Goal: Communication & Community: Answer question/provide support

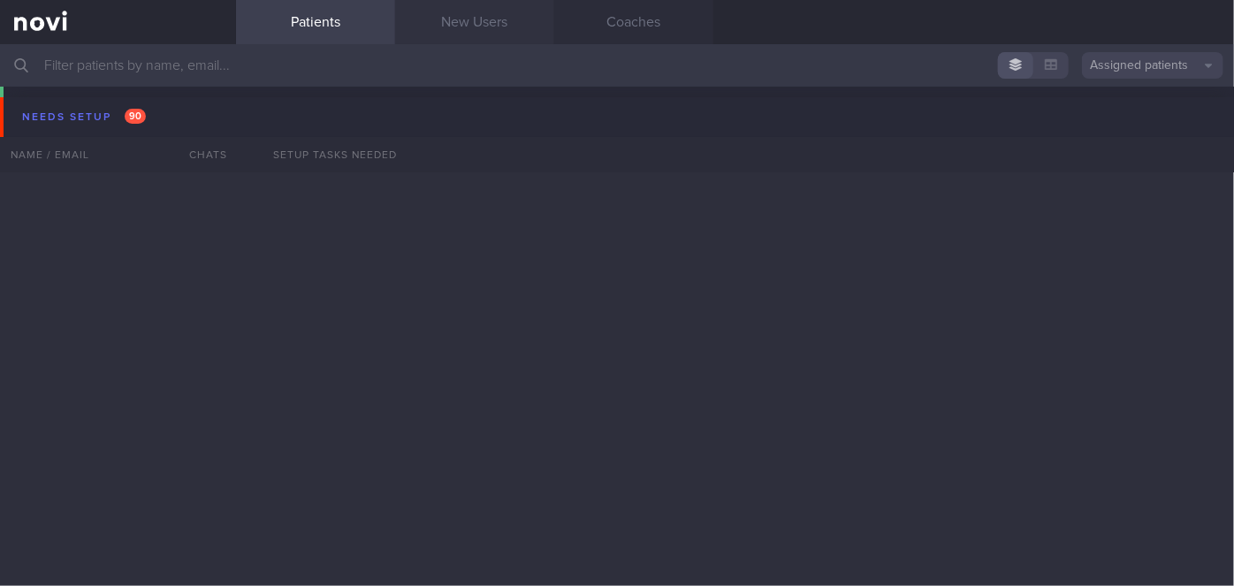
scroll to position [15571, 0]
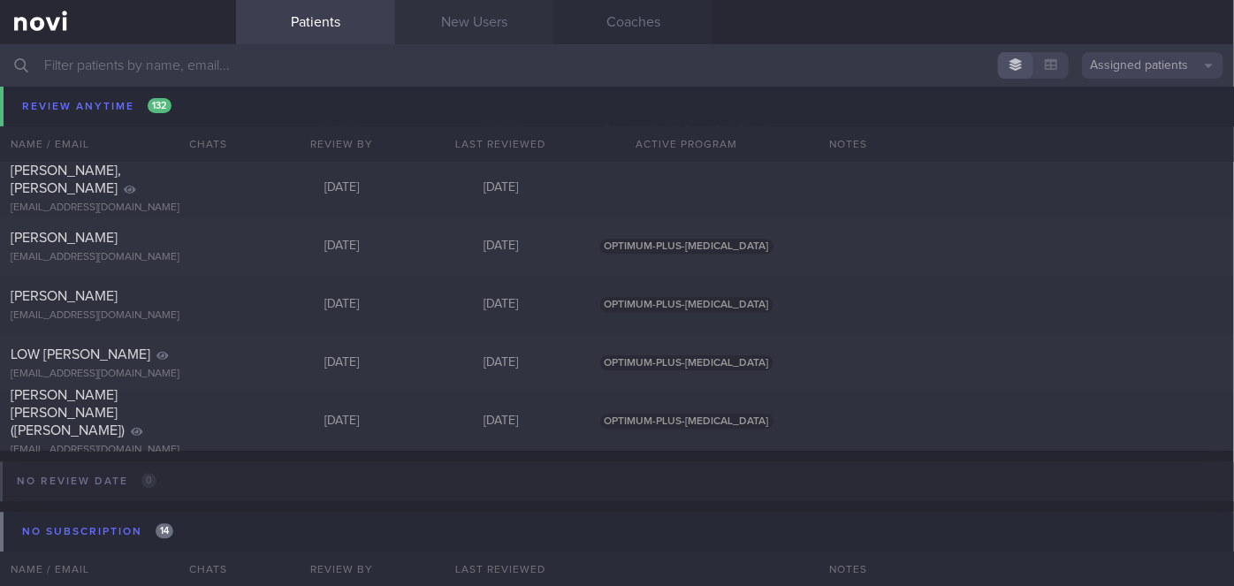
click at [492, 32] on link "New Users" at bounding box center [474, 22] width 159 height 44
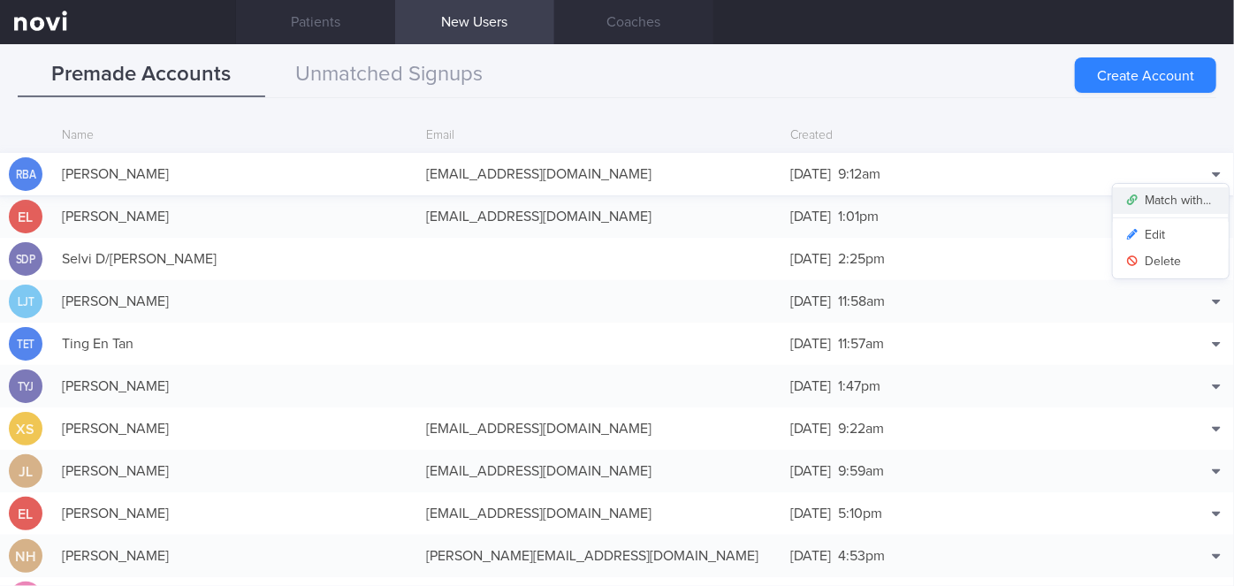
click at [1168, 207] on button "Match with..." at bounding box center [1171, 200] width 116 height 27
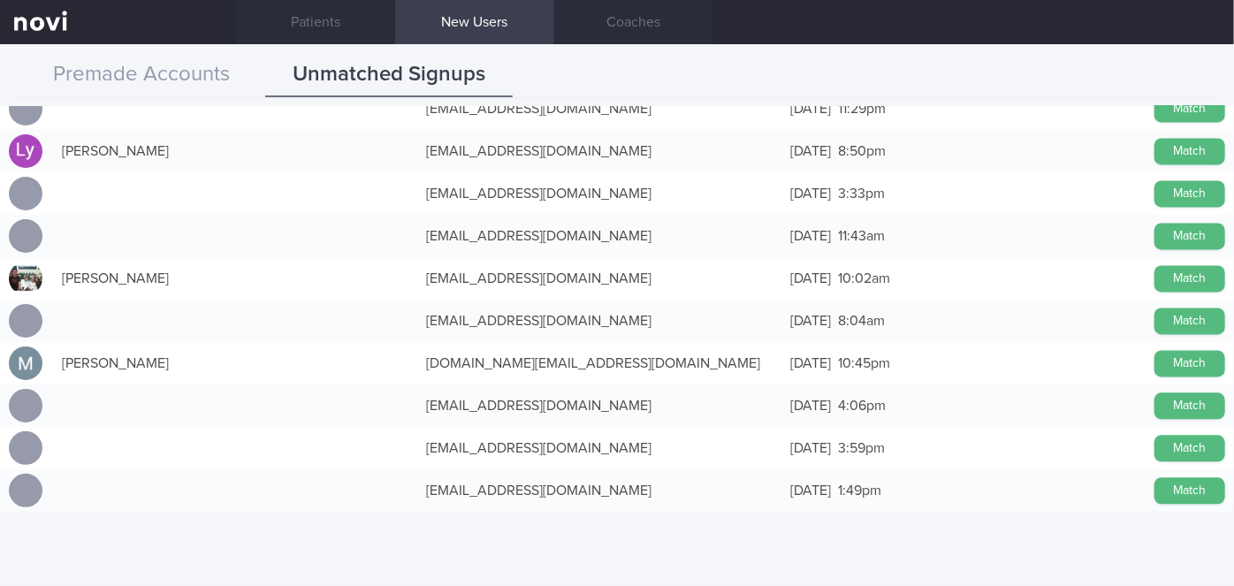
scroll to position [1664, 0]
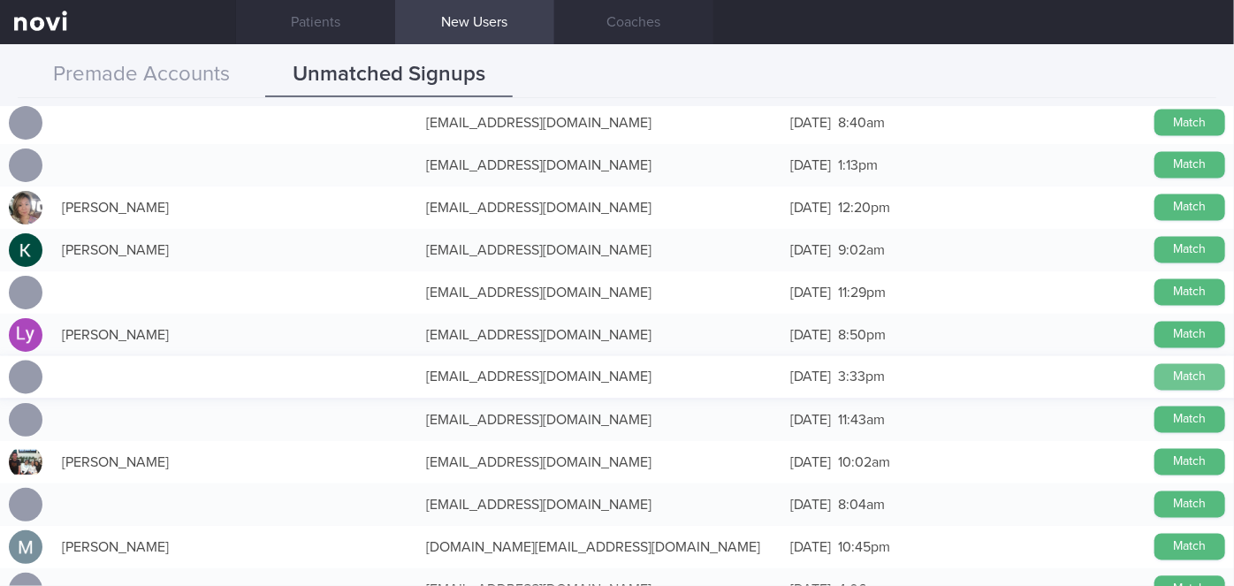
click at [1172, 378] on button "Match" at bounding box center [1190, 377] width 71 height 27
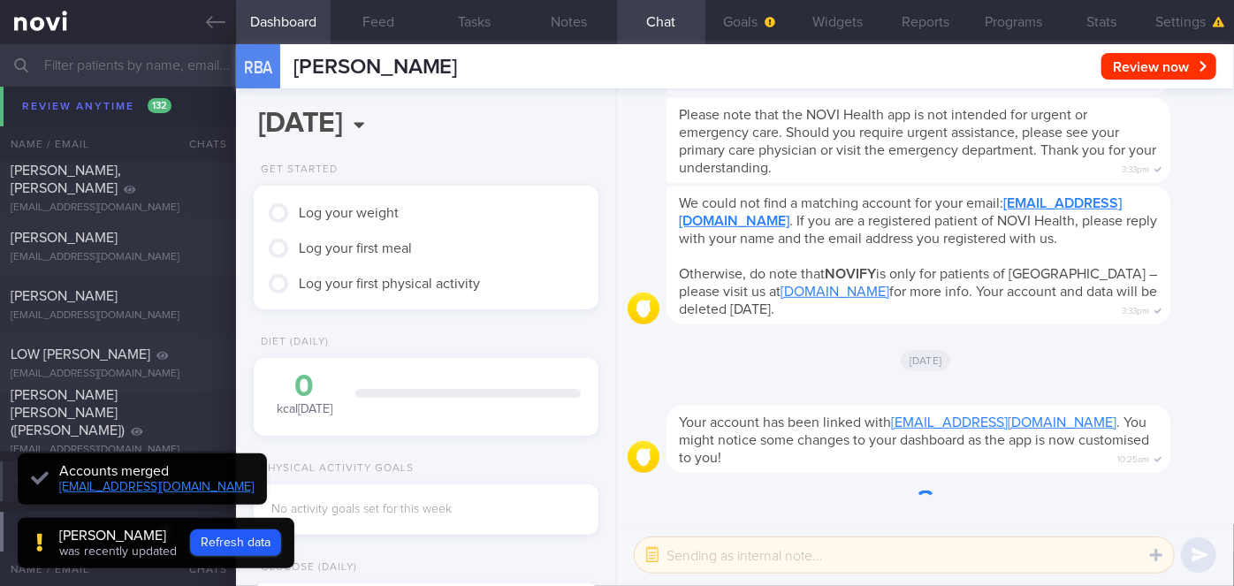
scroll to position [-426, 0]
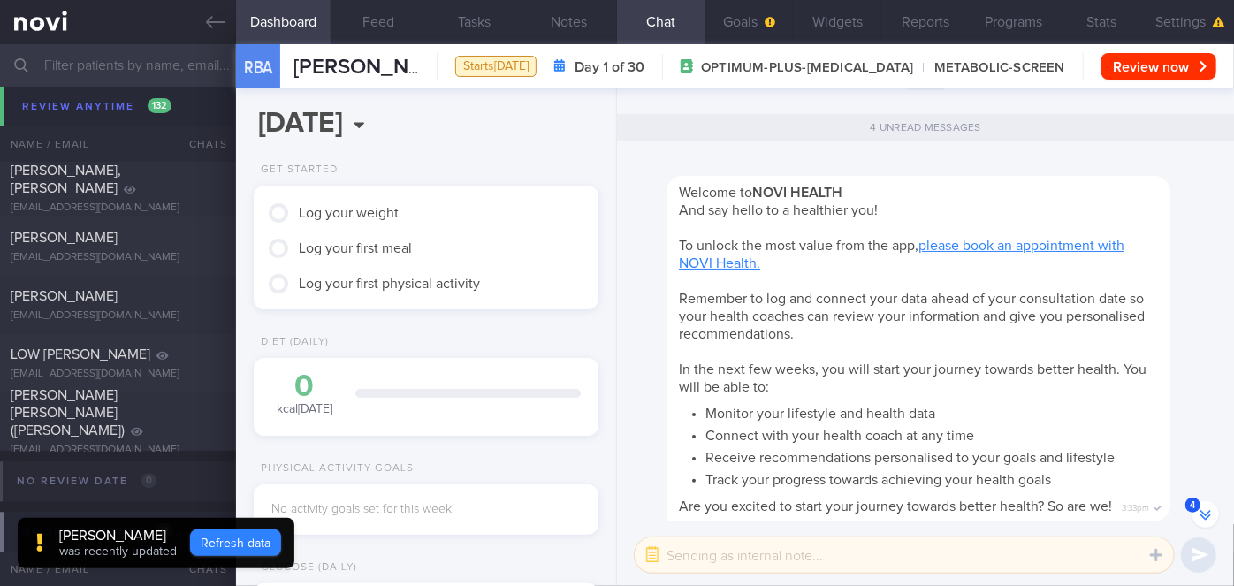
click at [281, 544] on button "Refresh data" at bounding box center [235, 543] width 91 height 27
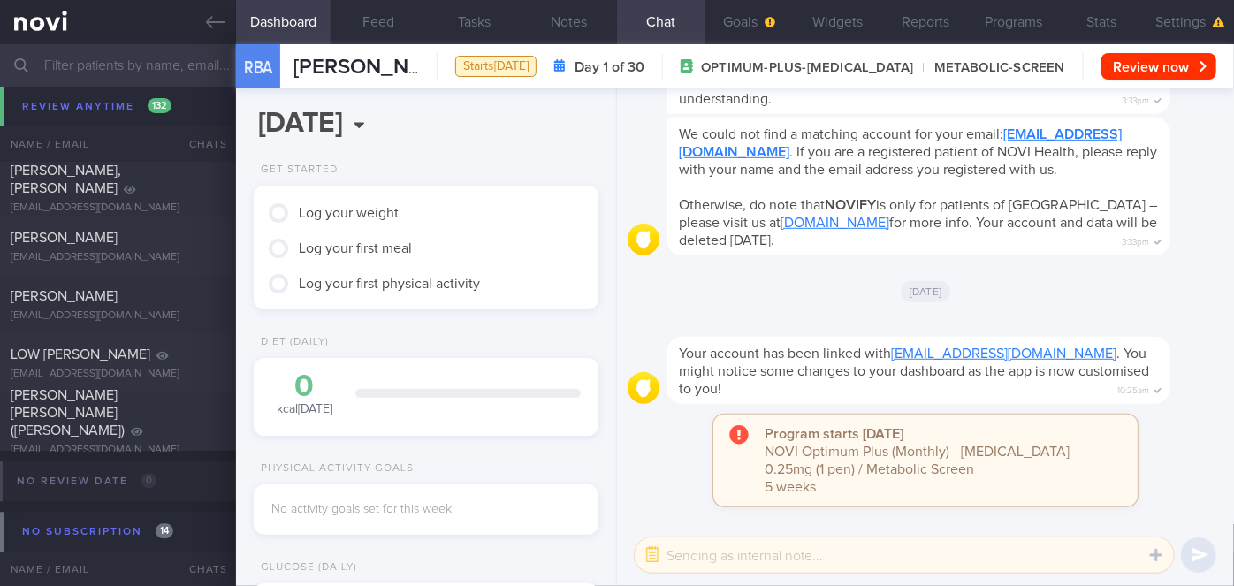
scroll to position [0, 0]
click at [1202, 17] on button "Settings" at bounding box center [1190, 22] width 88 height 44
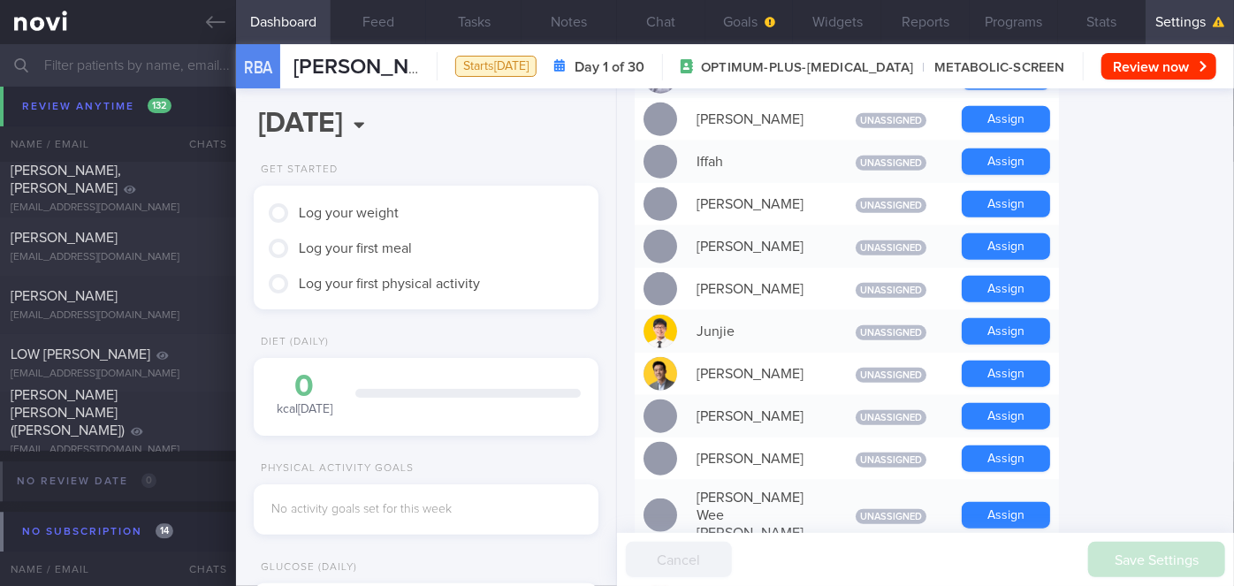
scroll to position [813, 0]
click at [1027, 337] on button "Assign" at bounding box center [1006, 331] width 88 height 27
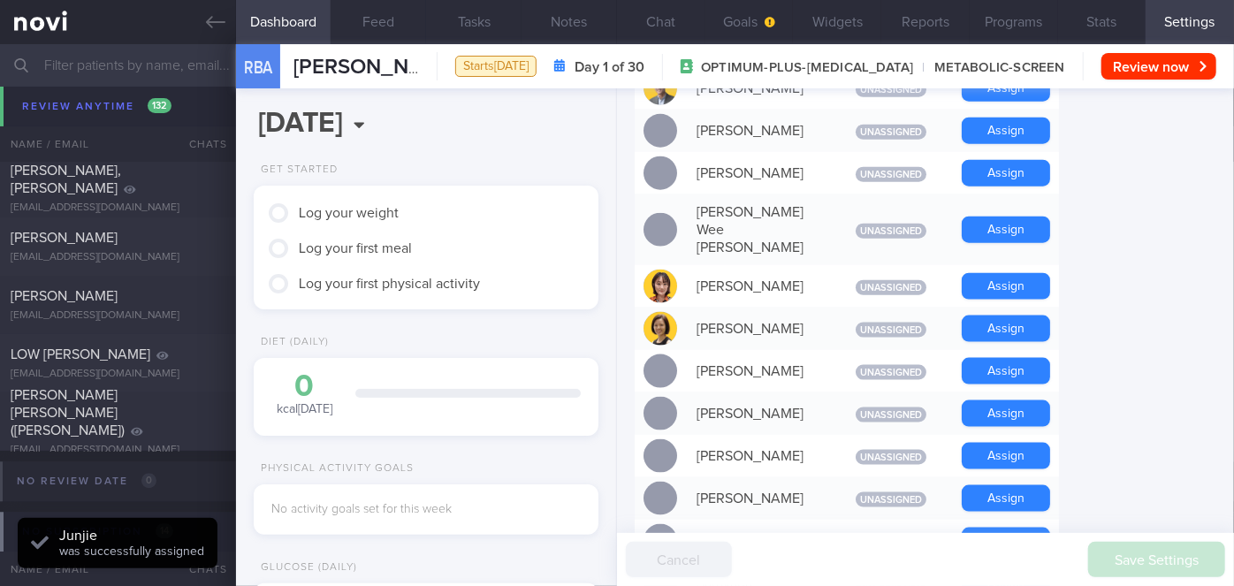
scroll to position [1217, 0]
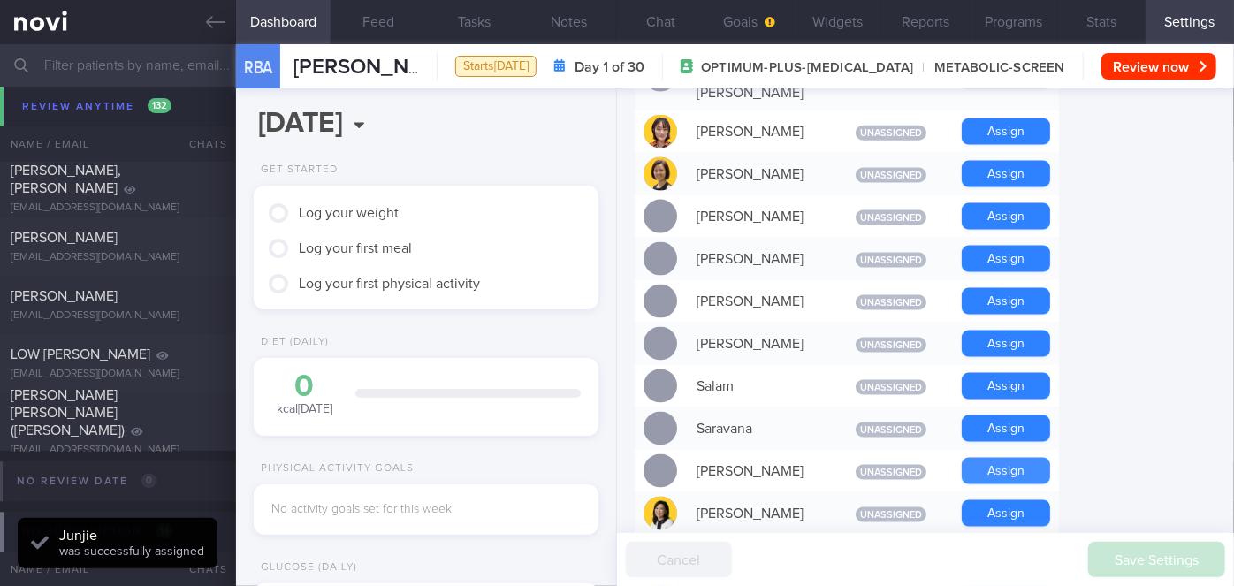
click at [1014, 458] on button "Assign" at bounding box center [1006, 471] width 88 height 27
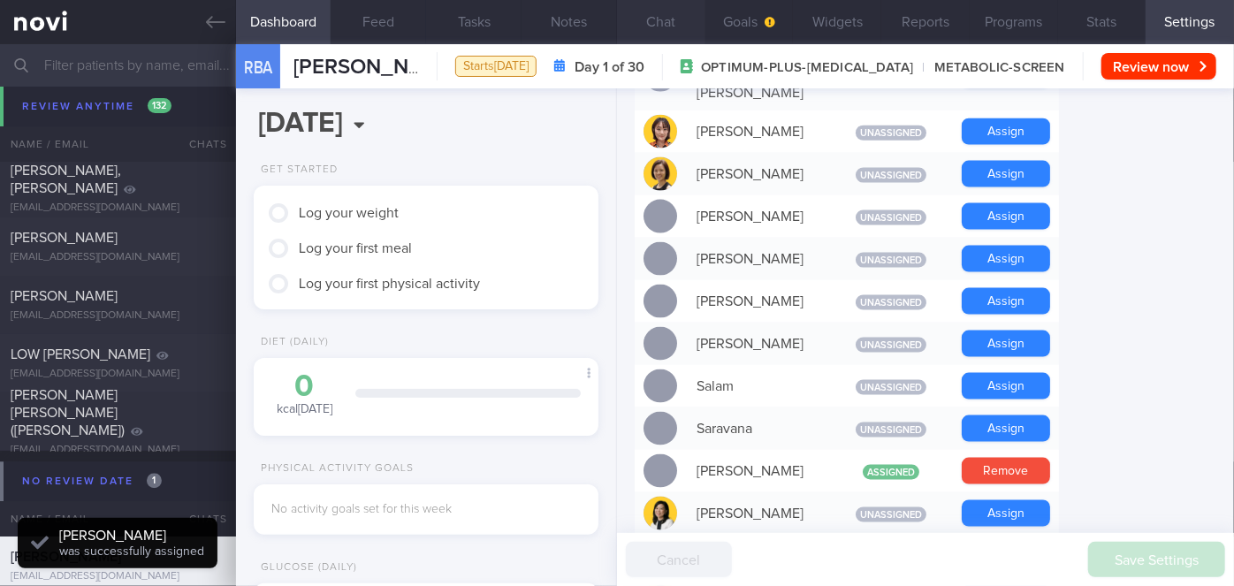
scroll to position [154, 309]
click at [665, 15] on button "Chat" at bounding box center [661, 22] width 88 height 44
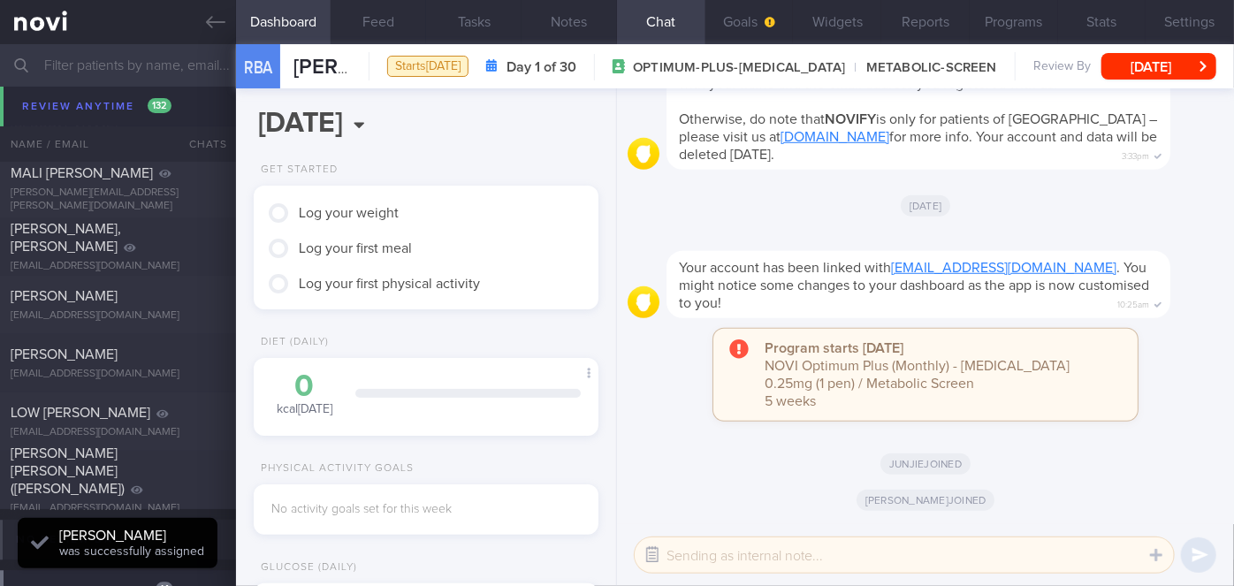
scroll to position [15629, 0]
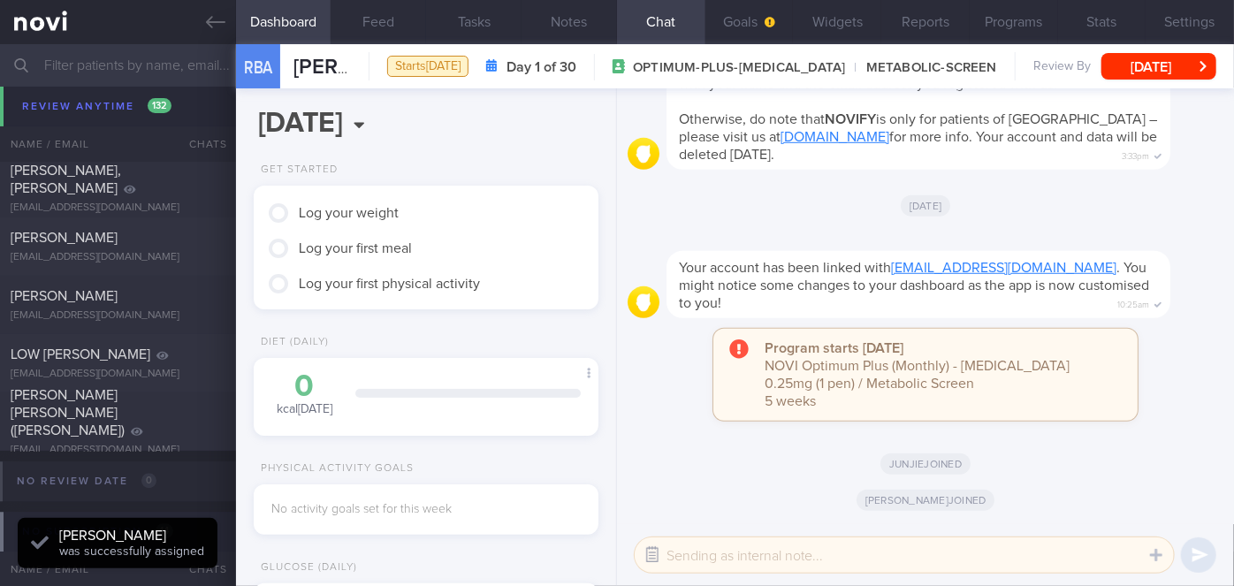
click at [653, 557] on button "button" at bounding box center [653, 555] width 32 height 32
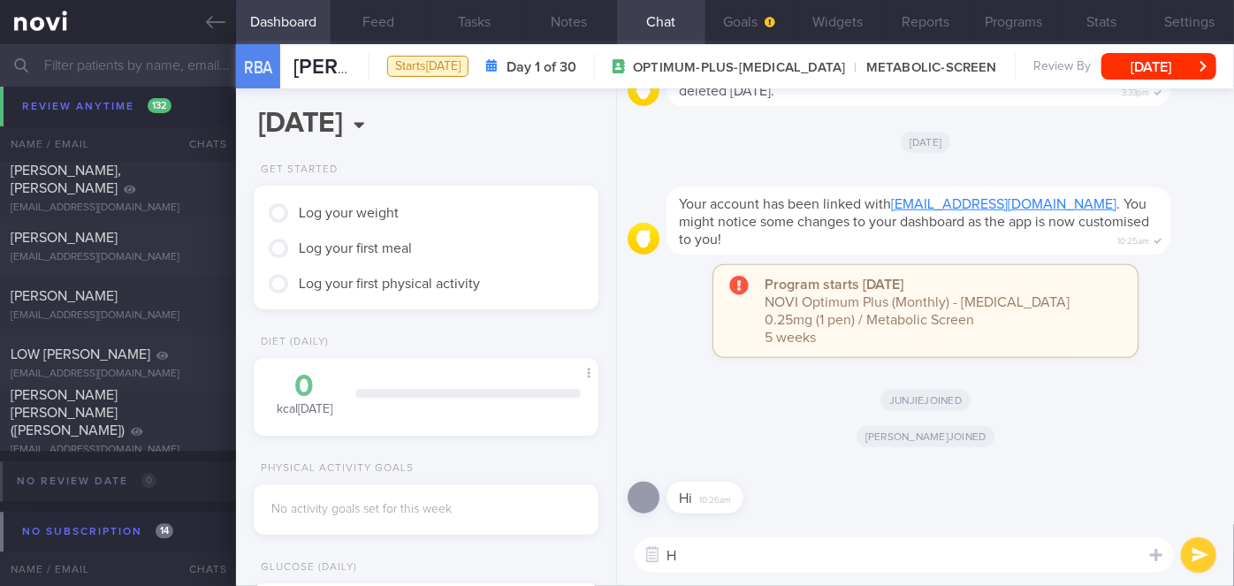
type textarea "Hi"
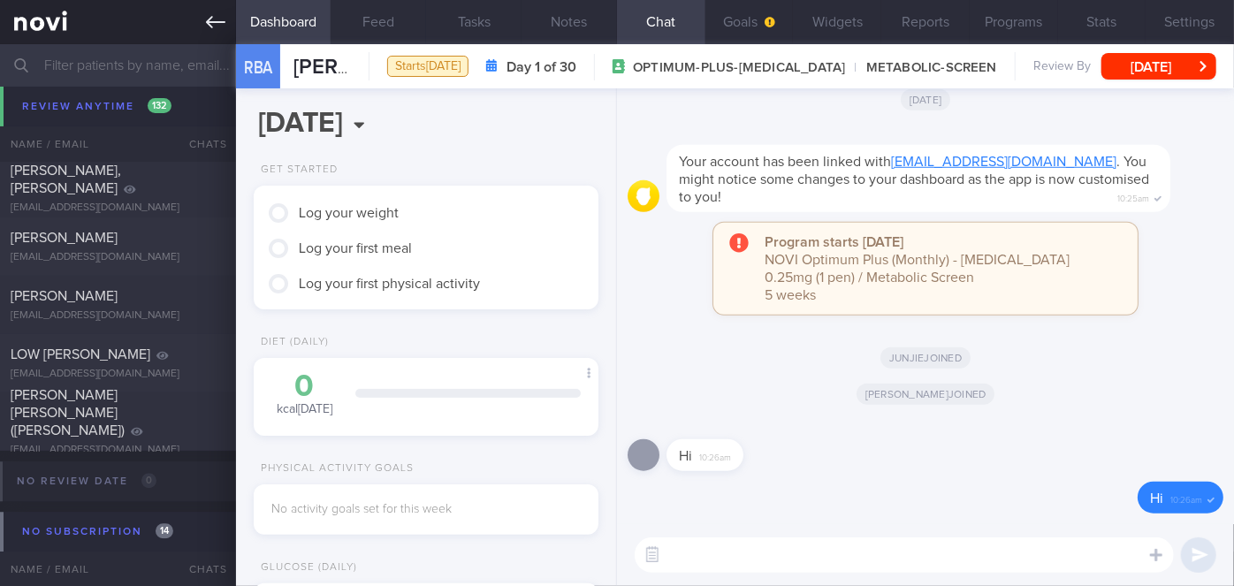
click at [219, 27] on icon at bounding box center [215, 21] width 19 height 19
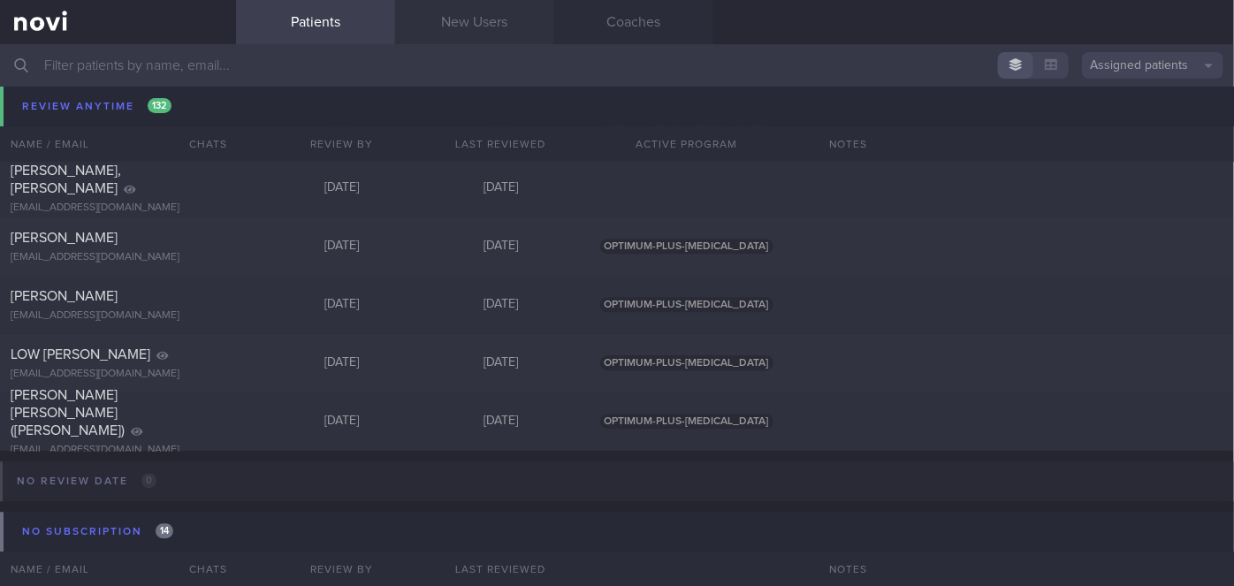
click at [495, 24] on link "New Users" at bounding box center [474, 22] width 159 height 44
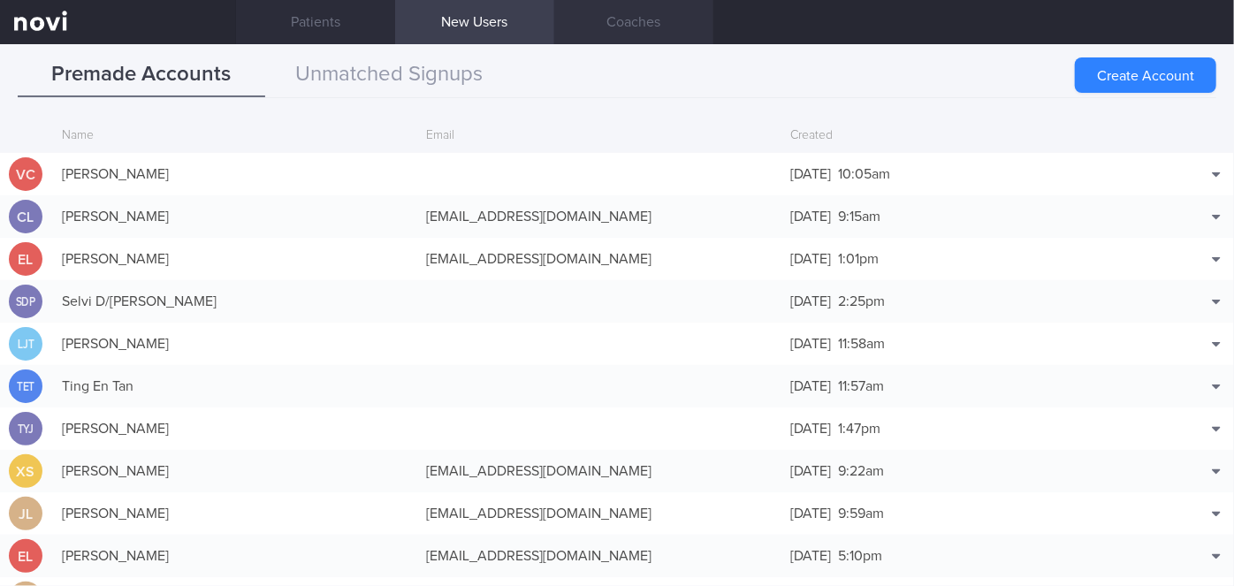
click at [630, 27] on link "Coaches" at bounding box center [633, 22] width 159 height 44
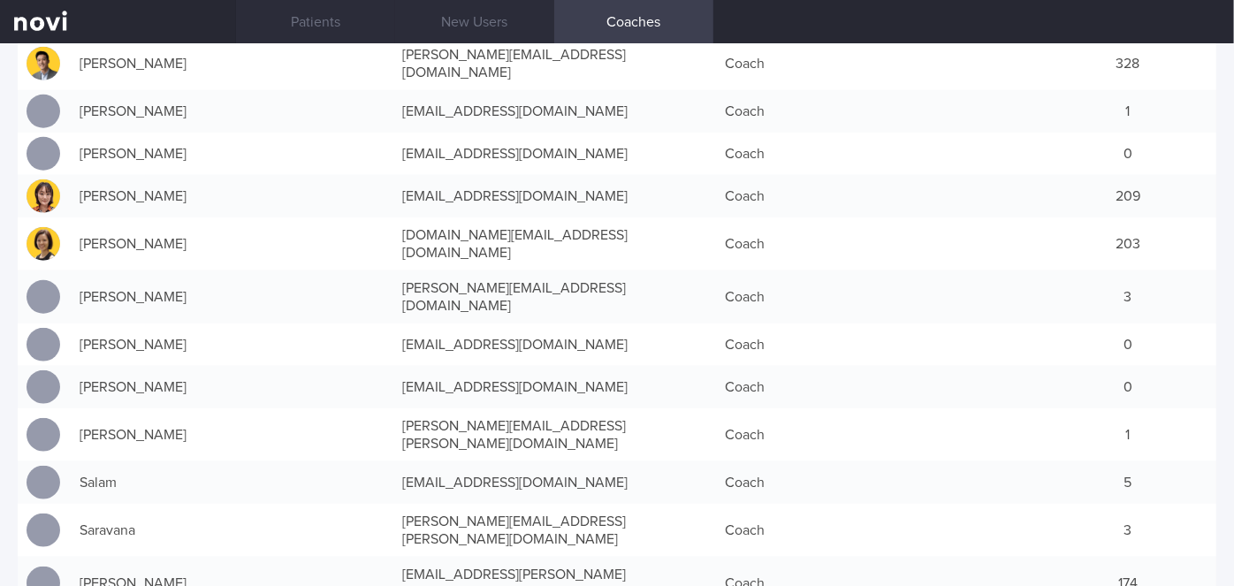
scroll to position [707, 0]
click at [308, 34] on link "Patients" at bounding box center [315, 22] width 159 height 44
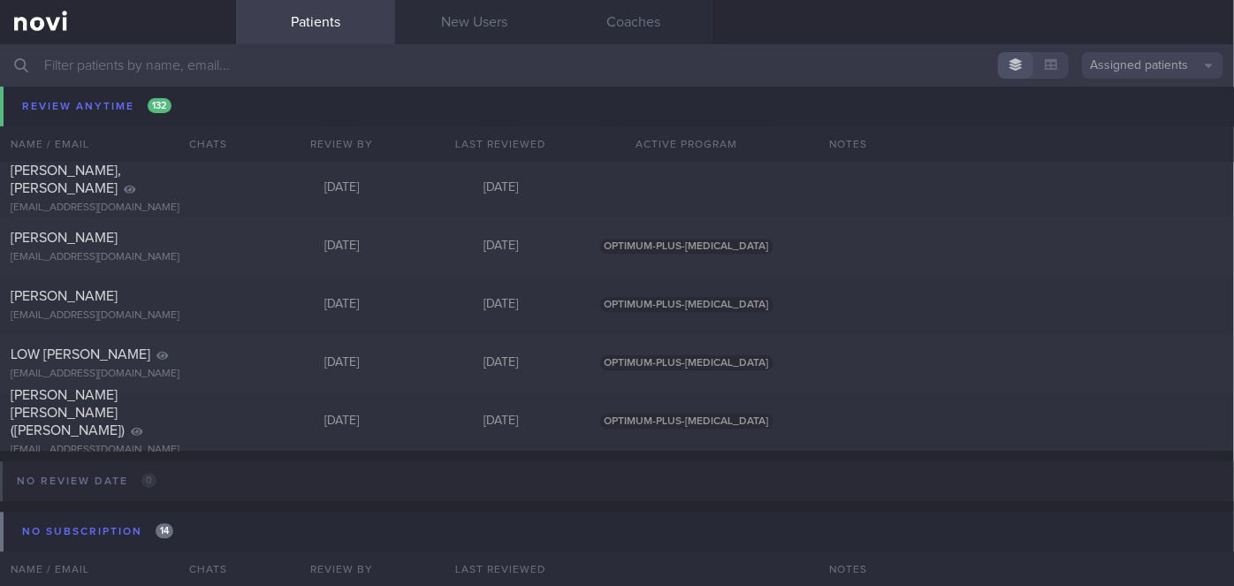
click at [248, 74] on input "text" at bounding box center [617, 65] width 1234 height 42
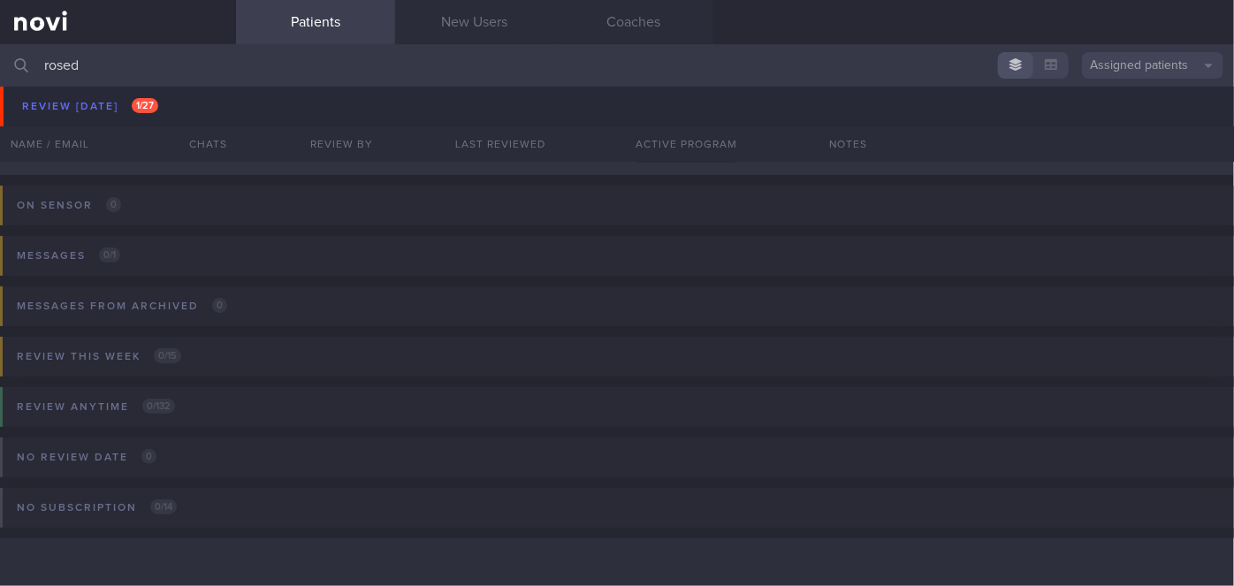
scroll to position [106, 0]
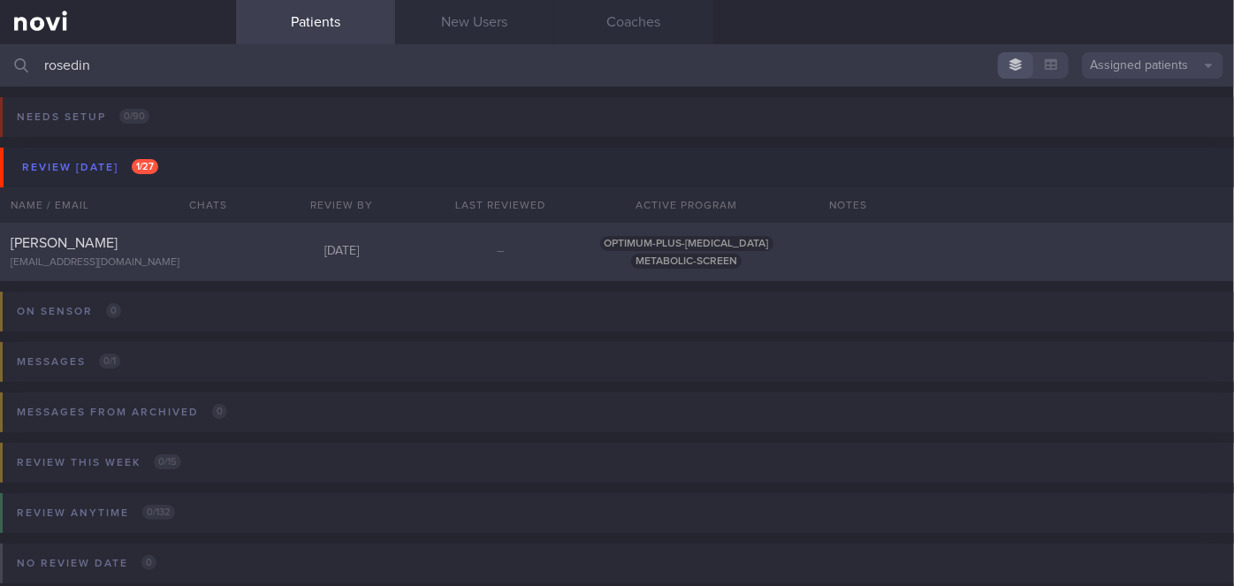
type input "rosedin"
click at [195, 239] on div "[PERSON_NAME]" at bounding box center [116, 243] width 210 height 18
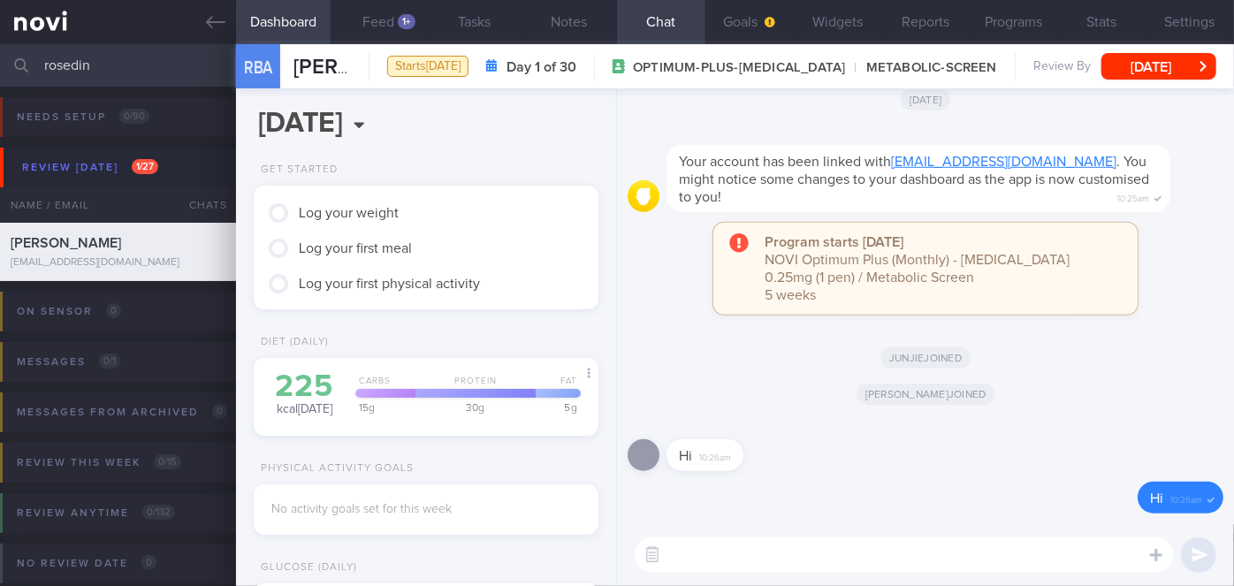
scroll to position [154, 309]
click at [771, 557] on textarea at bounding box center [904, 555] width 539 height 35
paste textarea "Hi Ms [PERSON_NAME], I'm [PERSON_NAME], your Health Coach. It was nice speaking…"
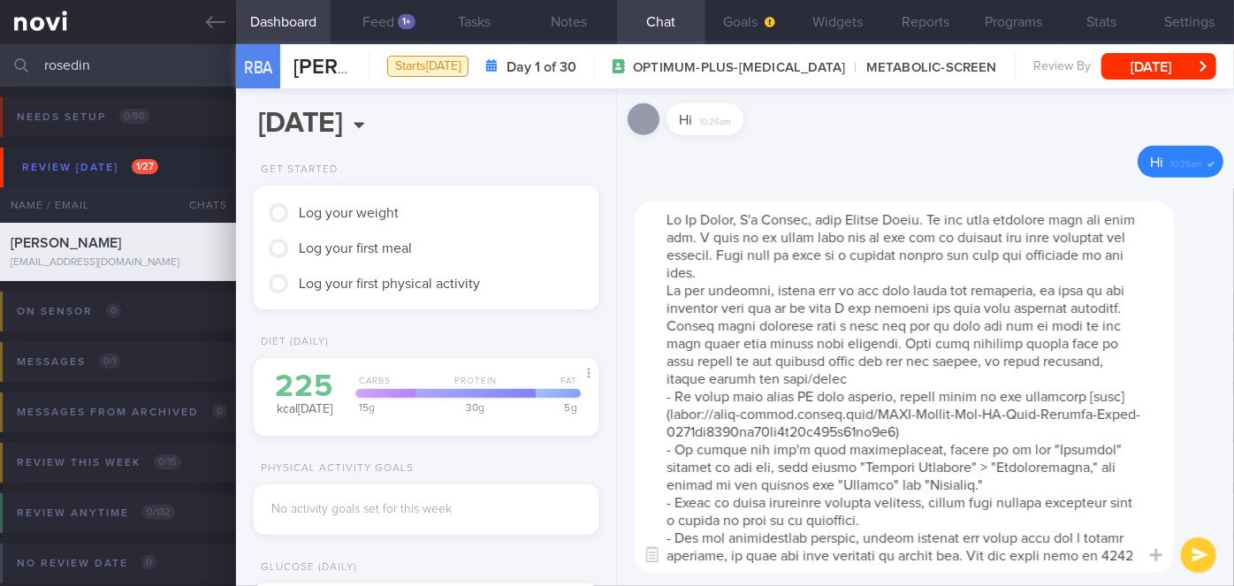
scroll to position [0, 0]
click at [736, 218] on textarea at bounding box center [904, 387] width 539 height 371
click at [830, 271] on textarea at bounding box center [904, 387] width 539 height 371
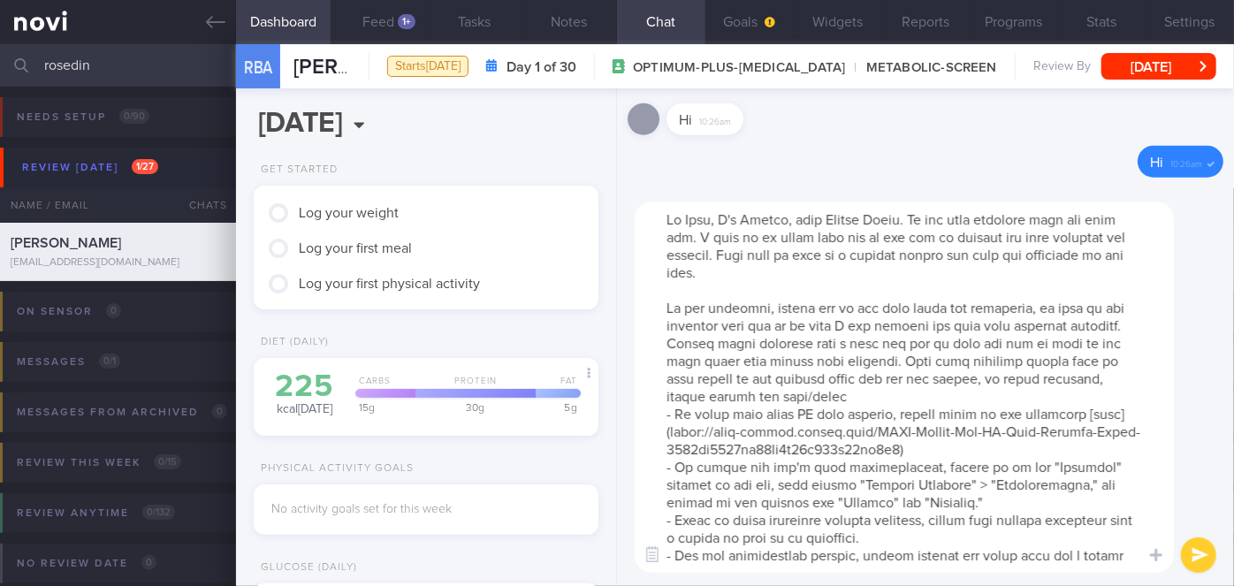
click at [820, 401] on textarea at bounding box center [904, 387] width 539 height 371
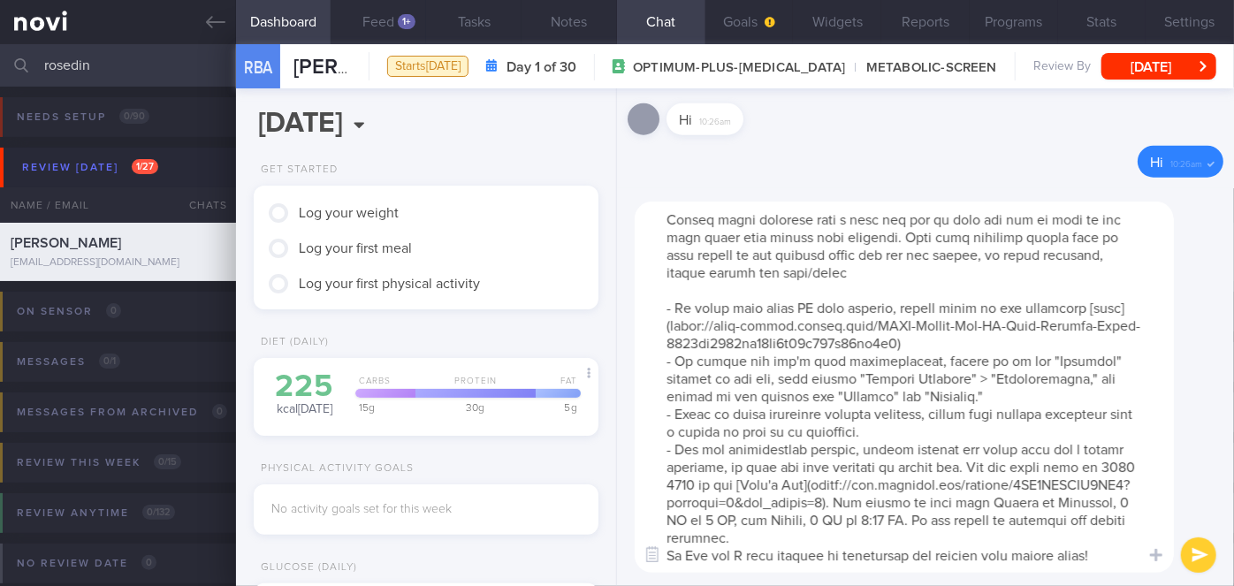
scroll to position [141, 0]
click at [799, 536] on textarea at bounding box center [904, 387] width 539 height 371
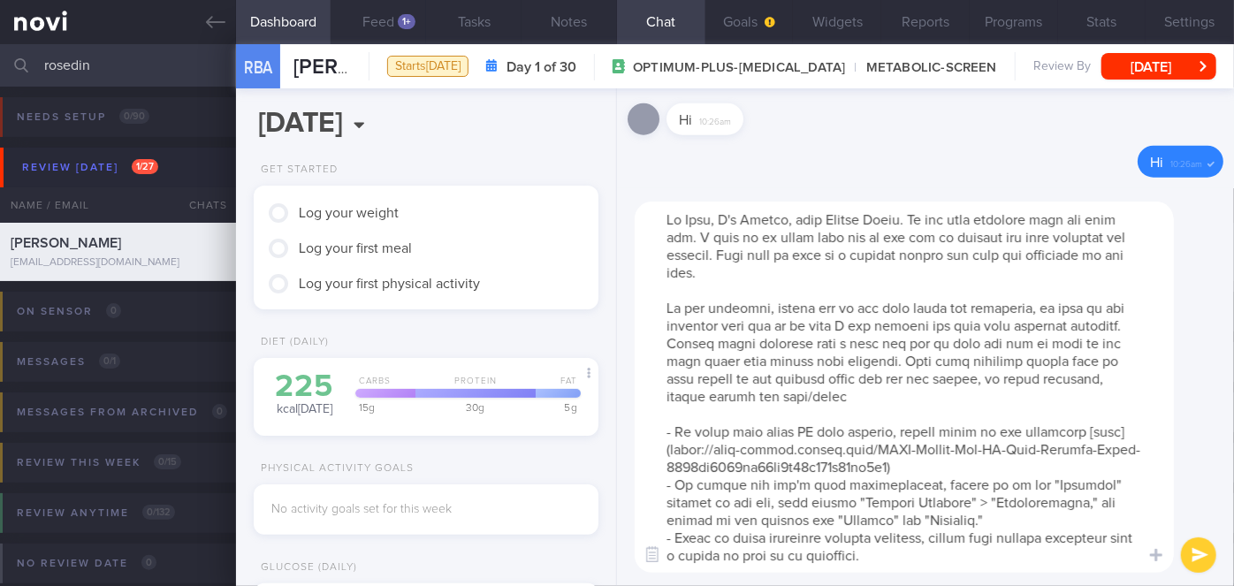
scroll to position [0, 0]
type textarea "Hi [PERSON_NAME], I'm [PERSON_NAME], your Health Coach. It was nice speaking wi…"
click at [1198, 554] on button "submit" at bounding box center [1198, 555] width 35 height 35
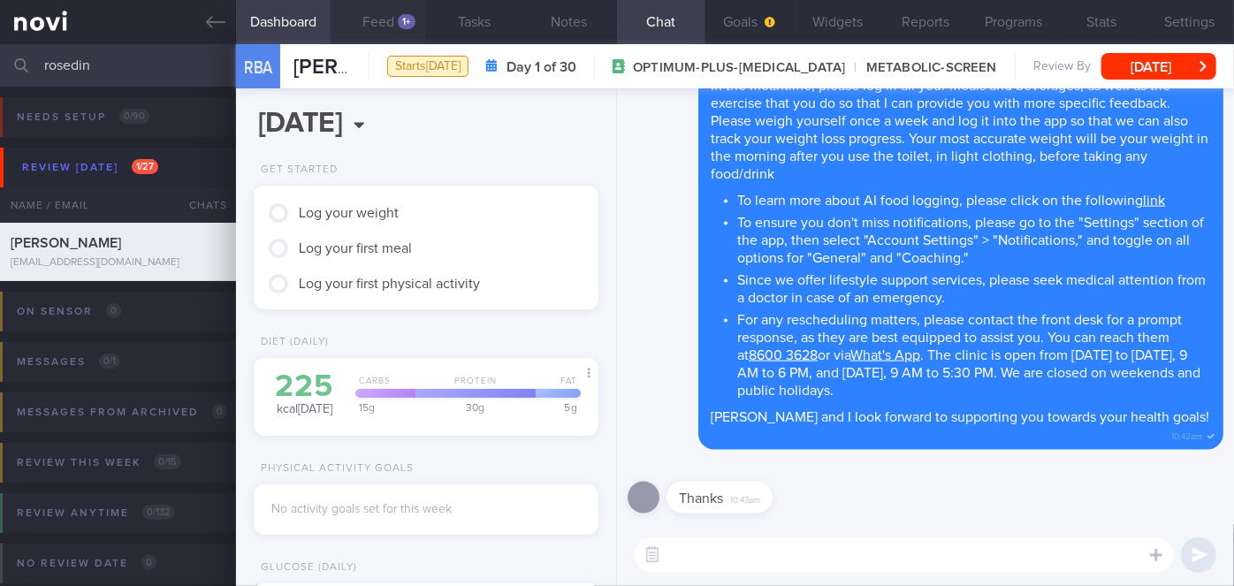
click at [398, 15] on button "Feed 1+" at bounding box center [378, 22] width 95 height 44
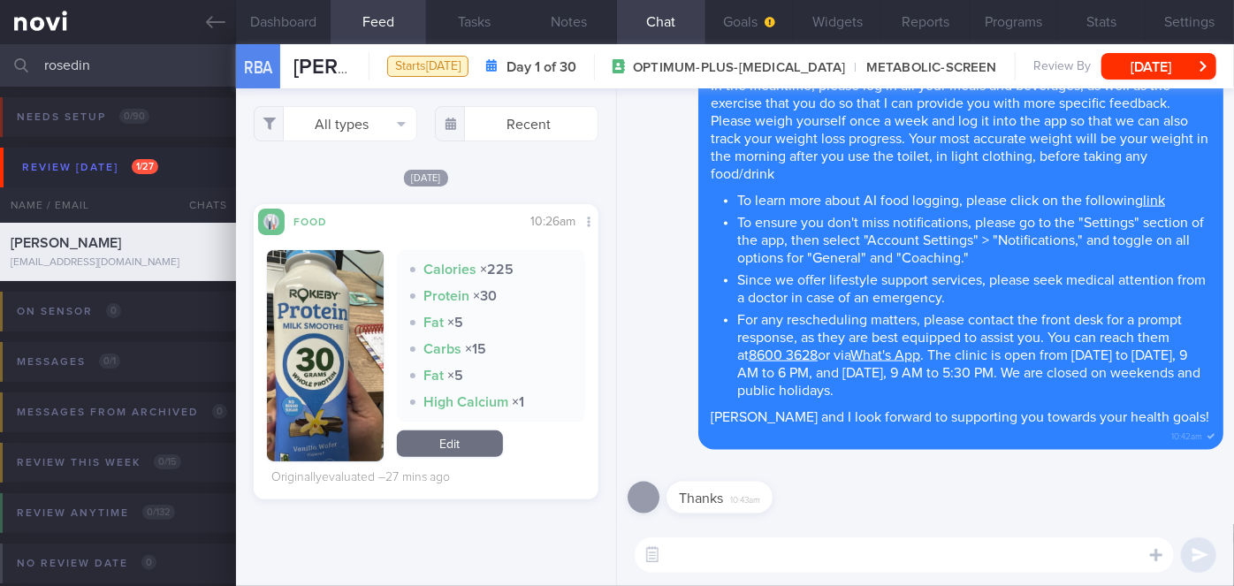
click at [792, 550] on textarea at bounding box center [904, 555] width 539 height 35
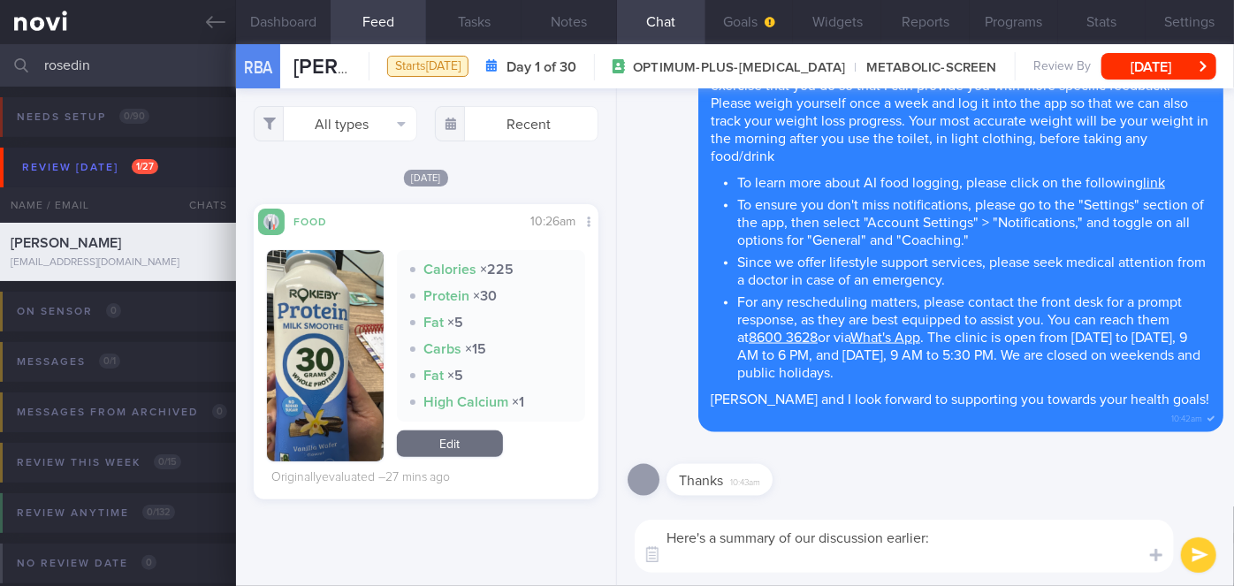
paste textarea "Explained the importance of adequate protein intake to minimize muscle loss. Ai…"
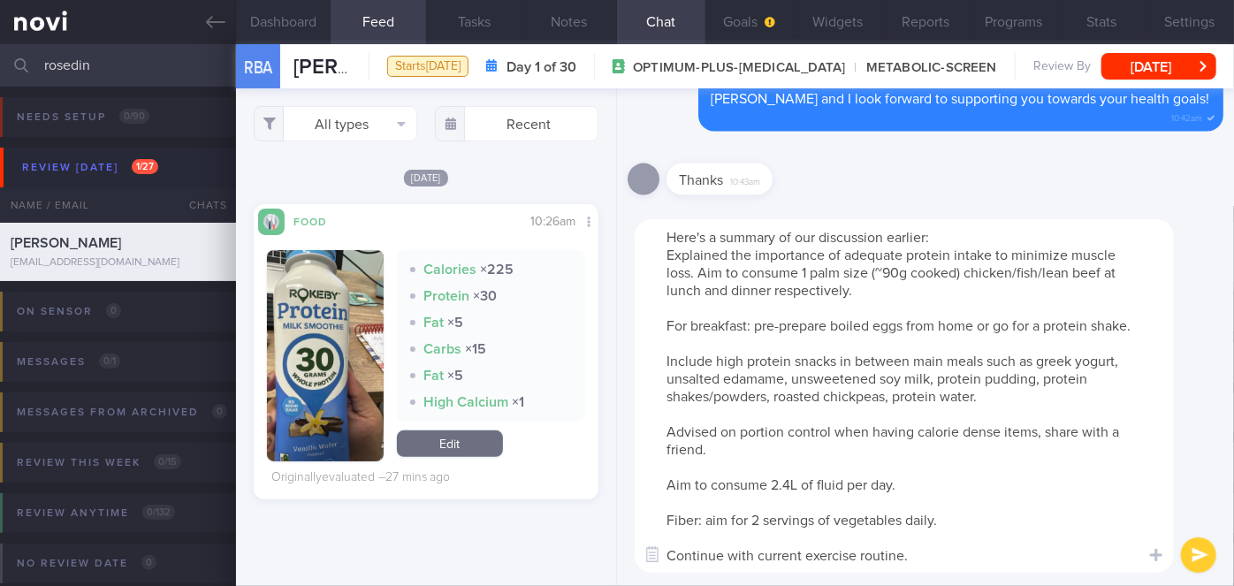
click at [668, 257] on textarea "Here's a summary of our discussion earlier: Explained the importance of adequat…" at bounding box center [904, 396] width 539 height 354
drag, startPoint x: 849, startPoint y: 252, endPoint x: 681, endPoint y: 257, distance: 168.1
click at [681, 257] on textarea "Here's a summary of our discussion earlier: - Explained the importance of adequ…" at bounding box center [904, 396] width 539 height 354
click at [665, 323] on textarea "Here's a summary of our discussion earlier: - Aim for adequate protein intake t…" at bounding box center [904, 396] width 539 height 354
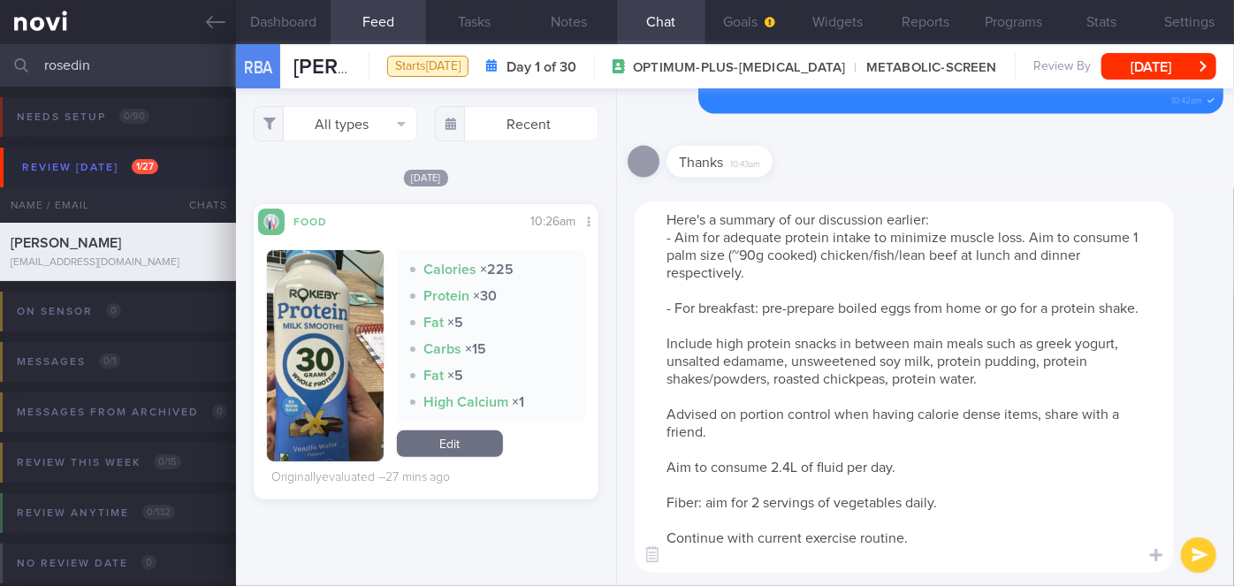
click at [665, 362] on textarea "Here's a summary of our discussion earlier: - Aim for adequate protein intake t…" at bounding box center [904, 387] width 539 height 371
click at [663, 433] on textarea "Here's a summary of our discussion earlier: - Aim for adequate protein intake t…" at bounding box center [904, 387] width 539 height 371
drag, startPoint x: 743, startPoint y: 431, endPoint x: 681, endPoint y: 427, distance: 62.0
click at [681, 427] on textarea "Here's a summary of our discussion earlier: - Aim for adequate protein intake t…" at bounding box center [904, 387] width 539 height 371
click at [667, 484] on textarea "Here's a summary of our discussion earlier: - Aim for adequate protein intake t…" at bounding box center [904, 387] width 539 height 371
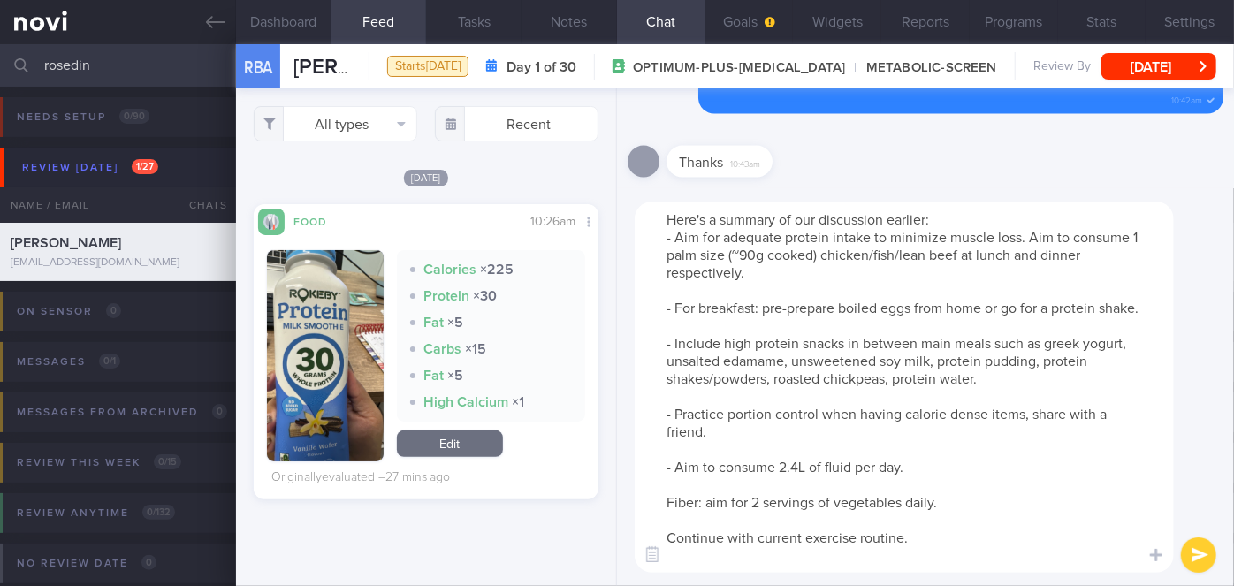
click at [660, 523] on textarea "Here's a summary of our discussion earlier: - Aim for adequate protein intake t…" at bounding box center [904, 387] width 539 height 371
click at [671, 553] on textarea "Here's a summary of our discussion earlier: - Aim for adequate protein intake t…" at bounding box center [904, 387] width 539 height 371
type textarea "Here's a summary of our discussion earlier: - Aim for adequate protein intake t…"
click at [1204, 556] on button "submit" at bounding box center [1198, 555] width 35 height 35
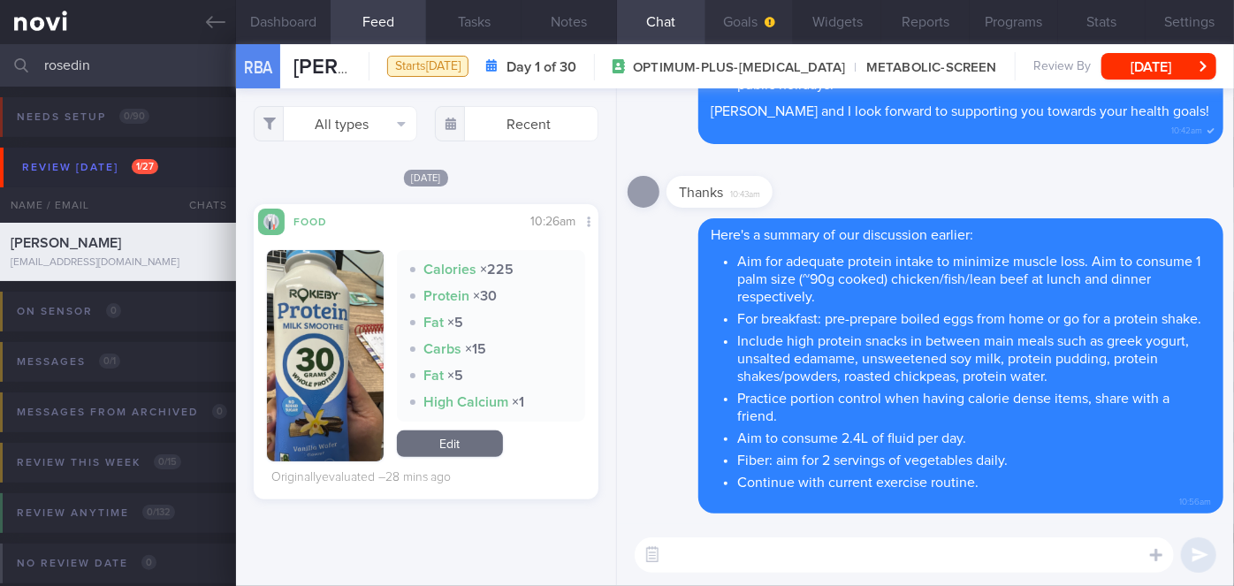
click at [744, 24] on button "Goals" at bounding box center [750, 22] width 88 height 44
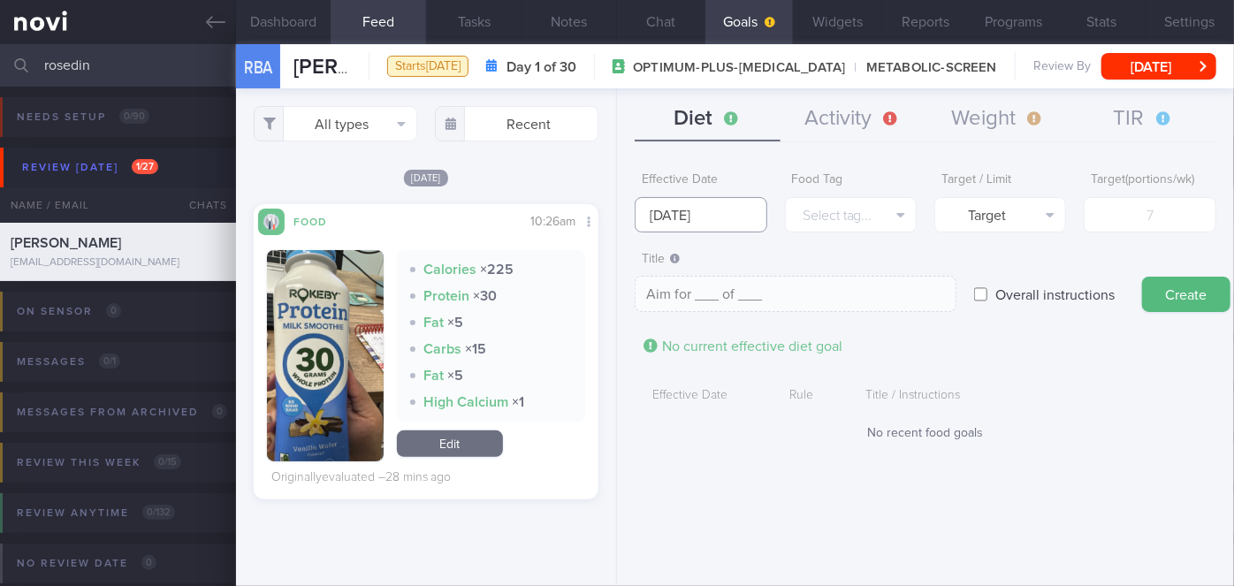
click at [723, 200] on input "[DATE]" at bounding box center [701, 214] width 132 height 35
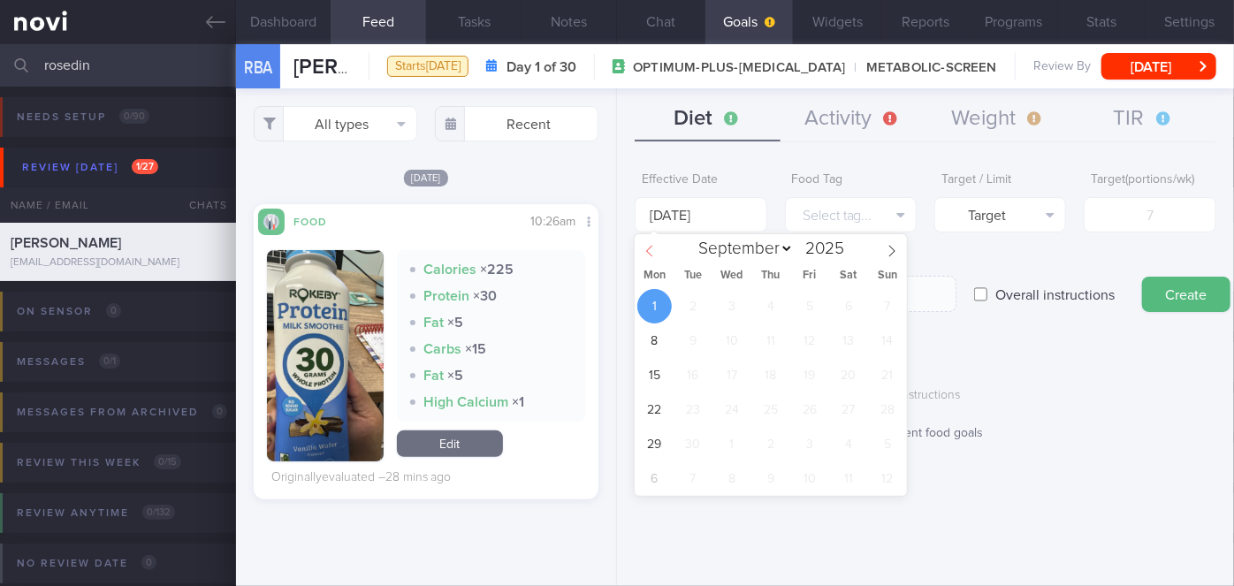
click at [646, 252] on icon at bounding box center [650, 251] width 12 height 12
select select "7"
click at [652, 447] on span "25" at bounding box center [654, 444] width 34 height 34
type input "[DATE]"
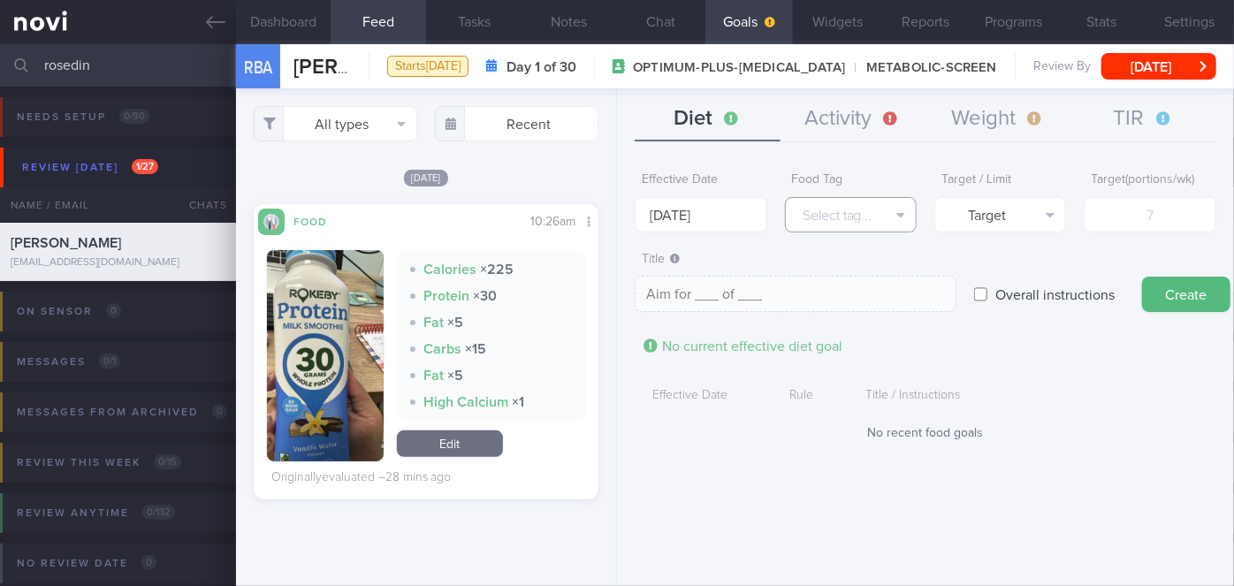
click at [822, 210] on button "Select tag..." at bounding box center [851, 214] width 132 height 35
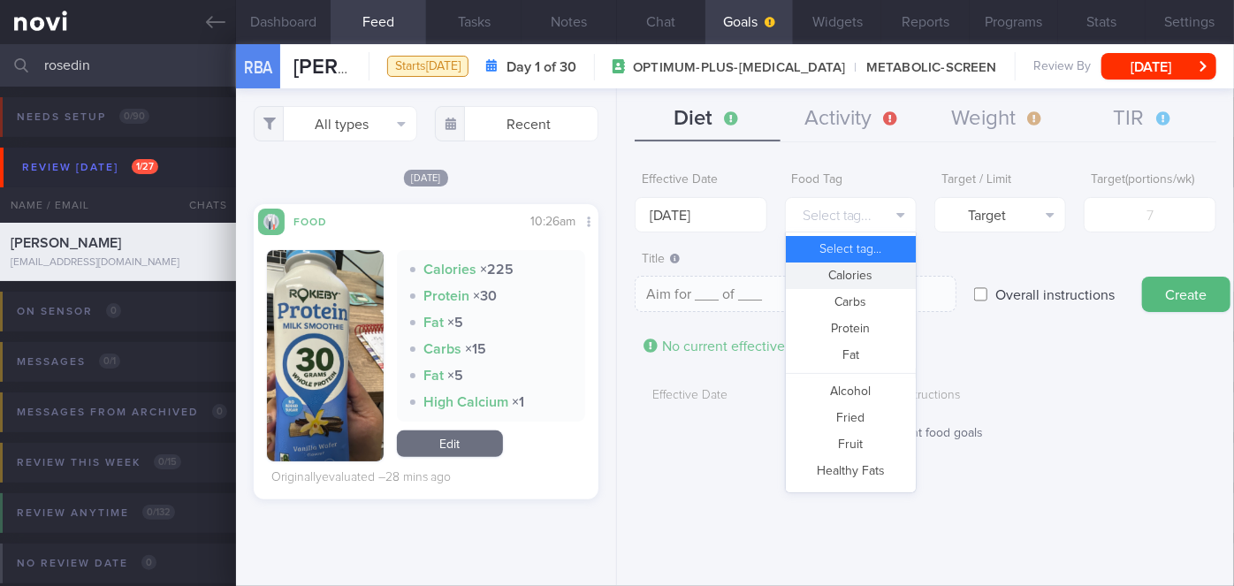
click at [882, 277] on button "Calories" at bounding box center [851, 276] width 130 height 27
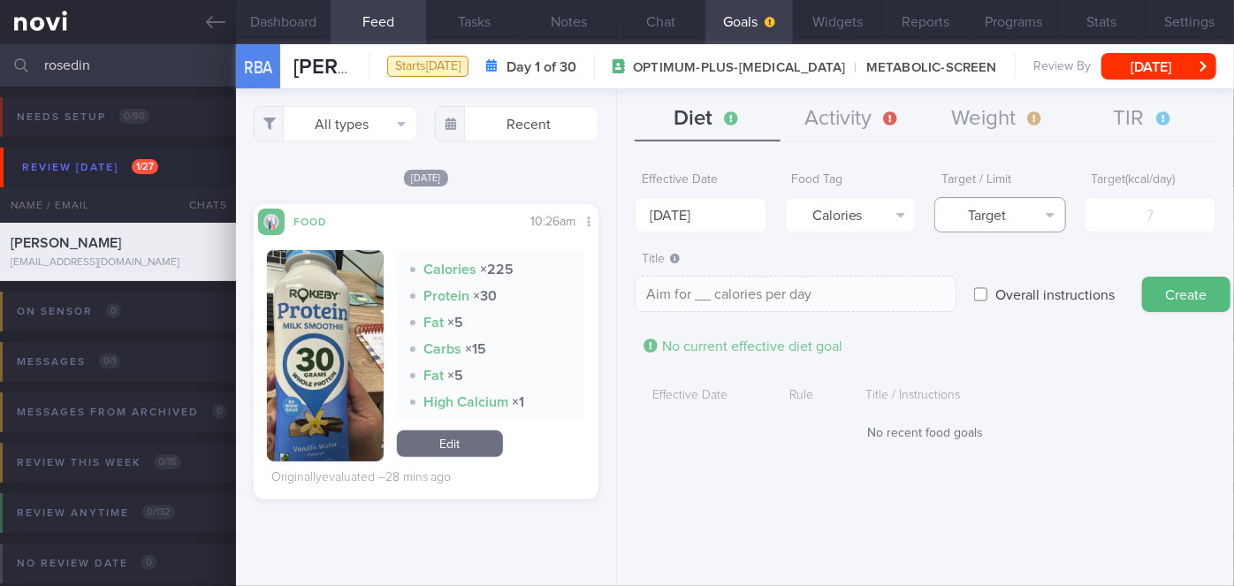
click at [1009, 223] on button "Target" at bounding box center [1001, 214] width 132 height 35
click at [1017, 274] on button "Limit" at bounding box center [1000, 276] width 130 height 27
type textarea "Keep to __ calories per day"
click at [1127, 222] on input "number" at bounding box center [1150, 214] width 132 height 35
type input "1"
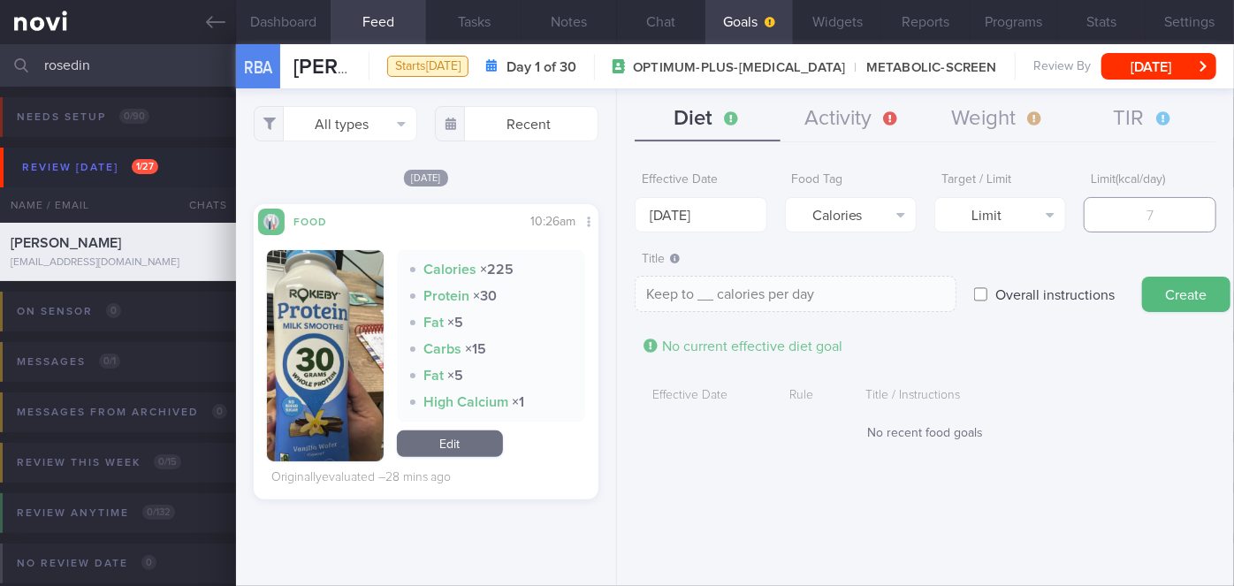
type textarea "Keep to 1 calories per day"
type input "14"
type textarea "Keep to 14 calories per day"
type input "140"
type textarea "Keep to 140 calories per day"
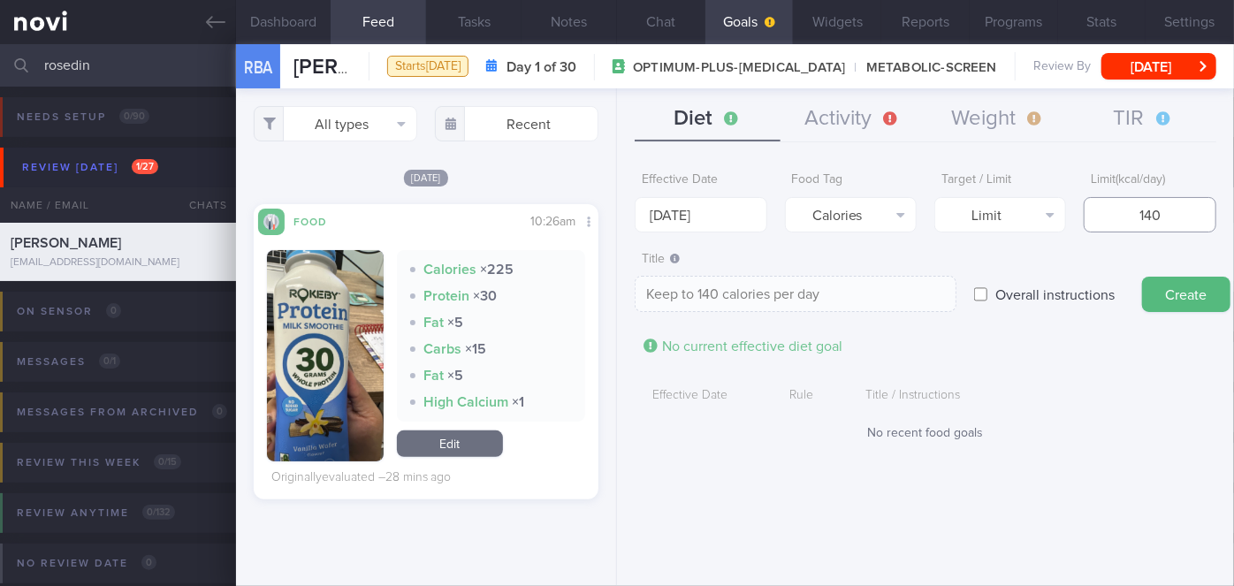
type input "1400"
type textarea "Keep to 1400 calories per day"
type input "1400"
click at [1175, 295] on button "Create" at bounding box center [1186, 294] width 88 height 35
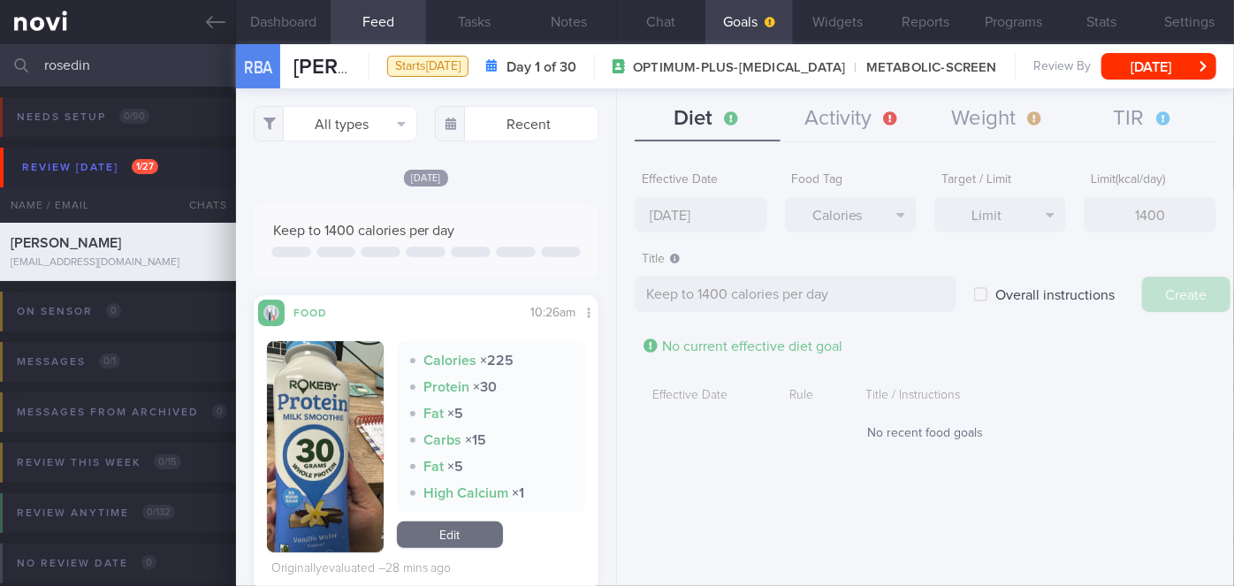
type input "[DATE]"
type textarea "Aim for ___ of ___"
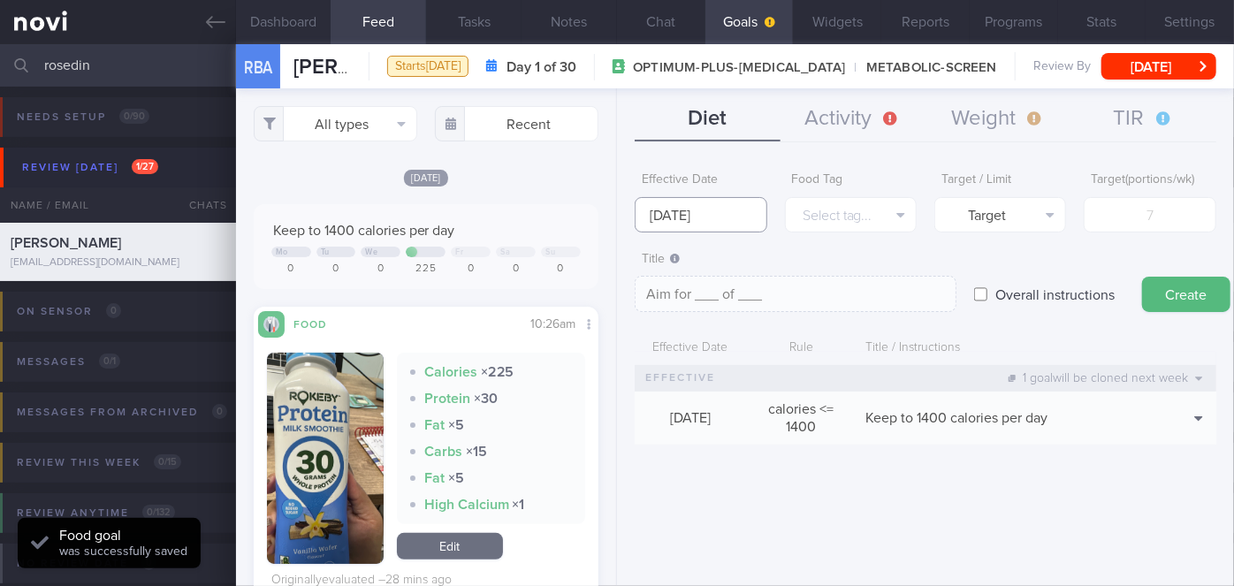
click at [708, 220] on input "[DATE]" at bounding box center [701, 214] width 132 height 35
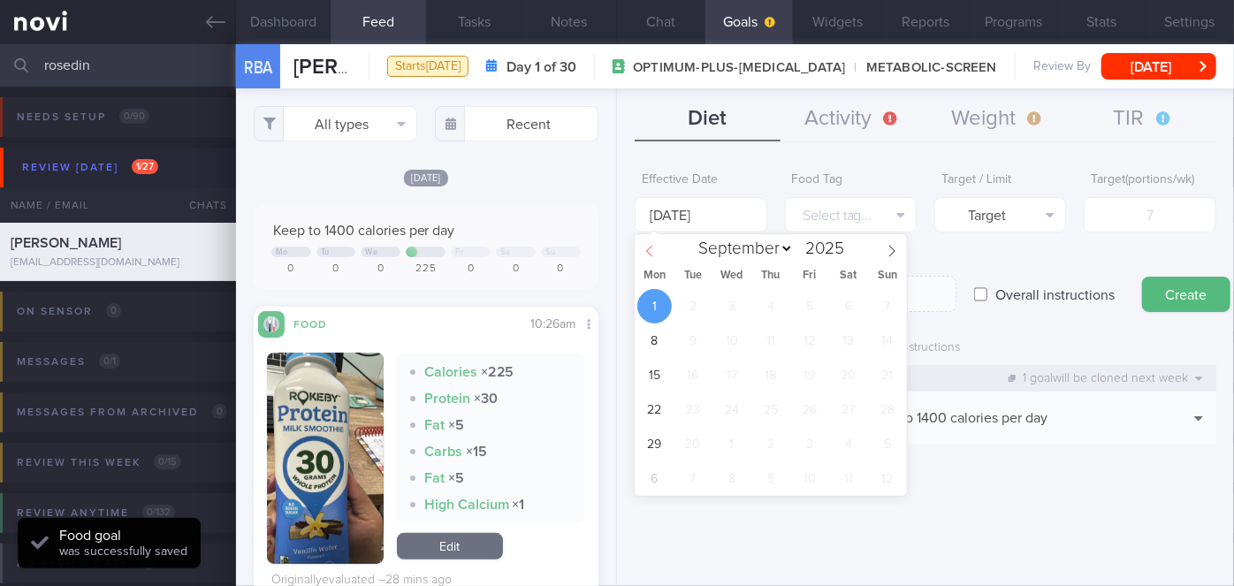
click at [651, 248] on icon at bounding box center [650, 251] width 12 height 12
select select "7"
click at [662, 441] on span "25" at bounding box center [654, 444] width 34 height 34
type input "[DATE]"
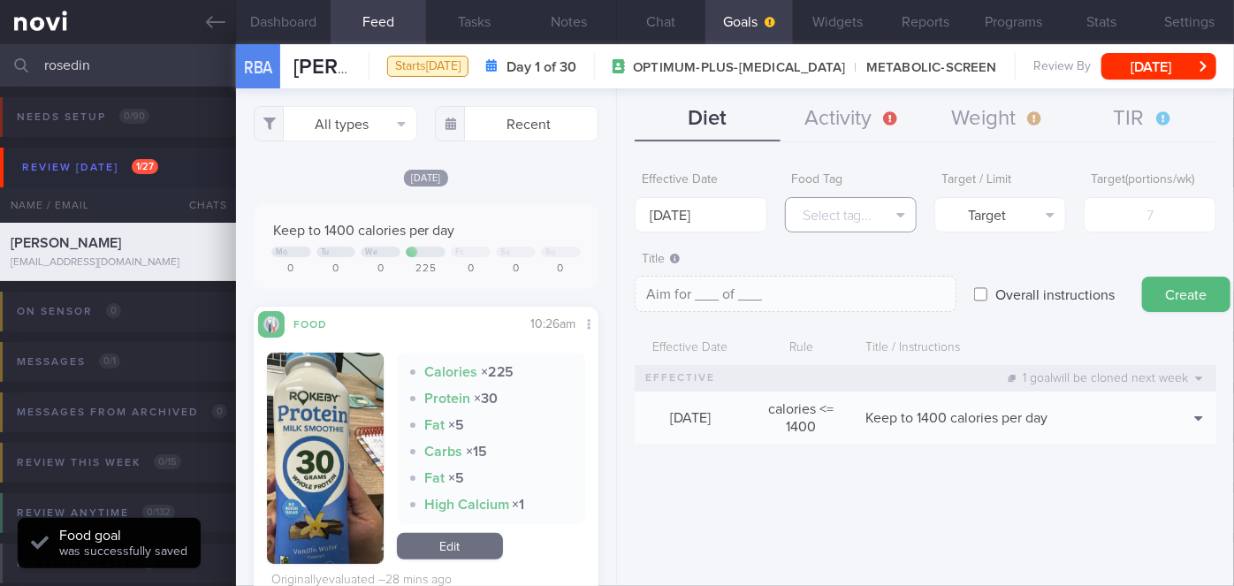
click at [850, 211] on button "Select tag..." at bounding box center [851, 214] width 132 height 35
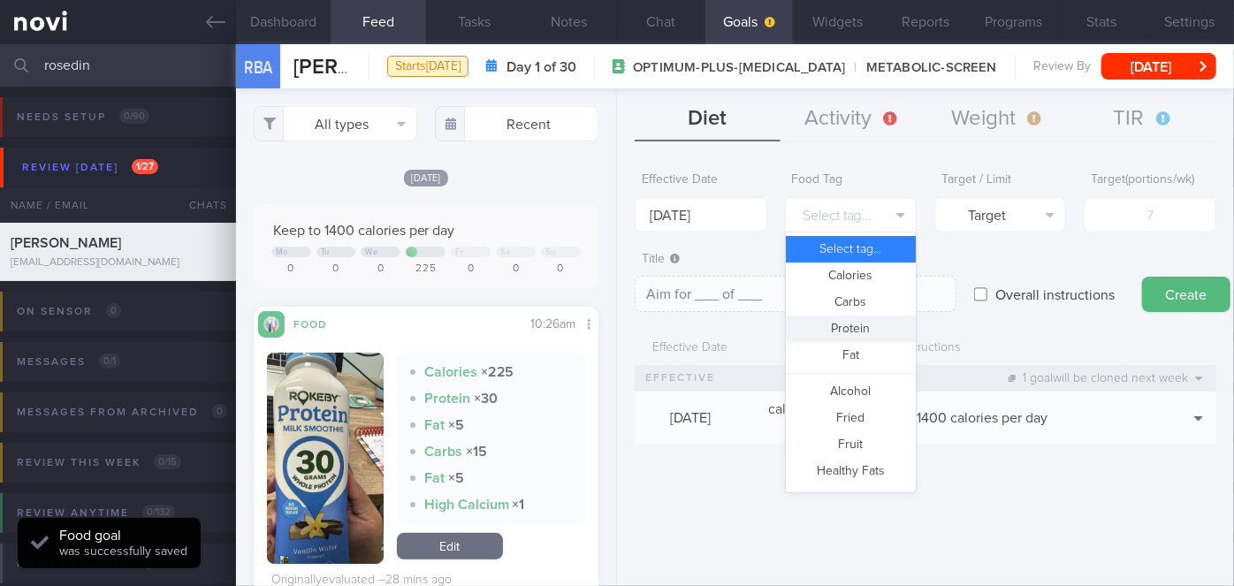
click at [878, 326] on button "Protein" at bounding box center [851, 329] width 130 height 27
type textarea "Aim for __g of protein per day"
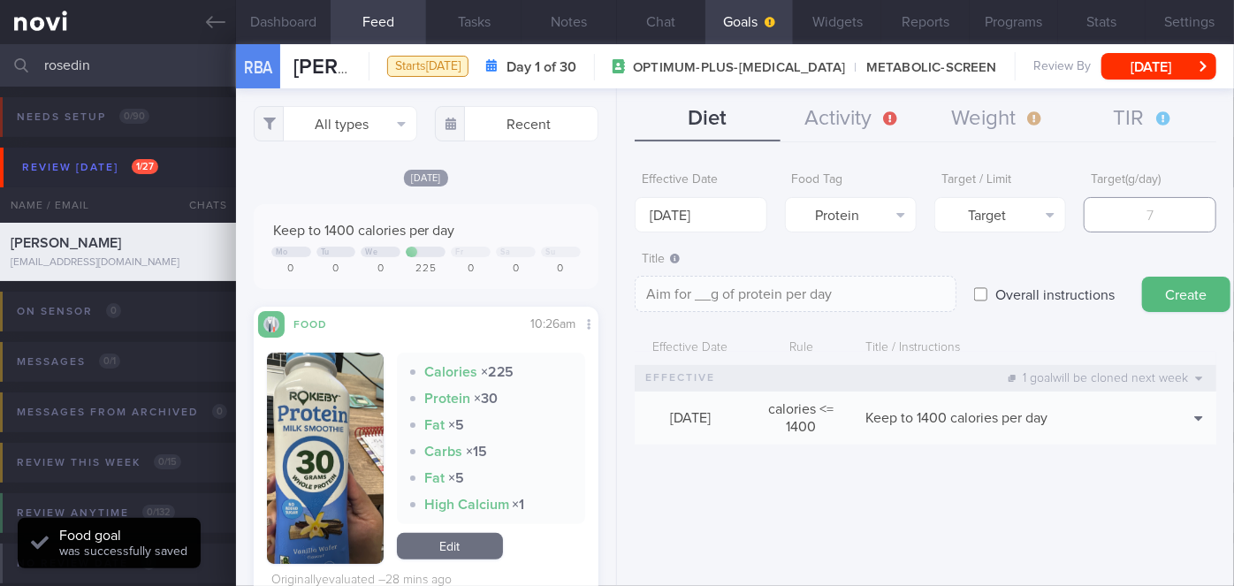
click at [1122, 215] on input "number" at bounding box center [1150, 214] width 132 height 35
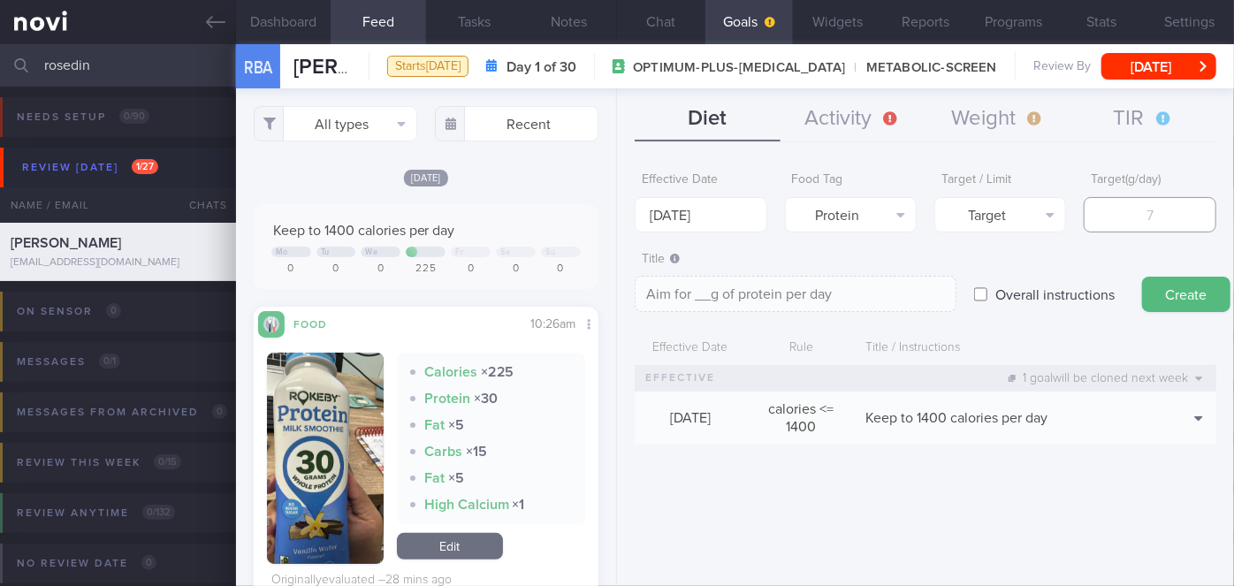
type input "8"
type textarea "Aim for 8g of protein per day"
type input "85"
type textarea "Aim for 85g of protein per day"
type input "85"
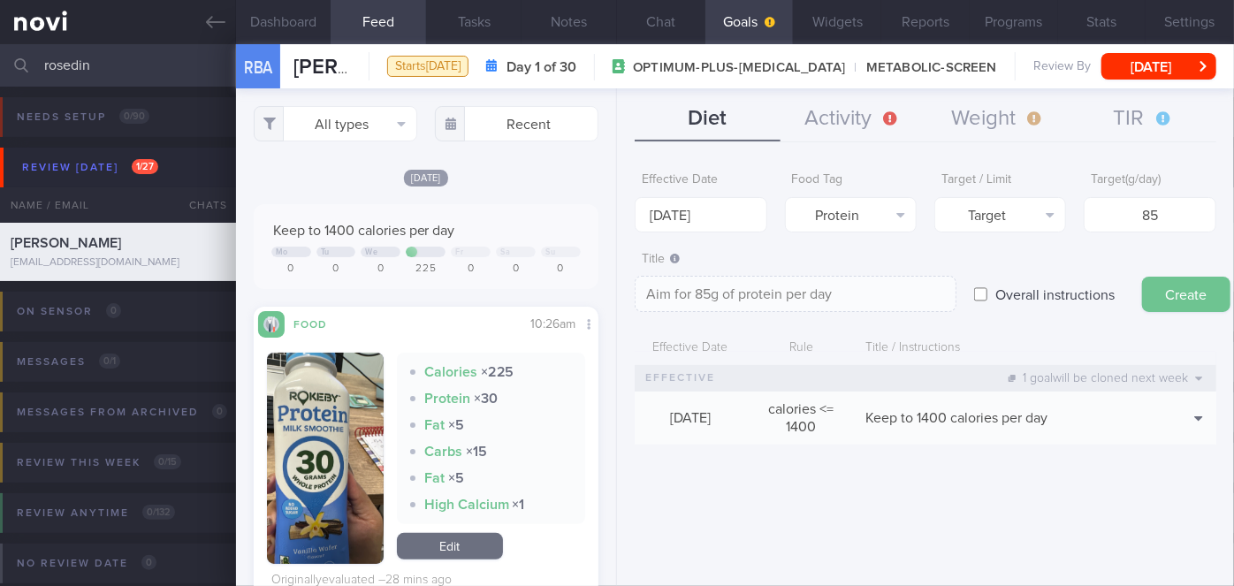
click at [1202, 293] on button "Create" at bounding box center [1186, 294] width 88 height 35
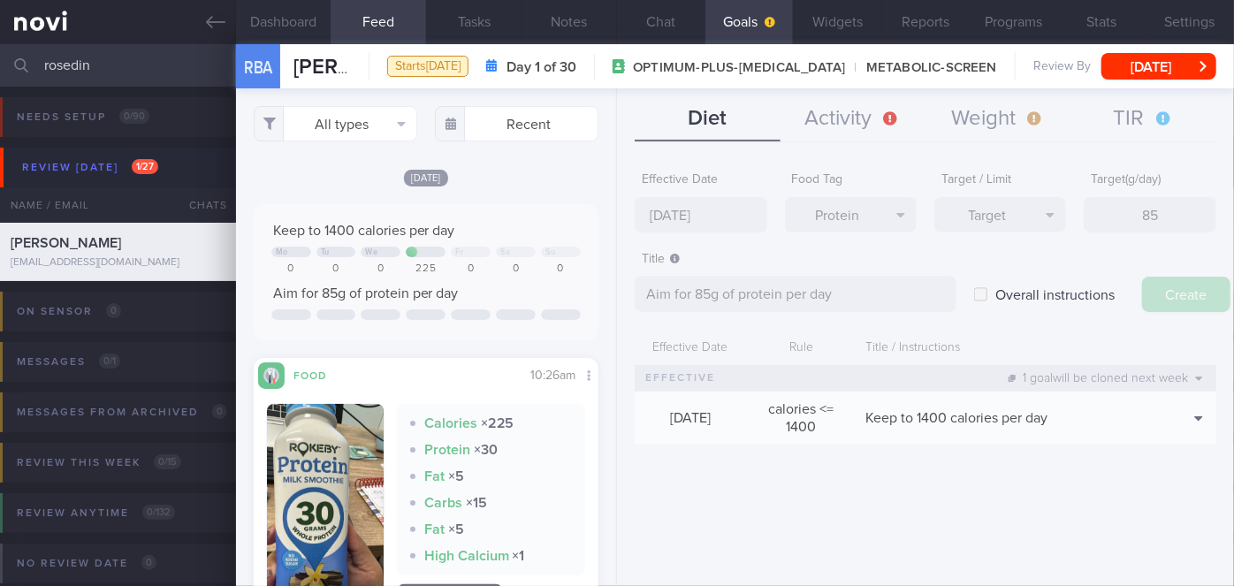
type input "[DATE]"
type textarea "Aim for ___ of ___"
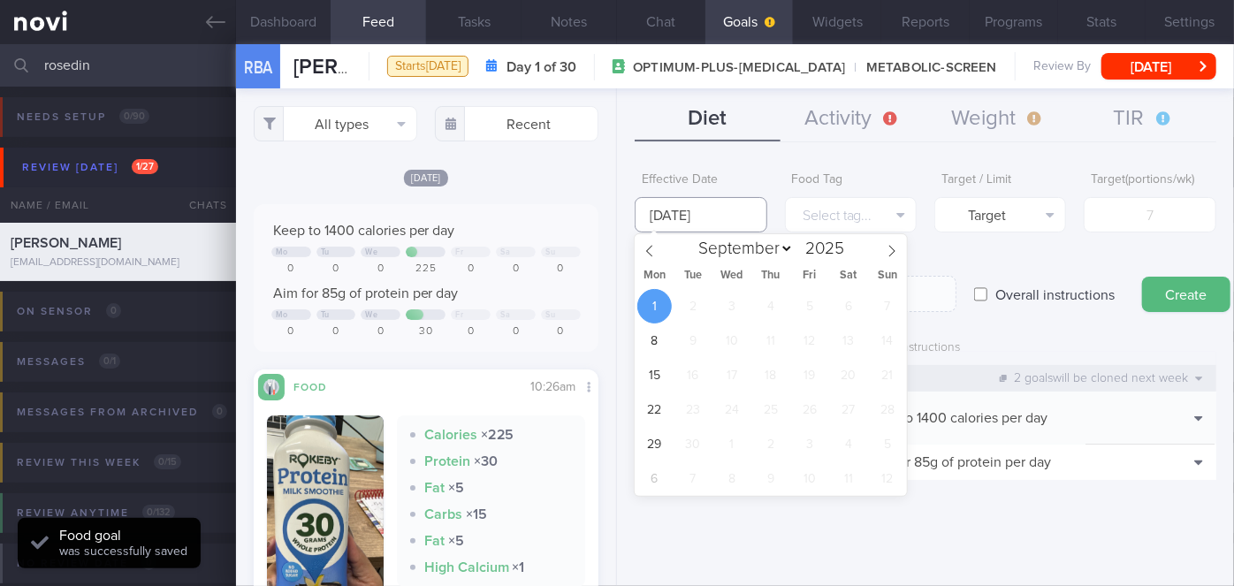
click at [707, 212] on input "[DATE]" at bounding box center [701, 214] width 132 height 35
click at [658, 243] on span at bounding box center [650, 249] width 30 height 30
select select "7"
click at [659, 444] on span "25" at bounding box center [654, 444] width 34 height 34
type input "[DATE]"
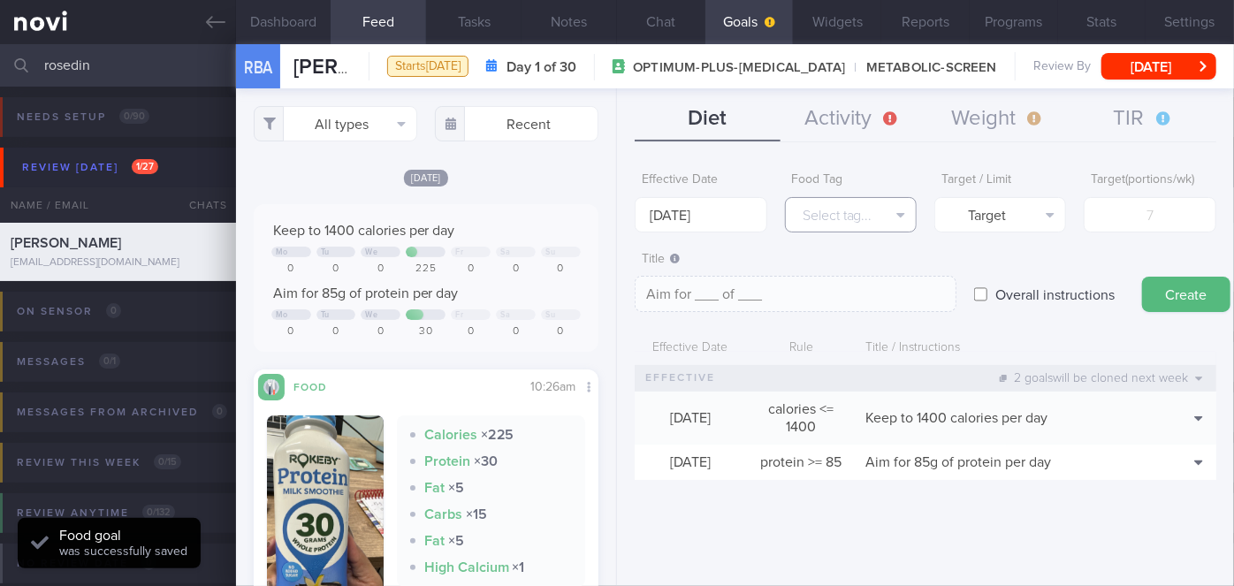
click at [864, 210] on button "Select tag..." at bounding box center [851, 214] width 132 height 35
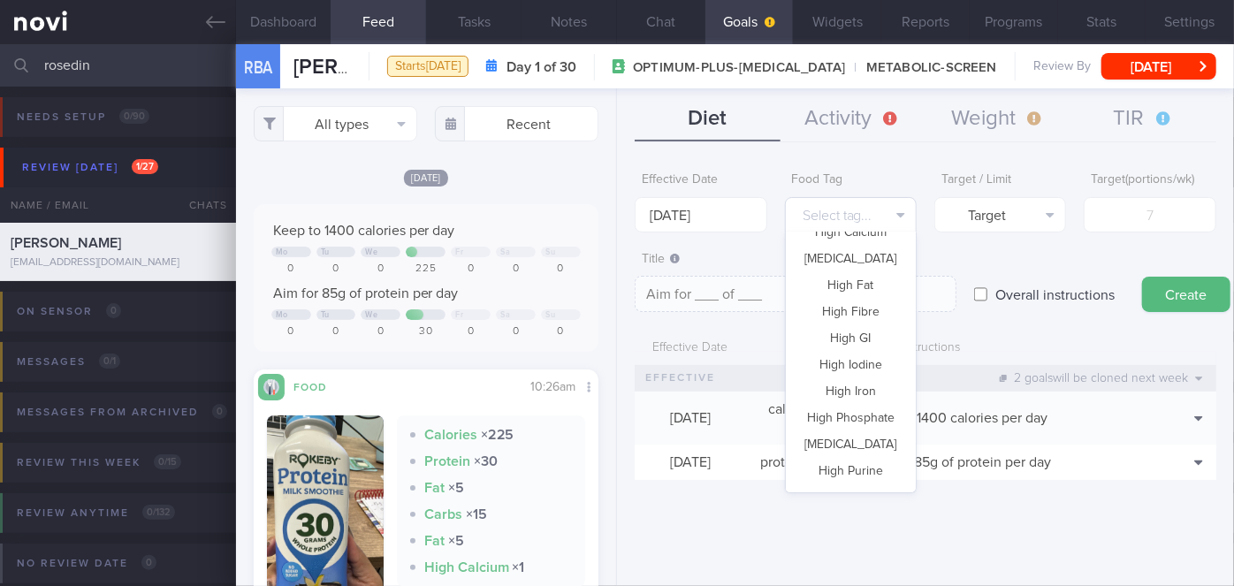
scroll to position [525, 0]
click at [856, 424] on button "Vegetable" at bounding box center [851, 423] width 130 height 27
type textarea "Aim for __ portions of vegetables per week"
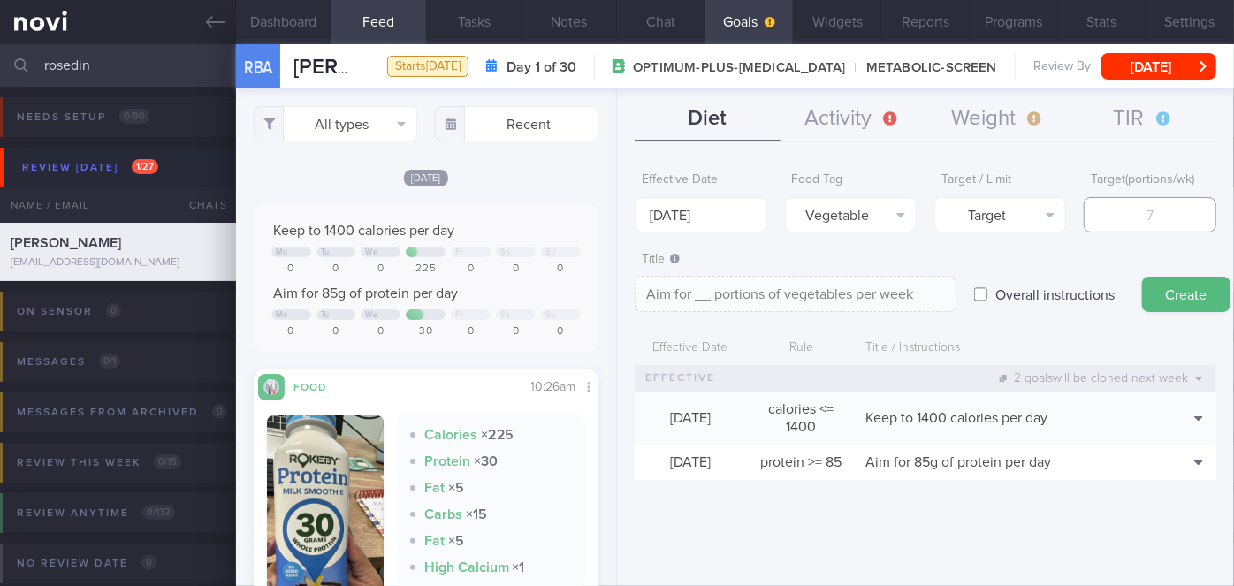
click at [1169, 215] on input "number" at bounding box center [1150, 214] width 132 height 35
type input "1"
type textarea "Aim for 1 portions of vegetables per week"
type input "14"
type textarea "Aim for 14 portions of vegetables per week"
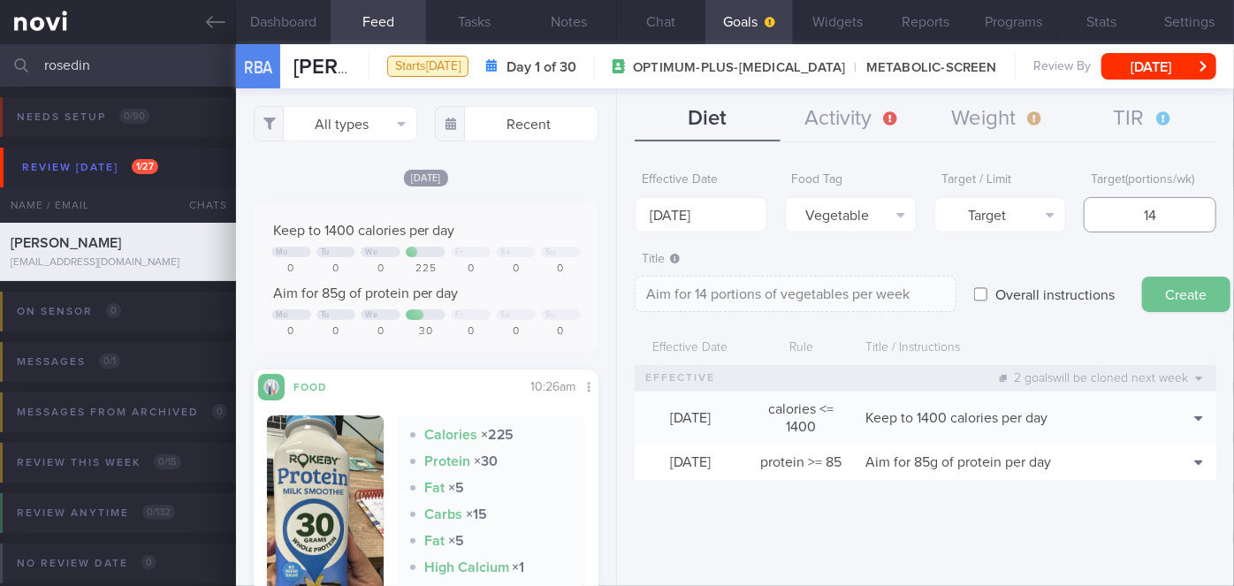
type input "14"
click at [1166, 299] on button "Create" at bounding box center [1186, 294] width 88 height 35
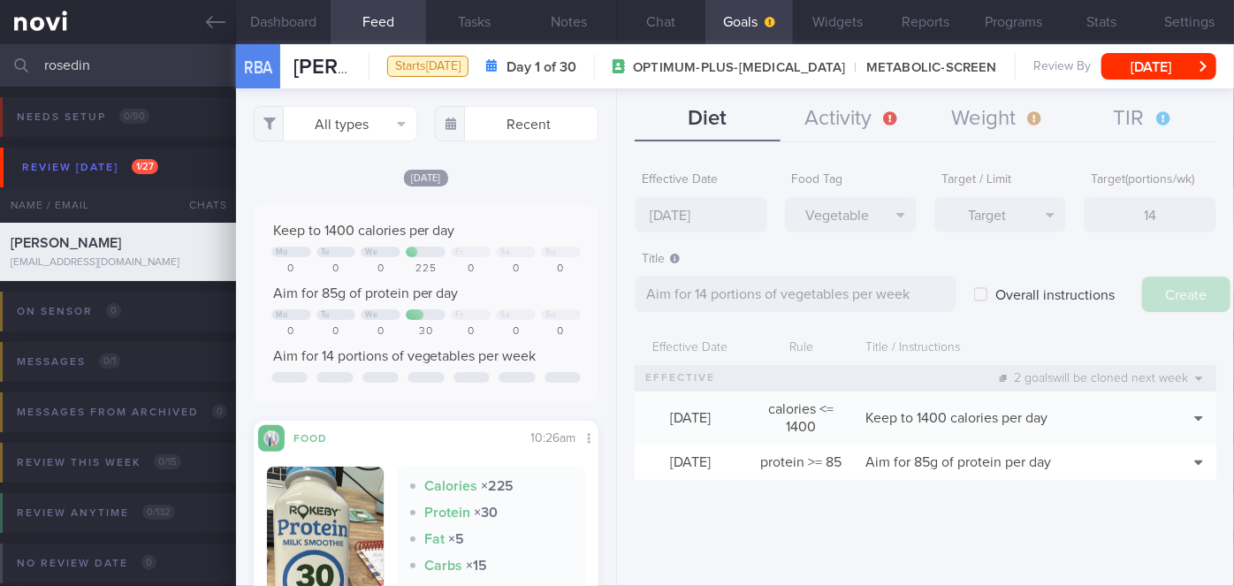
type input "[DATE]"
type textarea "Aim for ___ of ___"
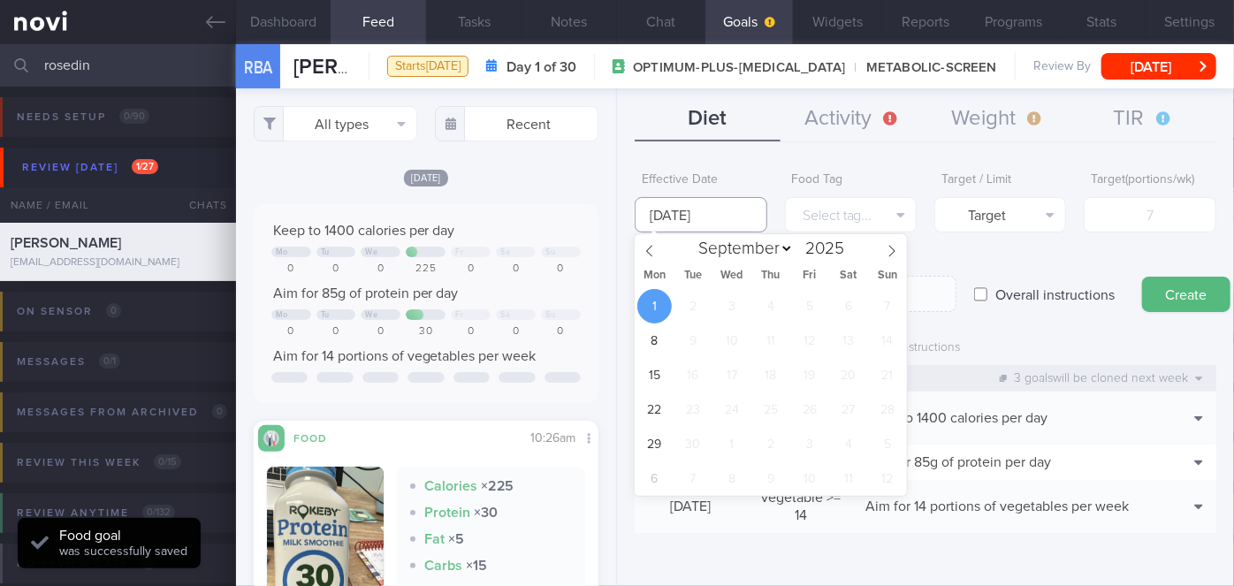
click at [670, 215] on input "[DATE]" at bounding box center [701, 214] width 132 height 35
click at [655, 267] on div "Mon Tue Wed Thu Fri Sat Sun" at bounding box center [771, 276] width 272 height 25
click at [655, 257] on span at bounding box center [650, 249] width 30 height 30
select select "7"
click at [667, 446] on span "25" at bounding box center [654, 444] width 34 height 34
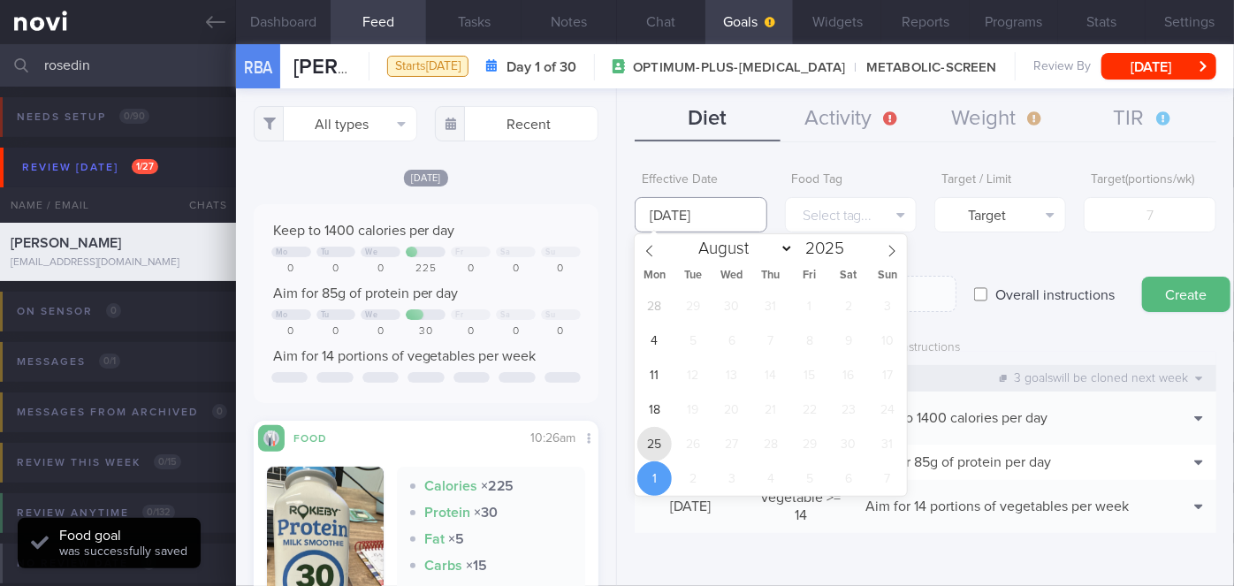
type input "[DATE]"
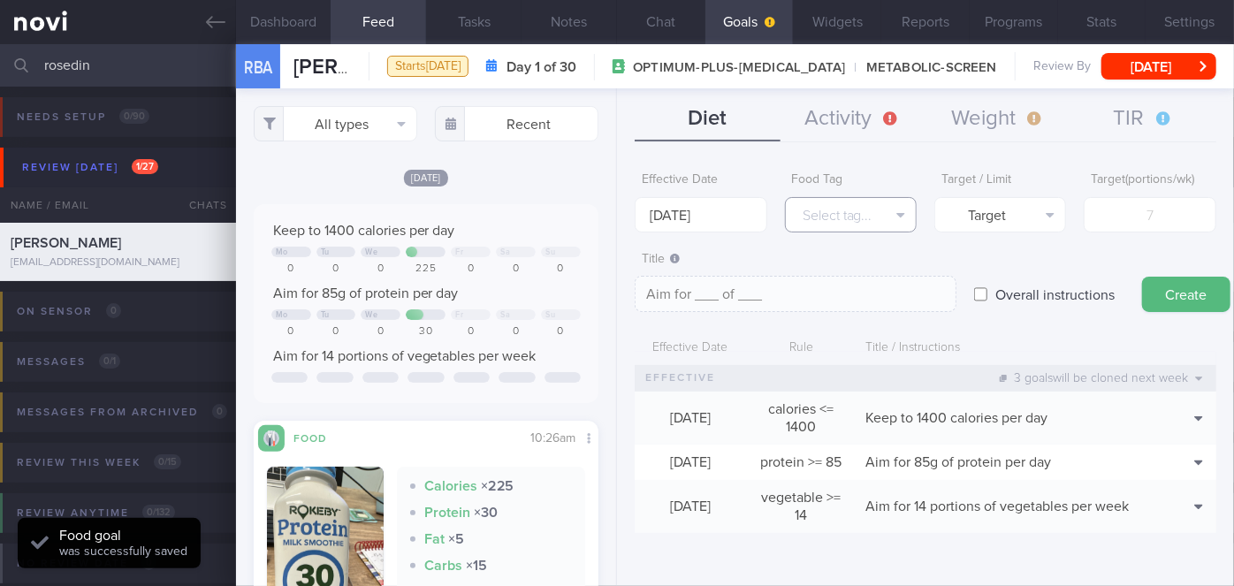
click at [828, 218] on button "Select tag..." at bounding box center [851, 214] width 132 height 35
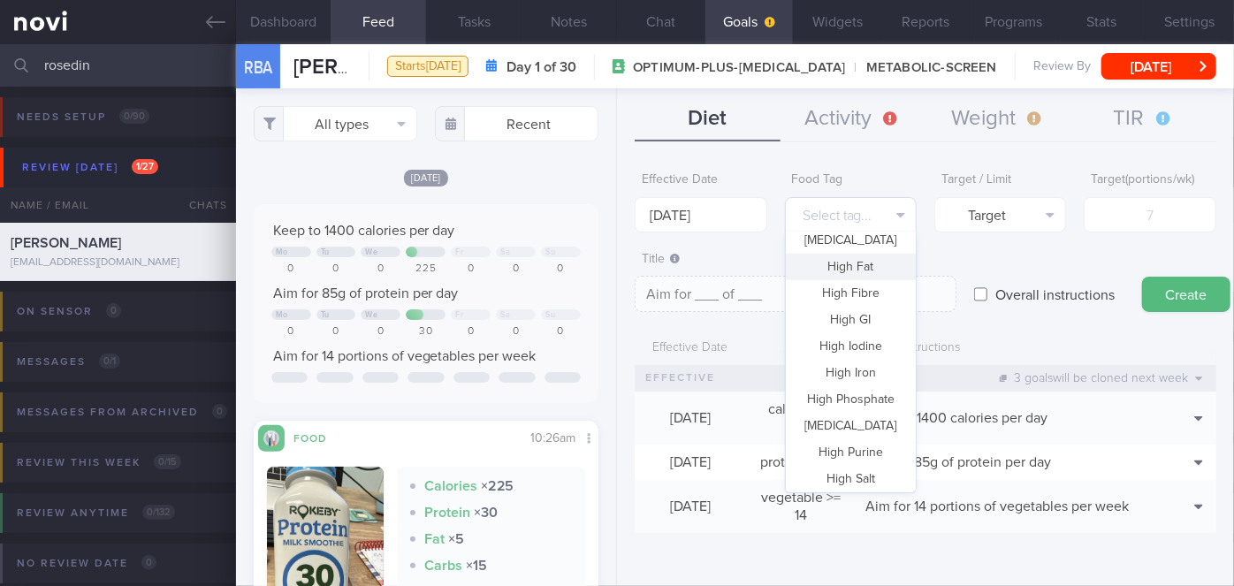
scroll to position [0, 0]
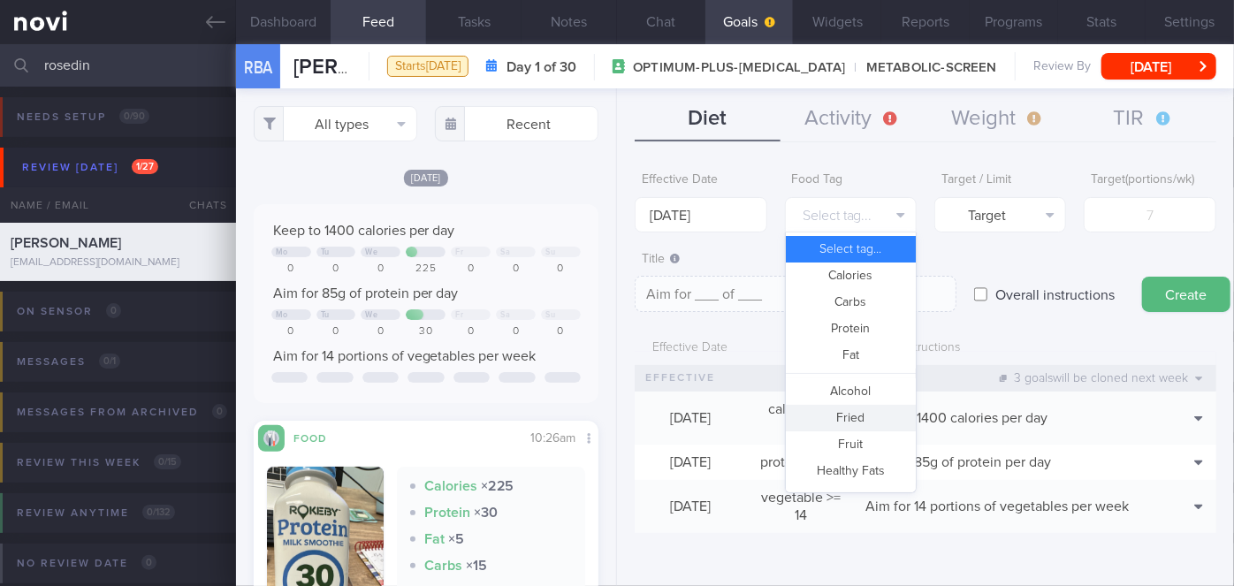
click at [856, 418] on button "Fried" at bounding box center [851, 418] width 130 height 27
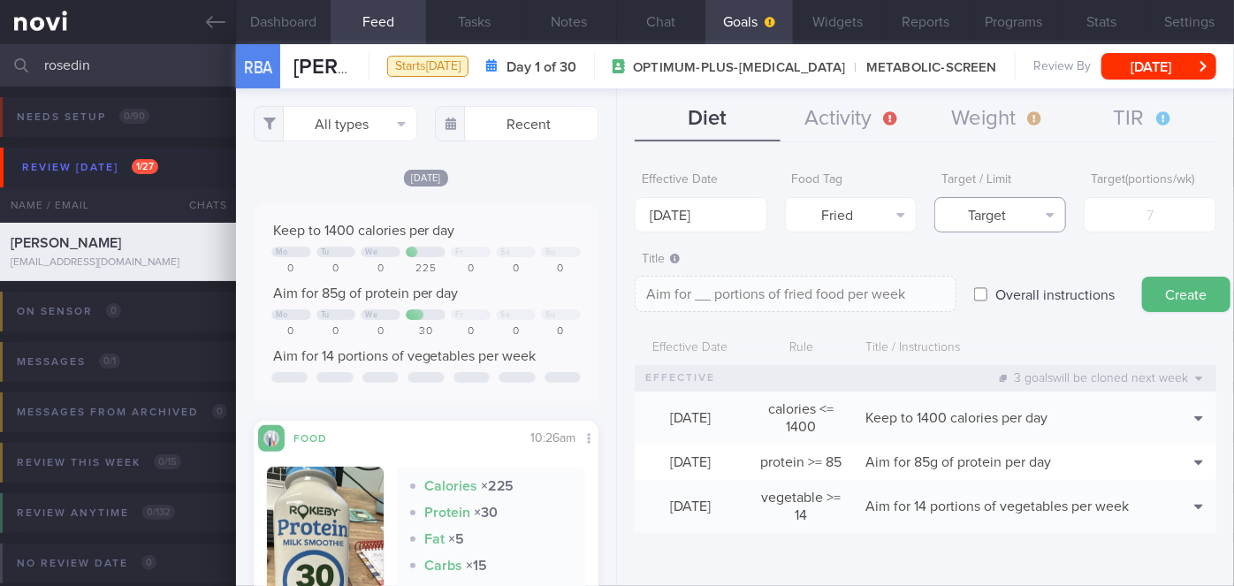
click at [1009, 221] on button "Target" at bounding box center [1001, 214] width 132 height 35
click at [1004, 273] on button "Limit" at bounding box center [1000, 276] width 130 height 27
type textarea "Keep to __ portions of fried food per week"
click at [1141, 209] on input "number" at bounding box center [1150, 214] width 132 height 35
type input "2"
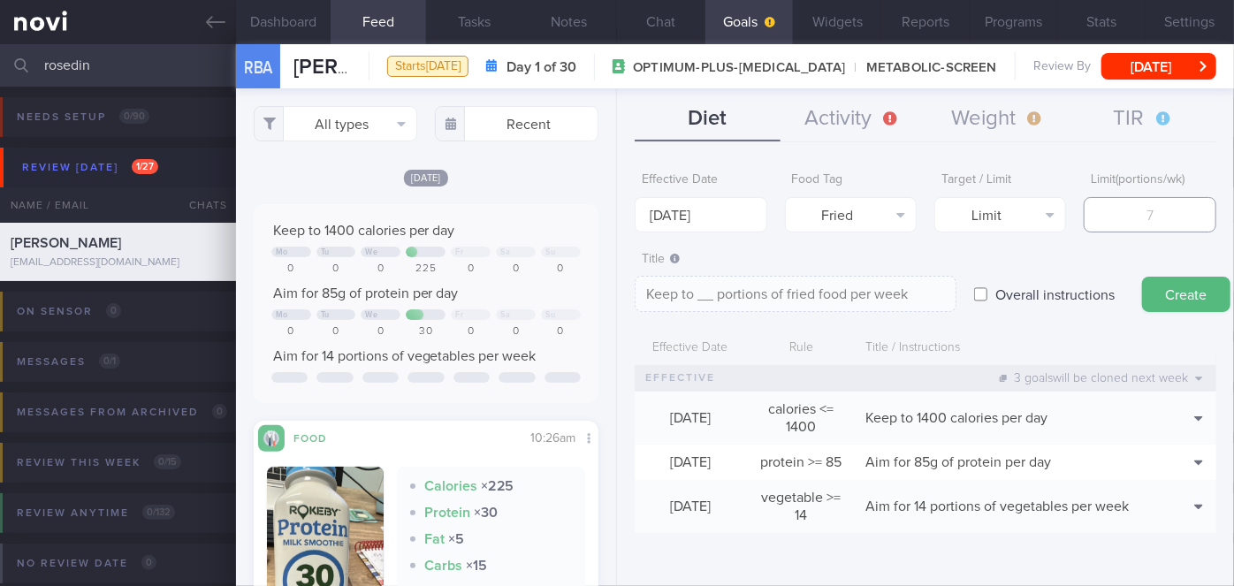
type textarea "Keep to 2 portions of fried food per week"
type input "2"
click at [1178, 295] on button "Create" at bounding box center [1186, 294] width 88 height 35
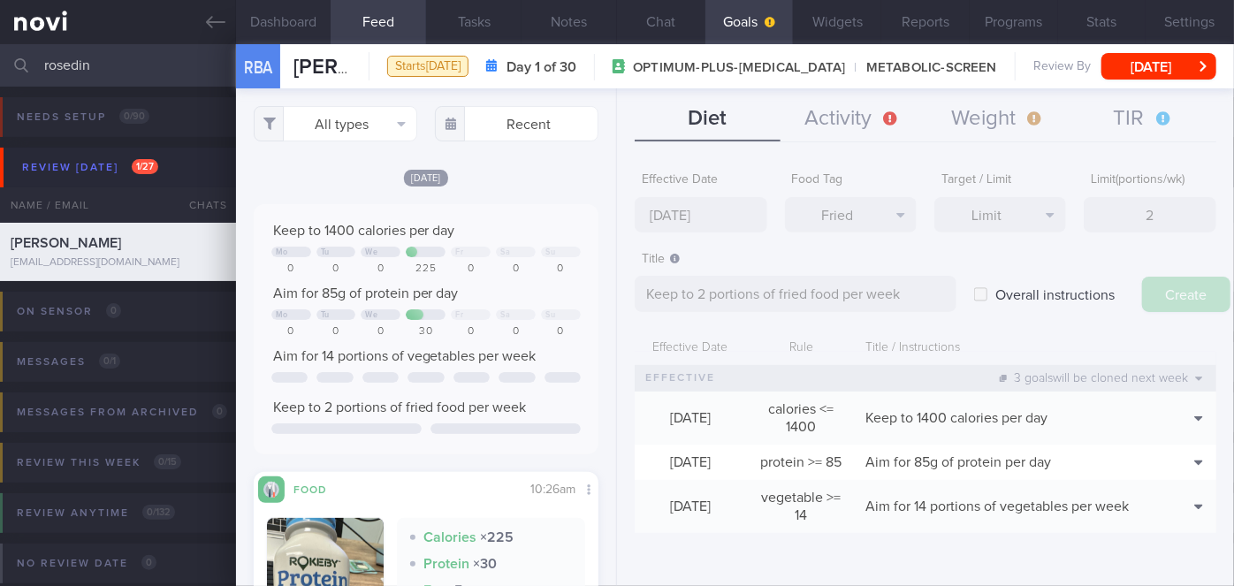
type input "[DATE]"
type textarea "Aim for ___ of ___"
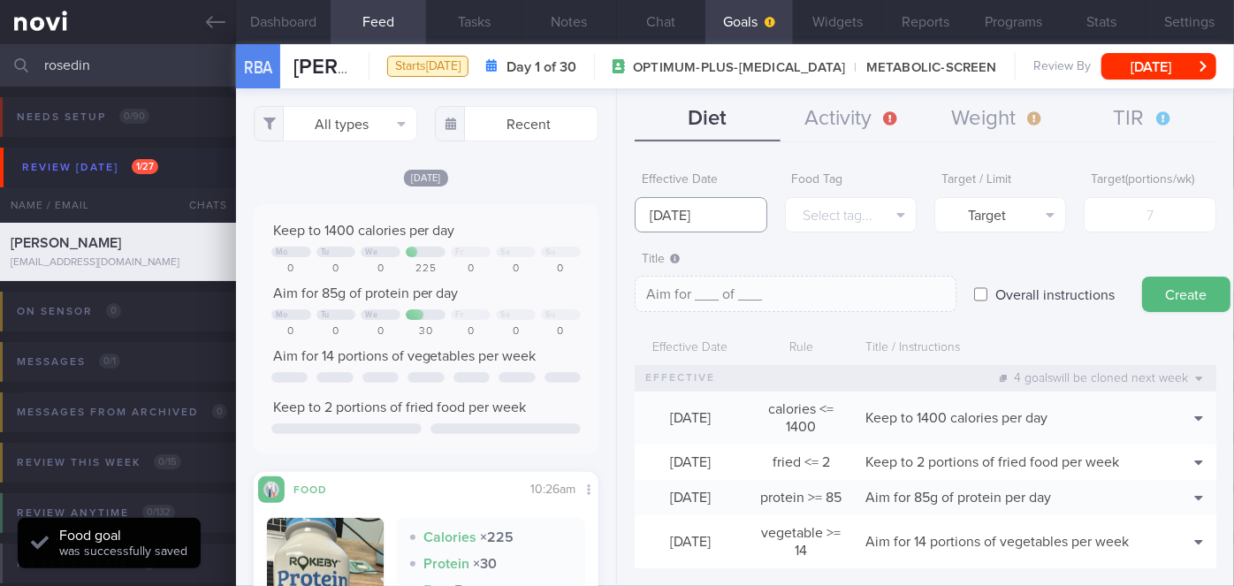
click at [716, 218] on input "[DATE]" at bounding box center [701, 214] width 132 height 35
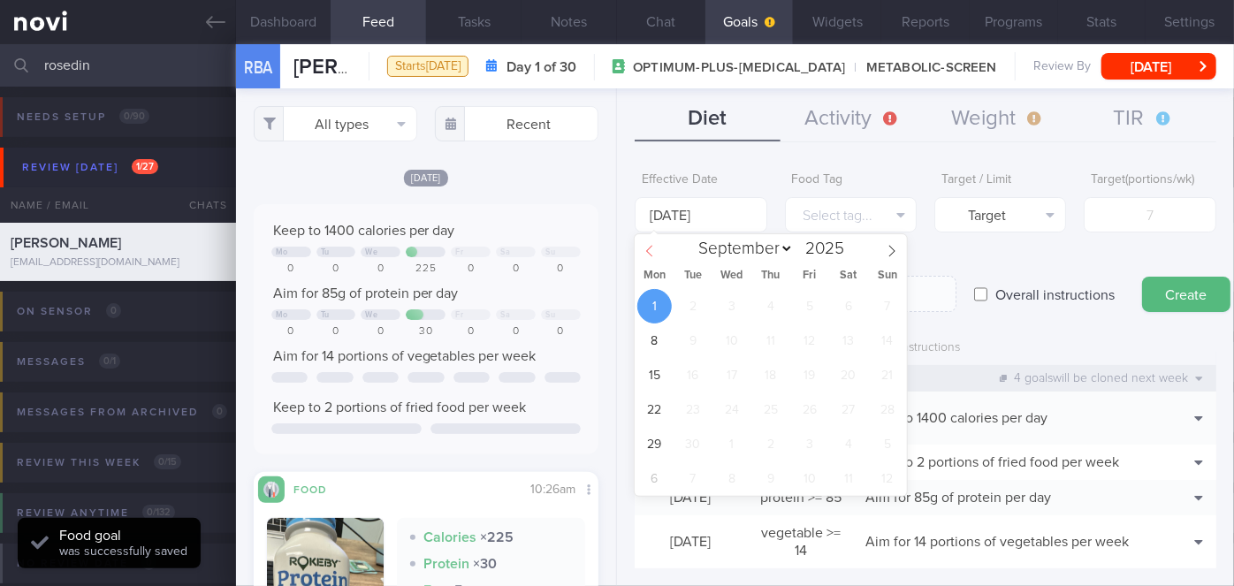
click at [652, 255] on icon at bounding box center [650, 251] width 12 height 12
select select "7"
click at [660, 452] on span "25" at bounding box center [654, 444] width 34 height 34
type input "[DATE]"
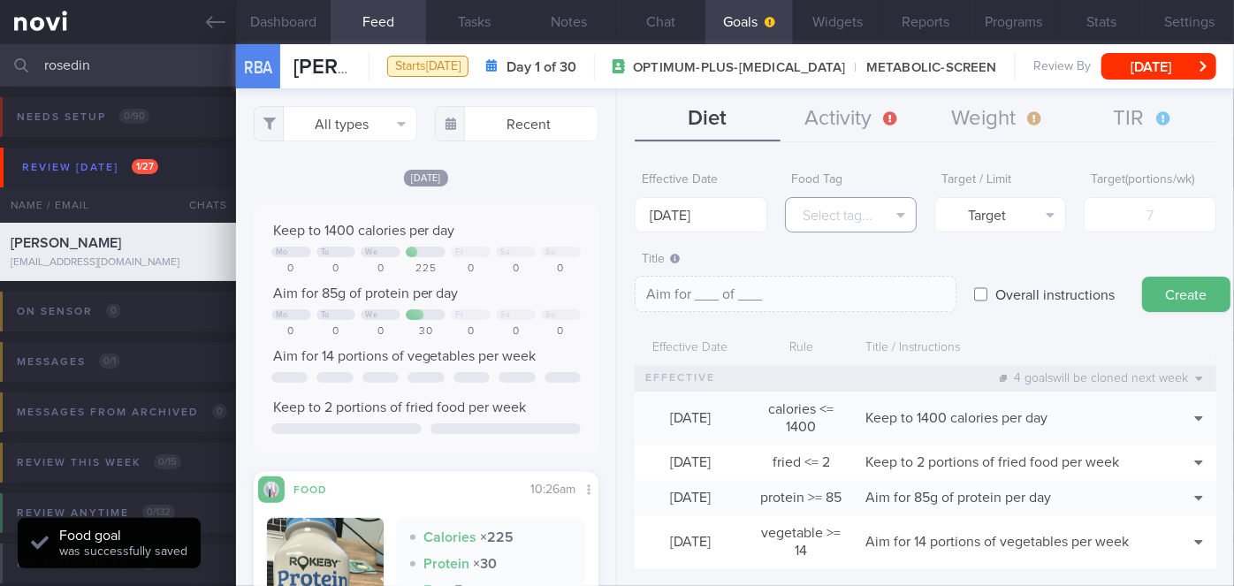
click at [855, 218] on button "Select tag..." at bounding box center [851, 214] width 132 height 35
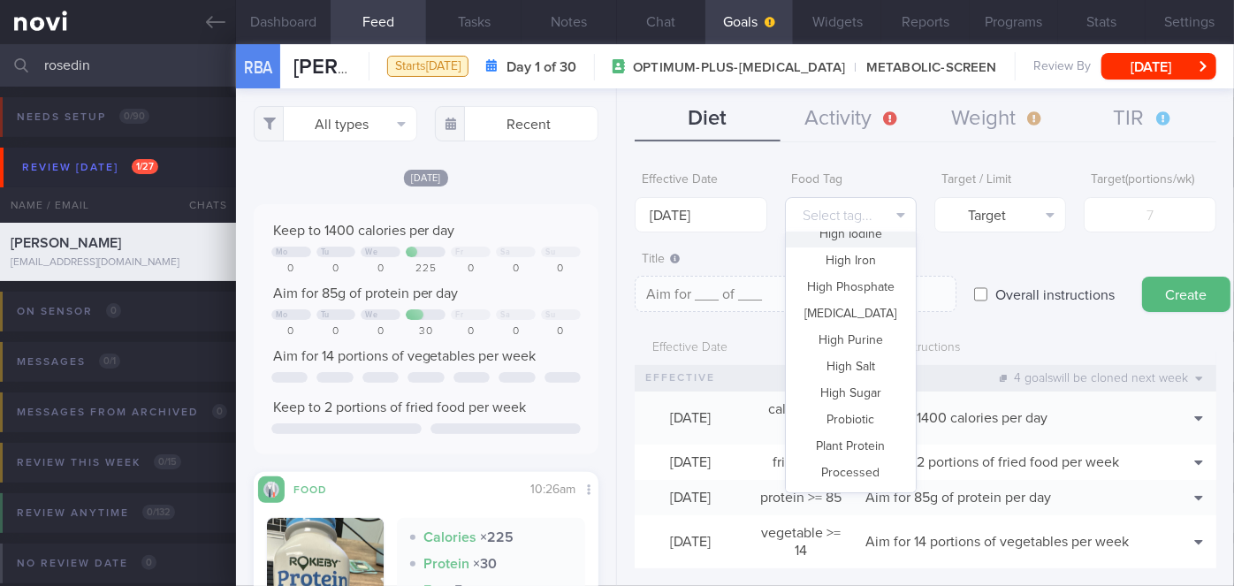
scroll to position [401, 0]
click at [854, 385] on button "High Sugar" at bounding box center [851, 388] width 130 height 27
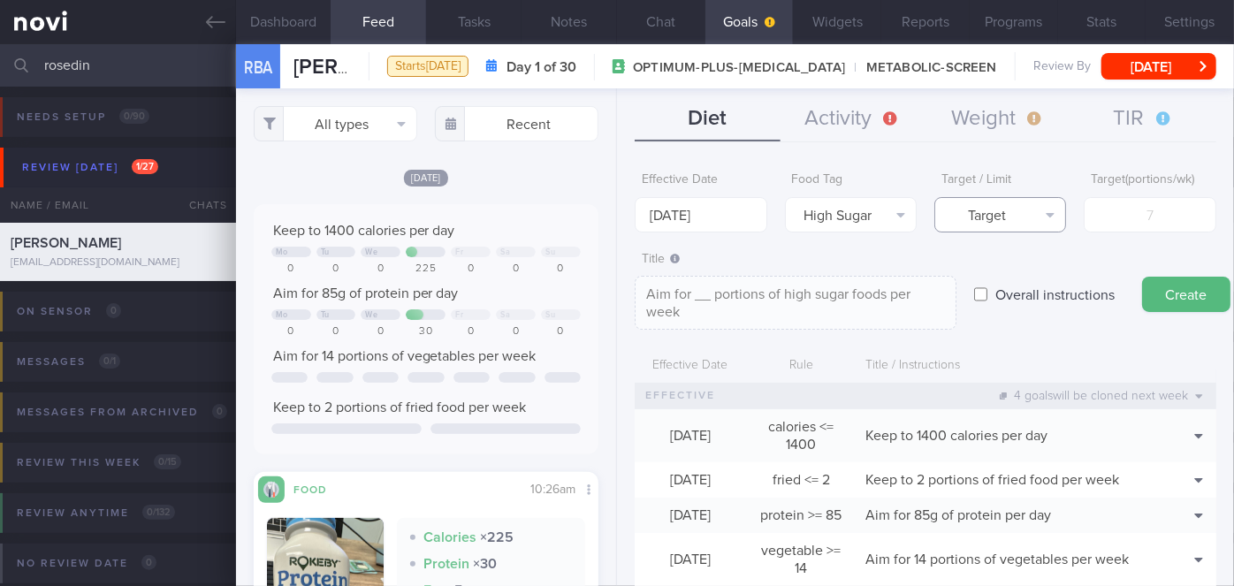
click at [1013, 218] on button "Target" at bounding box center [1001, 214] width 132 height 35
click at [1014, 273] on button "Limit" at bounding box center [1000, 276] width 130 height 27
type textarea "Keep to __ portions of high sugar foods per week"
click at [1143, 221] on input "number" at bounding box center [1150, 214] width 132 height 35
type input "2"
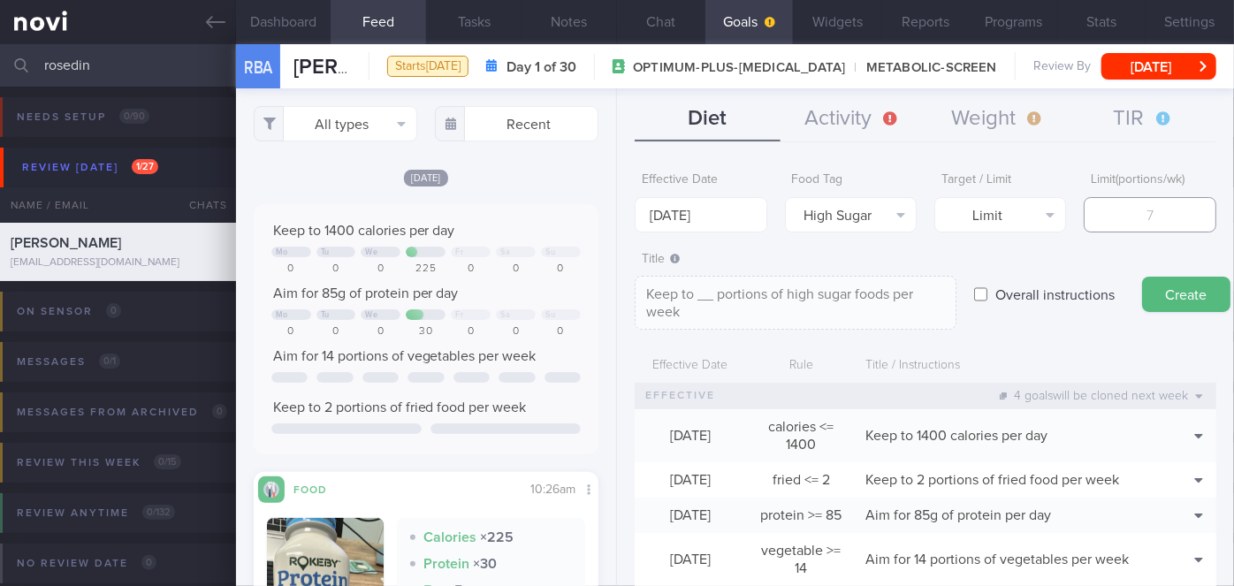
type textarea "Keep to 2 portions of high sugar foods per week"
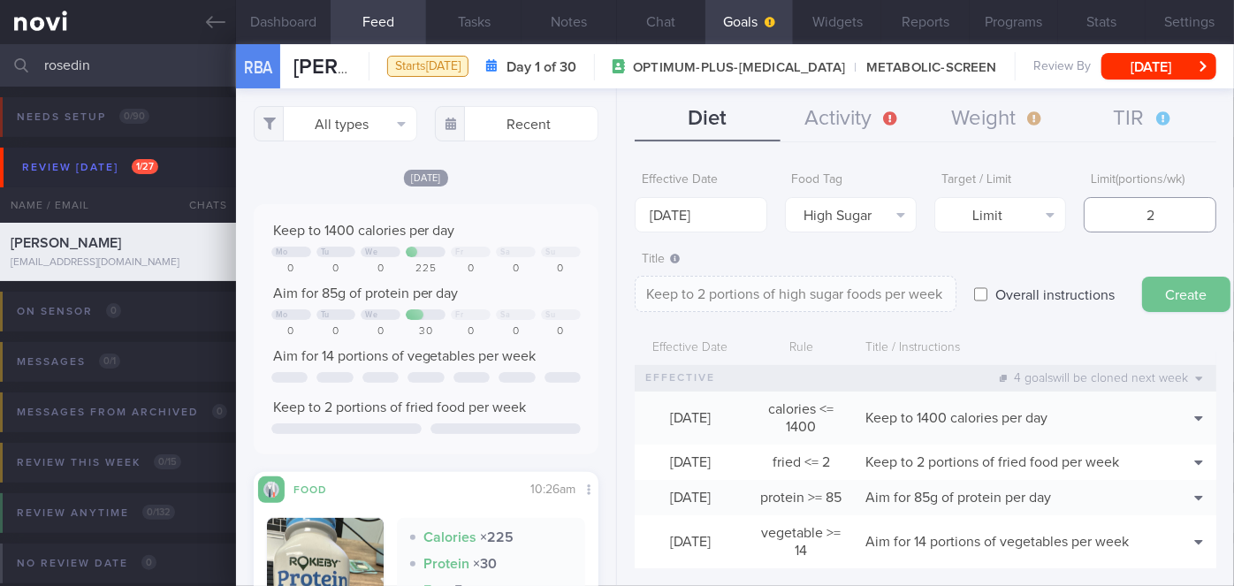
type input "2"
click at [1170, 295] on button "Create" at bounding box center [1186, 294] width 88 height 35
type input "[DATE]"
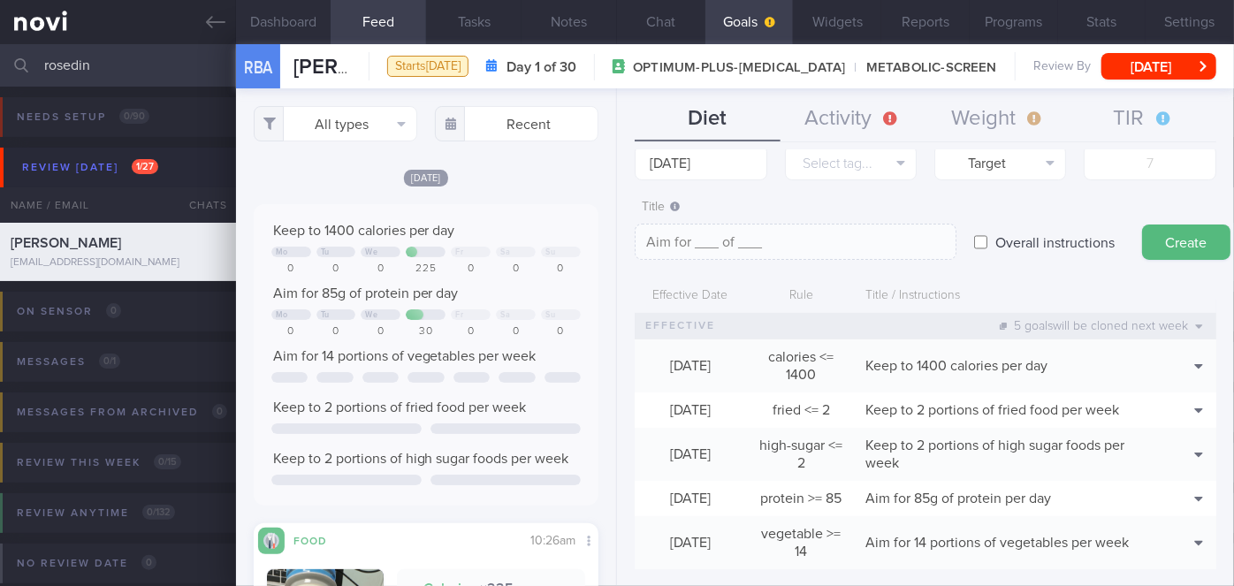
scroll to position [80, 0]
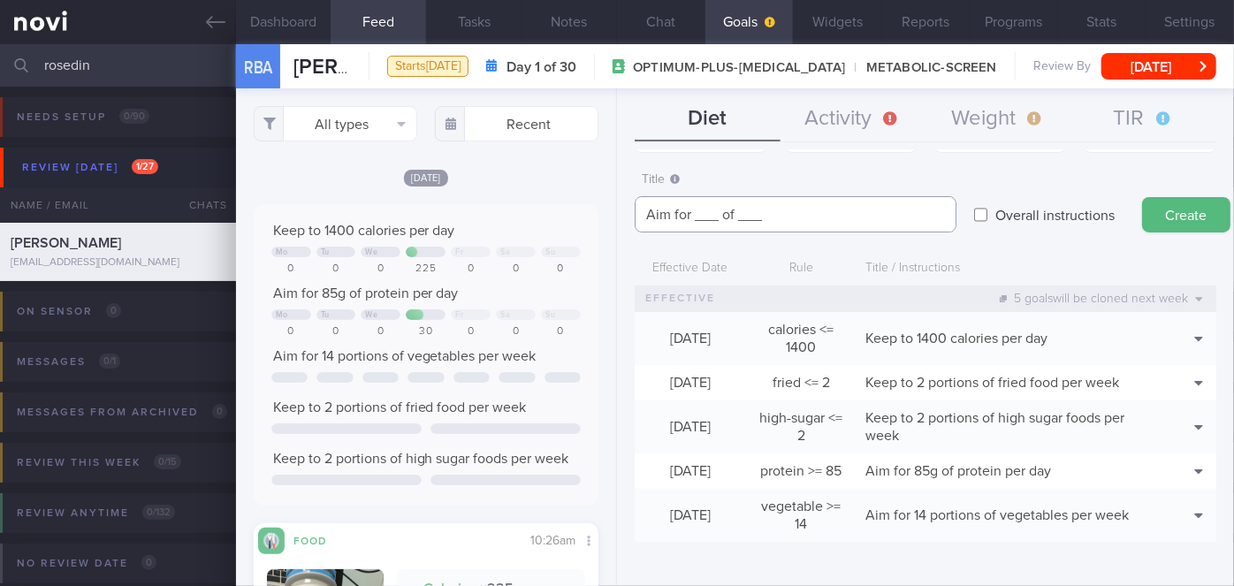
click at [712, 210] on textarea "Aim for ___ of ___" at bounding box center [796, 214] width 322 height 36
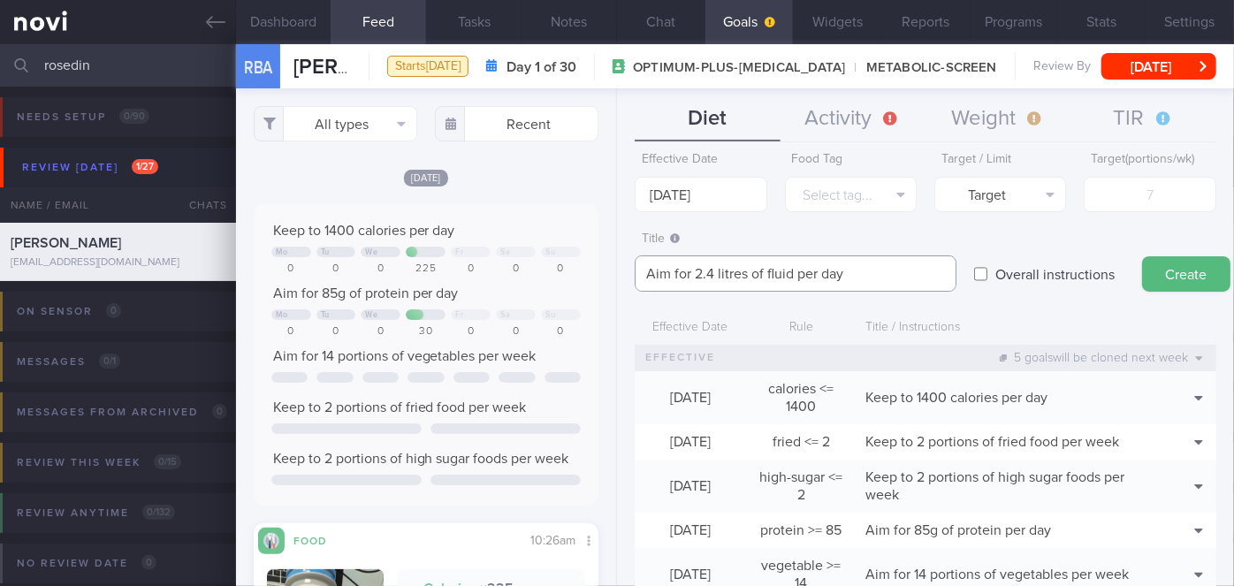
scroll to position [0, 0]
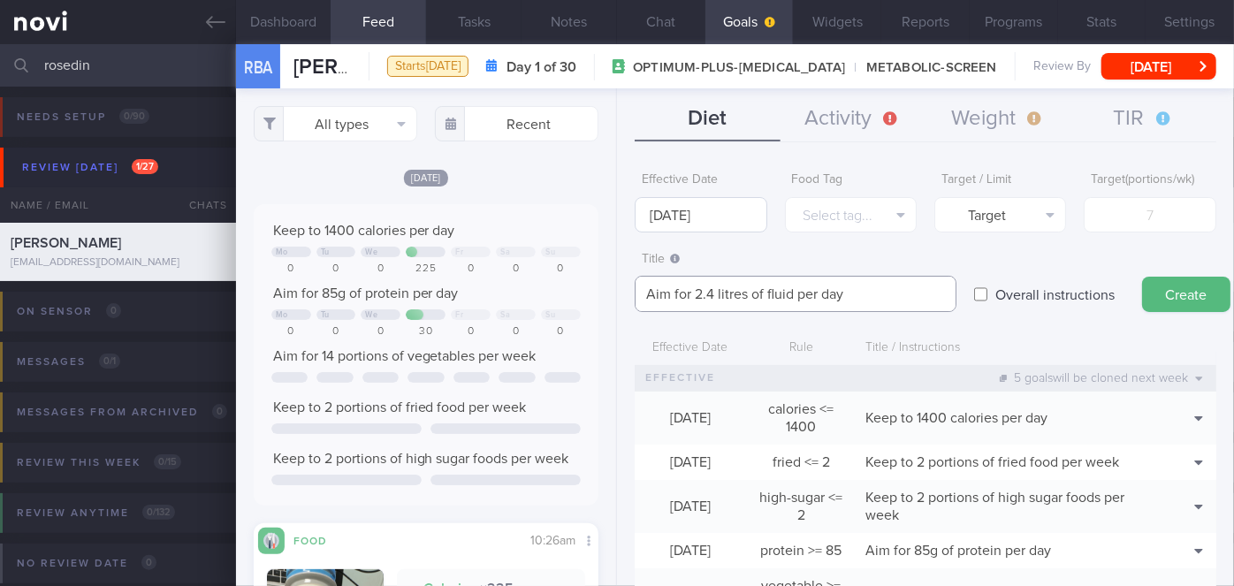
type textarea "Aim for 2.4 litres of fluid per day"
click at [712, 203] on input "[DATE]" at bounding box center [701, 214] width 132 height 35
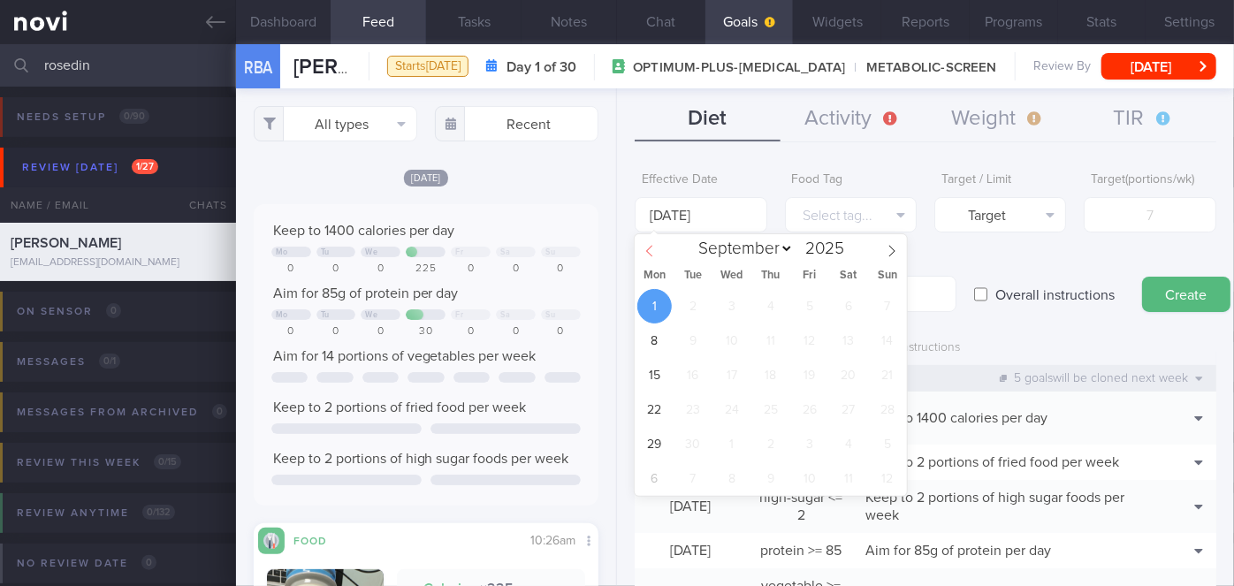
click at [648, 252] on icon at bounding box center [650, 251] width 12 height 12
select select "7"
click at [652, 439] on span "25" at bounding box center [654, 444] width 34 height 34
type input "[DATE]"
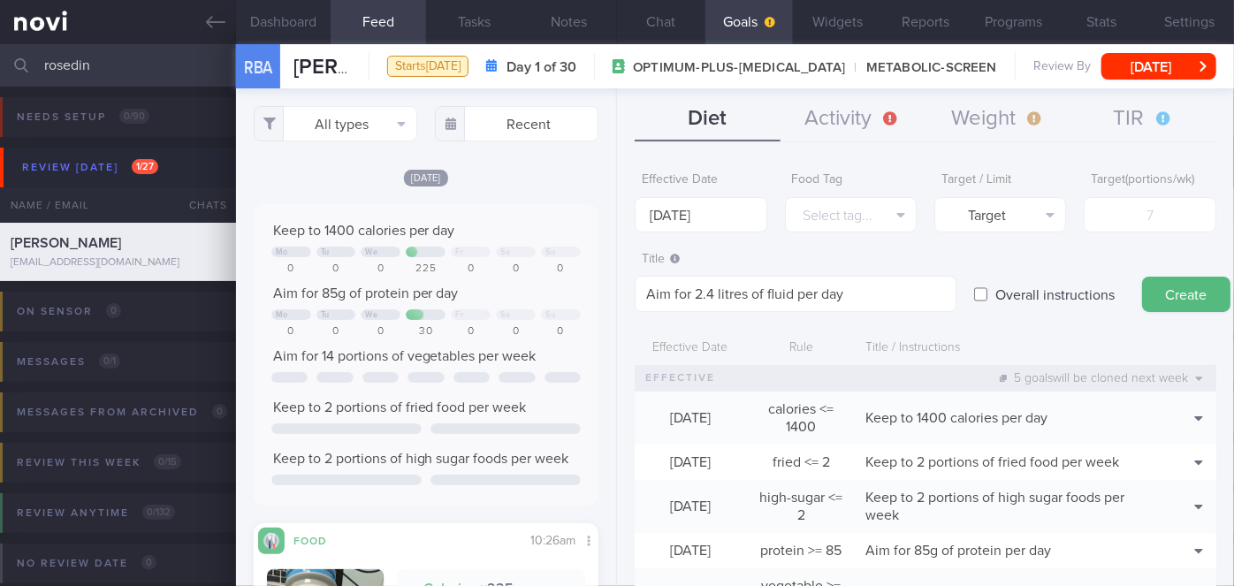
click at [1029, 301] on label "Overall instructions" at bounding box center [1055, 294] width 137 height 35
click at [988, 301] on input "Overall instructions" at bounding box center [980, 294] width 13 height 35
checkbox input "true"
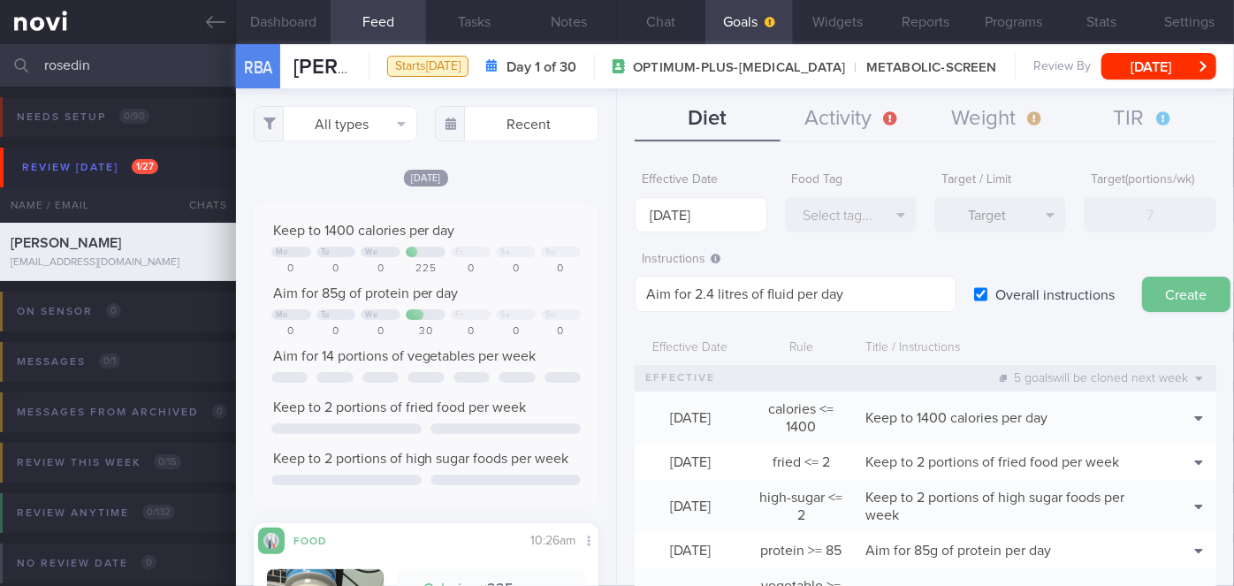
click at [1183, 293] on button "Create" at bounding box center [1186, 294] width 88 height 35
type input "[DATE]"
type textarea "Aim for ___ of ___"
checkbox input "false"
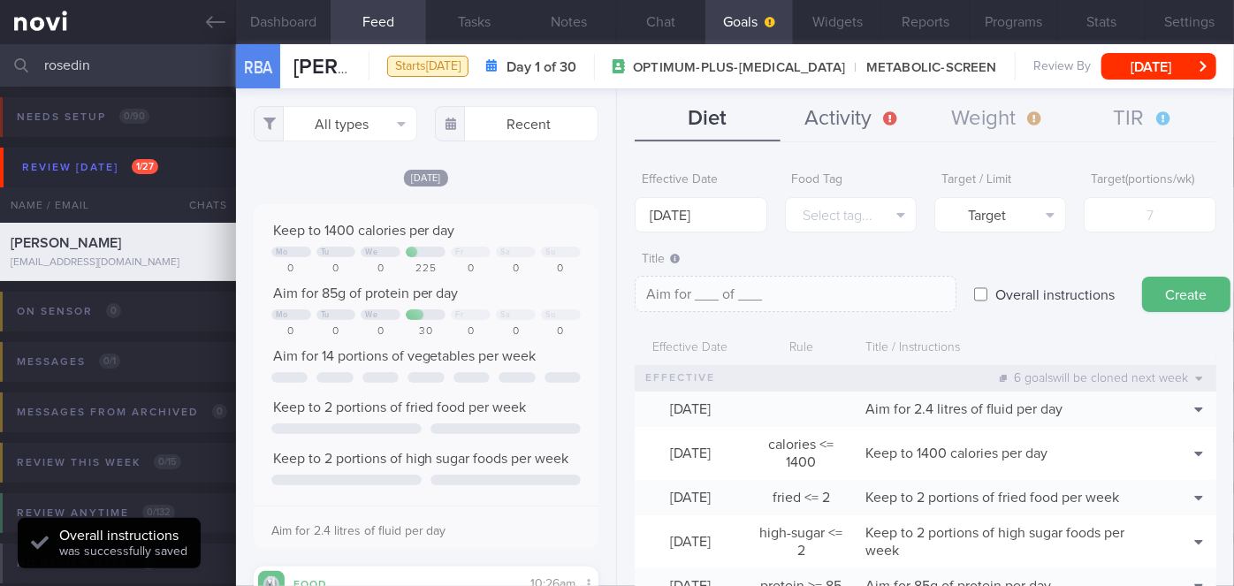
click at [865, 107] on button "Activity" at bounding box center [853, 119] width 145 height 44
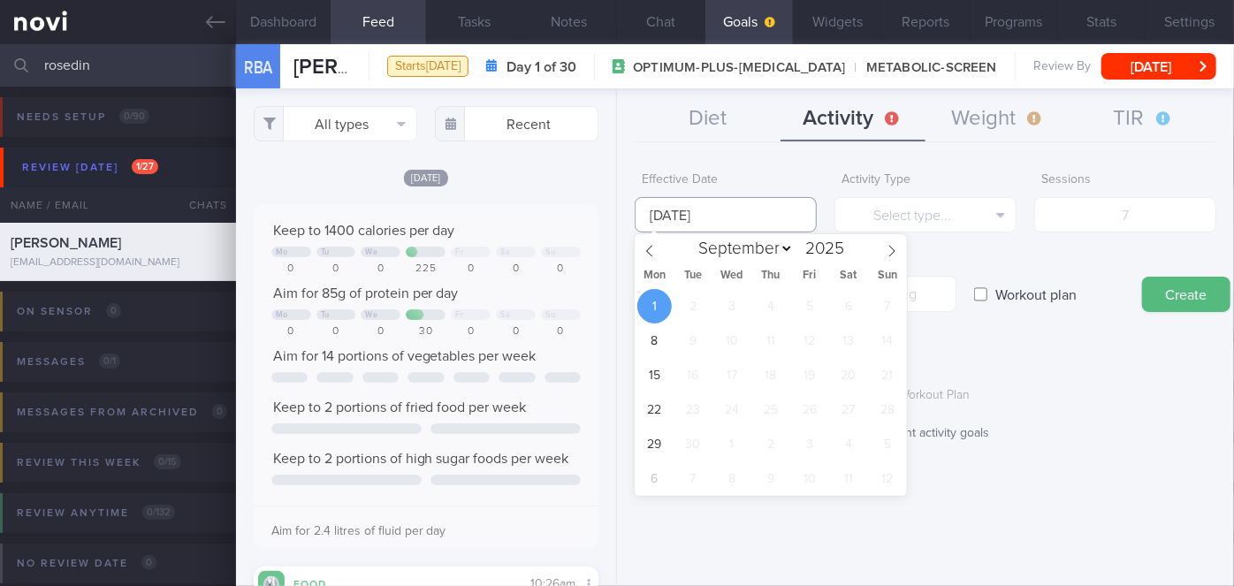
click at [719, 201] on input "[DATE]" at bounding box center [726, 214] width 182 height 35
click at [656, 257] on span at bounding box center [650, 249] width 30 height 30
select select "7"
click at [648, 446] on span "25" at bounding box center [654, 444] width 34 height 34
type input "[DATE]"
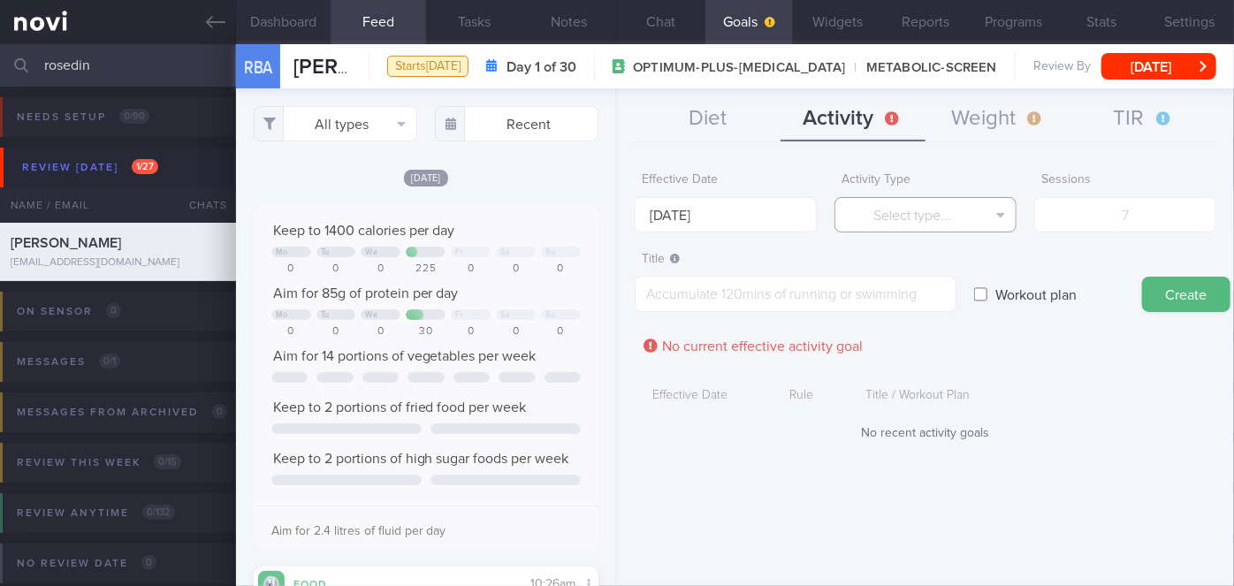
click at [916, 215] on button "Select type..." at bounding box center [926, 214] width 182 height 35
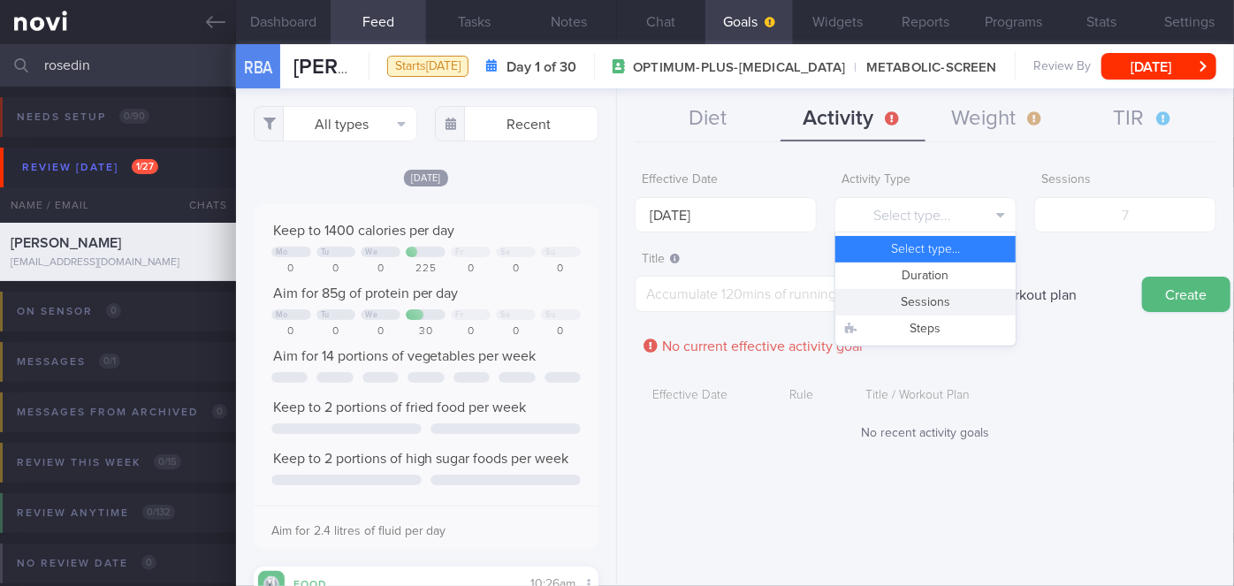
click at [934, 293] on button "Sessions" at bounding box center [926, 302] width 180 height 27
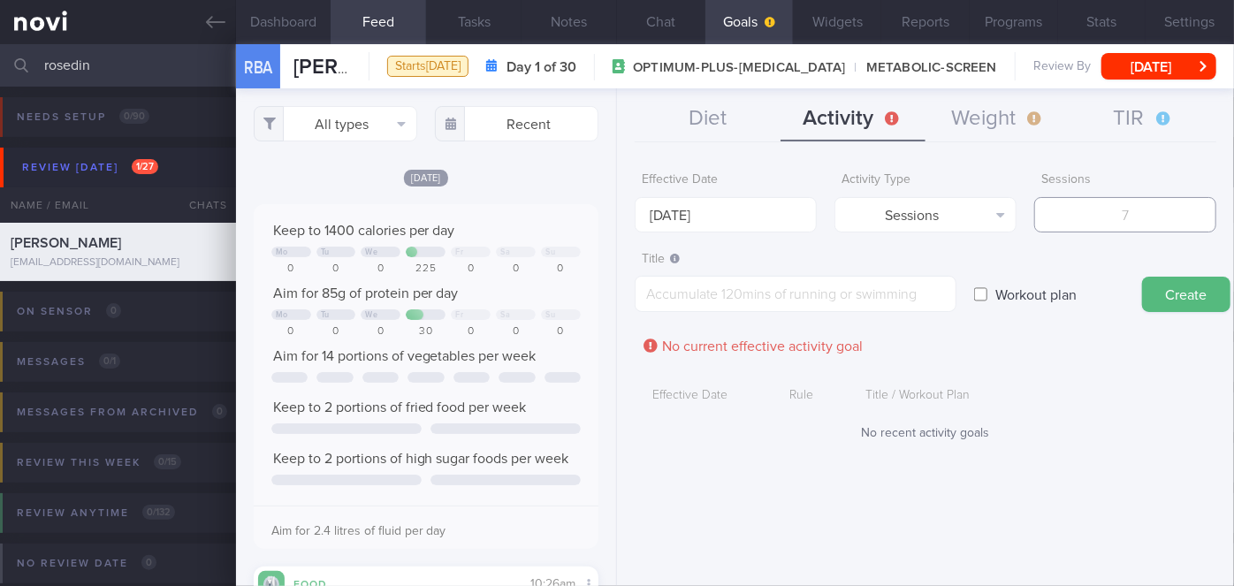
click at [1086, 213] on input "number" at bounding box center [1125, 214] width 182 height 35
type input "3"
click at [787, 280] on textarea at bounding box center [796, 294] width 322 height 36
type textarea "A"
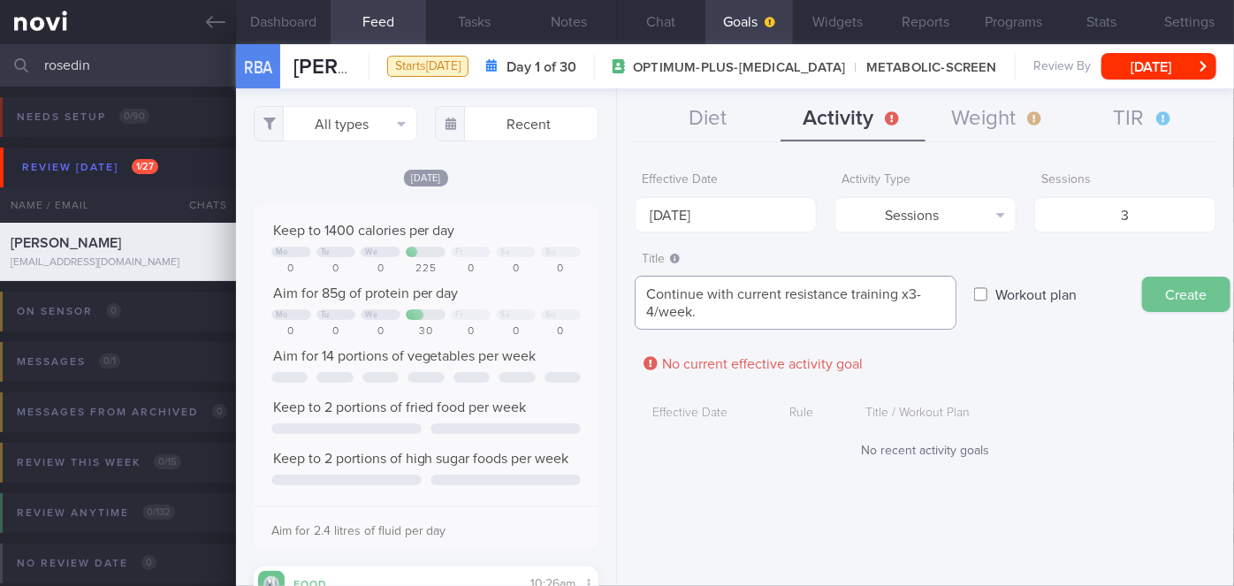
type textarea "Continue with current resistance training x3-4/week."
click at [1164, 299] on button "Create" at bounding box center [1186, 294] width 88 height 35
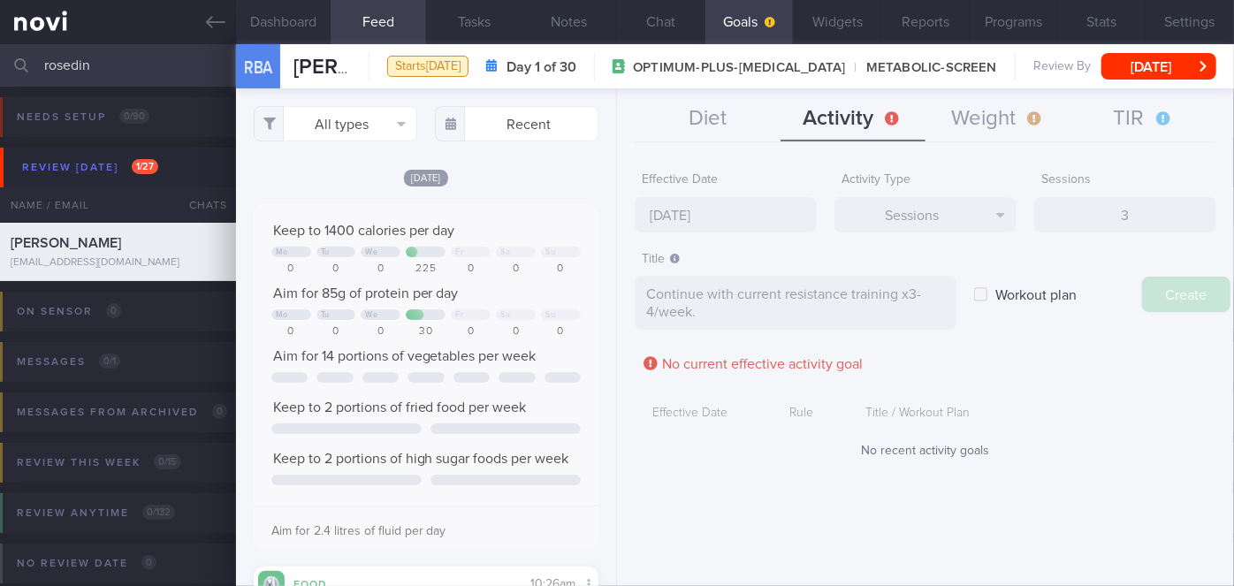
type input "[DATE]"
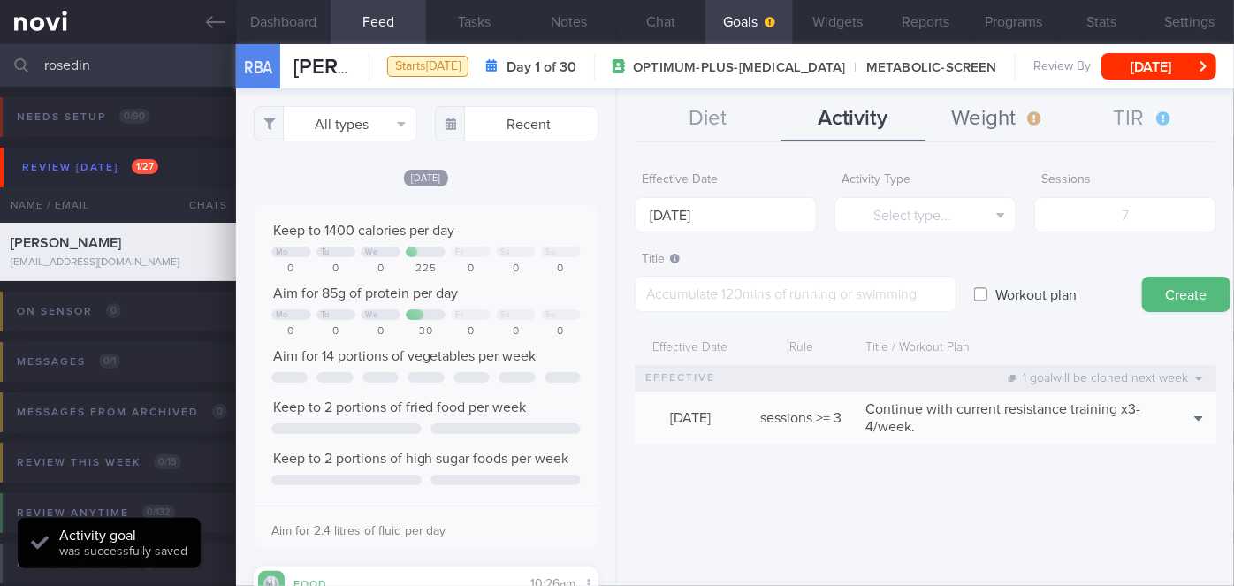
click at [1016, 128] on button "Weight" at bounding box center [998, 119] width 145 height 44
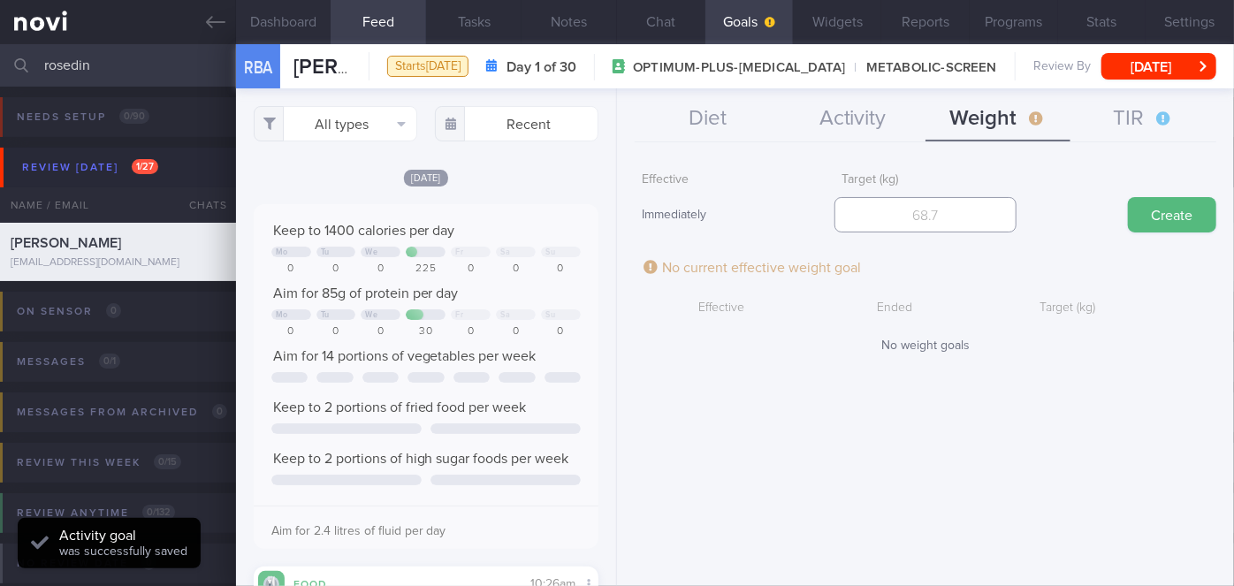
click at [945, 211] on input "number" at bounding box center [926, 214] width 182 height 35
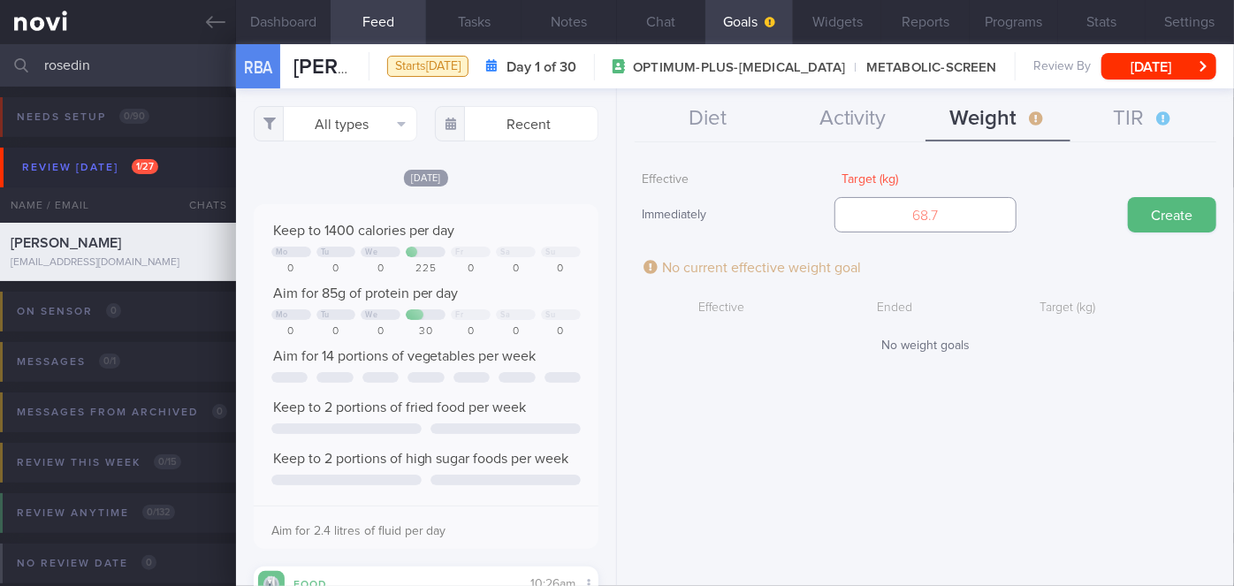
click at [935, 222] on input "number" at bounding box center [926, 214] width 182 height 35
type input "77.9"
click at [1134, 224] on button "Create" at bounding box center [1172, 214] width 88 height 35
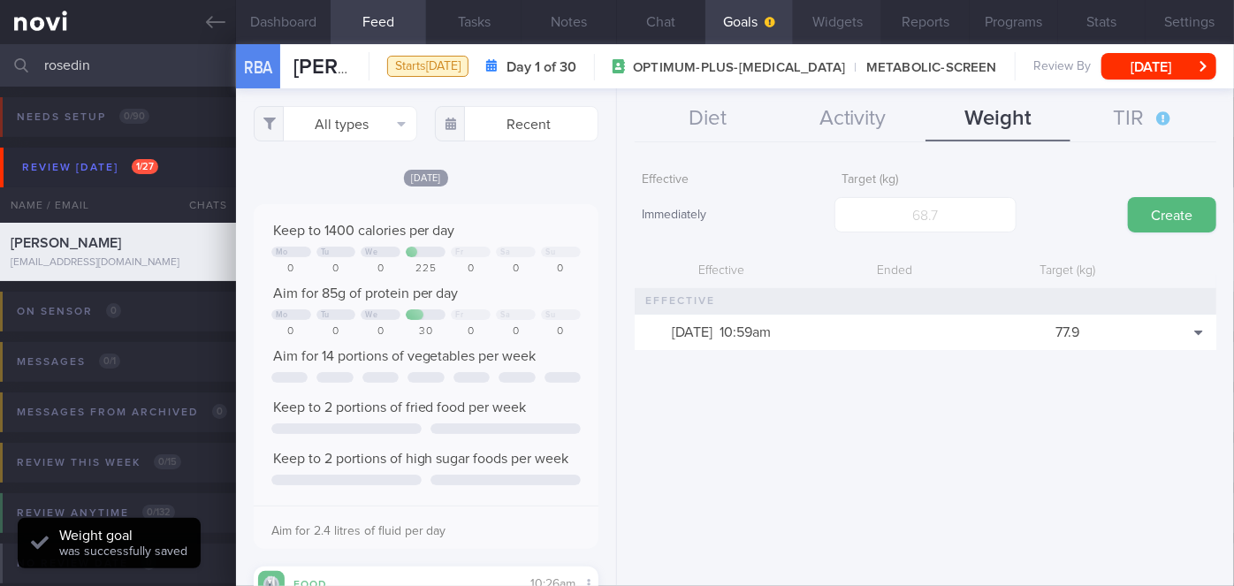
click at [842, 34] on button "Widgets" at bounding box center [837, 22] width 88 height 44
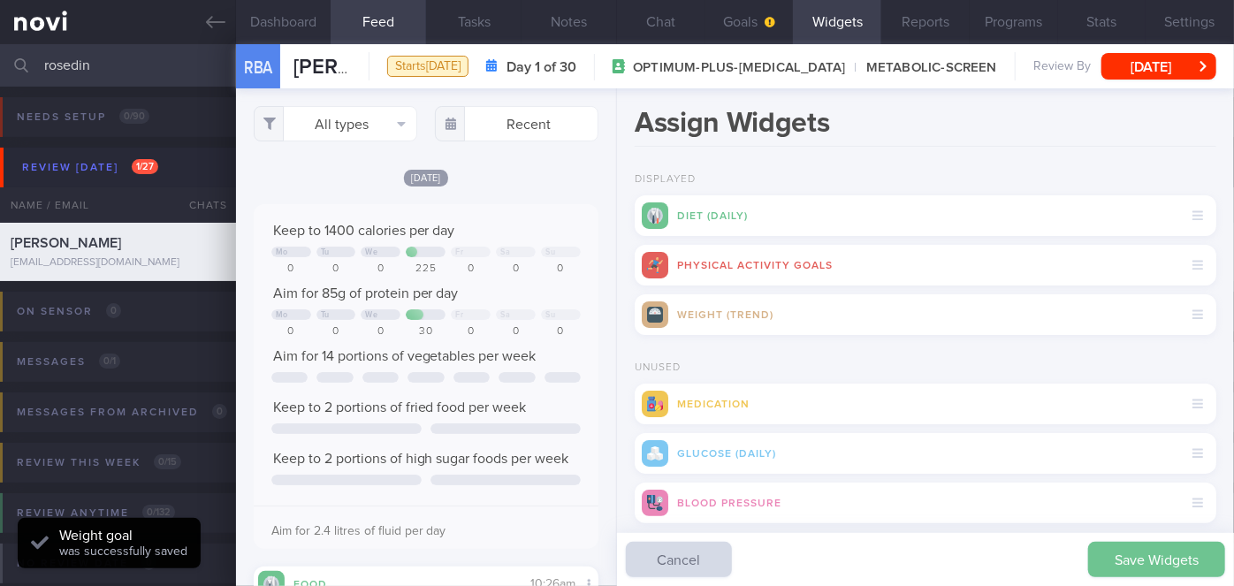
click at [1113, 561] on button "Save Widgets" at bounding box center [1156, 559] width 137 height 35
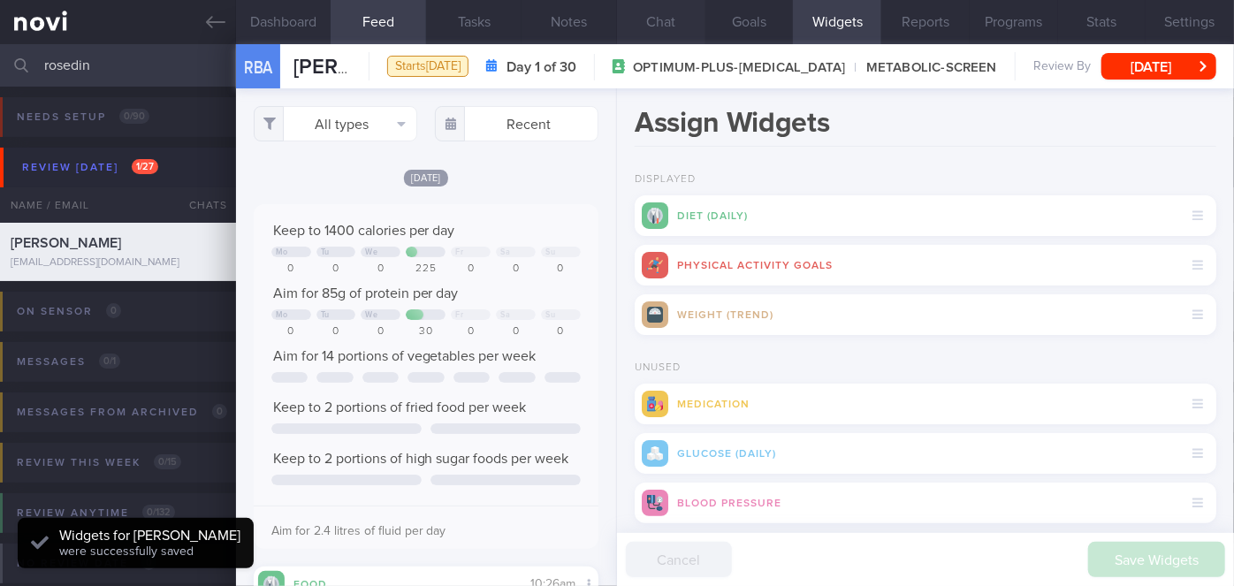
click at [658, 21] on button "Chat" at bounding box center [661, 22] width 88 height 44
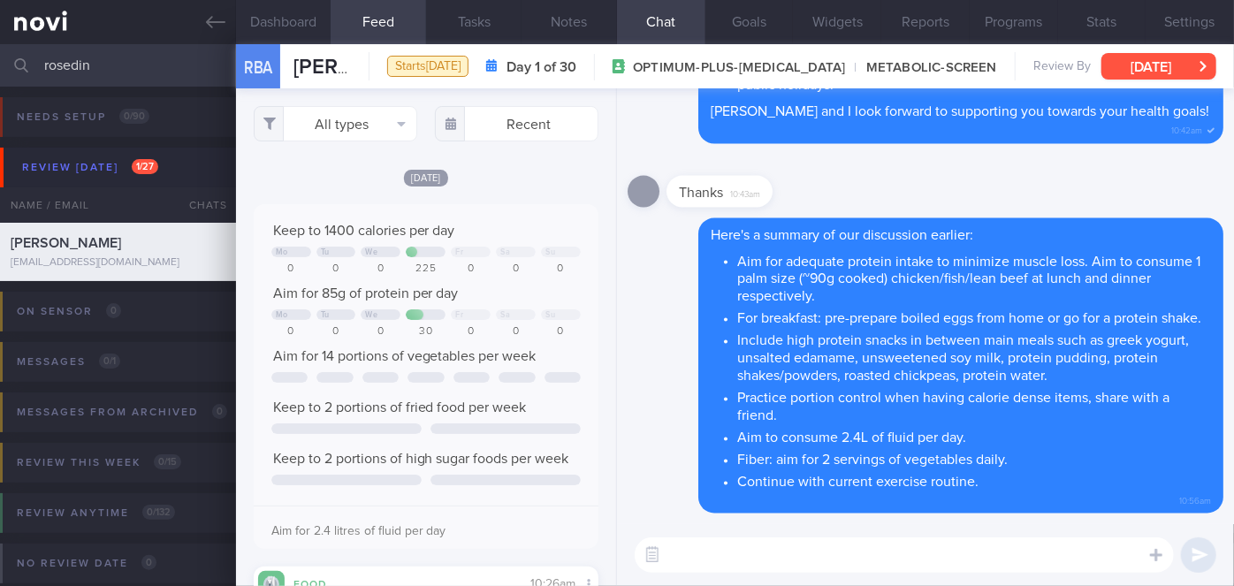
click at [1164, 68] on button "[DATE]" at bounding box center [1159, 66] width 115 height 27
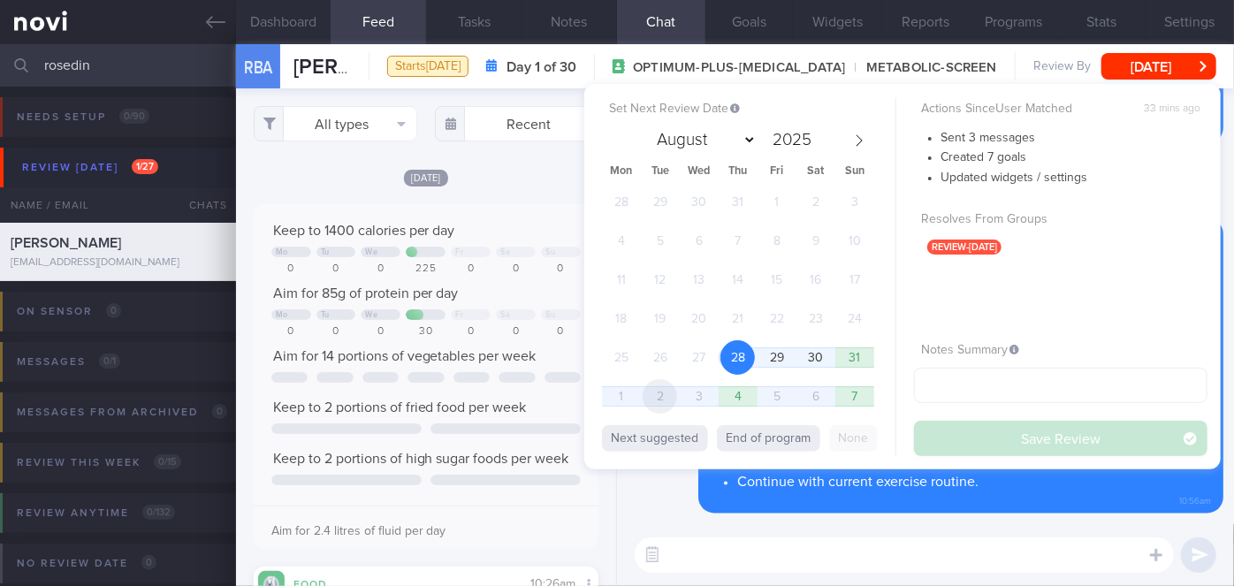
click at [665, 393] on span "2" at bounding box center [660, 396] width 34 height 34
select select "8"
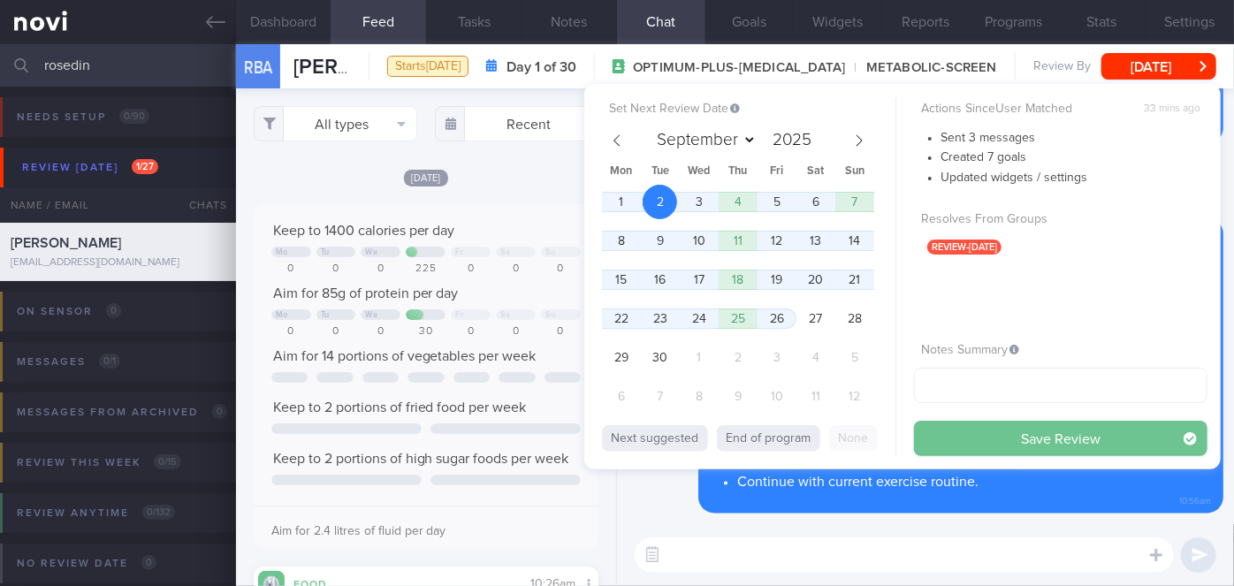
click at [1006, 430] on button "Save Review" at bounding box center [1061, 438] width 294 height 35
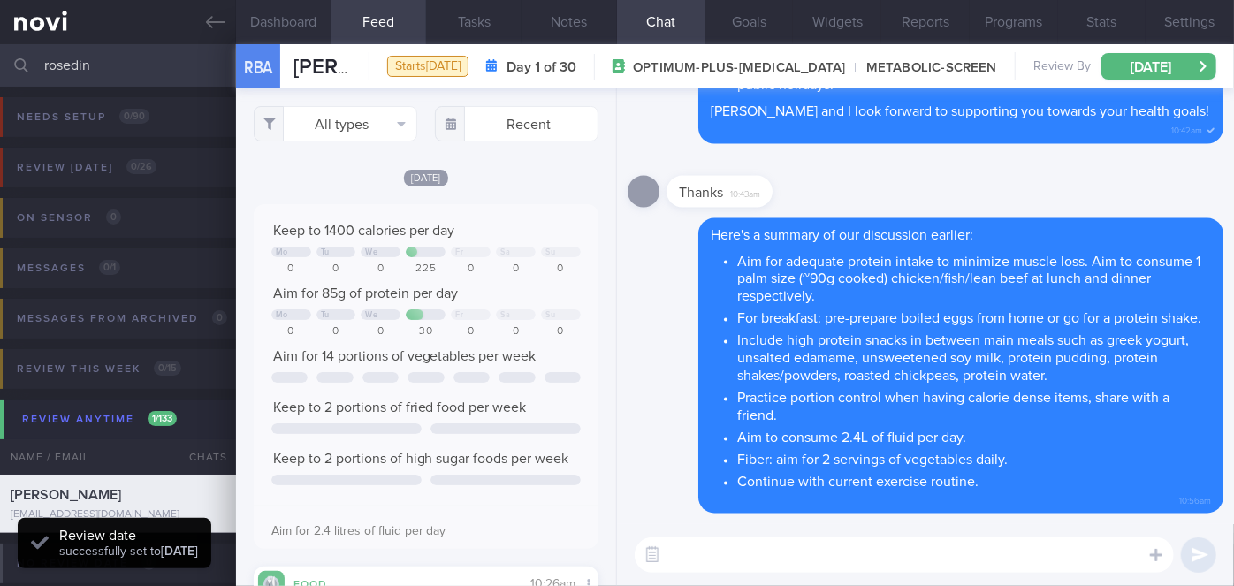
drag, startPoint x: 74, startPoint y: 75, endPoint x: 47, endPoint y: 71, distance: 27.8
click at [47, 71] on input "rosedin" at bounding box center [617, 65] width 1234 height 42
type input "r"
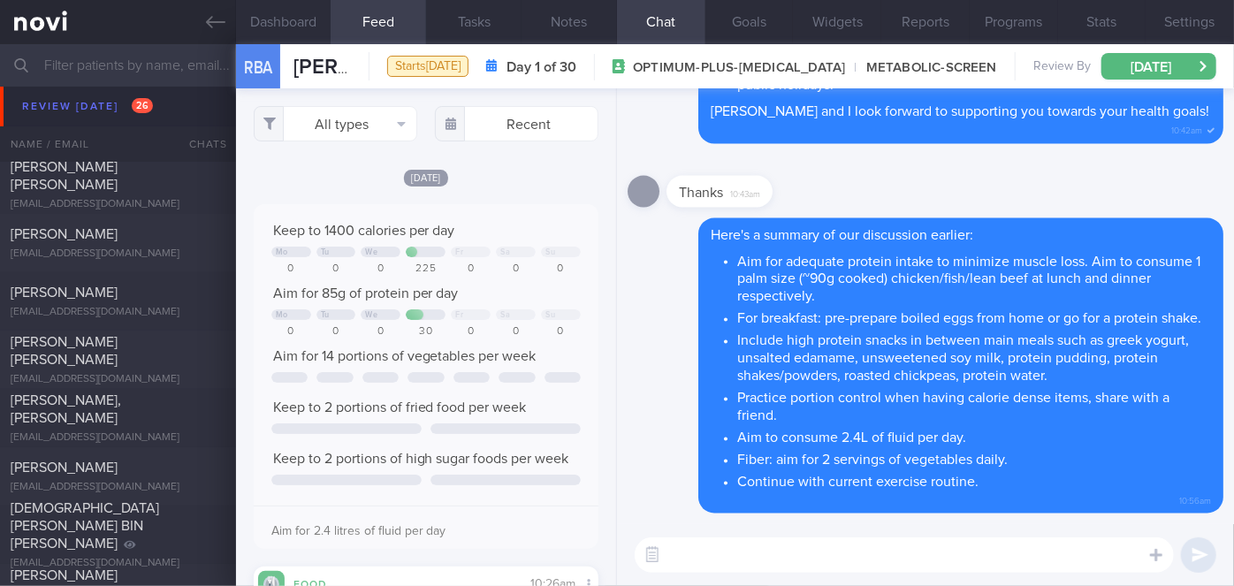
scroll to position [5545, 0]
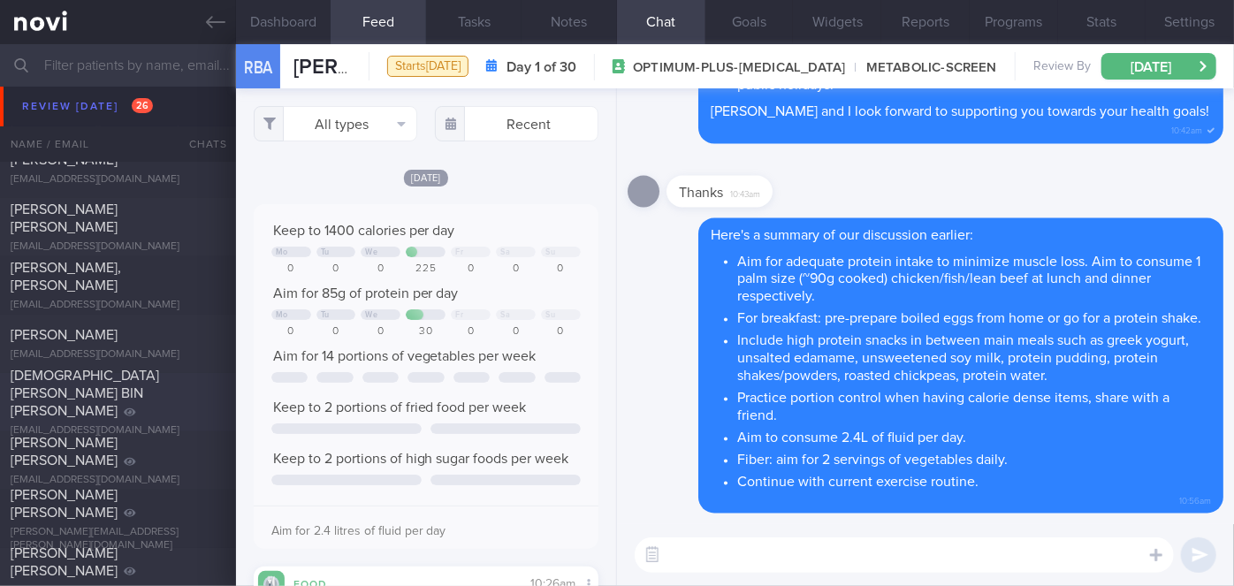
click at [170, 377] on div "[DEMOGRAPHIC_DATA][PERSON_NAME] BIN [PERSON_NAME]" at bounding box center [116, 393] width 210 height 53
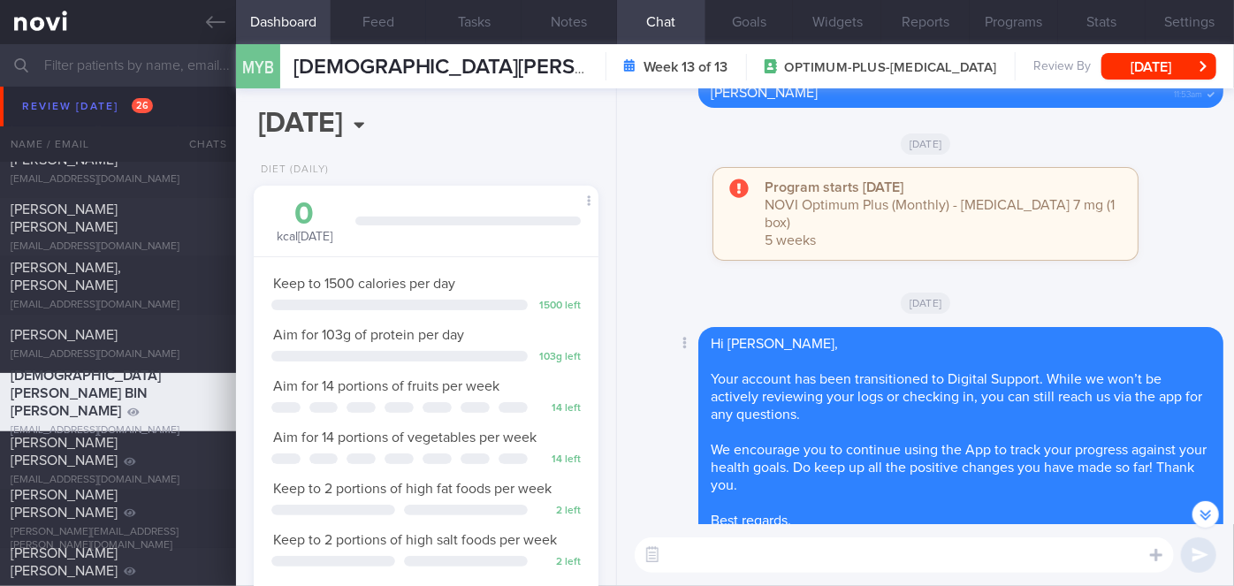
scroll to position [-726, 0]
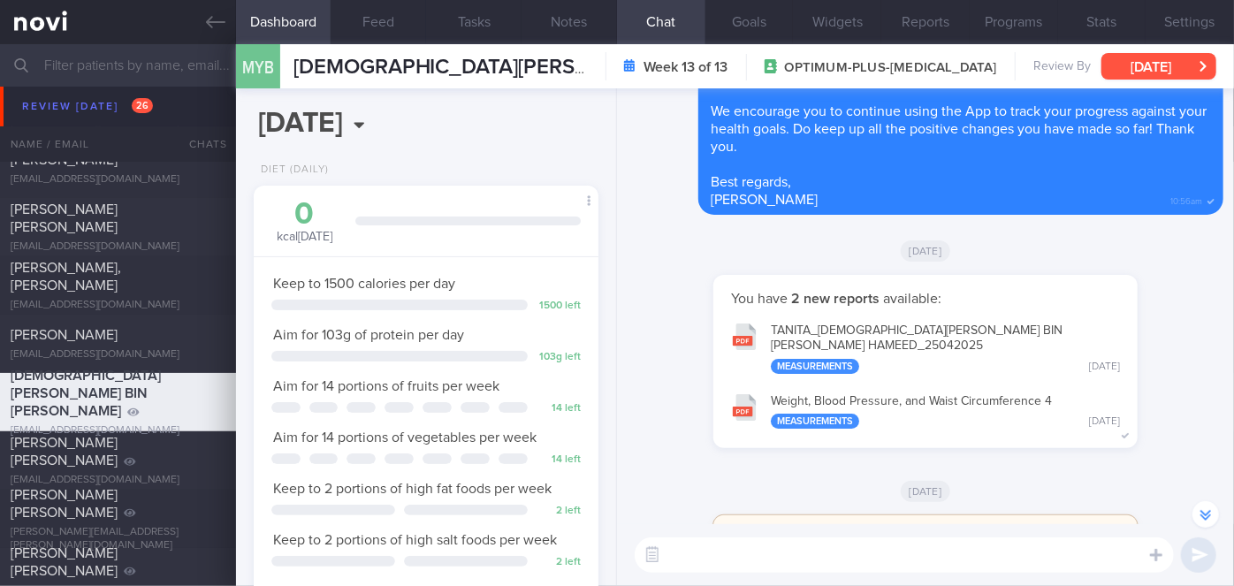
click at [1145, 74] on button "[DATE]" at bounding box center [1159, 66] width 115 height 27
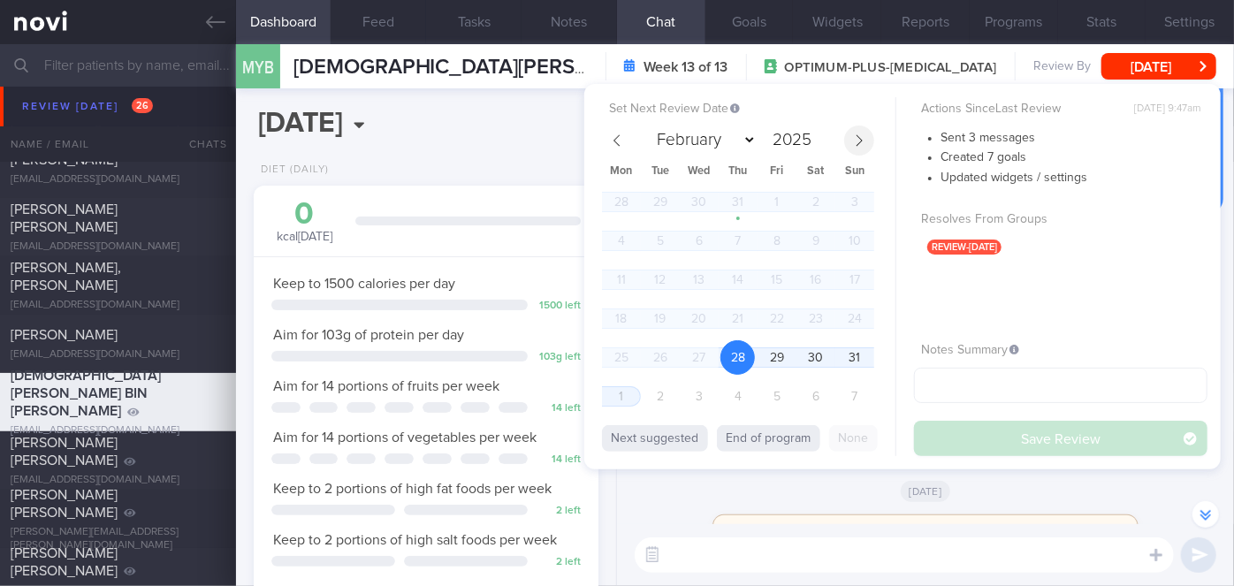
click at [855, 132] on span at bounding box center [859, 141] width 30 height 30
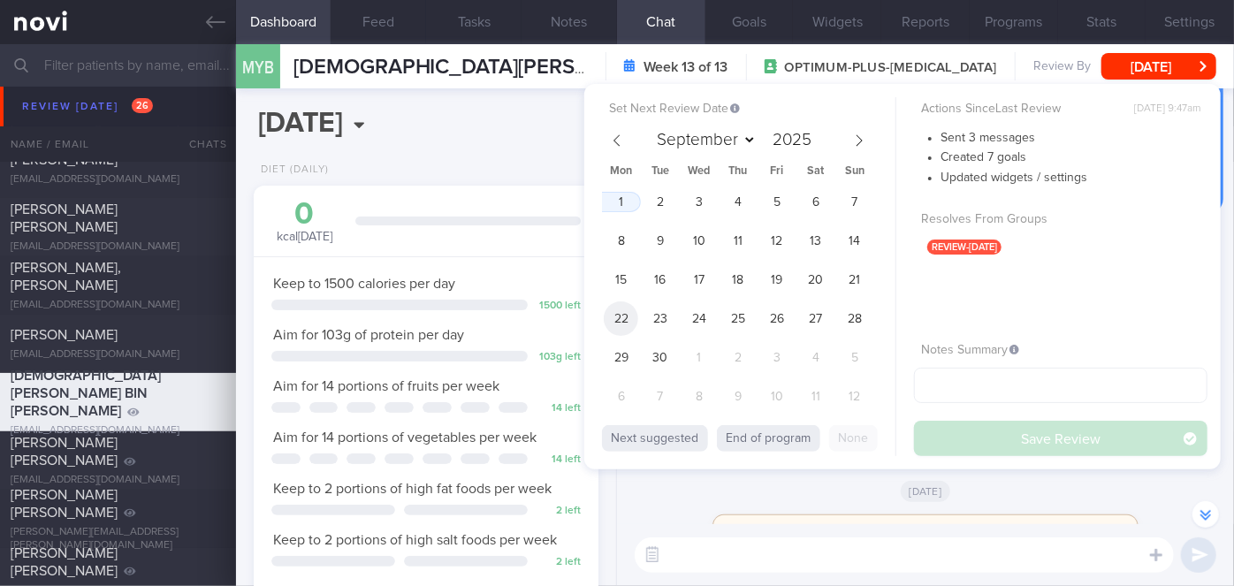
click at [626, 321] on span "22" at bounding box center [621, 318] width 34 height 34
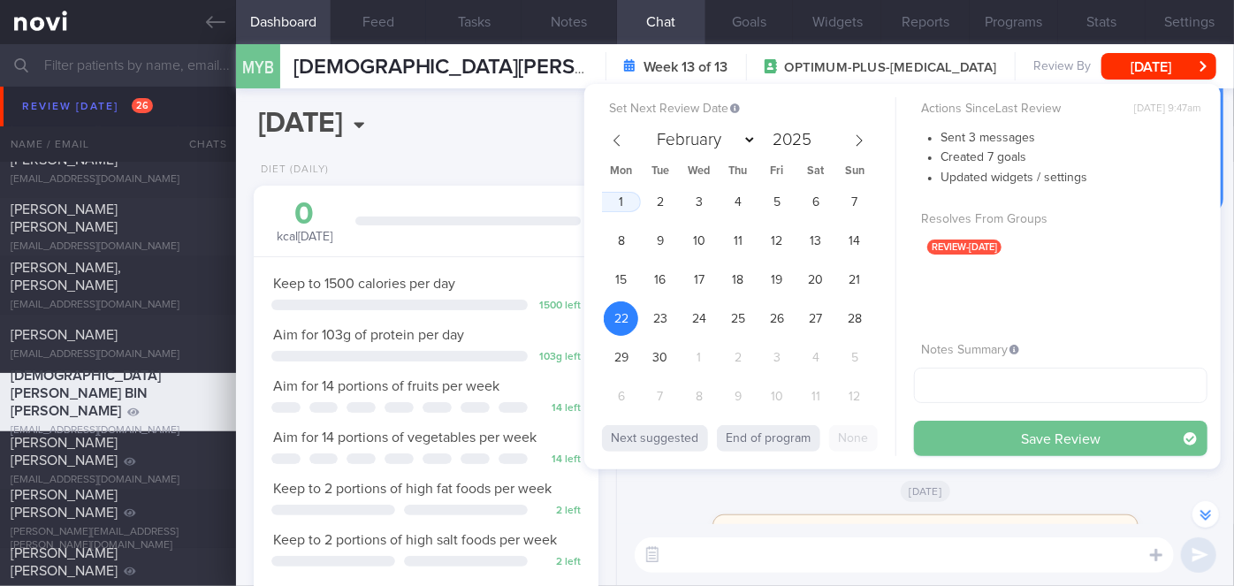
click at [990, 443] on button "Save Review" at bounding box center [1061, 438] width 294 height 35
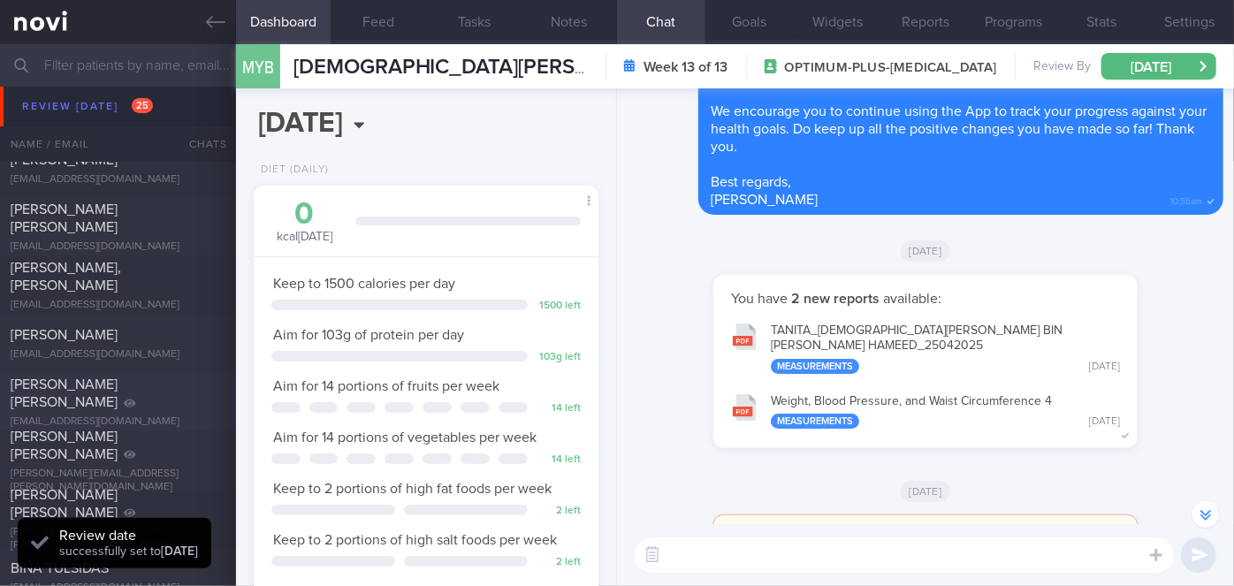
click at [185, 391] on div "[PERSON_NAME] [PERSON_NAME]" at bounding box center [116, 393] width 210 height 35
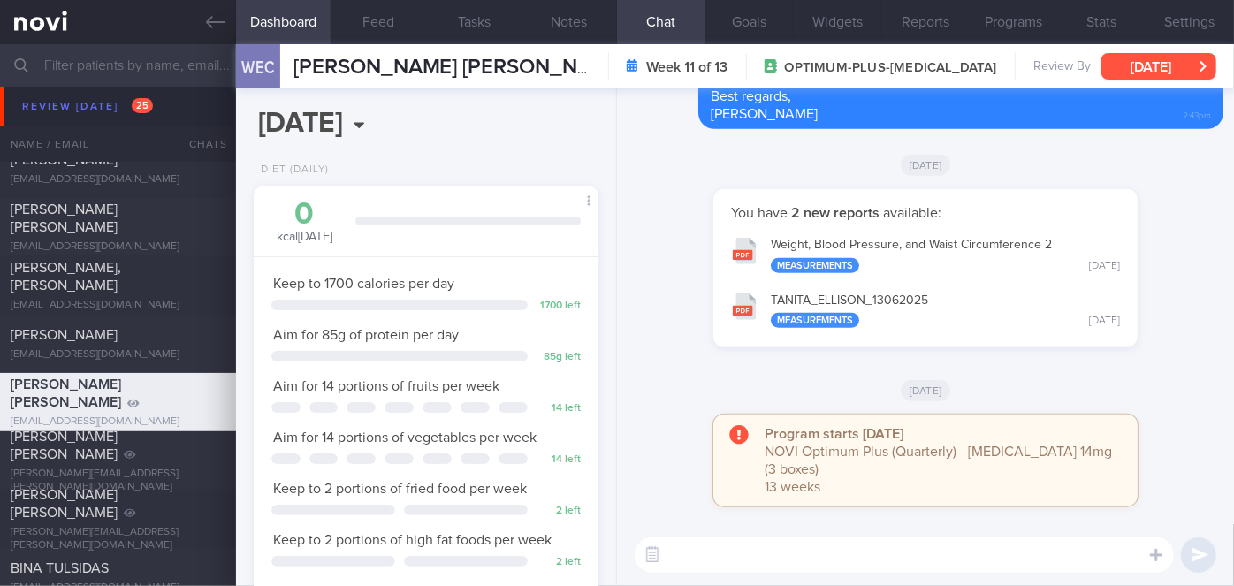
click at [1130, 73] on button "[DATE]" at bounding box center [1159, 66] width 115 height 27
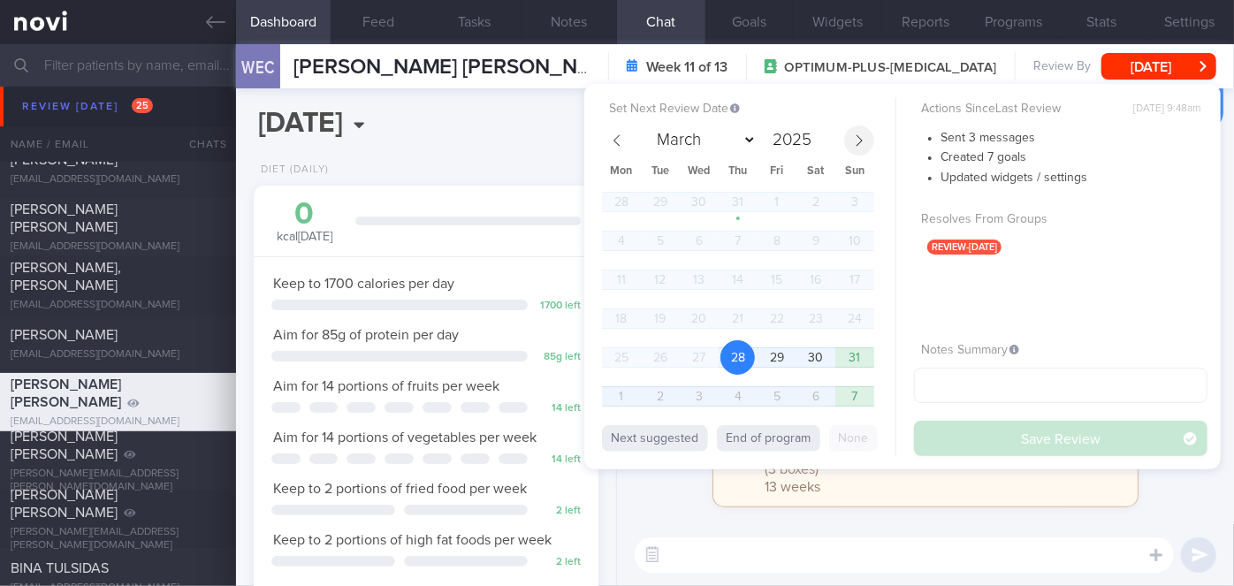
click at [872, 136] on span at bounding box center [859, 141] width 30 height 30
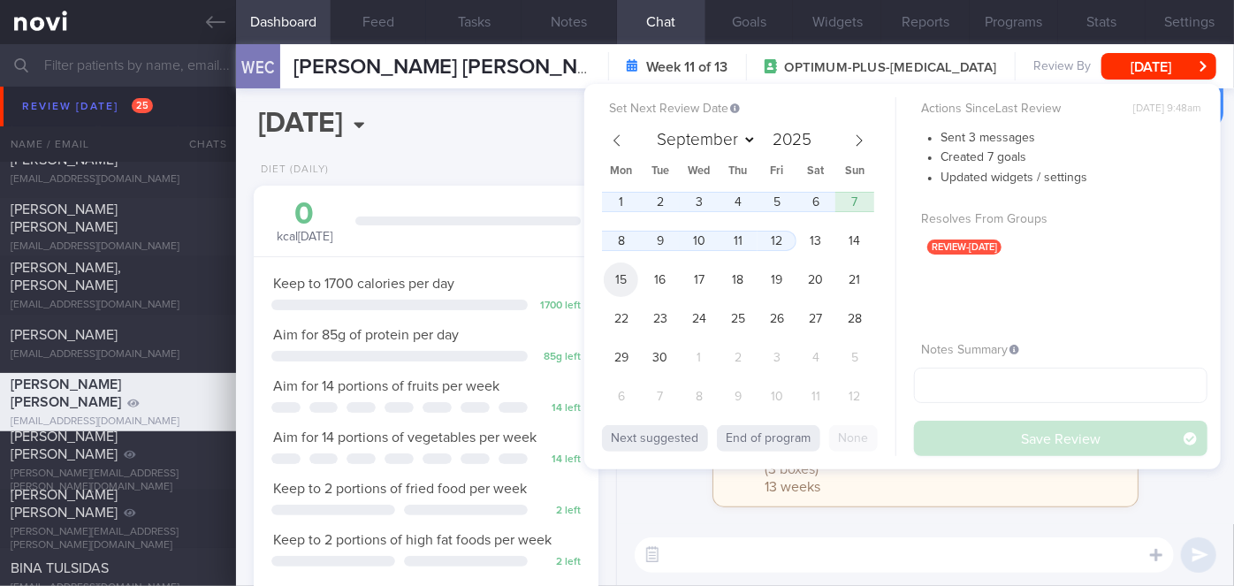
click at [624, 289] on span "15" at bounding box center [621, 280] width 34 height 34
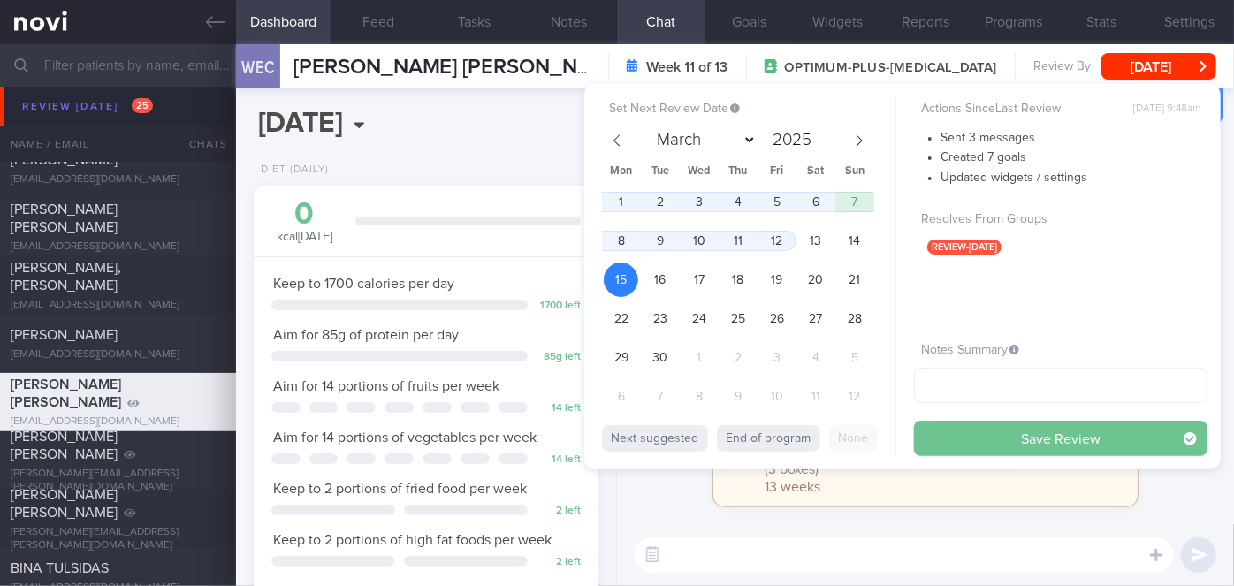
click at [978, 428] on button "Save Review" at bounding box center [1061, 438] width 294 height 35
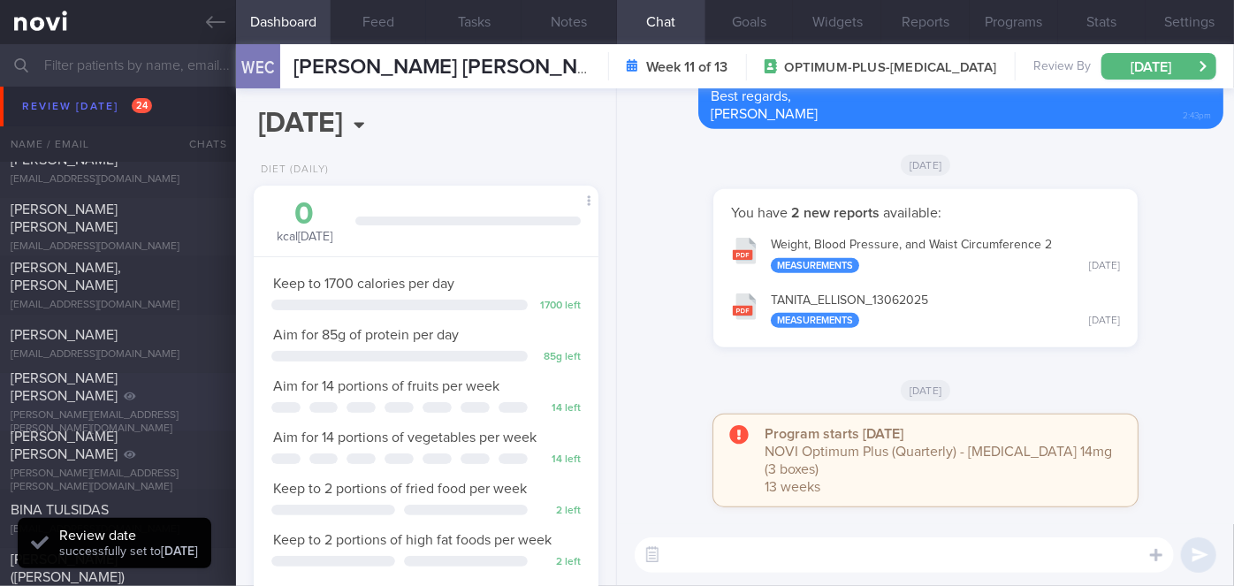
click at [199, 403] on div "[PERSON_NAME] [PERSON_NAME]" at bounding box center [116, 387] width 210 height 35
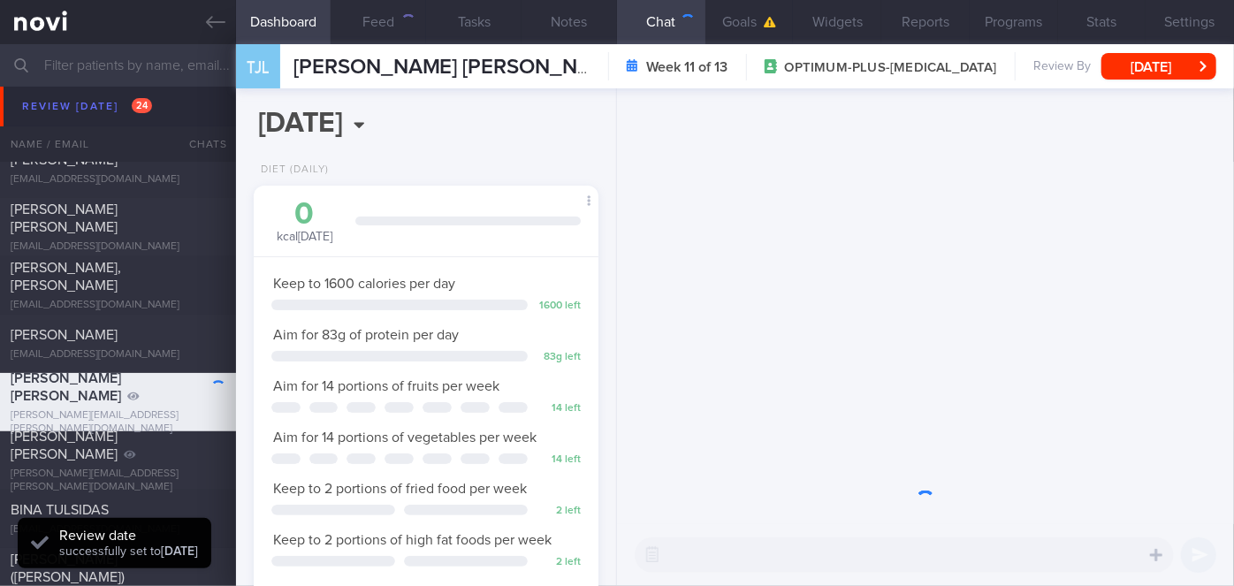
scroll to position [175, 301]
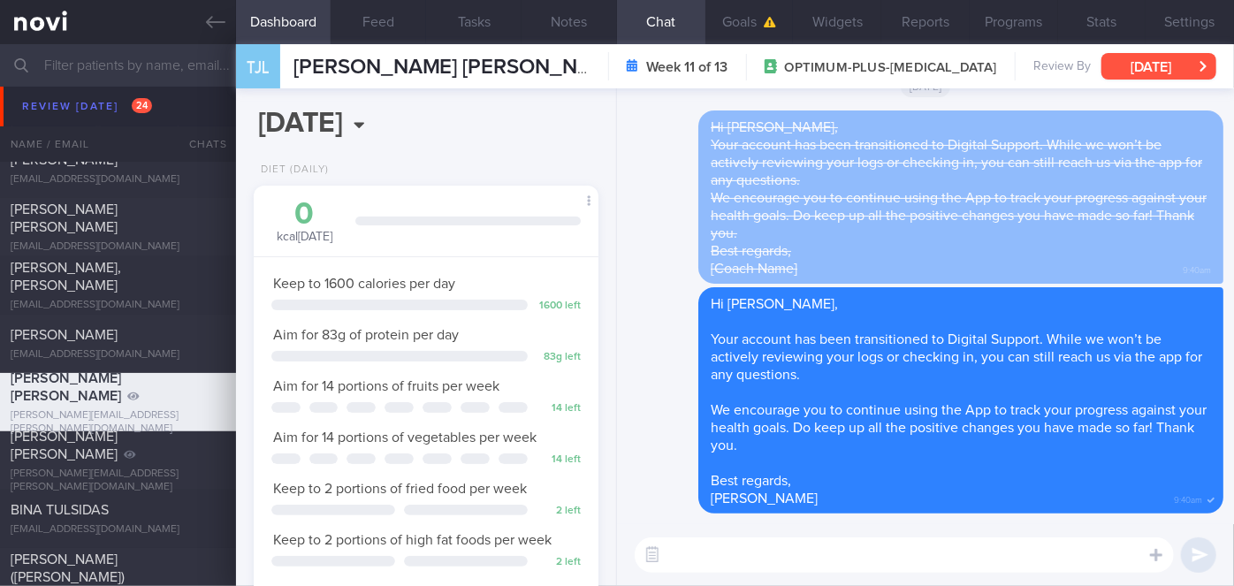
click at [1164, 57] on button "[DATE]" at bounding box center [1159, 66] width 115 height 27
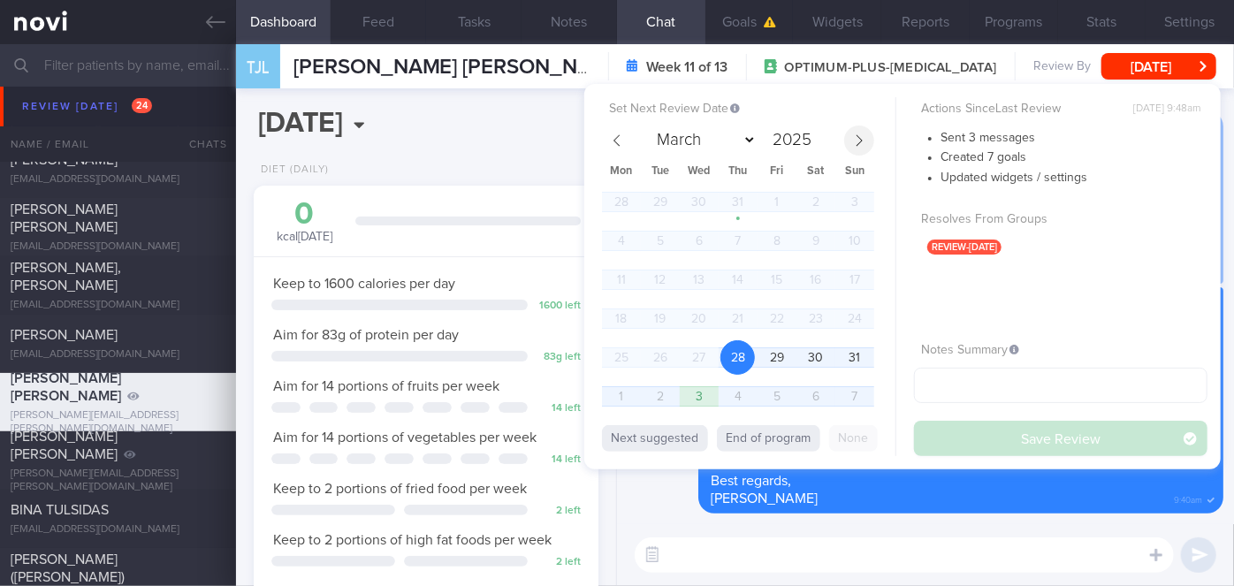
click at [866, 144] on span at bounding box center [859, 141] width 30 height 30
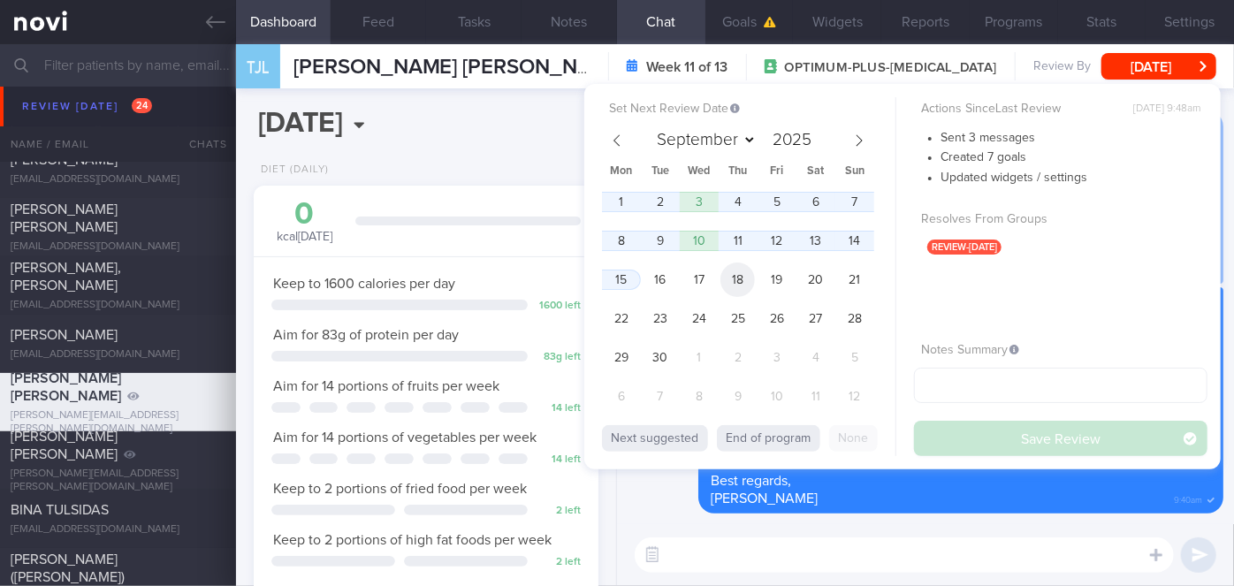
click at [733, 264] on span "18" at bounding box center [738, 280] width 34 height 34
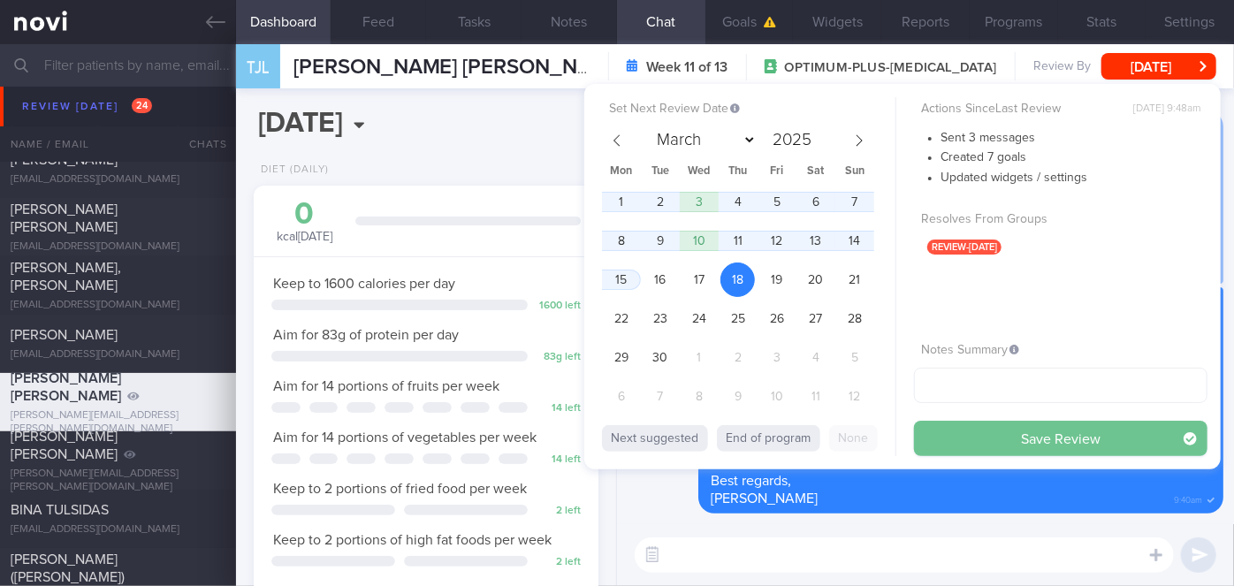
click at [949, 429] on button "Save Review" at bounding box center [1061, 438] width 294 height 35
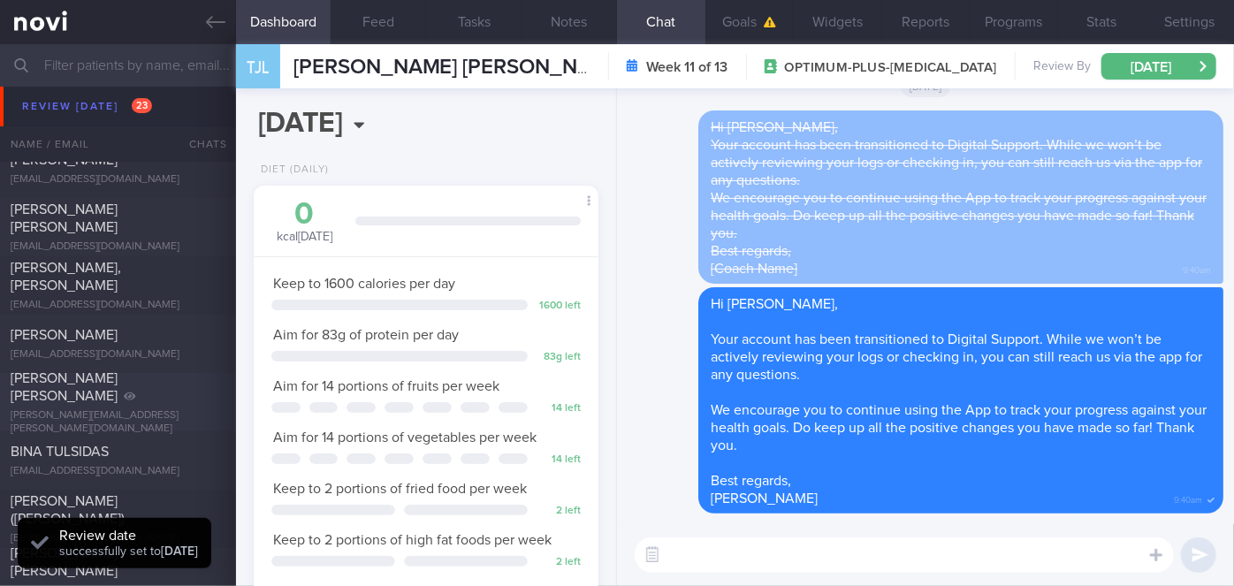
click at [197, 403] on div "[PERSON_NAME] [PERSON_NAME] [PERSON_NAME][EMAIL_ADDRESS][PERSON_NAME][DOMAIN_NA…" at bounding box center [118, 403] width 236 height 66
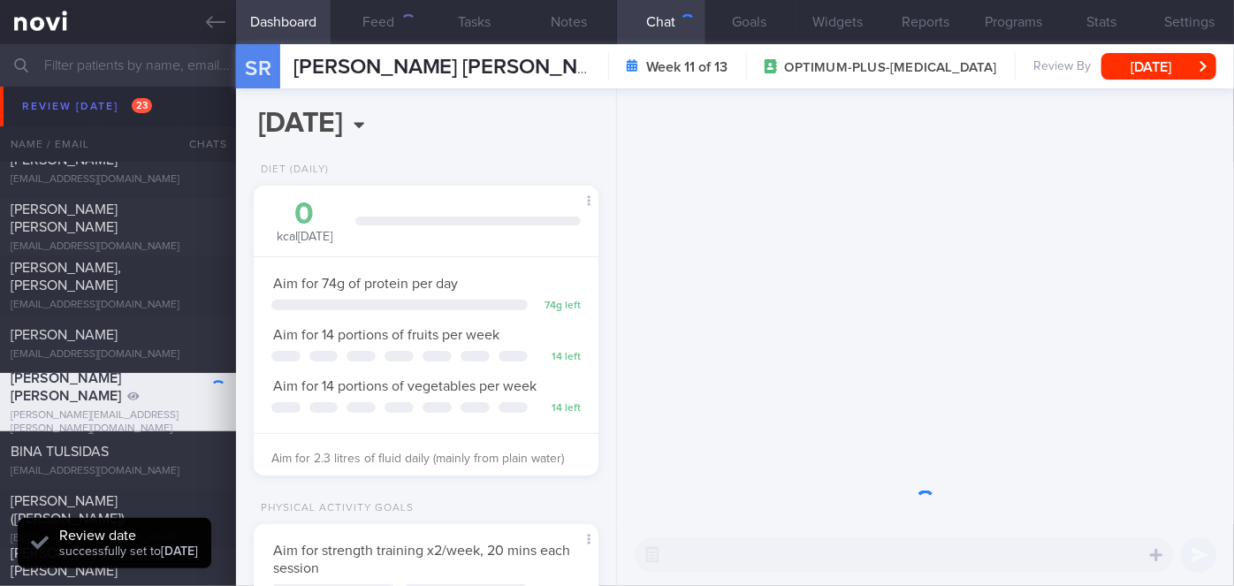
scroll to position [175, 301]
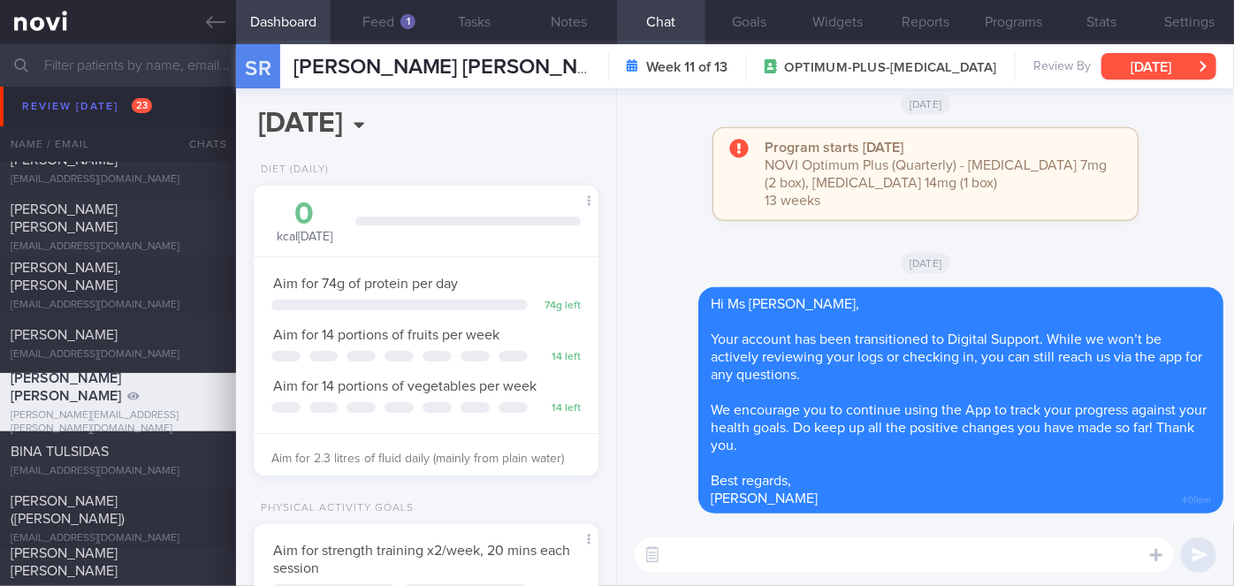
click at [1146, 76] on button "[DATE]" at bounding box center [1159, 66] width 115 height 27
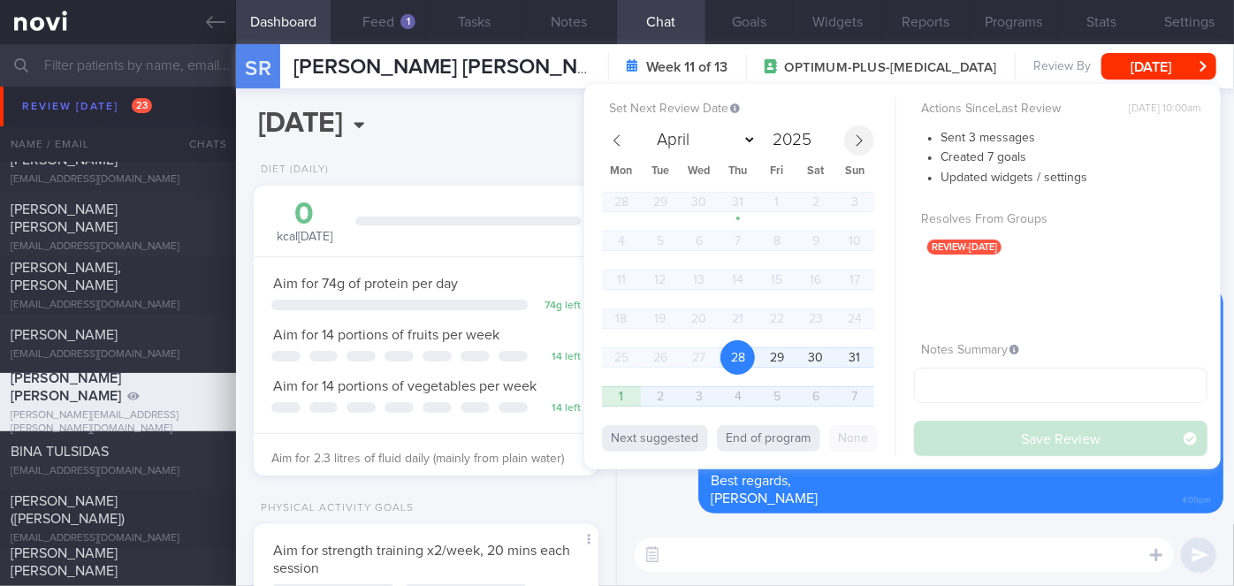
click at [855, 137] on icon at bounding box center [859, 140] width 12 height 12
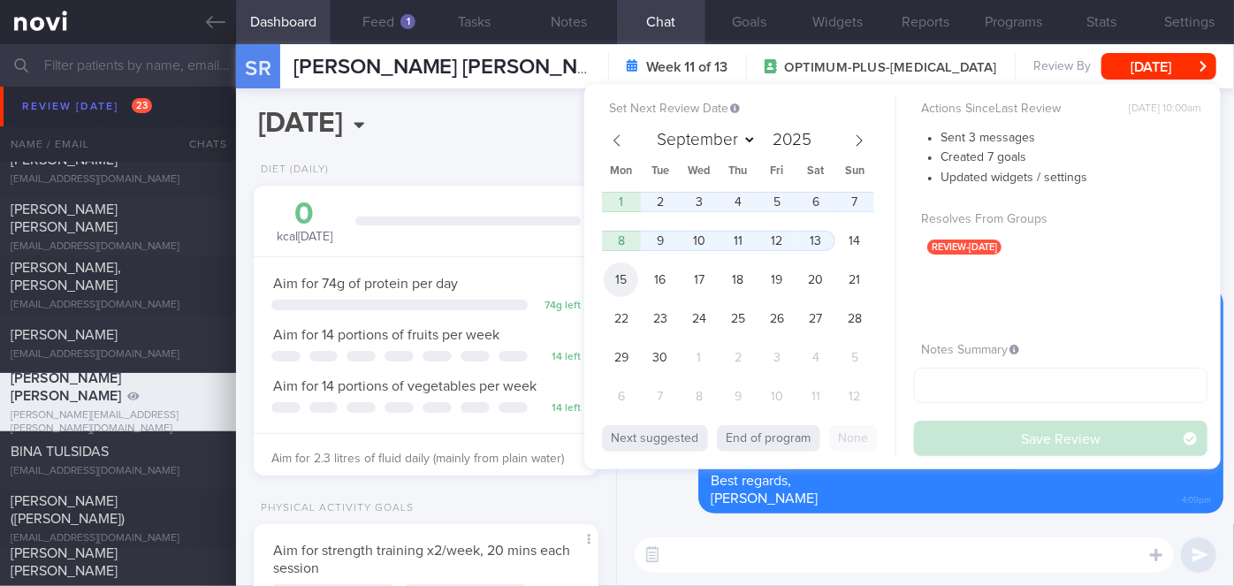
click at [622, 289] on span "15" at bounding box center [621, 280] width 34 height 34
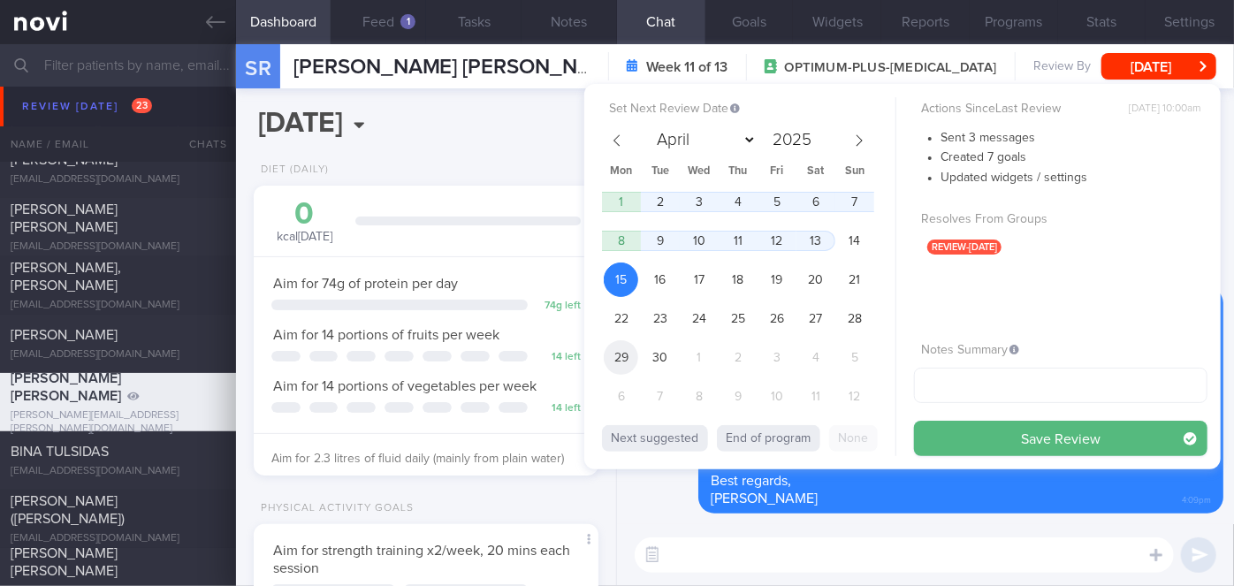
click at [620, 355] on span "29" at bounding box center [621, 357] width 34 height 34
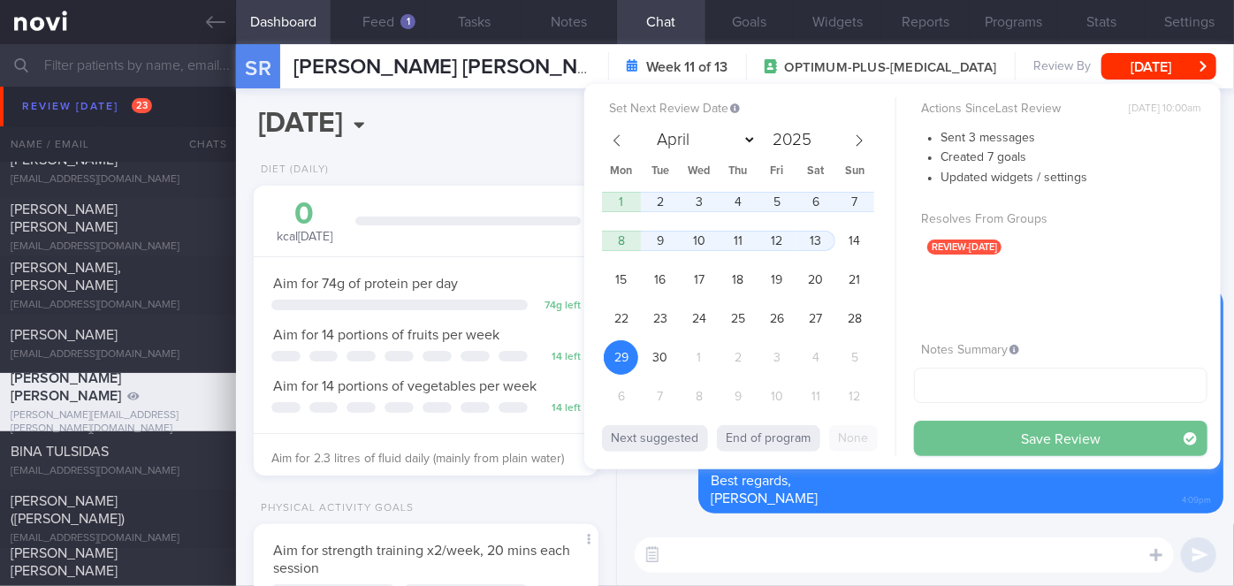
click at [962, 429] on button "Save Review" at bounding box center [1061, 438] width 294 height 35
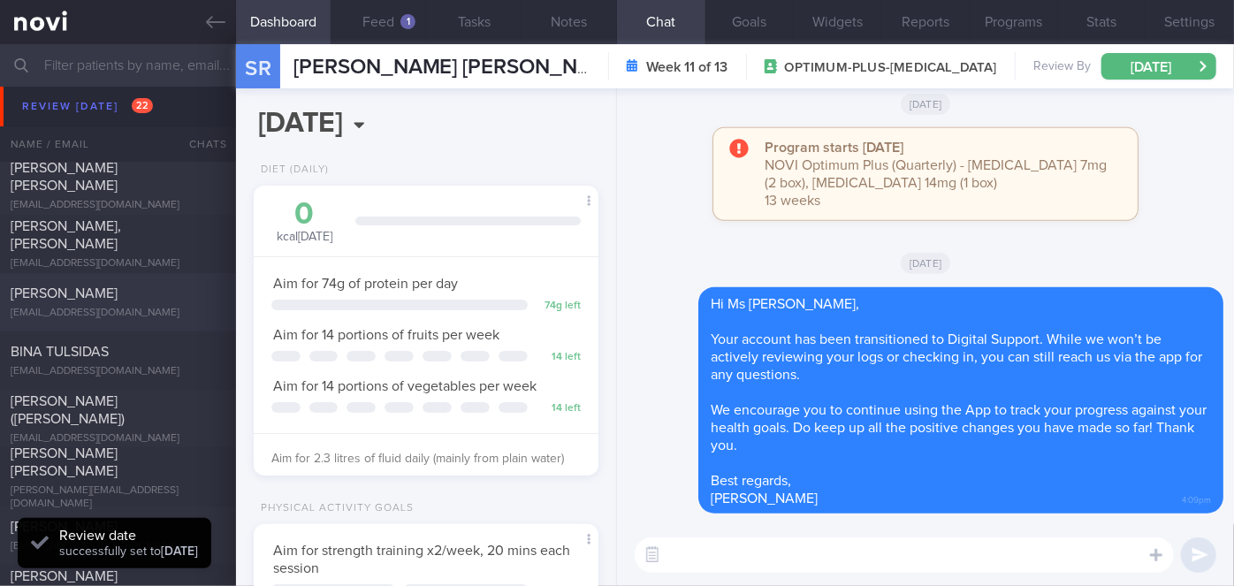
scroll to position [5626, 0]
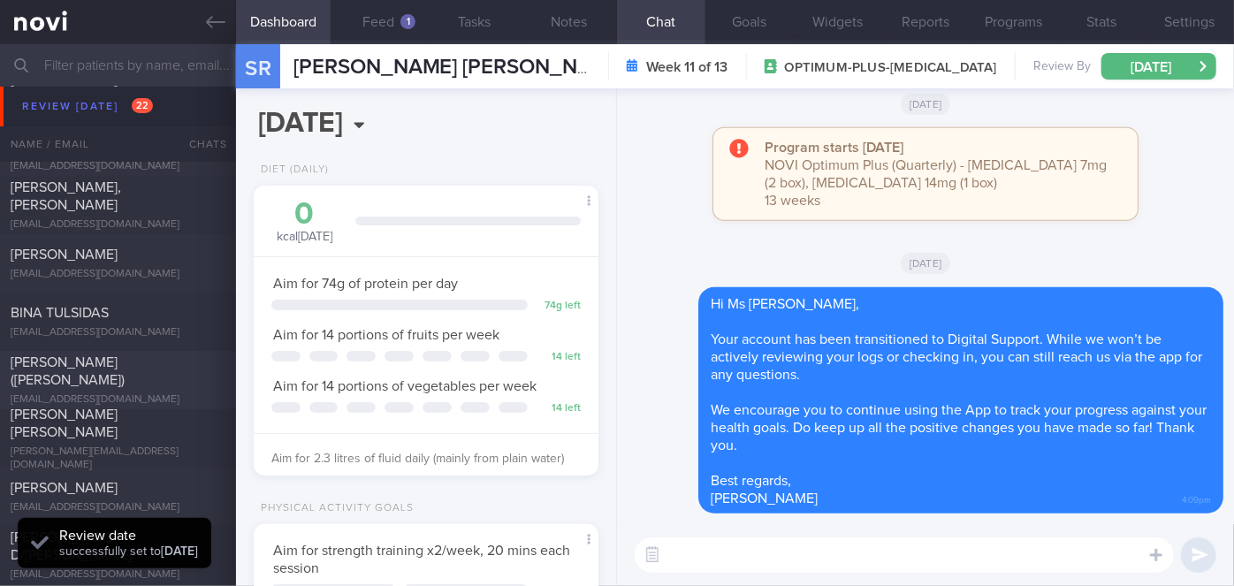
click at [125, 363] on span "[PERSON_NAME] ([PERSON_NAME])" at bounding box center [68, 371] width 114 height 32
select select "7"
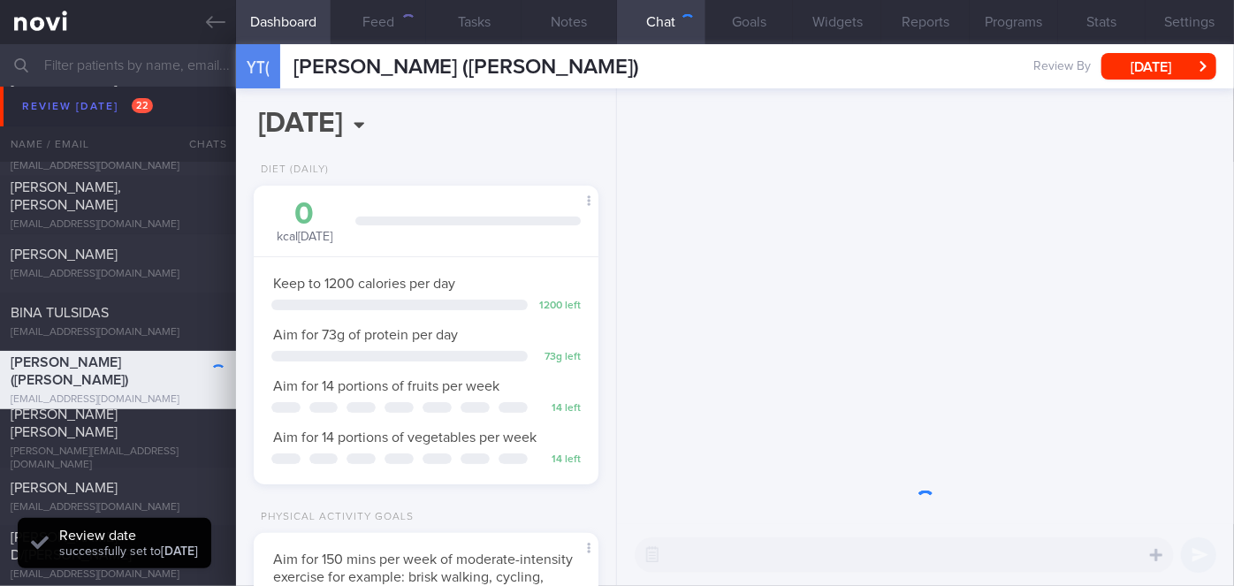
scroll to position [175, 301]
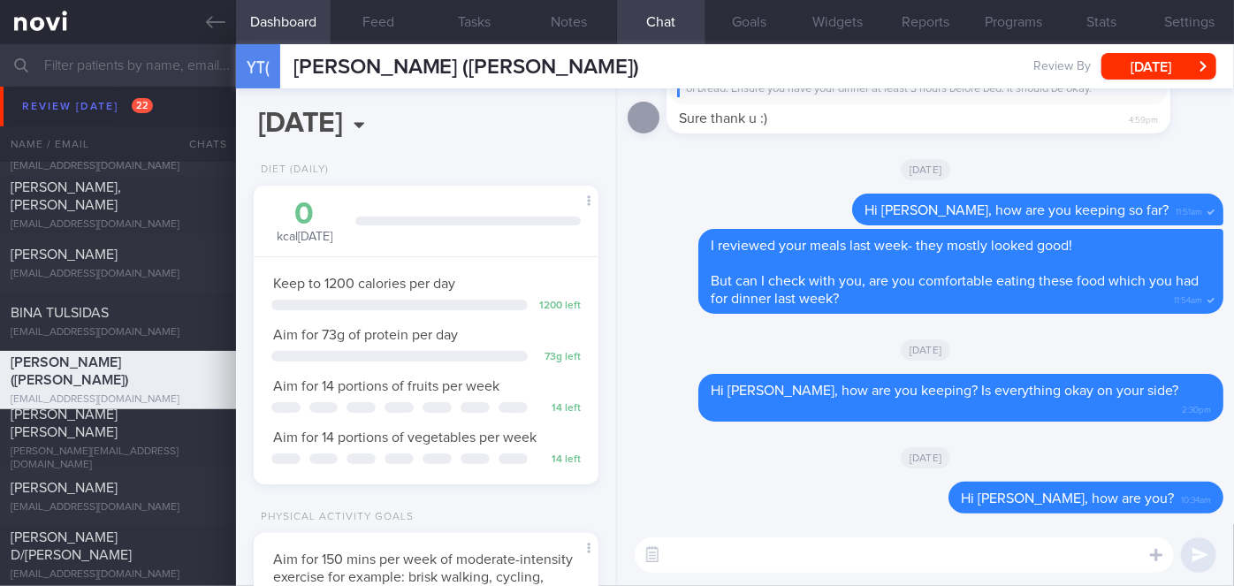
click at [692, 547] on textarea at bounding box center [904, 555] width 539 height 35
paste textarea "Hi [Patient's Name], We noticed your Optimum Plus programme has ended, and ther…"
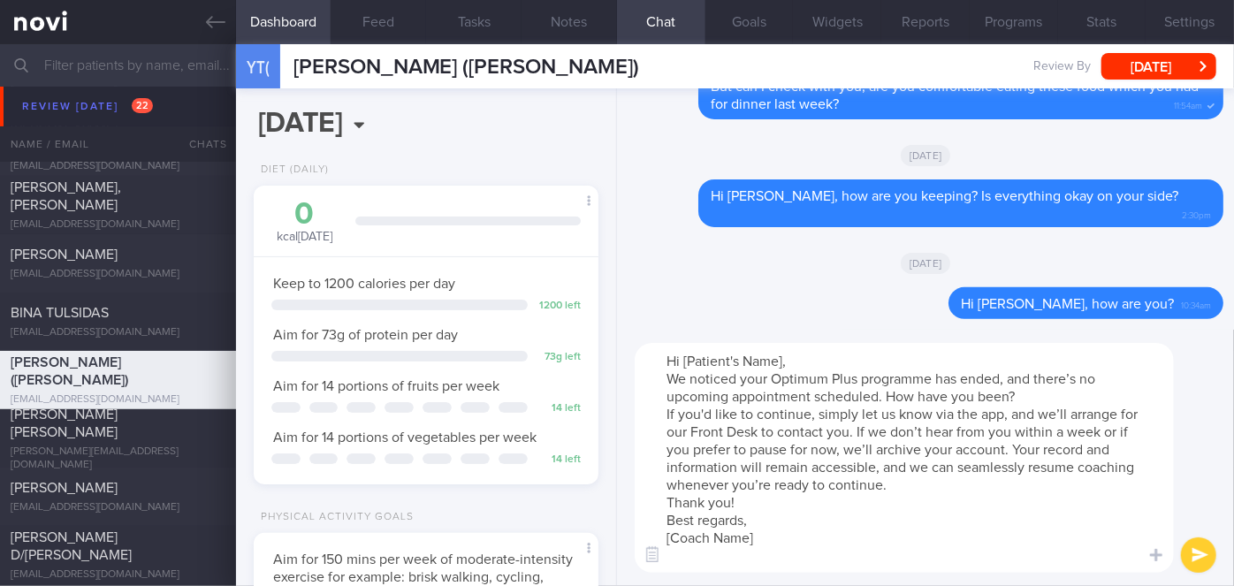
drag, startPoint x: 782, startPoint y: 357, endPoint x: 695, endPoint y: 356, distance: 87.5
click at [695, 356] on textarea "Hi [Patient's Name], We noticed your Optimum Plus programme has ended, and ther…" at bounding box center [904, 458] width 539 height 230
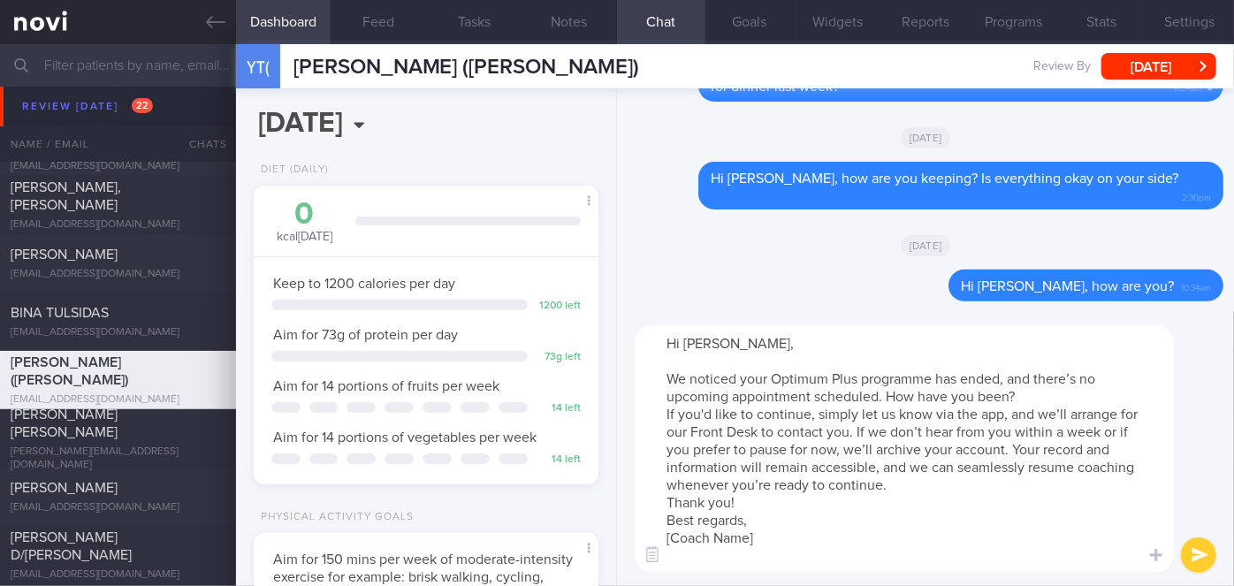
click at [1052, 396] on textarea "Hi [PERSON_NAME], We noticed your Optimum Plus programme has ended, and there’s…" at bounding box center [904, 449] width 539 height 248
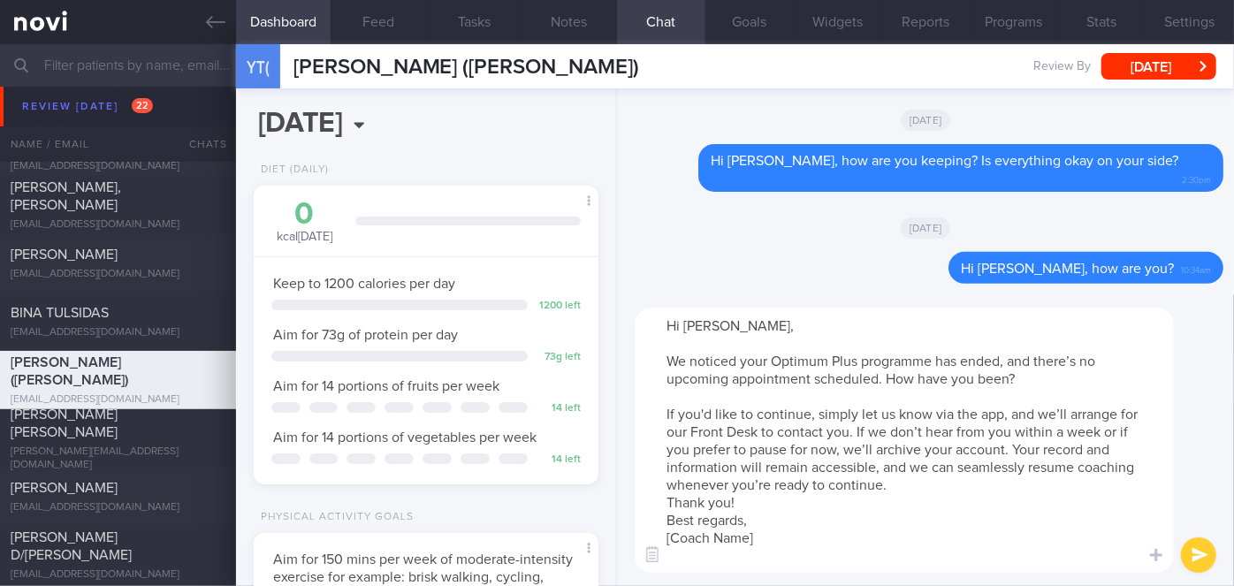
click at [913, 484] on textarea "Hi [PERSON_NAME], We noticed your Optimum Plus programme has ended, and there’s…" at bounding box center [904, 440] width 539 height 265
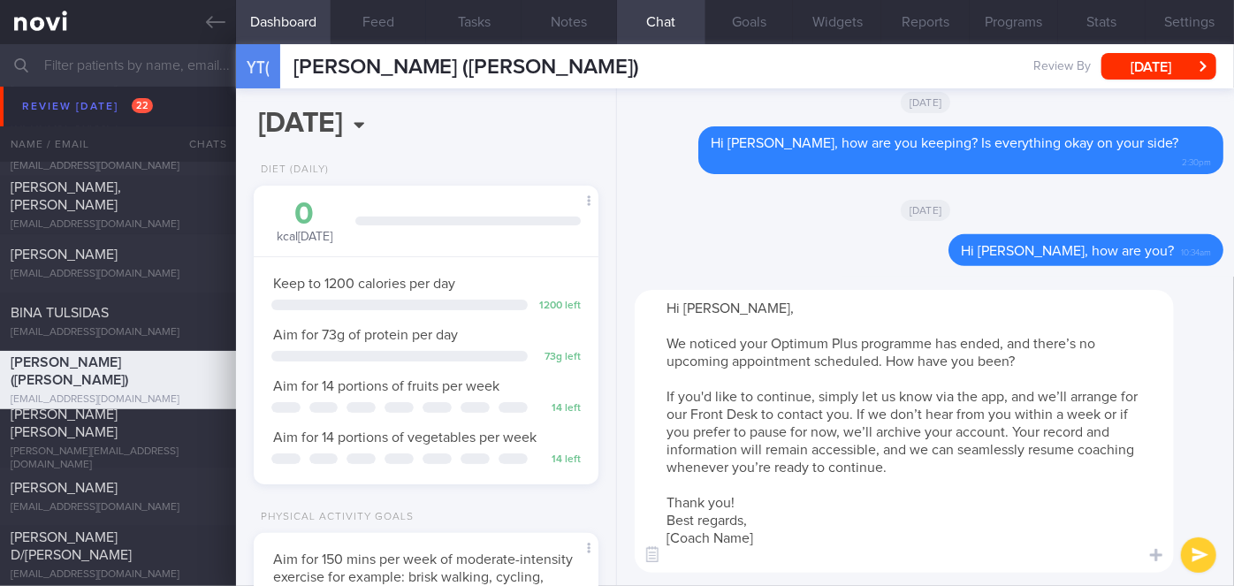
drag, startPoint x: 794, startPoint y: 542, endPoint x: 681, endPoint y: 536, distance: 113.3
click at [681, 536] on textarea "Hi [PERSON_NAME], We noticed your Optimum Plus programme has ended, and there’s…" at bounding box center [904, 431] width 539 height 283
type textarea "Hi [PERSON_NAME], We noticed your Optimum Plus programme has ended, and there’s…"
click at [1198, 552] on button "submit" at bounding box center [1198, 555] width 35 height 35
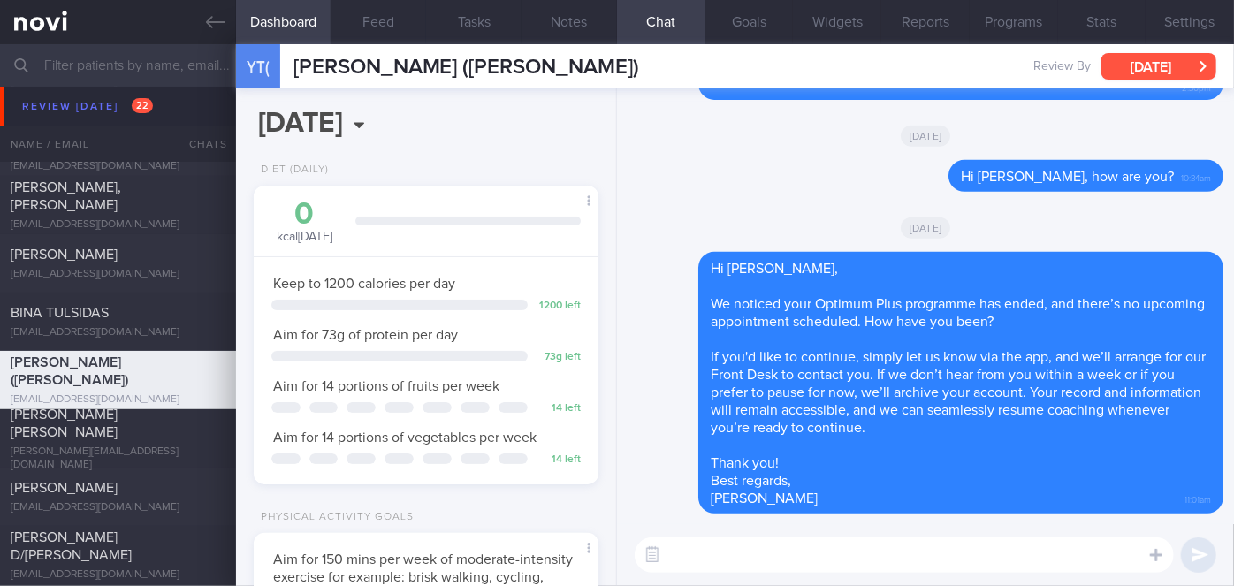
click at [1157, 61] on button "[DATE]" at bounding box center [1159, 66] width 115 height 27
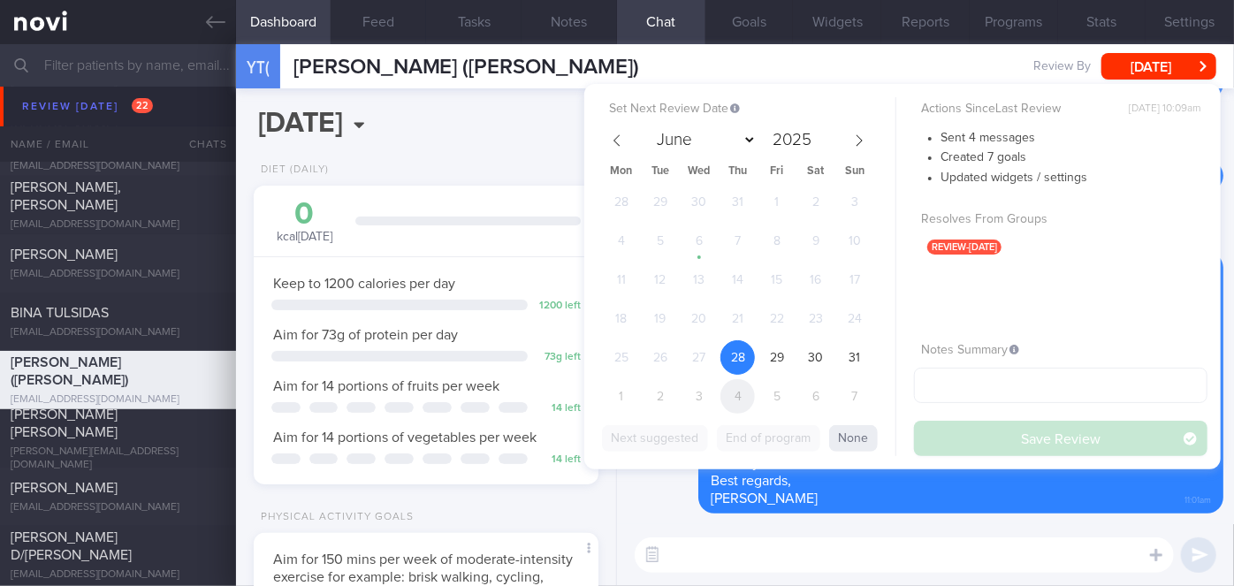
click at [732, 389] on span "4" at bounding box center [738, 396] width 34 height 34
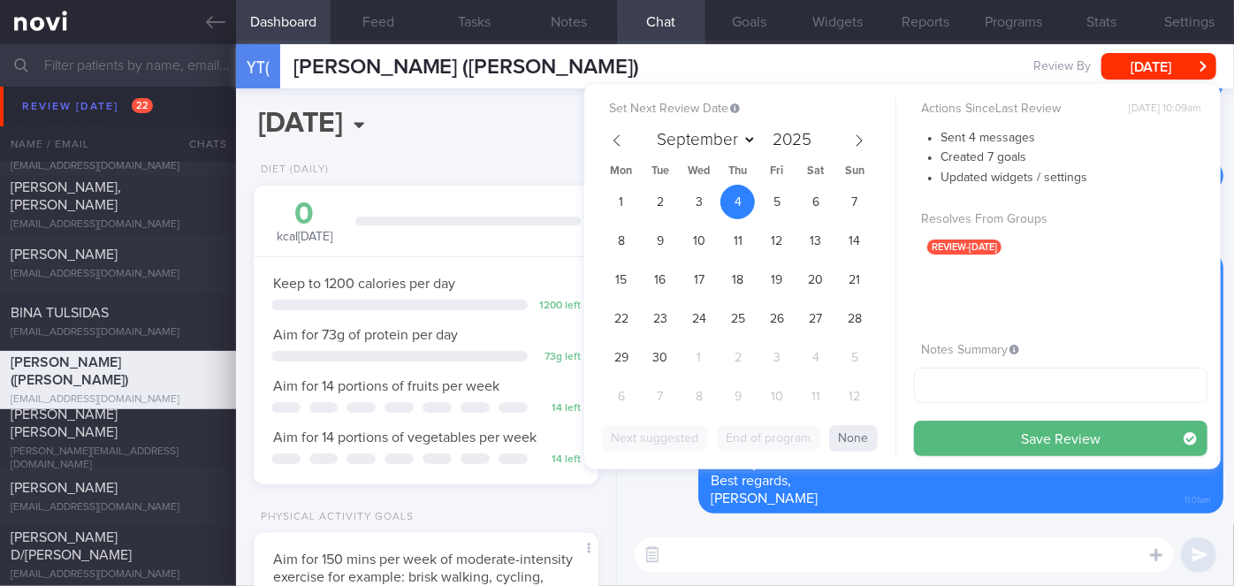
click at [977, 434] on button "Save Review" at bounding box center [1061, 438] width 294 height 35
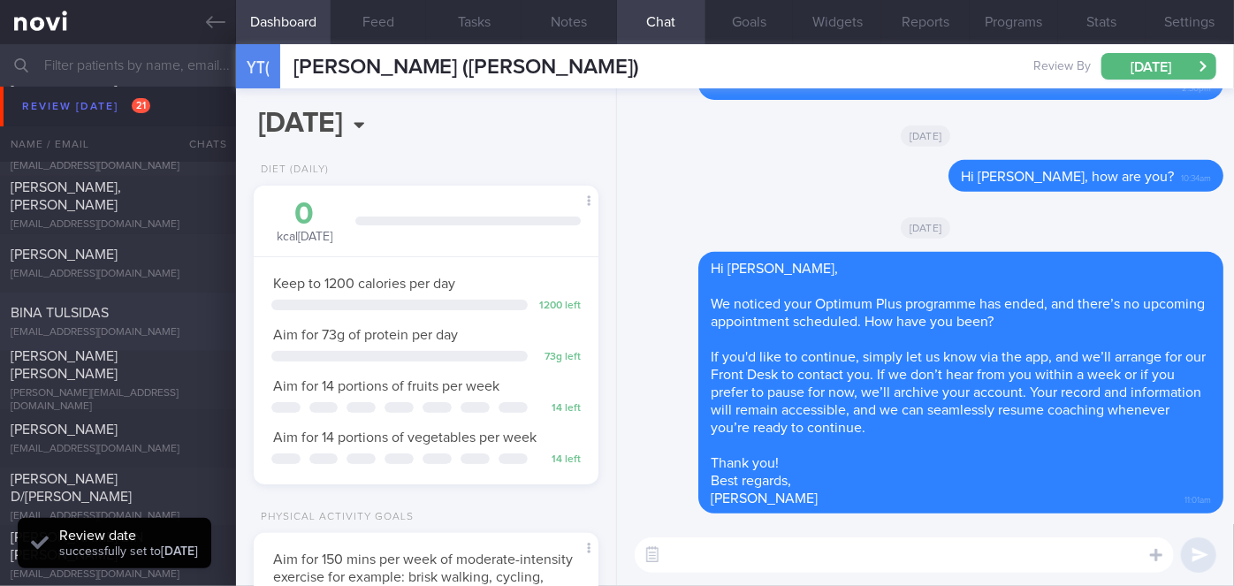
click at [174, 324] on div "BINA TULSIDAS [EMAIL_ADDRESS][DOMAIN_NAME]" at bounding box center [118, 321] width 236 height 35
select select "7"
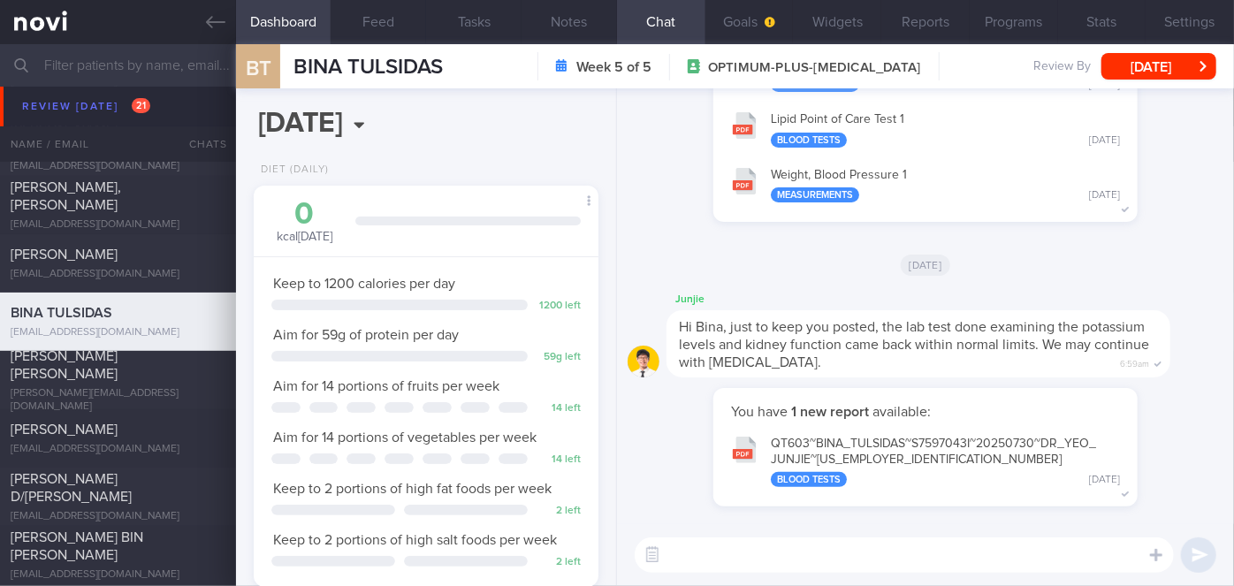
click at [721, 545] on textarea at bounding box center [904, 555] width 539 height 35
paste textarea "Hi [Patient's Name], Your account has been transitioned to Digital Support. Whi…"
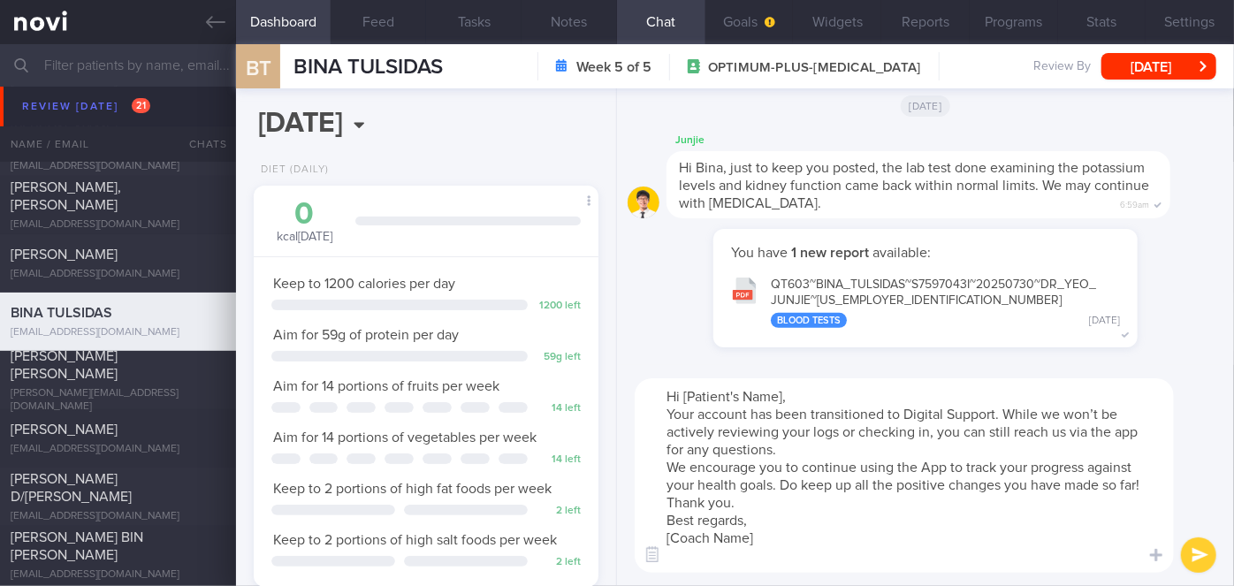
drag, startPoint x: 786, startPoint y: 392, endPoint x: 688, endPoint y: 394, distance: 98.2
click at [688, 394] on textarea "Hi [Patient's Name], Your account has been transitioned to Digital Support. Whi…" at bounding box center [904, 475] width 539 height 195
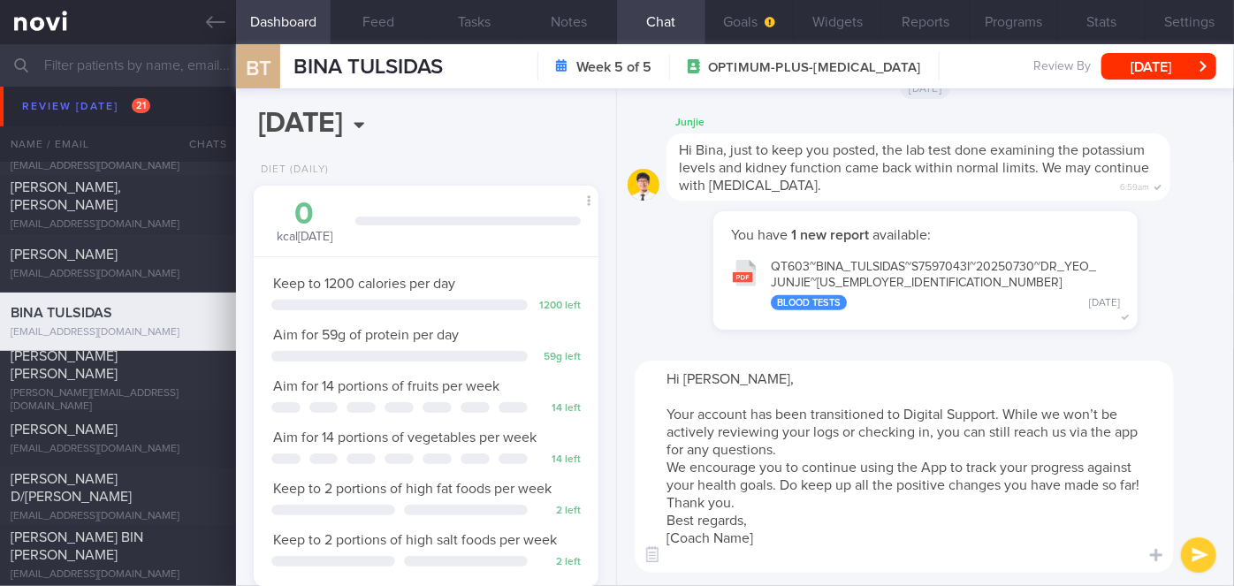
click at [790, 446] on textarea "Hi [PERSON_NAME], Your account has been transitioned to Digital Support. While …" at bounding box center [904, 467] width 539 height 212
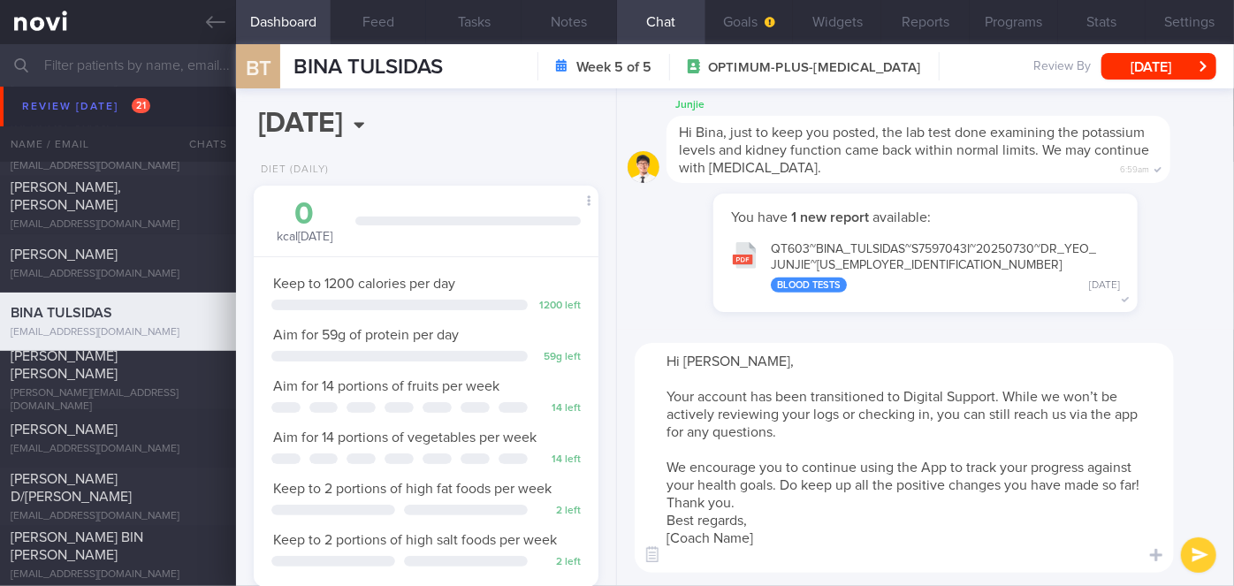
click at [785, 508] on textarea "Hi [PERSON_NAME], Your account has been transitioned to Digital Support. While …" at bounding box center [904, 458] width 539 height 230
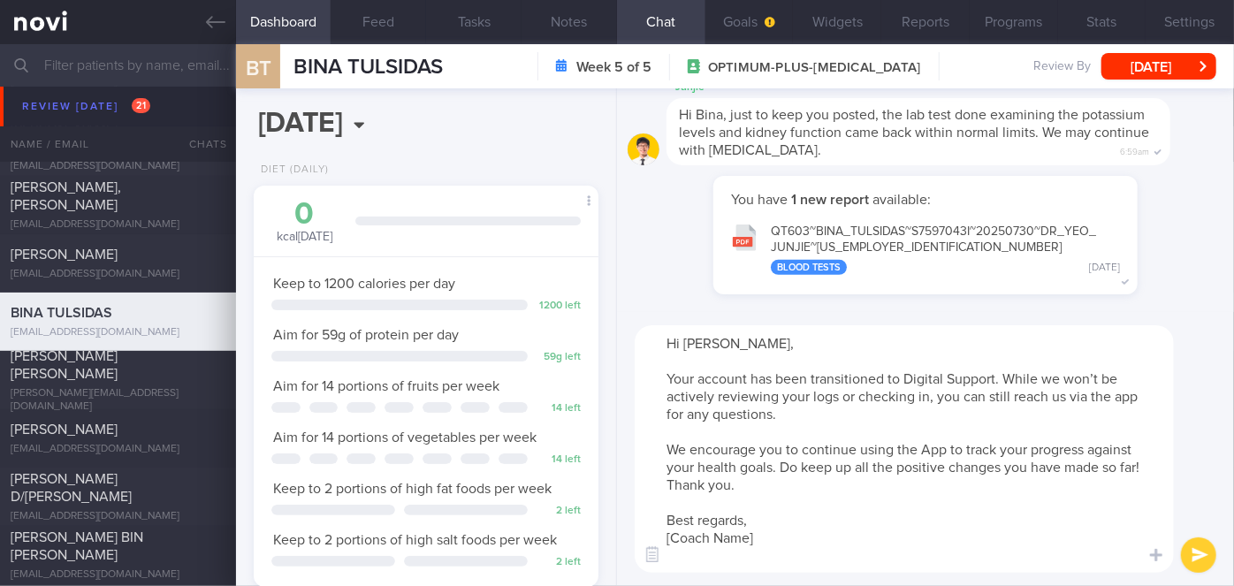
drag, startPoint x: 764, startPoint y: 540, endPoint x: 672, endPoint y: 540, distance: 92.0
click at [672, 540] on textarea "Hi [PERSON_NAME], Your account has been transitioned to Digital Support. While …" at bounding box center [904, 449] width 539 height 248
type textarea "Hi [PERSON_NAME], Your account has been transitioned to Digital Support. While …"
click at [1204, 555] on button "submit" at bounding box center [1198, 555] width 35 height 35
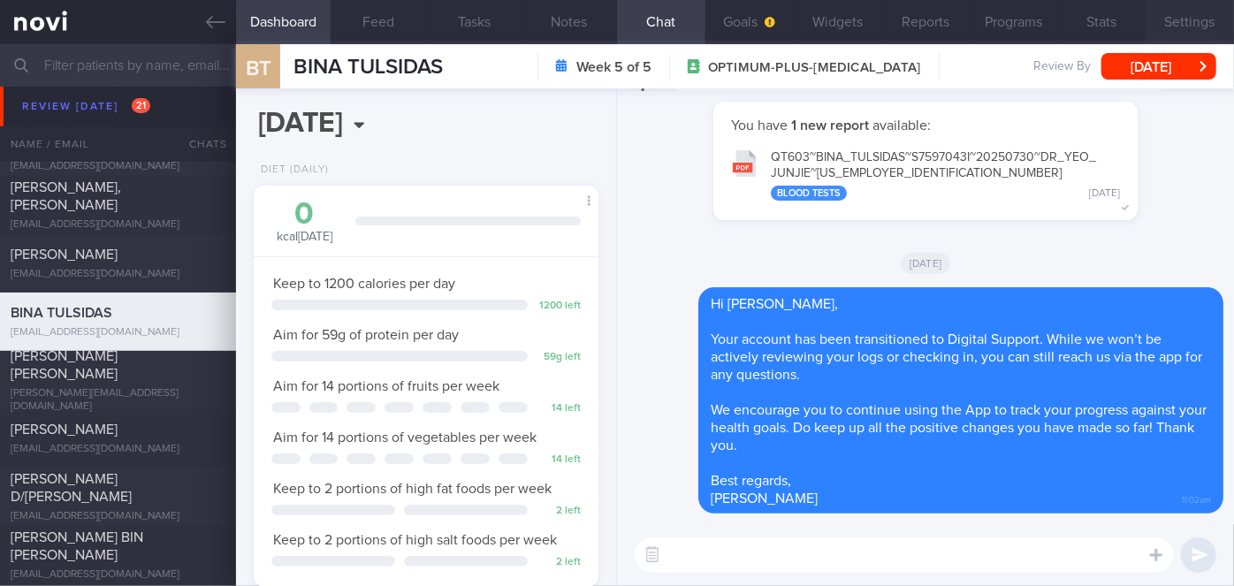
click at [1199, 12] on button "Settings" at bounding box center [1190, 22] width 88 height 44
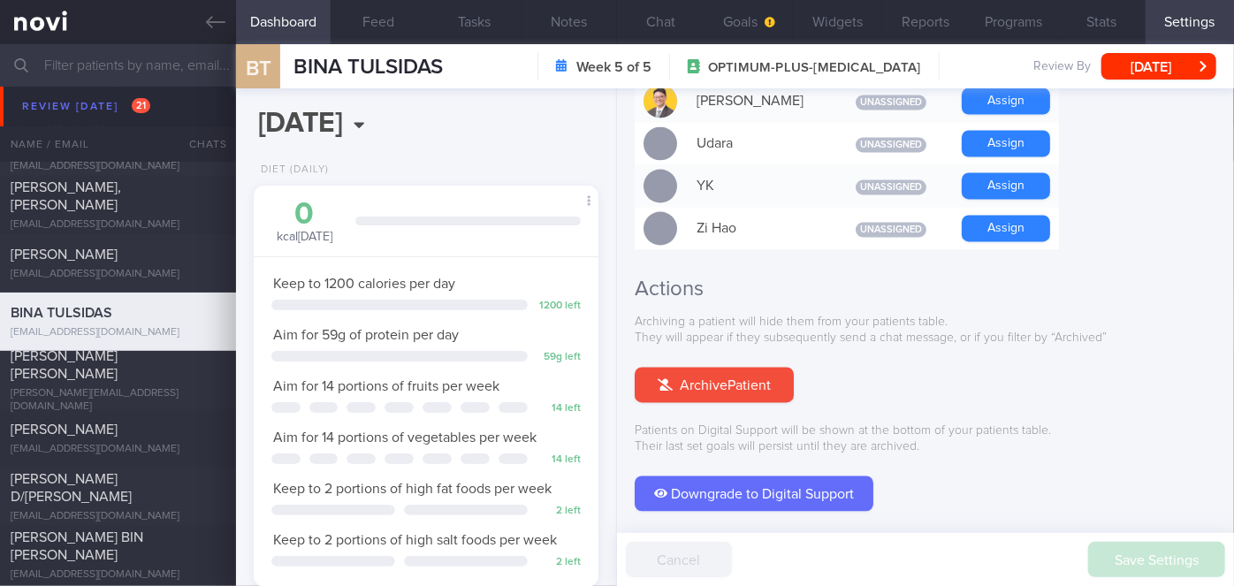
scroll to position [1738, 0]
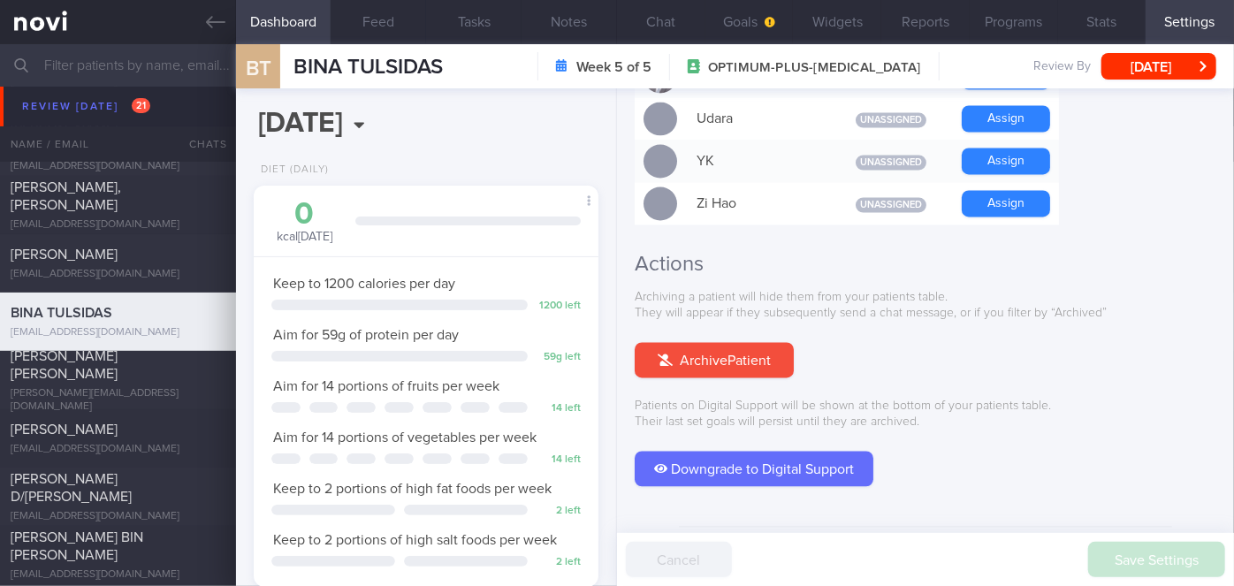
click at [783, 452] on button "Downgrade to Digital Support" at bounding box center [754, 469] width 239 height 35
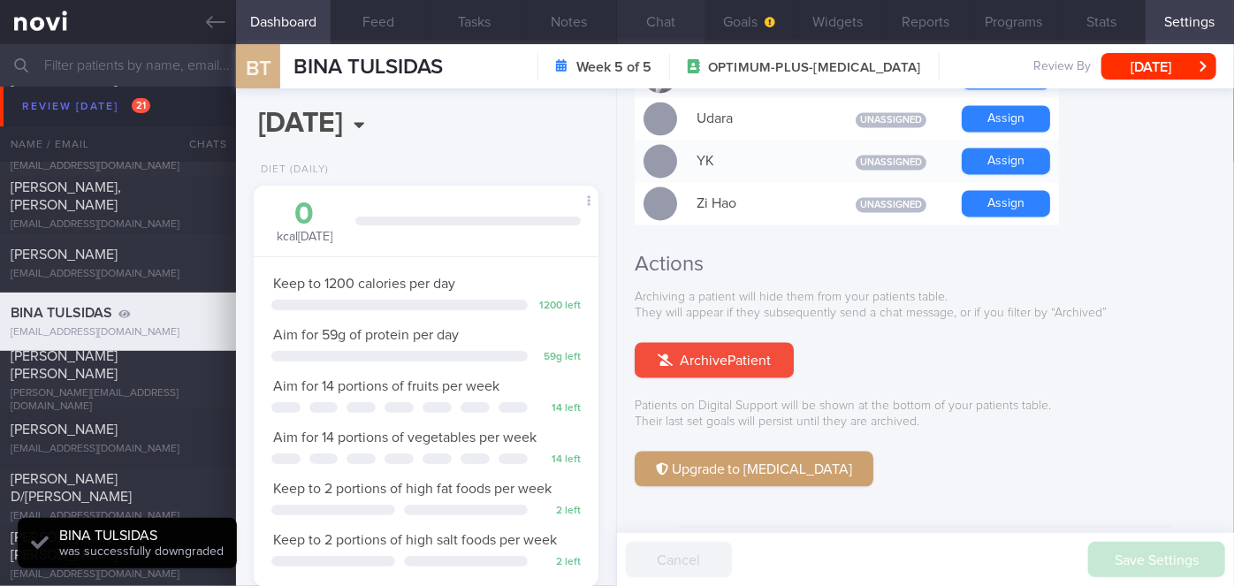
scroll to position [154, 309]
click at [661, 26] on button "Chat" at bounding box center [661, 22] width 88 height 44
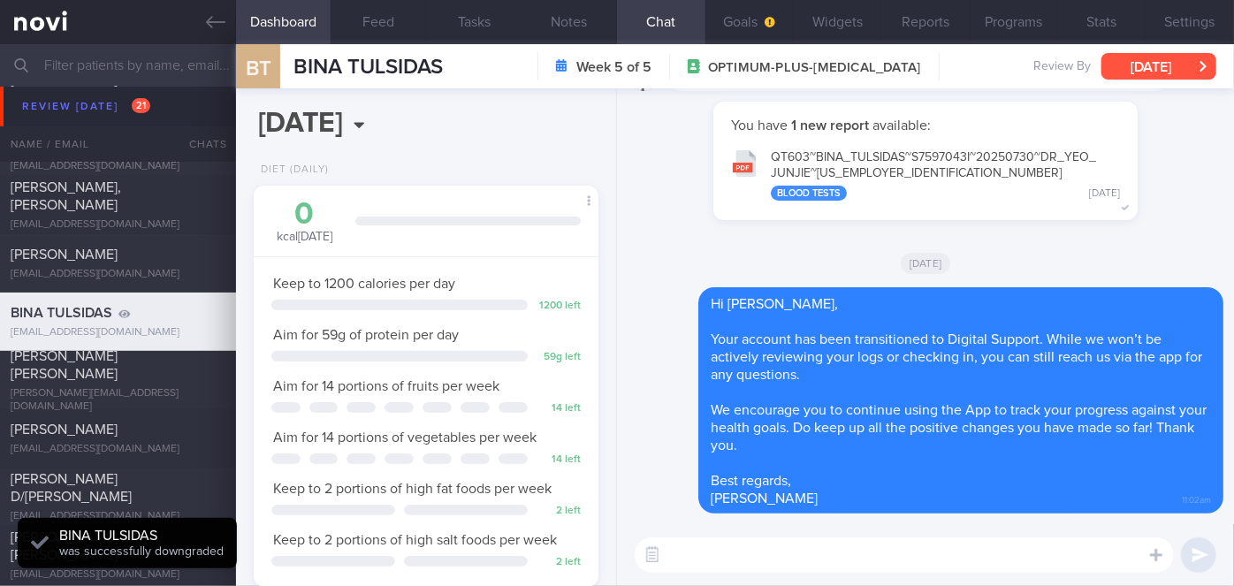
click at [1161, 61] on button "[DATE]" at bounding box center [1159, 66] width 115 height 27
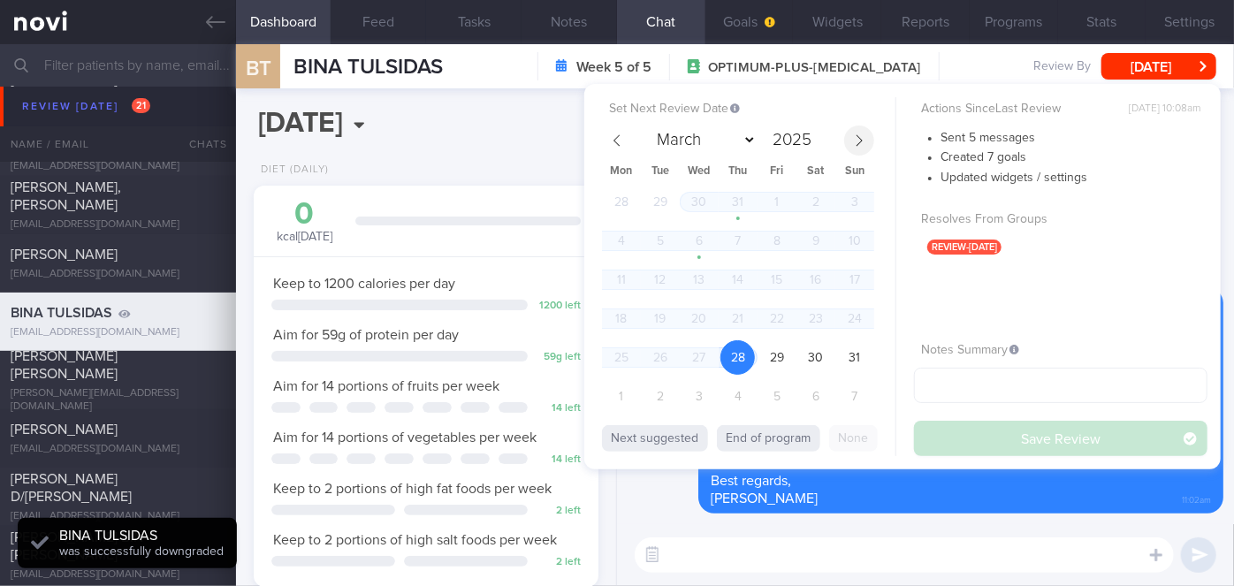
click at [859, 141] on icon at bounding box center [859, 140] width 12 height 12
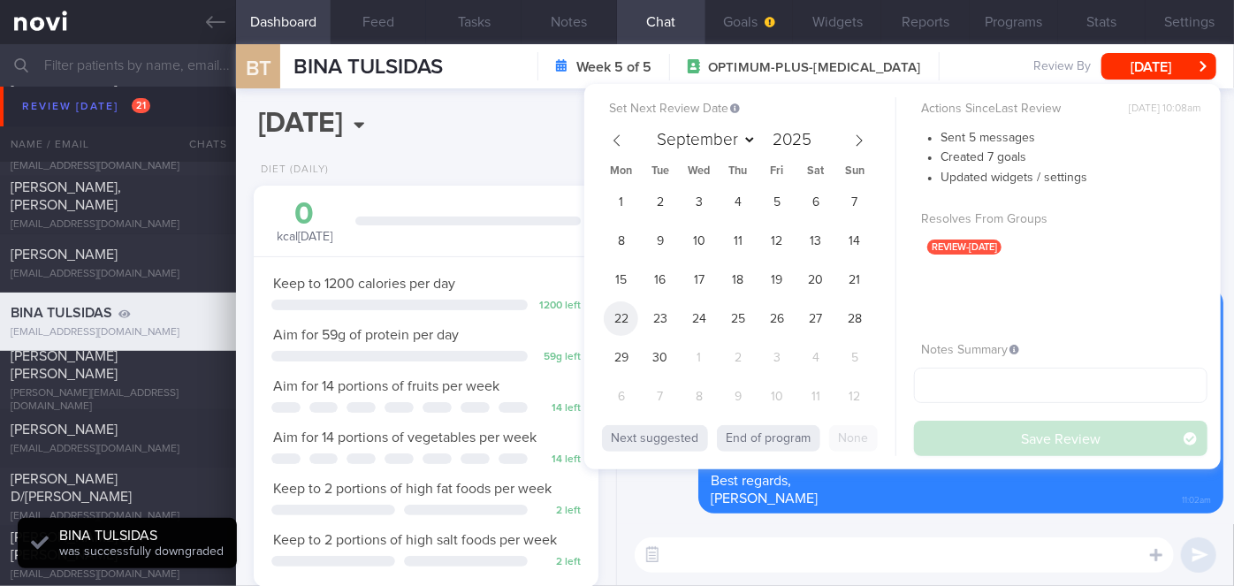
click at [620, 321] on span "22" at bounding box center [621, 318] width 34 height 34
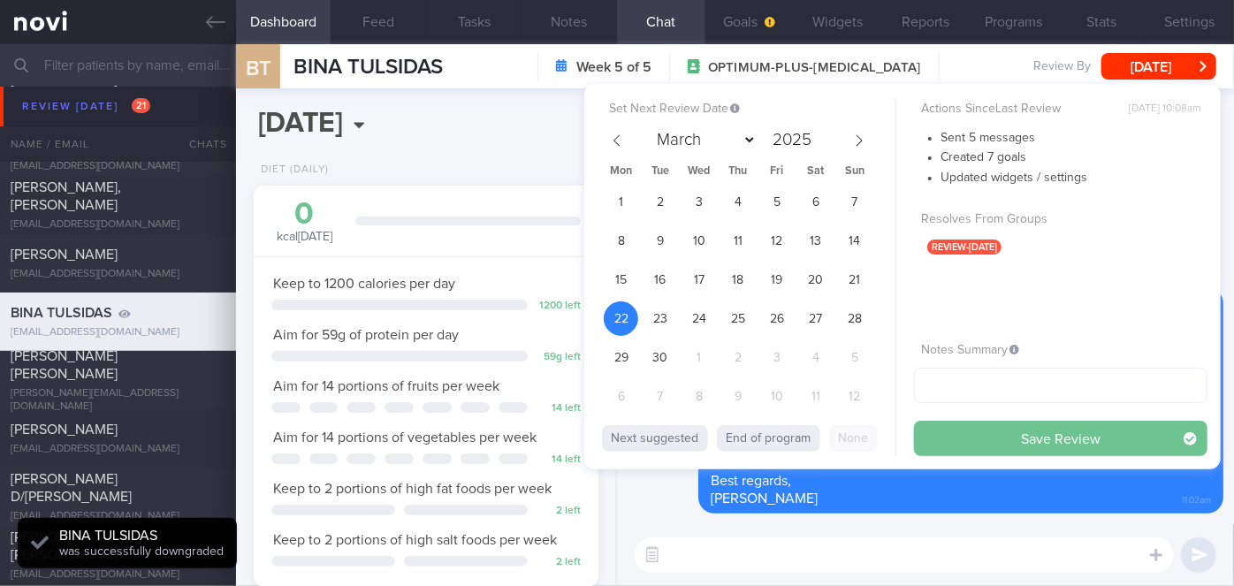
click at [1019, 433] on button "Save Review" at bounding box center [1061, 438] width 294 height 35
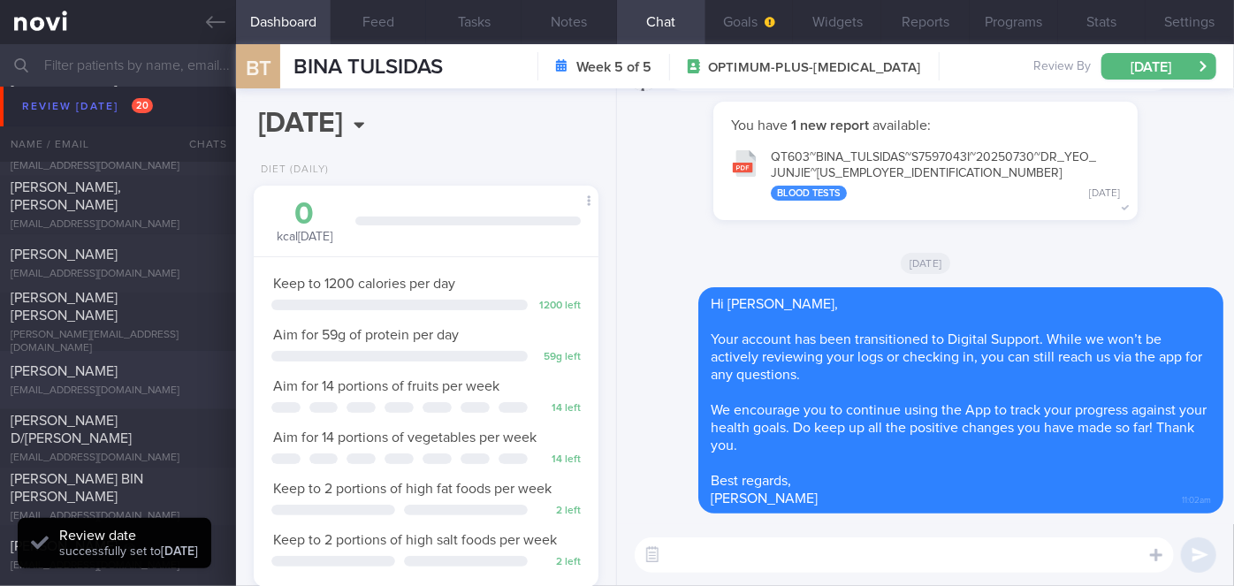
scroll to position [154, 309]
click at [118, 318] on span "[PERSON_NAME] [PERSON_NAME]" at bounding box center [64, 307] width 107 height 32
select select "7"
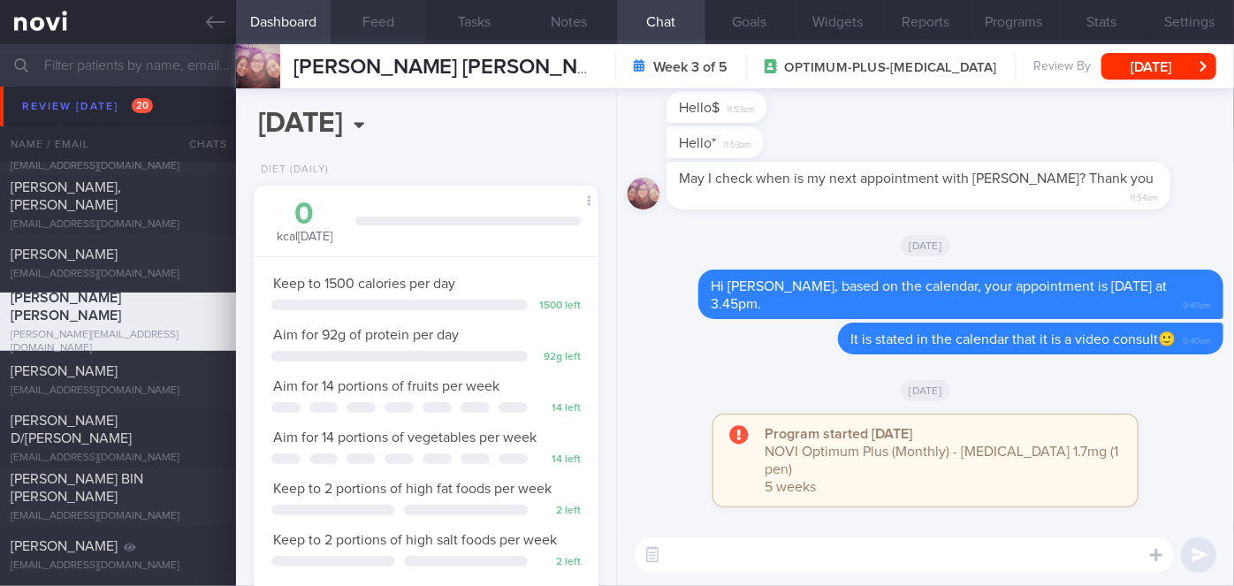
click at [390, 19] on button "Feed" at bounding box center [378, 22] width 95 height 44
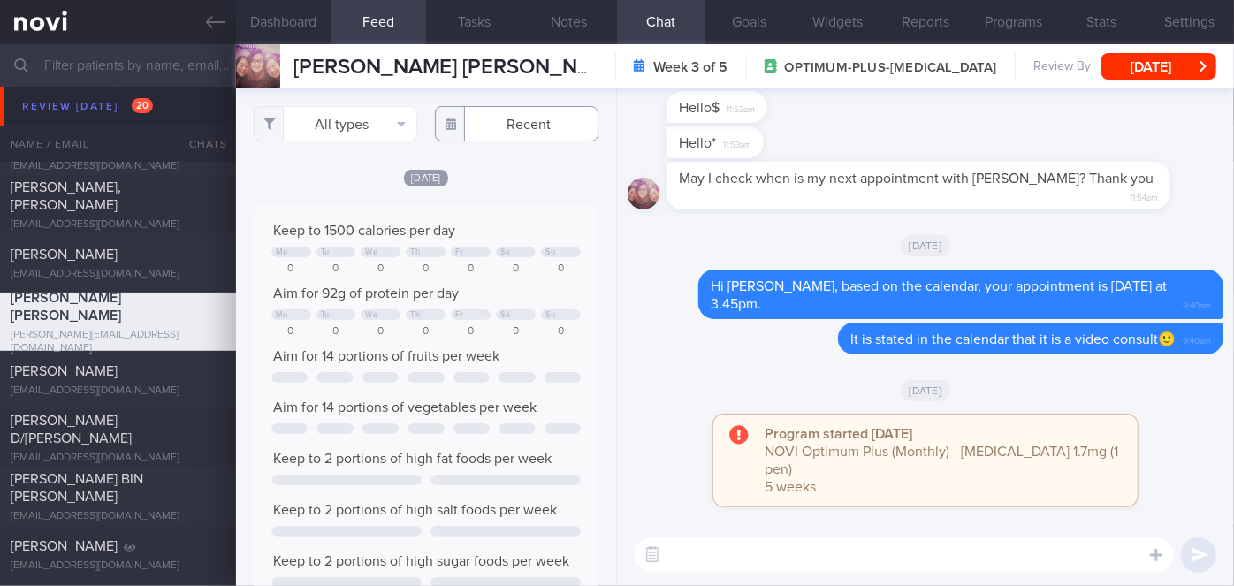
click at [492, 133] on input "text" at bounding box center [517, 123] width 164 height 35
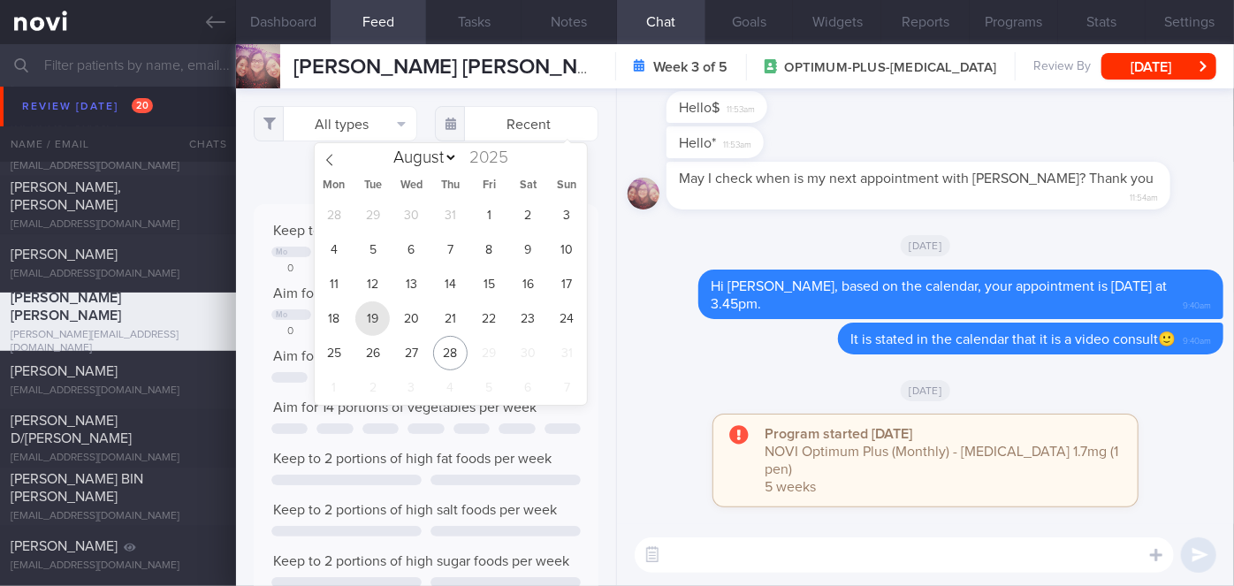
click at [371, 321] on span "19" at bounding box center [372, 318] width 34 height 34
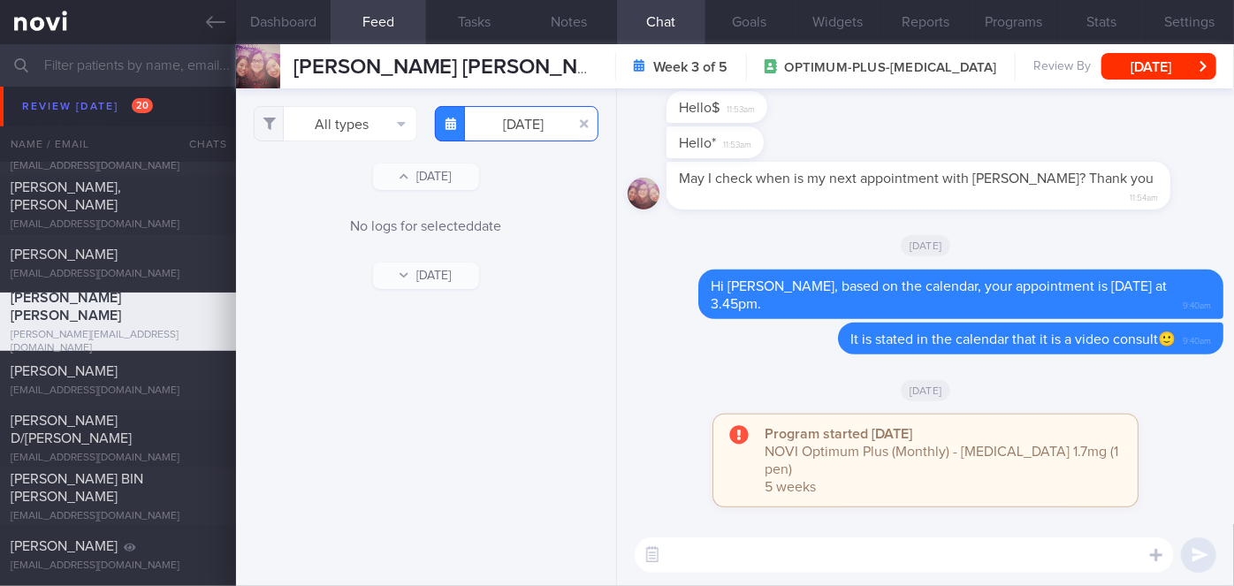
click at [521, 122] on input "[DATE]" at bounding box center [517, 123] width 164 height 35
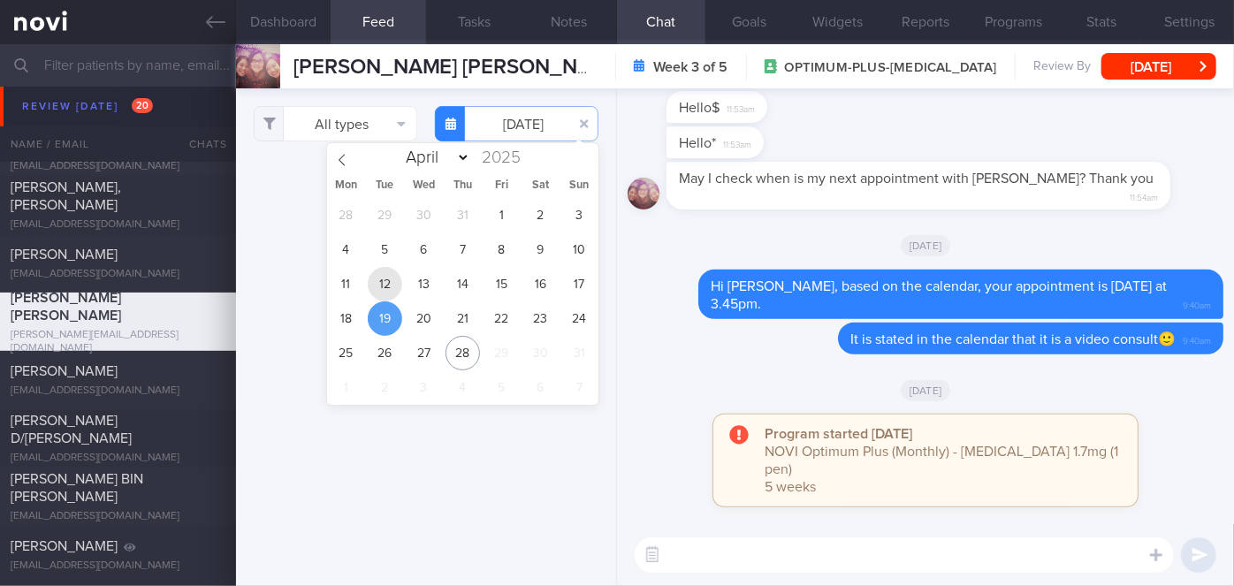
click at [393, 283] on span "12" at bounding box center [385, 284] width 34 height 34
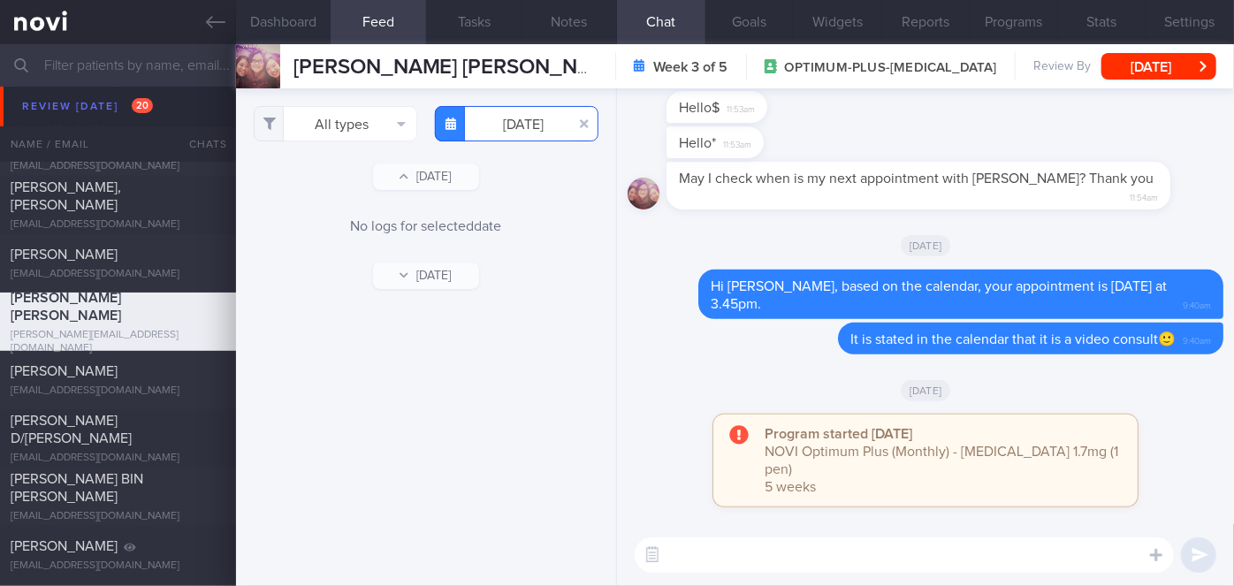
click at [509, 116] on input "[DATE]" at bounding box center [517, 123] width 164 height 35
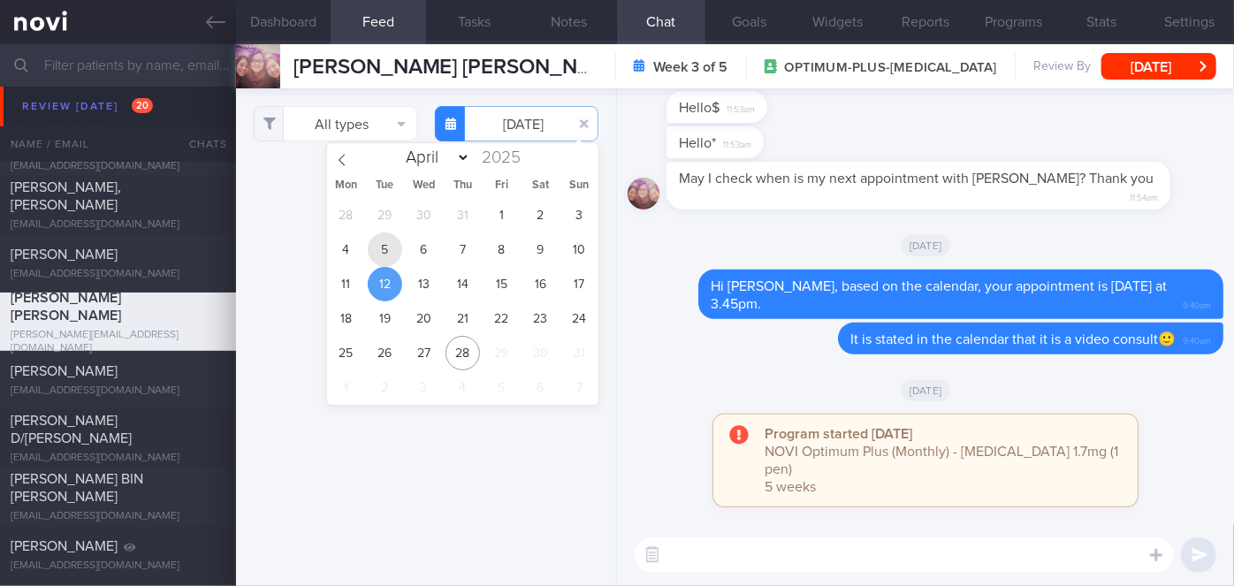
click at [391, 243] on span "5" at bounding box center [385, 250] width 34 height 34
type input "[DATE]"
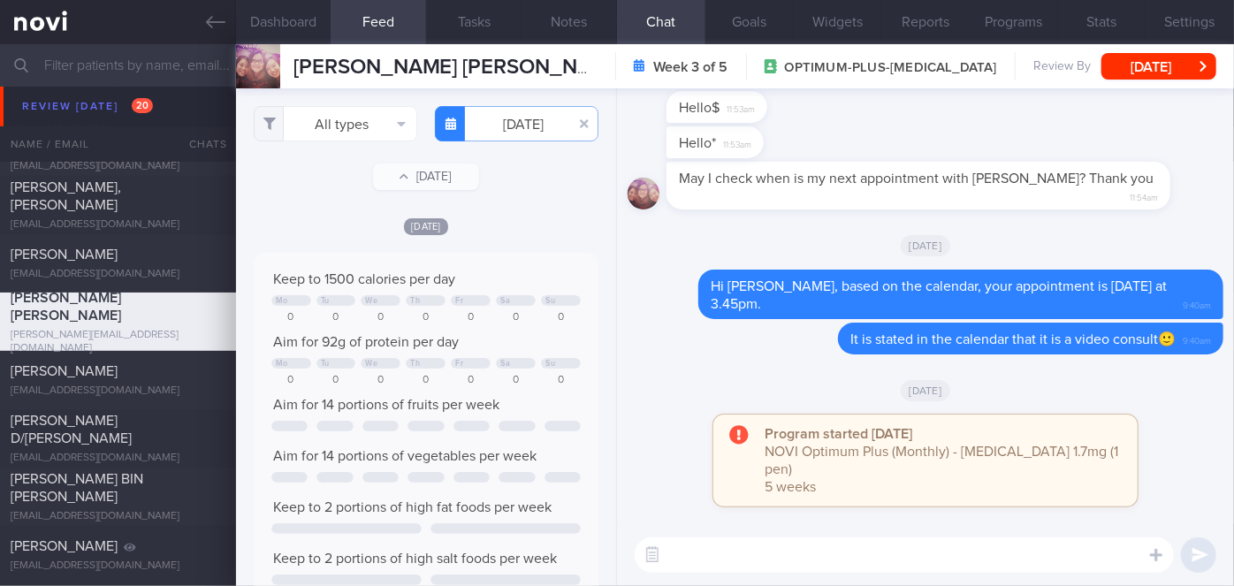
click at [720, 548] on textarea at bounding box center [904, 555] width 539 height 35
type textarea "Hi [PERSON_NAME], how have you been?"
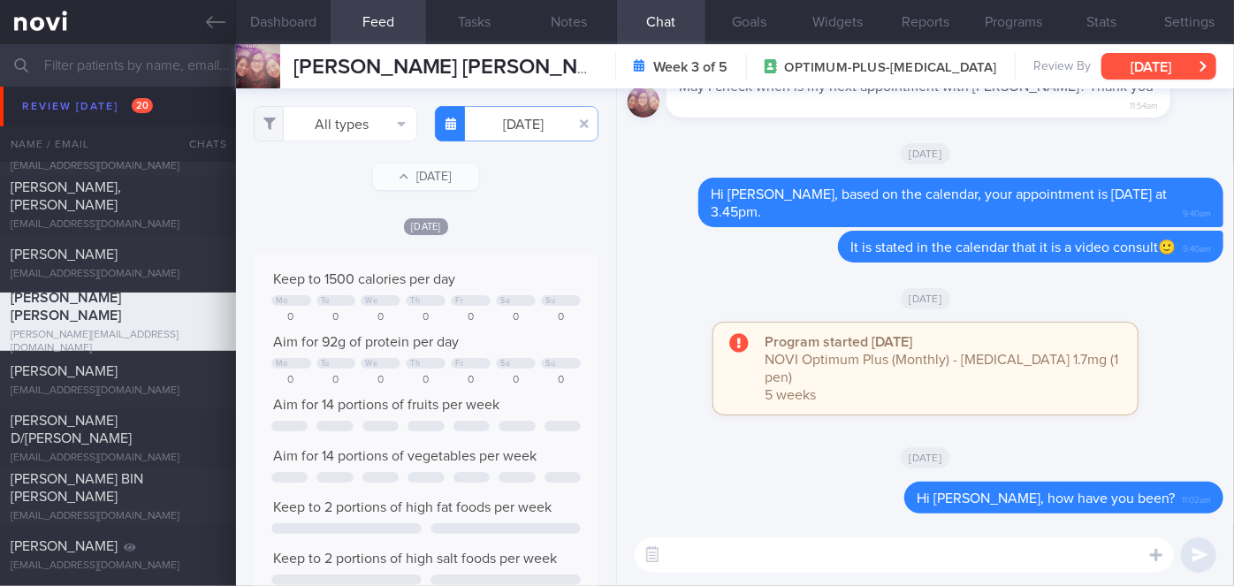
click at [1143, 68] on button "[DATE]" at bounding box center [1159, 66] width 115 height 27
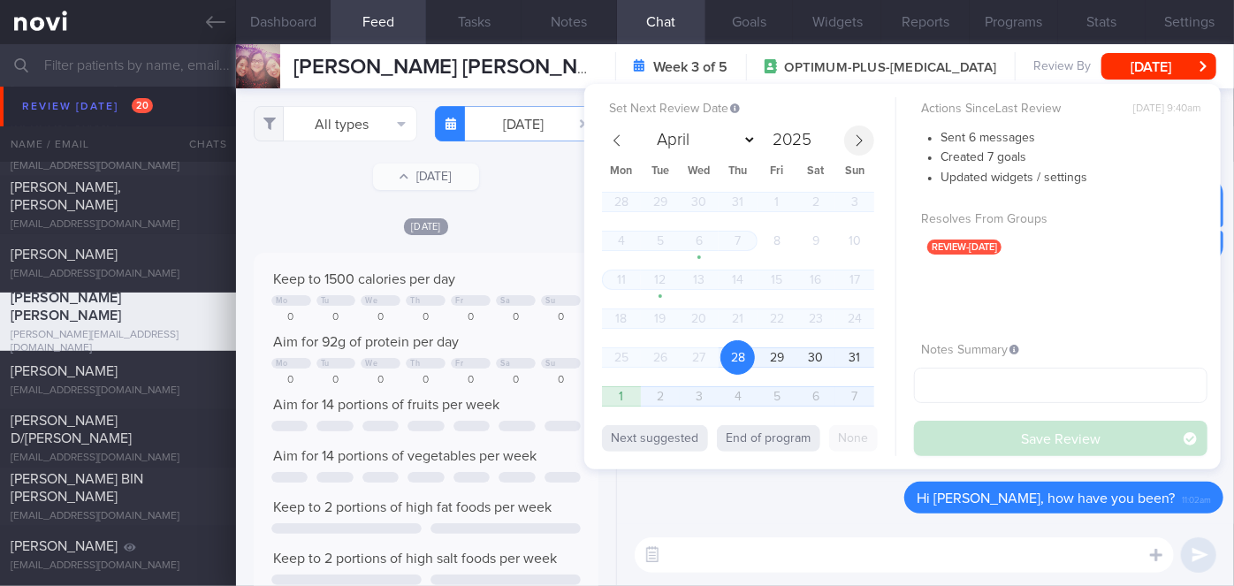
click at [863, 141] on icon at bounding box center [859, 140] width 12 height 12
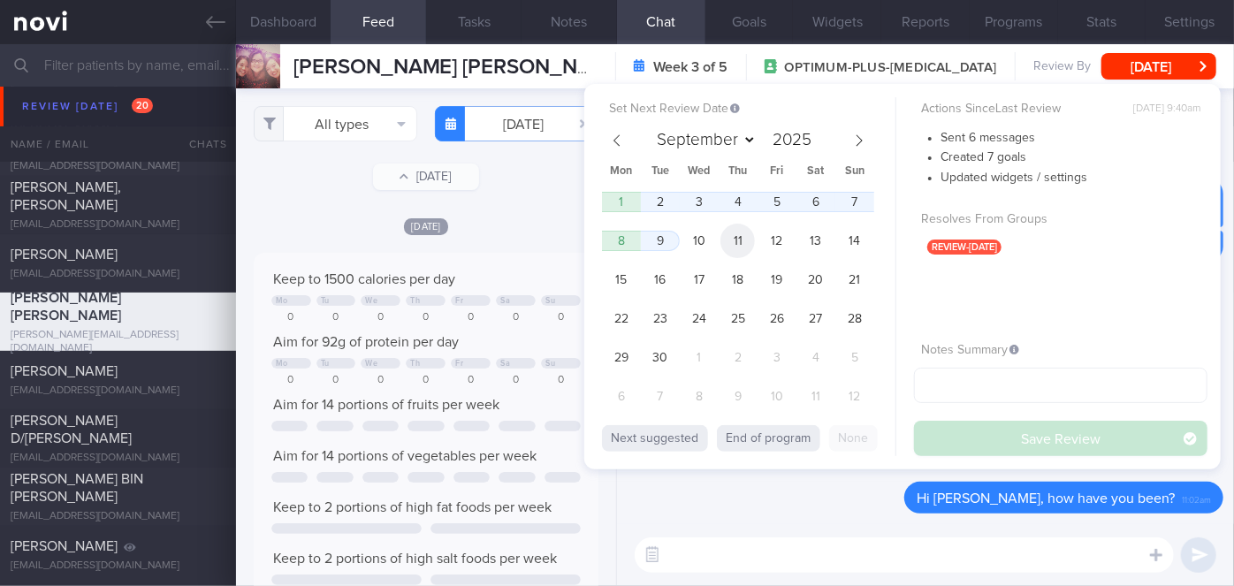
click at [738, 231] on span "11" at bounding box center [738, 241] width 34 height 34
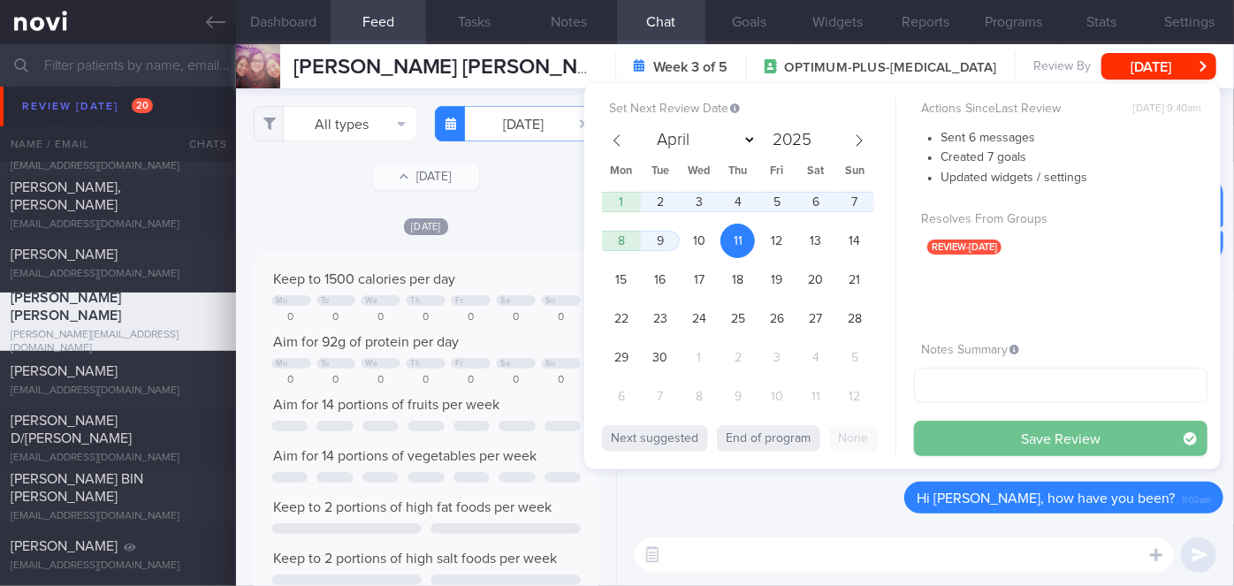
click at [1016, 448] on button "Save Review" at bounding box center [1061, 438] width 294 height 35
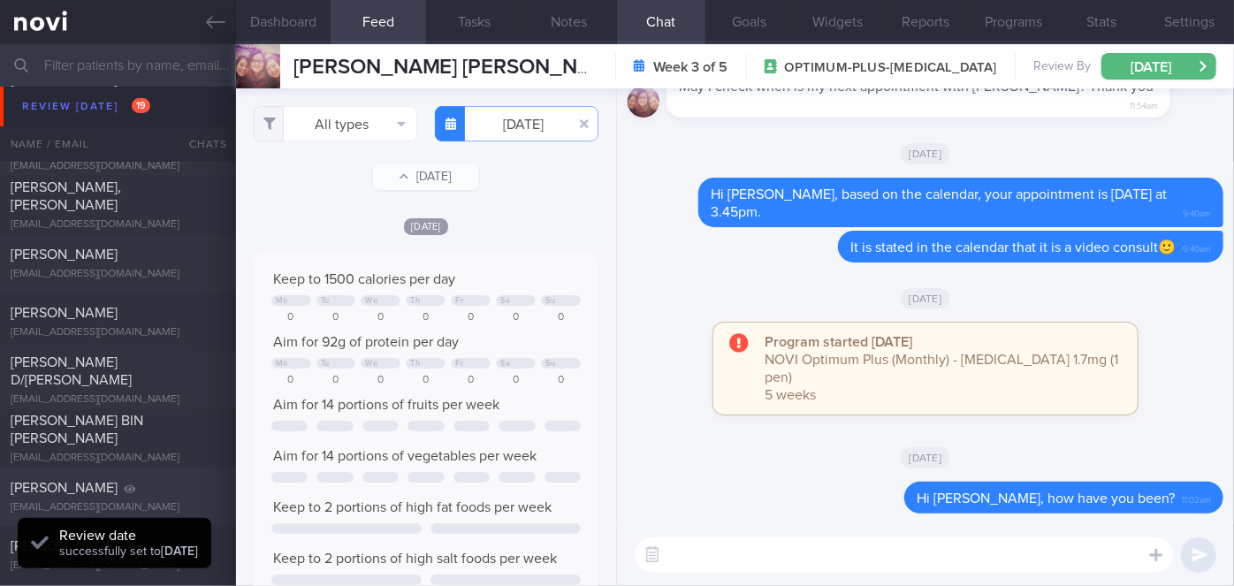
click at [197, 488] on div at bounding box center [206, 484] width 39 height 10
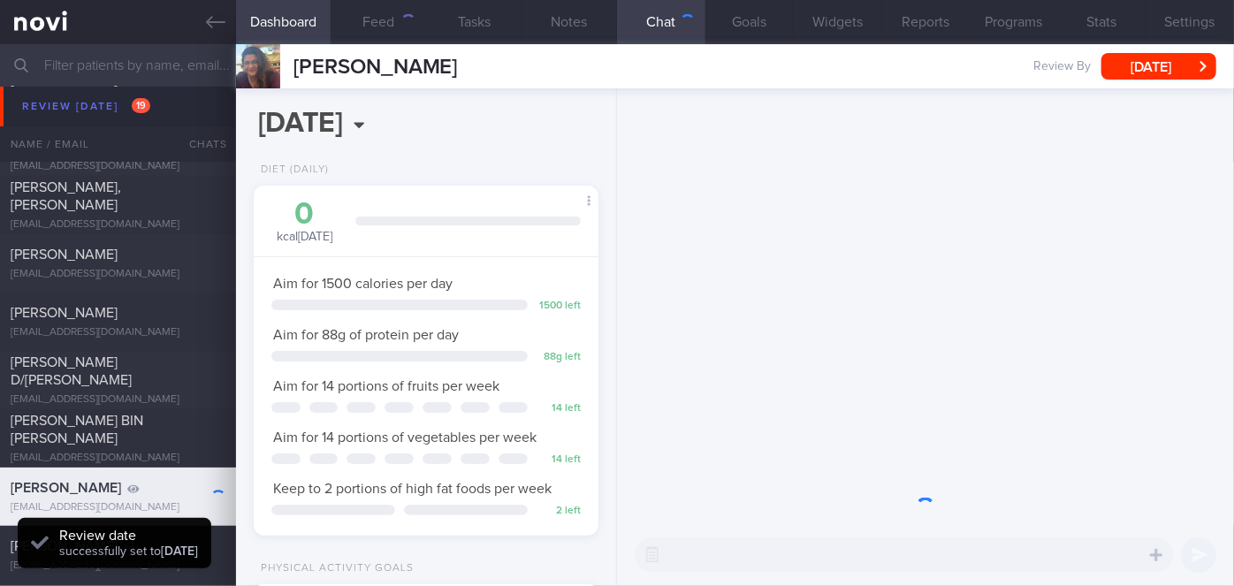
scroll to position [175, 301]
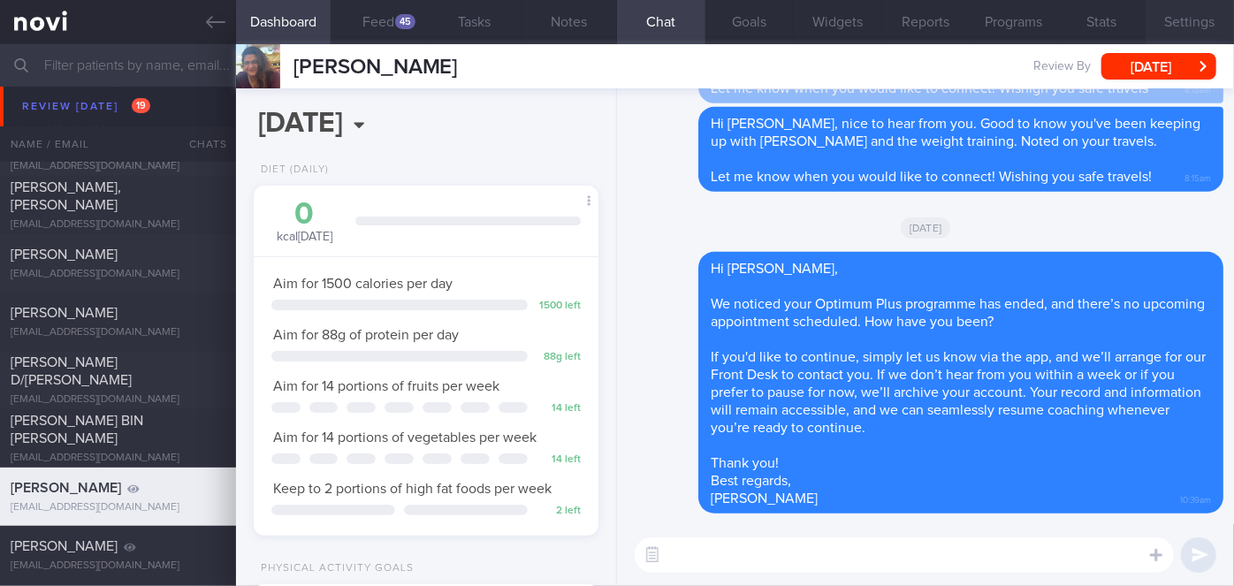
click at [1169, 16] on button "Settings" at bounding box center [1190, 22] width 88 height 44
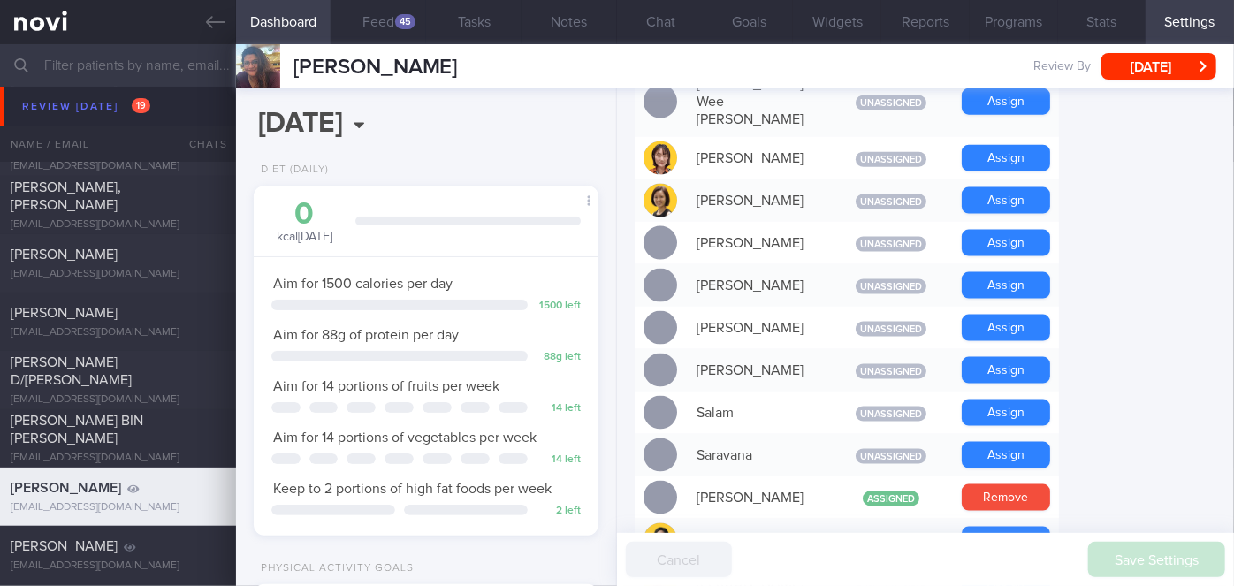
scroll to position [1738, 0]
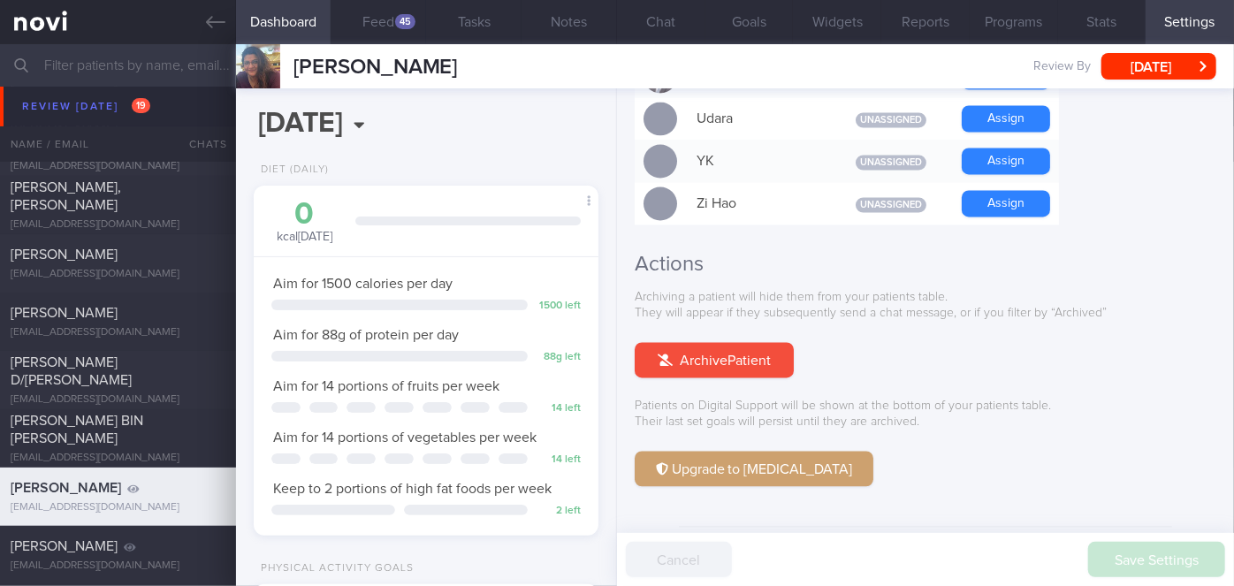
click at [731, 343] on button "Archive Patient" at bounding box center [714, 360] width 159 height 35
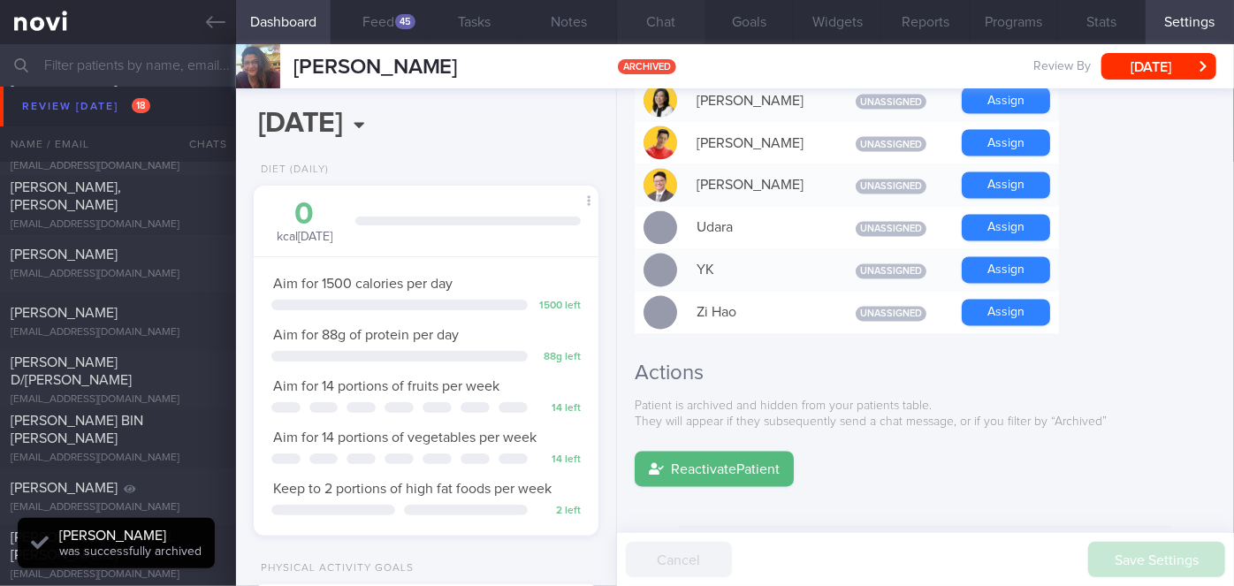
scroll to position [0, 0]
click at [662, 20] on button "Chat 1" at bounding box center [661, 22] width 88 height 44
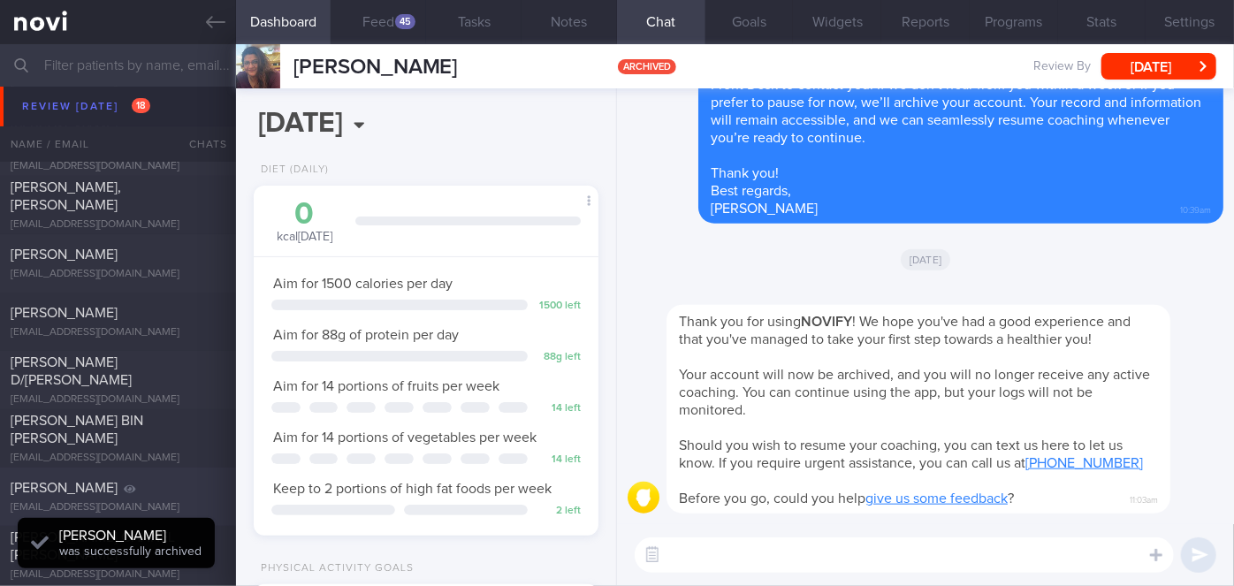
click at [120, 479] on div "[PERSON_NAME]" at bounding box center [116, 488] width 210 height 18
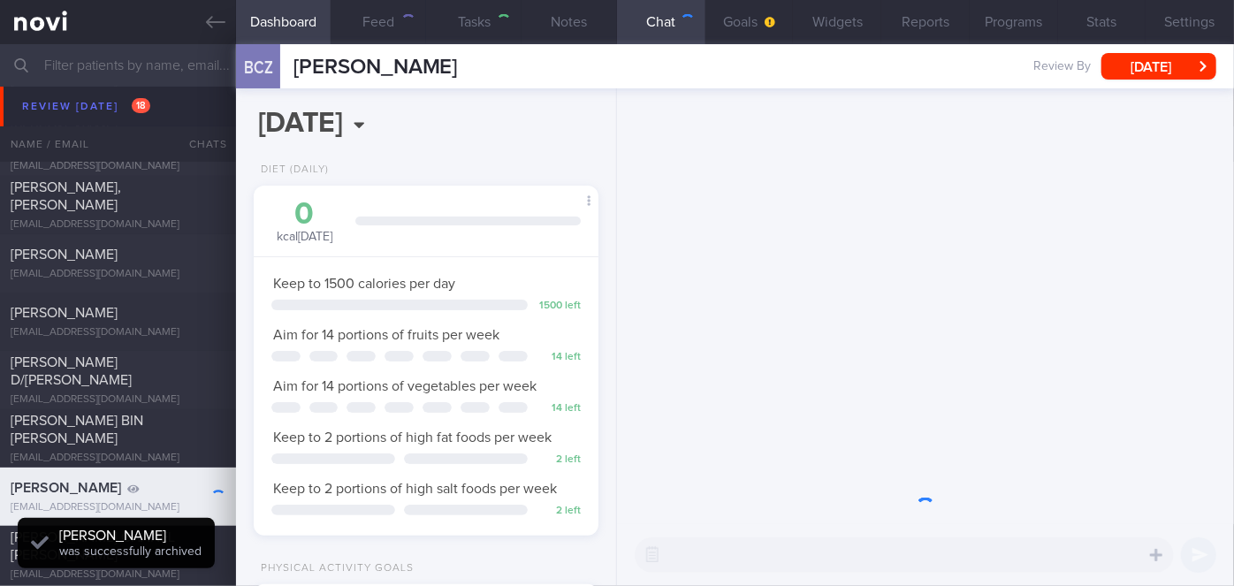
scroll to position [883998, 883843]
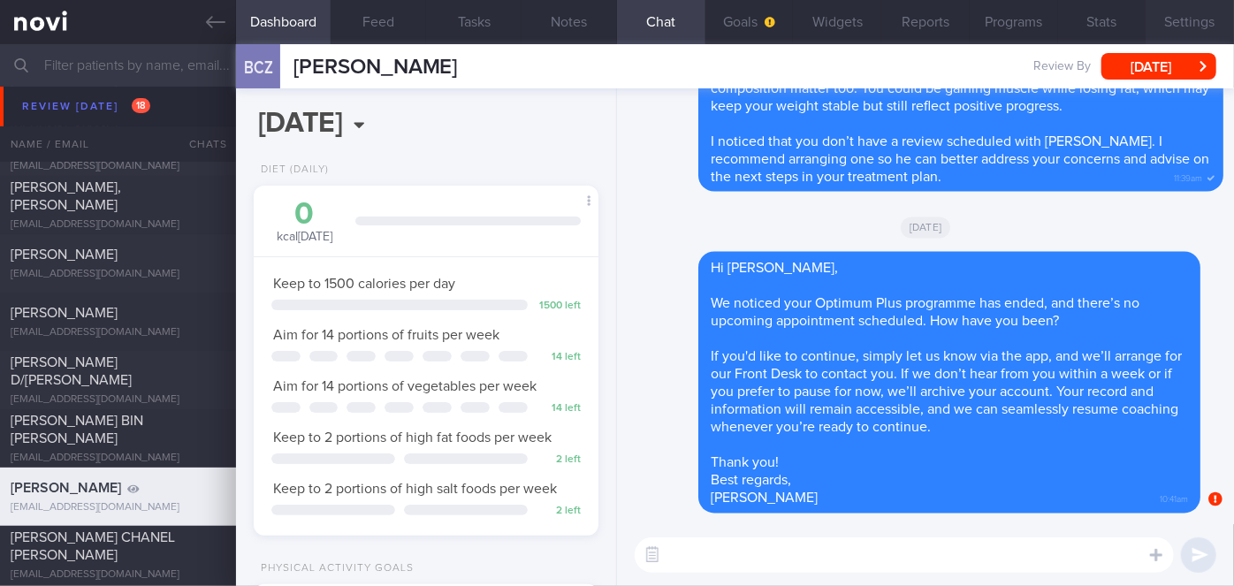
click at [1200, 19] on button "Settings" at bounding box center [1190, 22] width 88 height 44
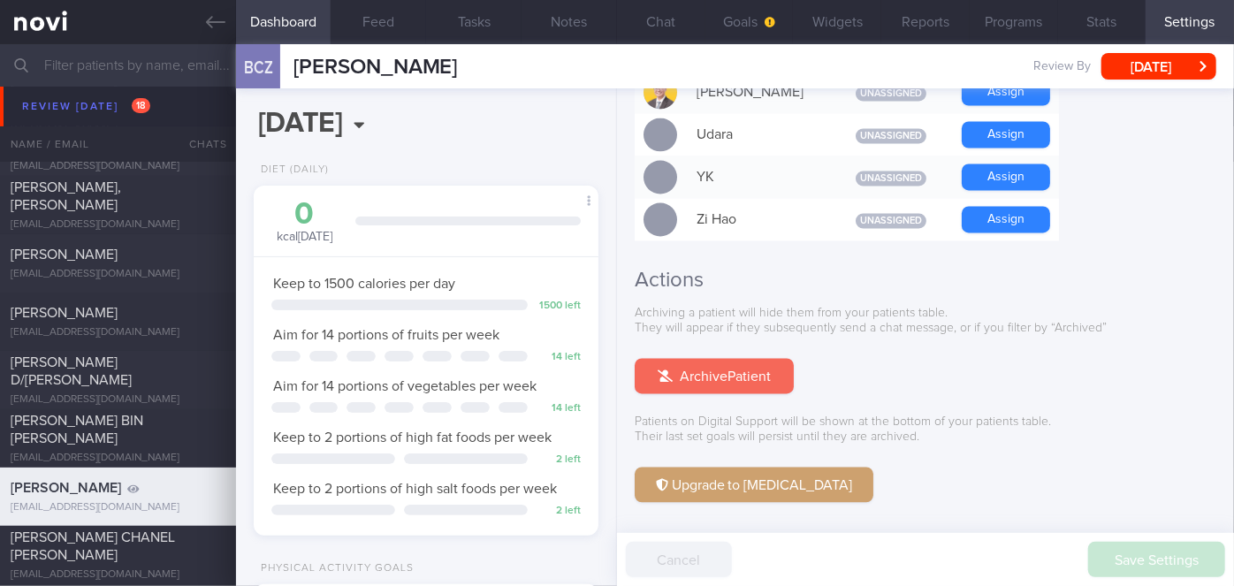
click at [742, 359] on button "Archive Patient" at bounding box center [714, 376] width 159 height 35
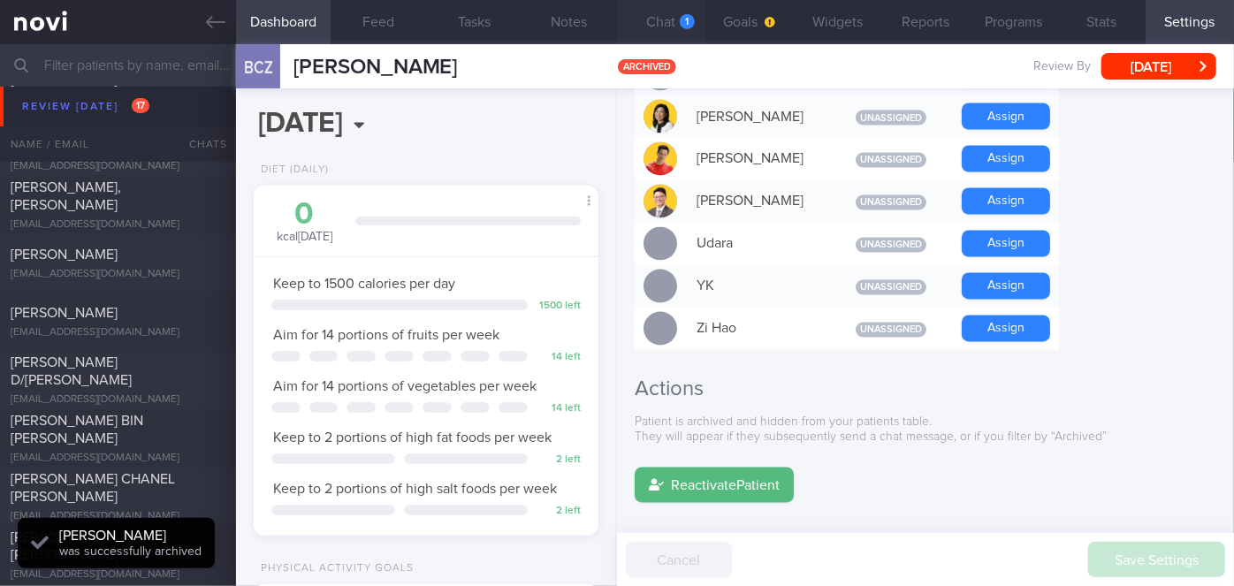
click at [666, 31] on button "Chat 1" at bounding box center [661, 22] width 88 height 44
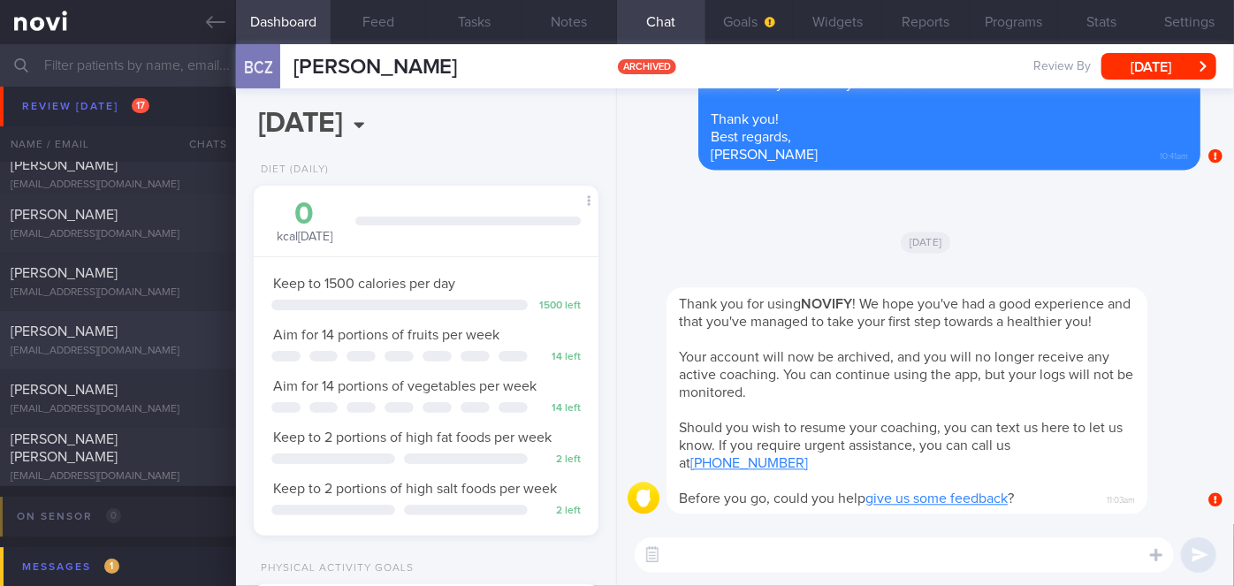
scroll to position [6269, 0]
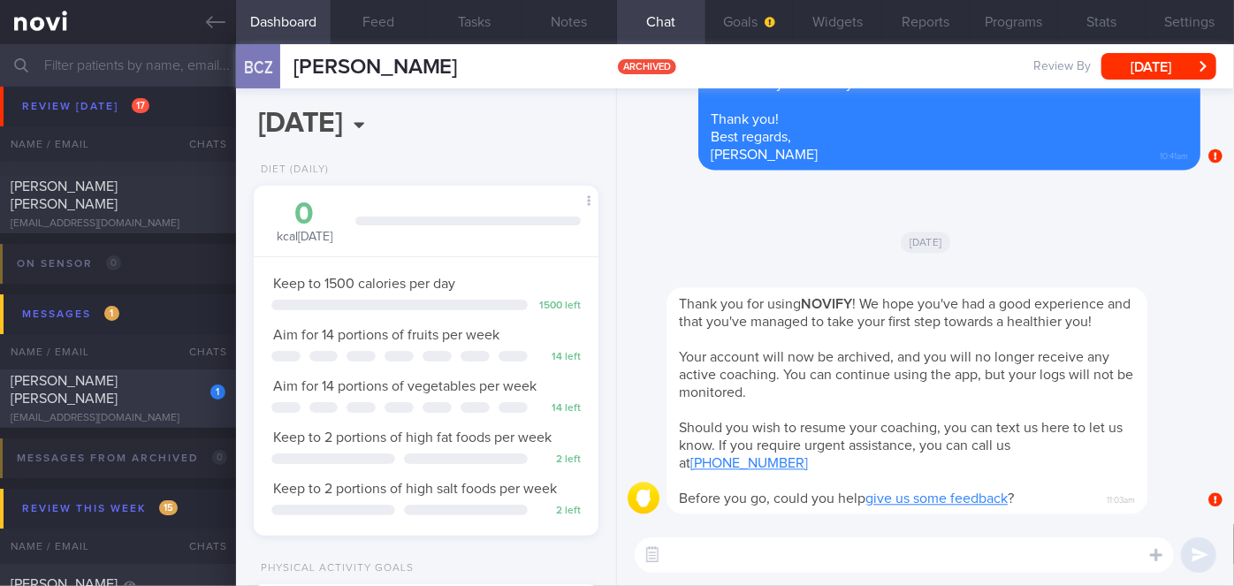
click at [160, 400] on div "1 [PERSON_NAME] [PERSON_NAME] [EMAIL_ADDRESS][DOMAIN_NAME]" at bounding box center [118, 398] width 236 height 53
select select "8"
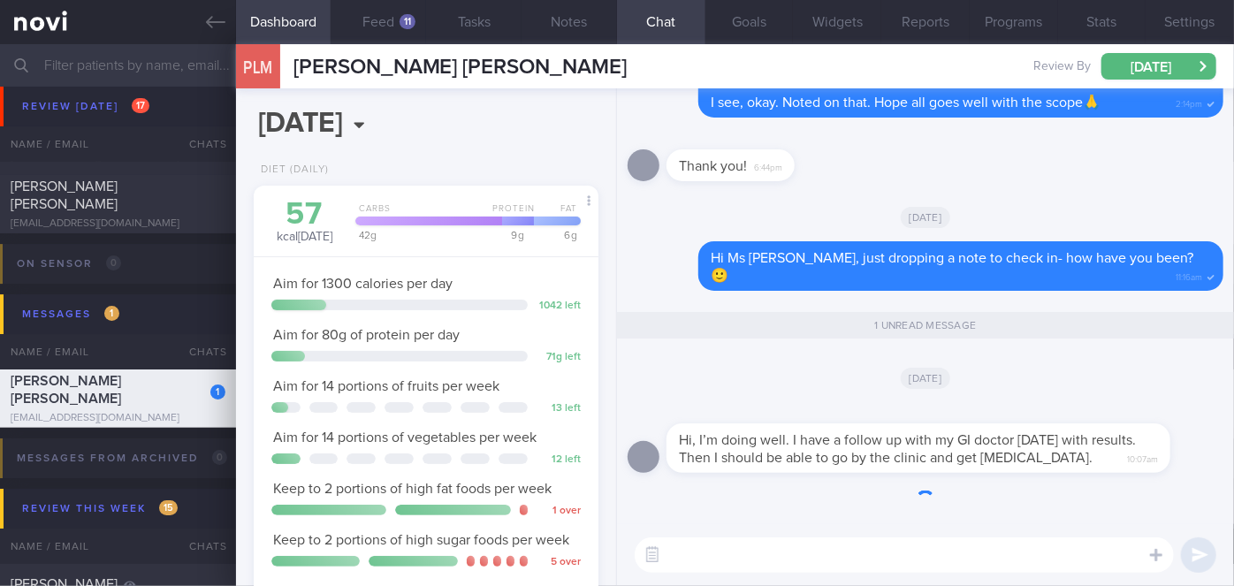
scroll to position [175, 301]
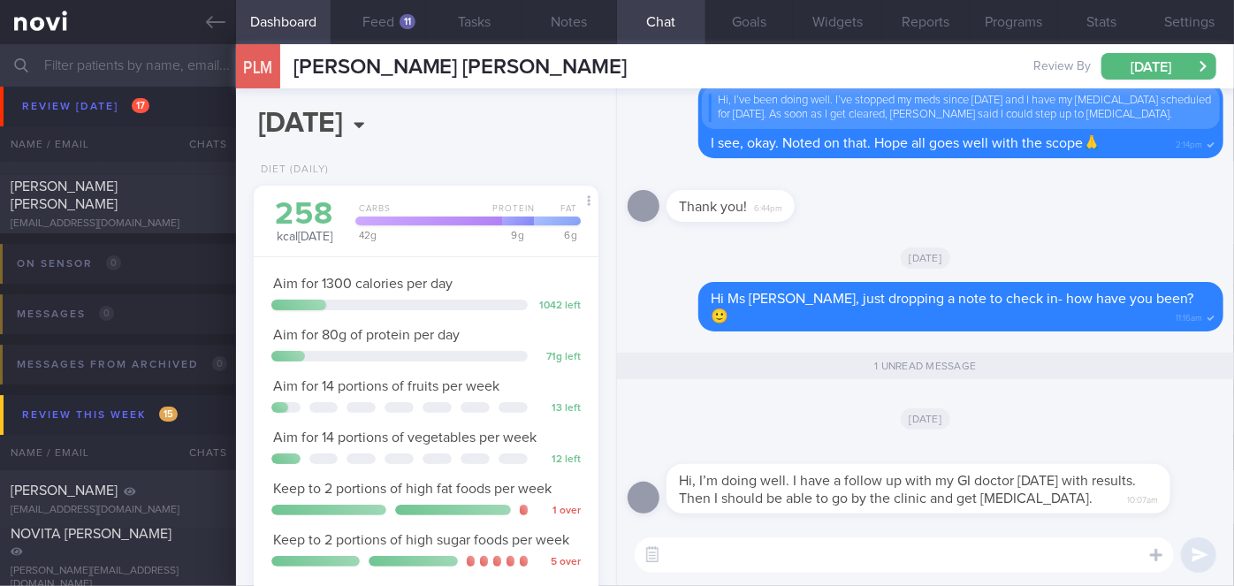
click at [806, 552] on textarea at bounding box center [904, 555] width 539 height 35
drag, startPoint x: 1059, startPoint y: 553, endPoint x: 1016, endPoint y: 554, distance: 43.3
click at [1006, 557] on textarea "Hi Ms [PERSON_NAME], thanks for letting me know. Hope all is good [DATE]" at bounding box center [904, 555] width 539 height 35
click at [1064, 554] on textarea "Hi Ms [PERSON_NAME], thanks for letting me know. Hope all is good [DATE]" at bounding box center [904, 555] width 539 height 35
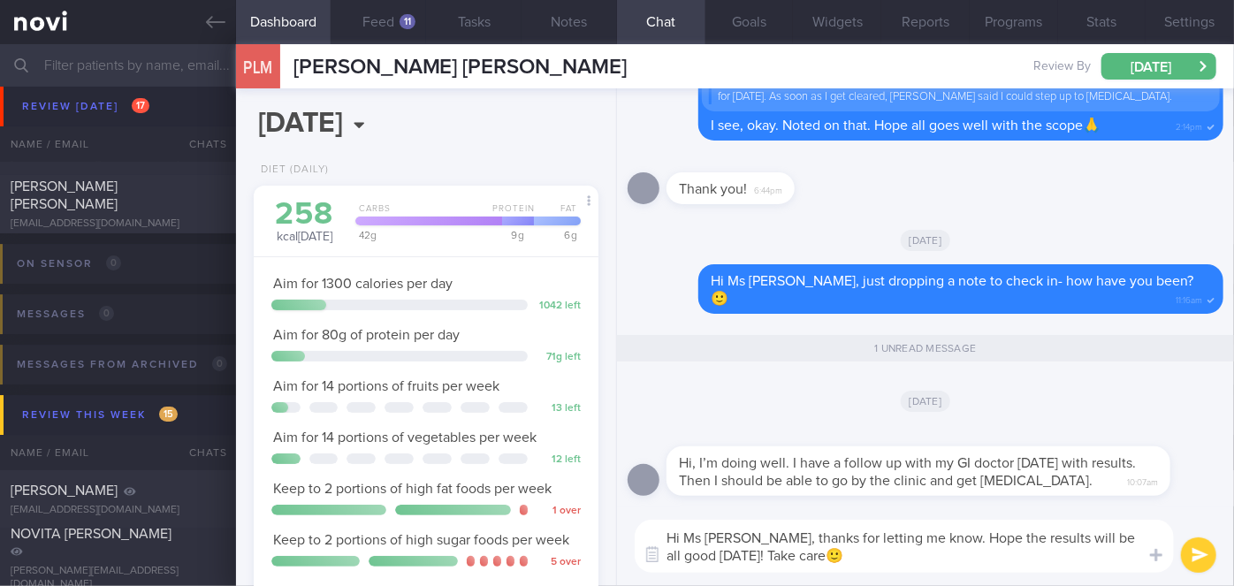
type textarea "Hi Ms [PERSON_NAME], thanks for letting me know. Hope the results will be all g…"
click at [1182, 552] on button "submit" at bounding box center [1198, 555] width 35 height 35
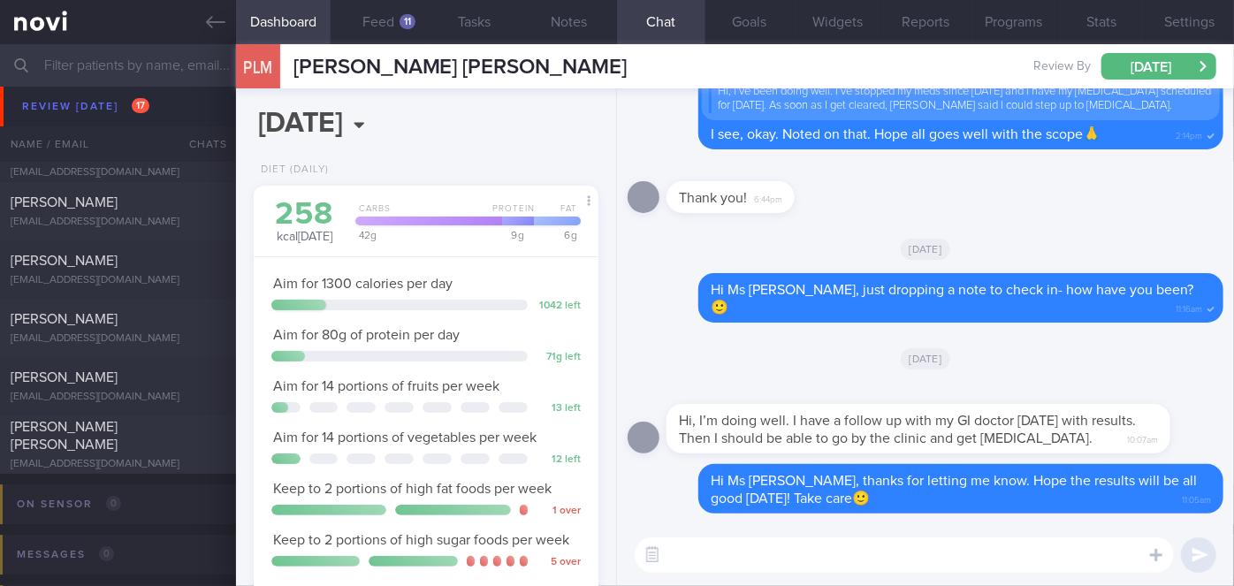
scroll to position [5948, 0]
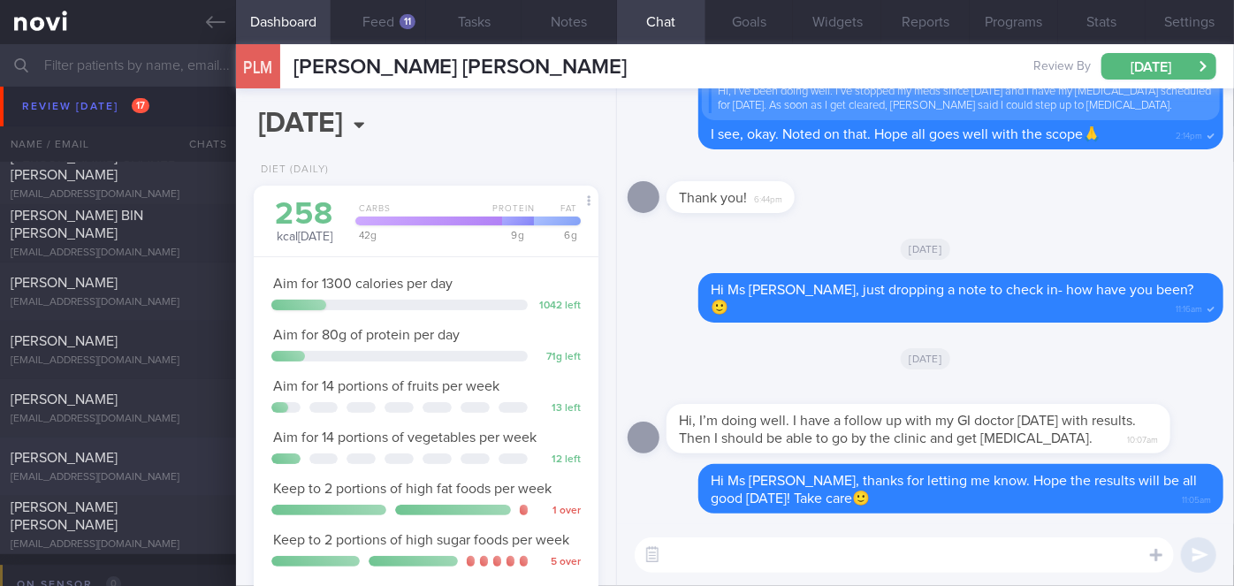
click at [73, 452] on span "[PERSON_NAME]" at bounding box center [64, 458] width 107 height 14
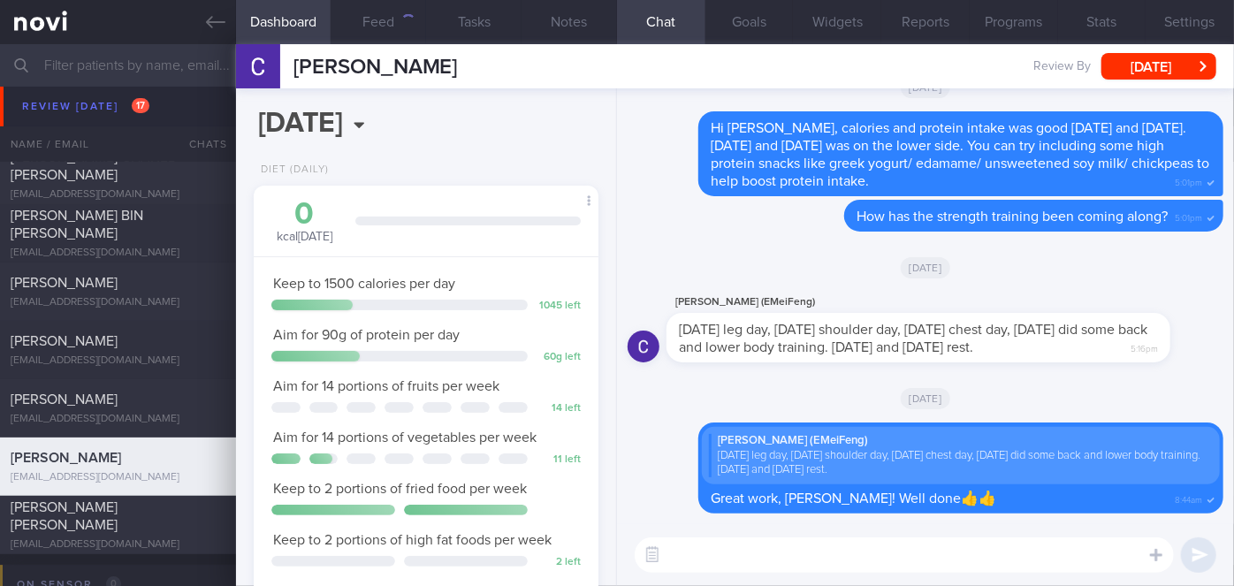
scroll to position [175, 301]
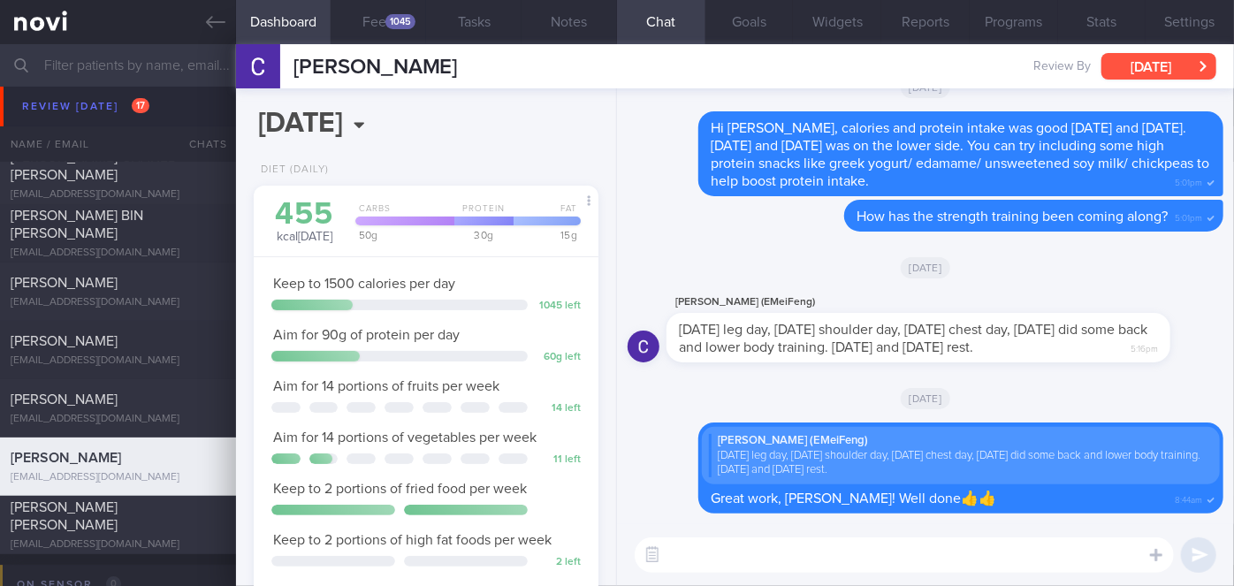
click at [1148, 66] on button "[DATE]" at bounding box center [1159, 66] width 115 height 27
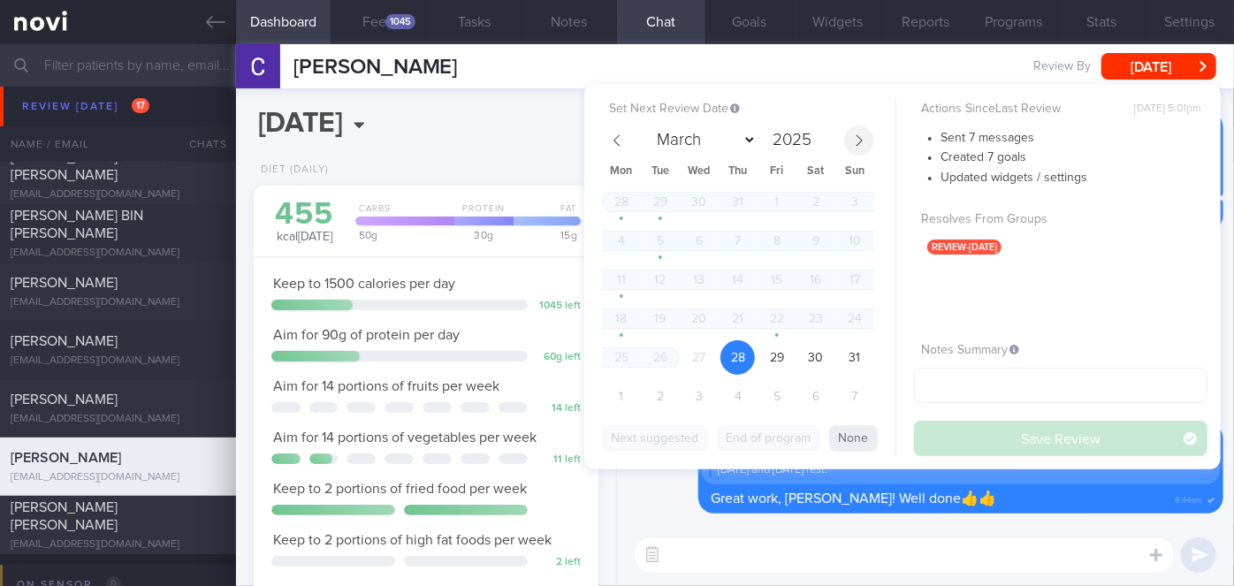
click at [851, 137] on span at bounding box center [859, 141] width 30 height 30
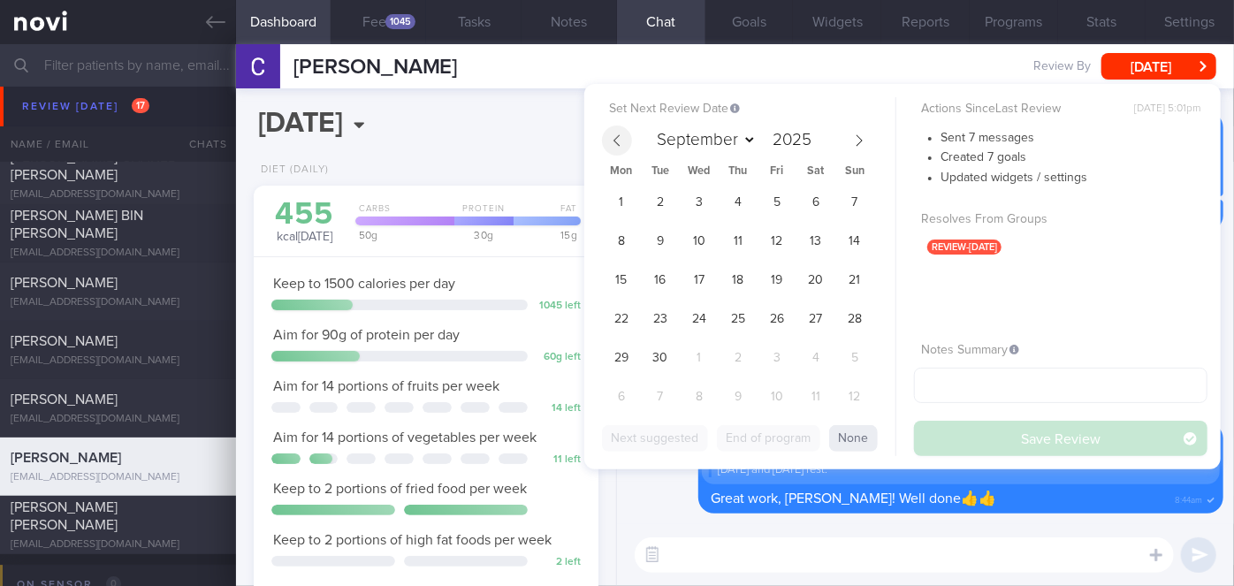
click at [620, 137] on icon at bounding box center [617, 140] width 12 height 12
select select "7"
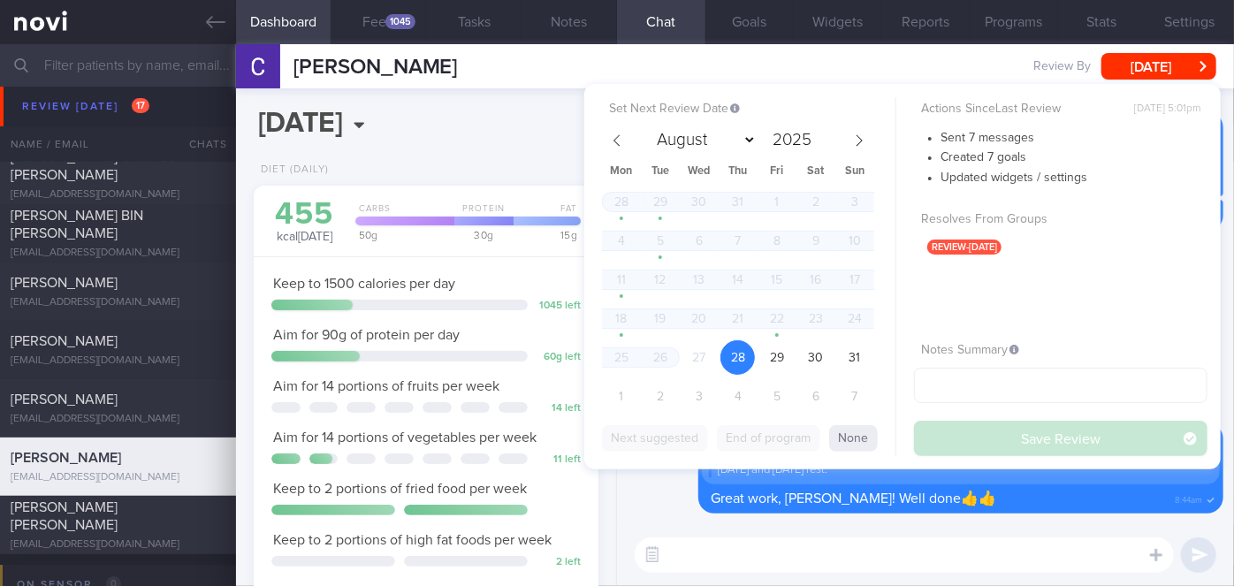
click at [656, 496] on div "Delete [PERSON_NAME] (EMeiFeng) [DATE] leg day, [DATE] shoulder day, [DATE] che…" at bounding box center [926, 468] width 596 height 91
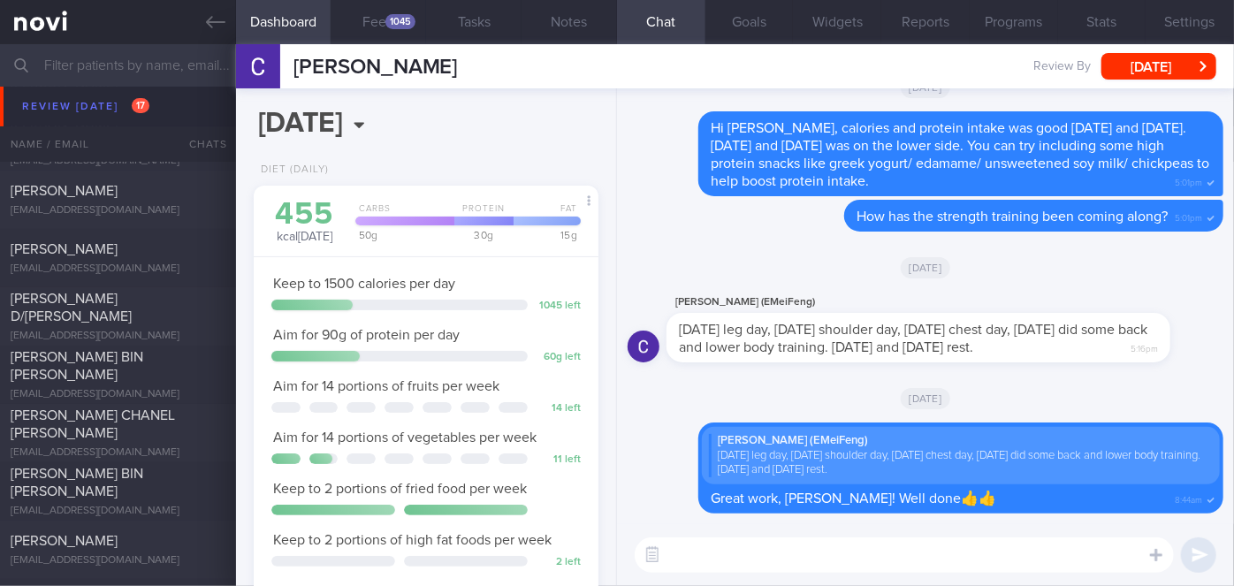
scroll to position [5626, 0]
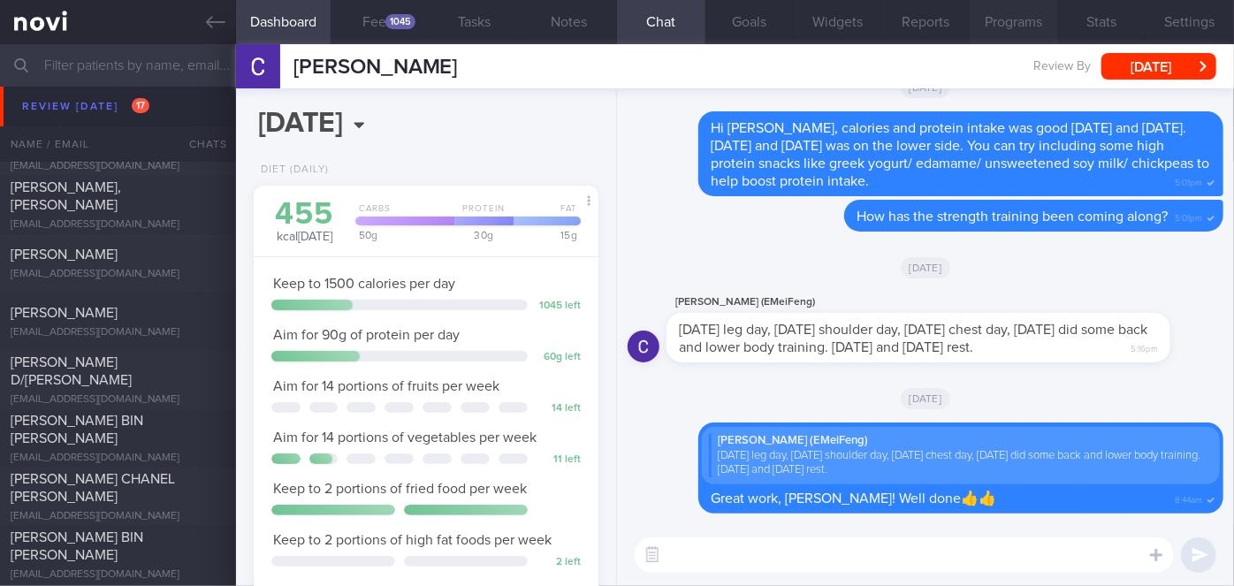
click at [1015, 19] on button "Programs" at bounding box center [1014, 22] width 88 height 44
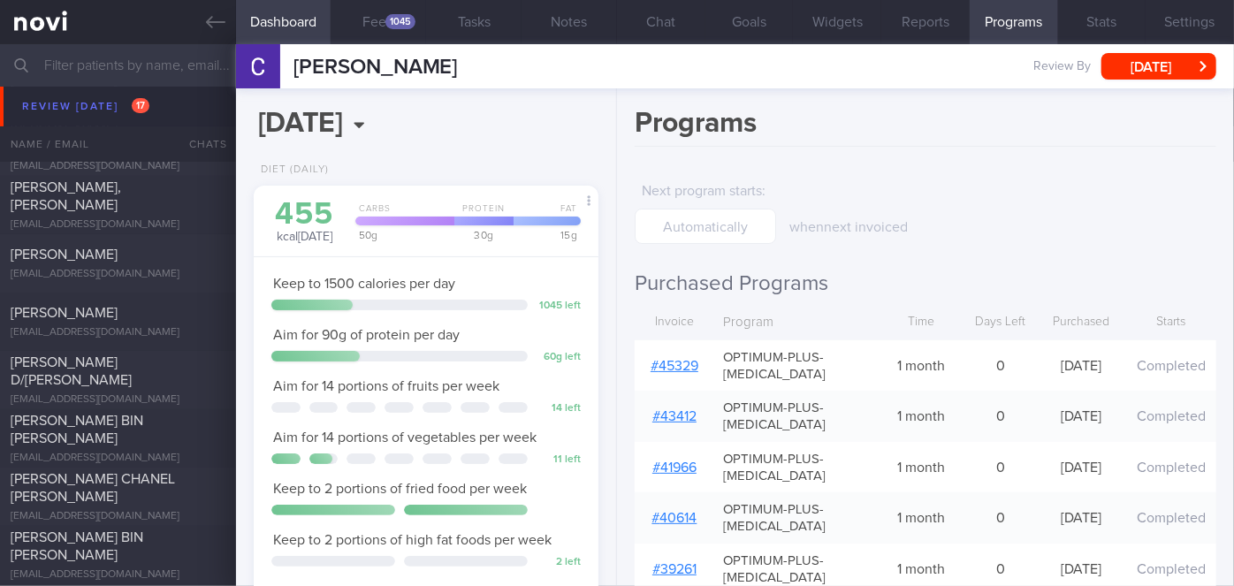
scroll to position [332, 0]
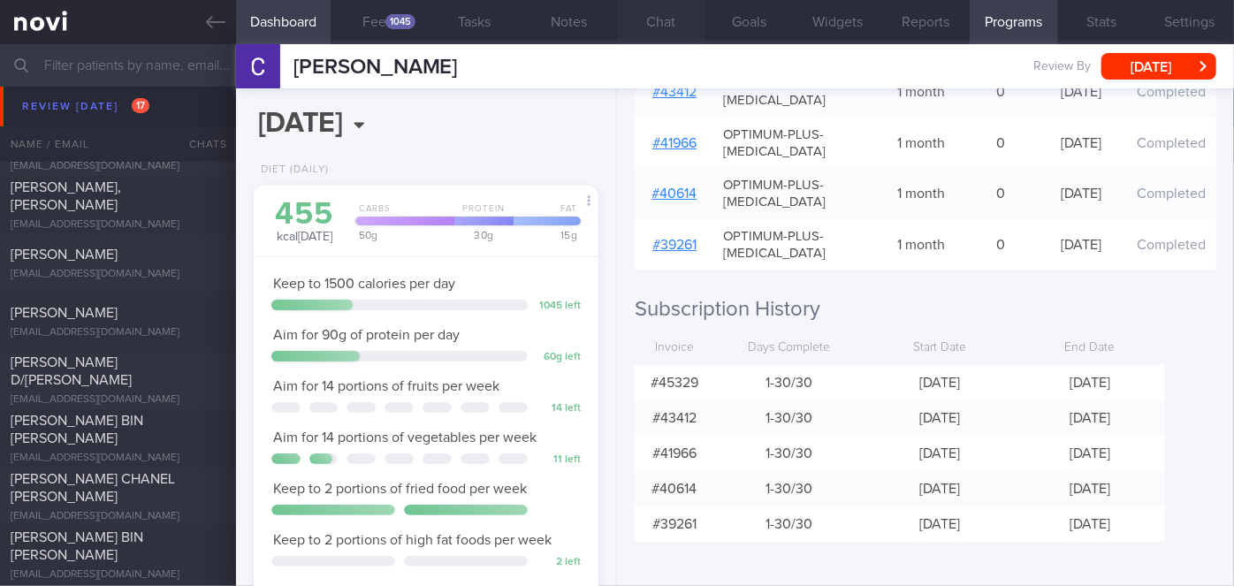
click at [660, 33] on button "Chat" at bounding box center [661, 22] width 88 height 44
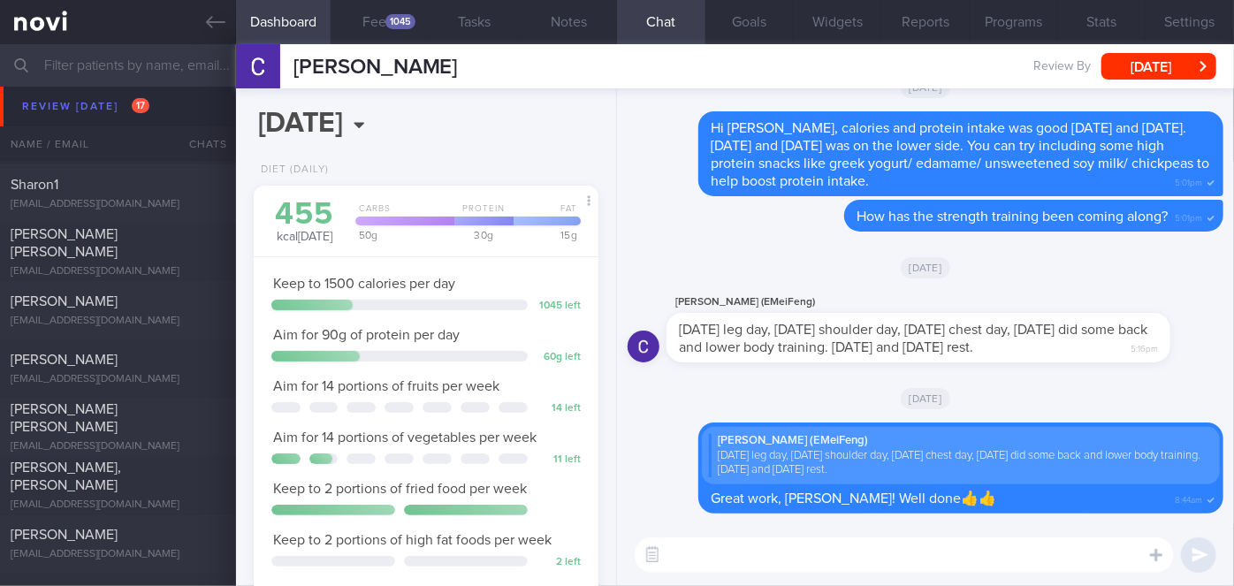
scroll to position [5305, 0]
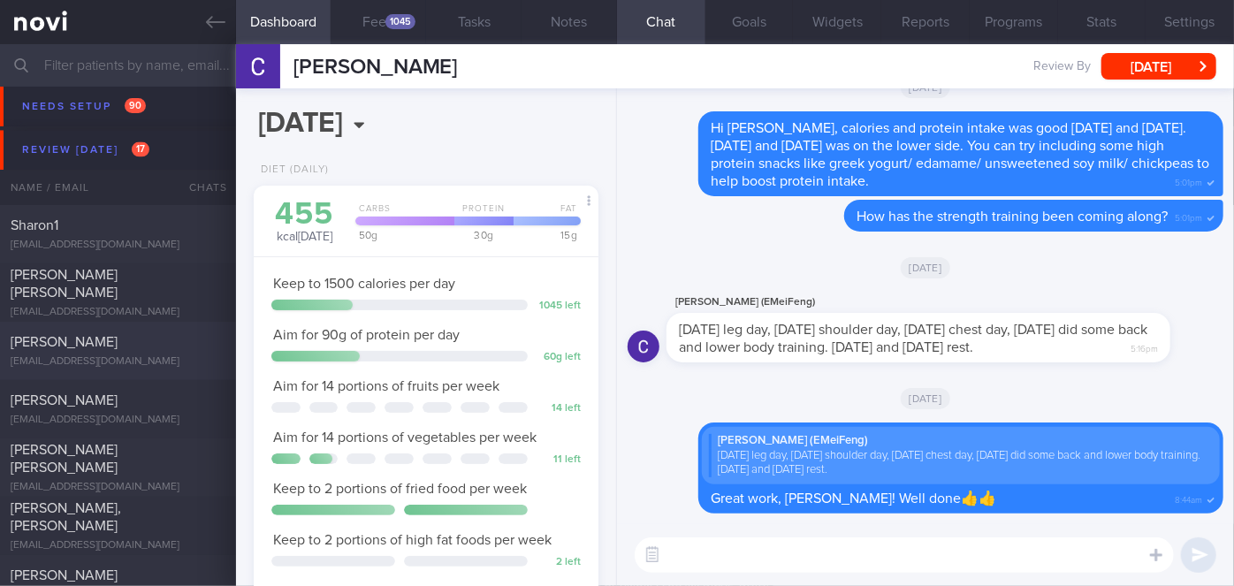
click at [93, 351] on div "[PERSON_NAME]" at bounding box center [116, 342] width 210 height 18
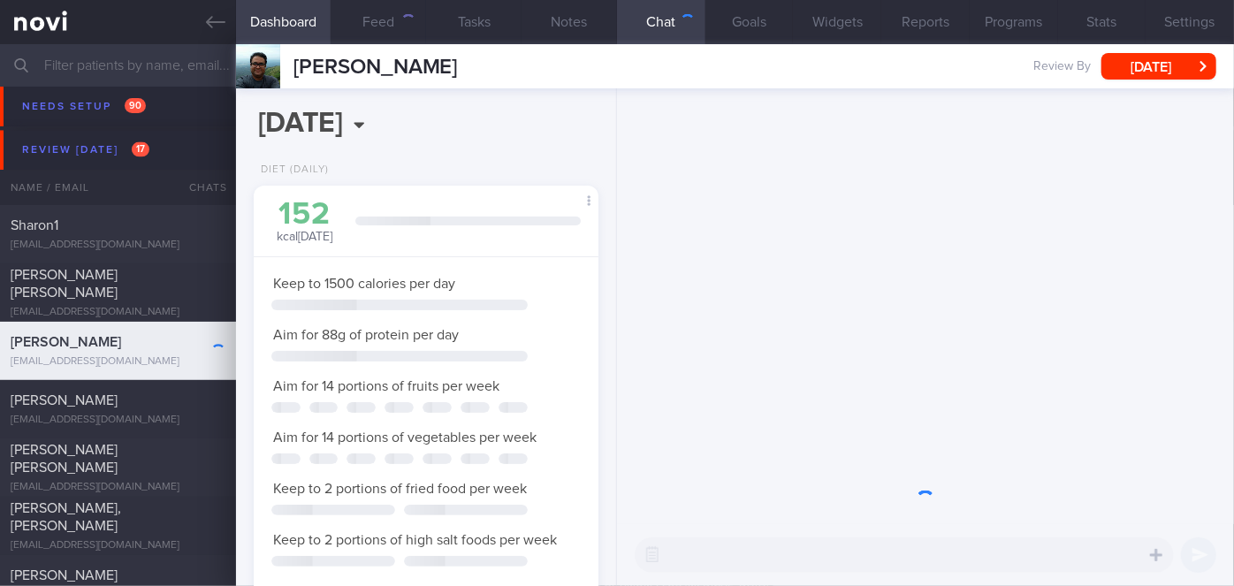
scroll to position [154, 309]
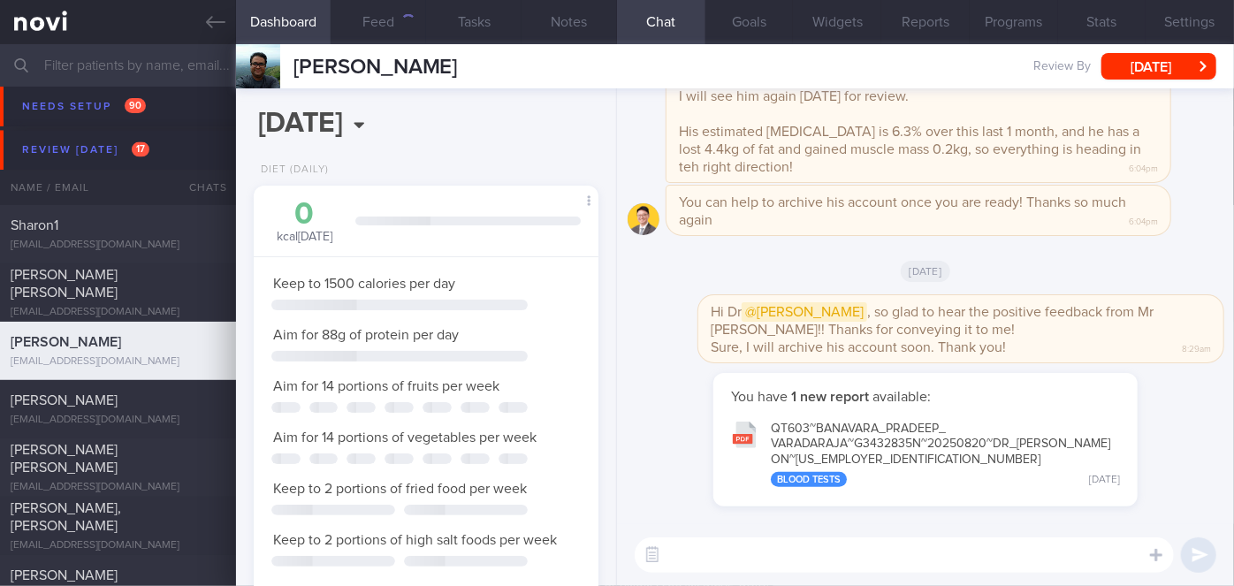
click at [727, 561] on textarea at bounding box center [904, 555] width 539 height 35
click at [734, 552] on textarea at bounding box center [904, 555] width 539 height 35
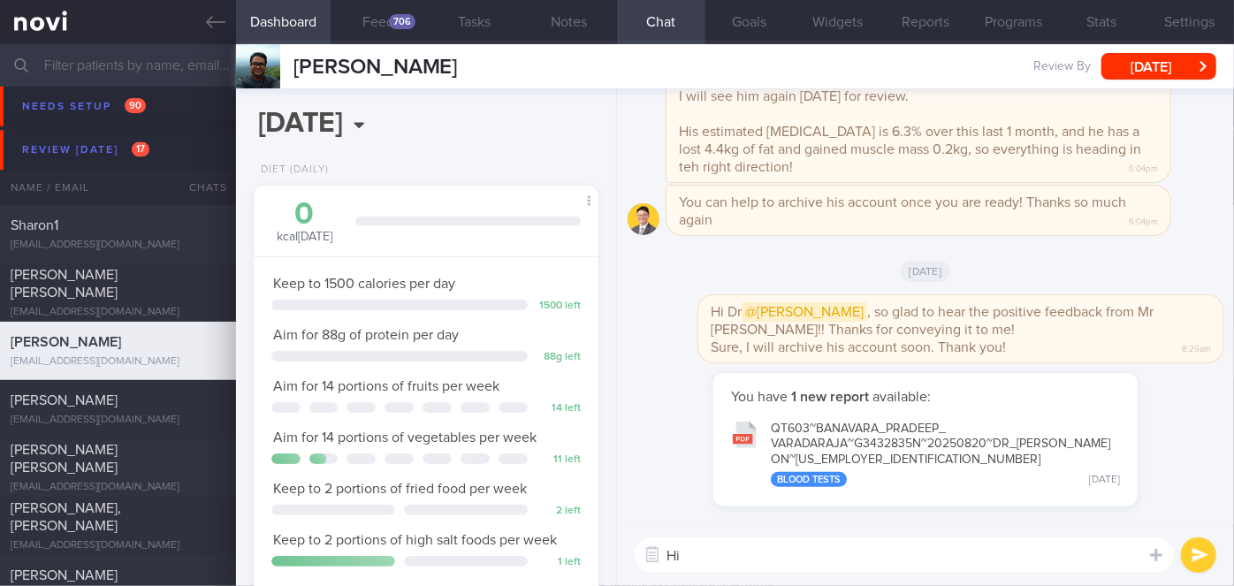
scroll to position [154, 309]
click at [927, 432] on button "QT603~BANAVARA_ PRADEEP_ VARADARAJA~G3432835N~20250820~DR_ [PERSON_NAME] ON~[US…" at bounding box center [925, 453] width 407 height 87
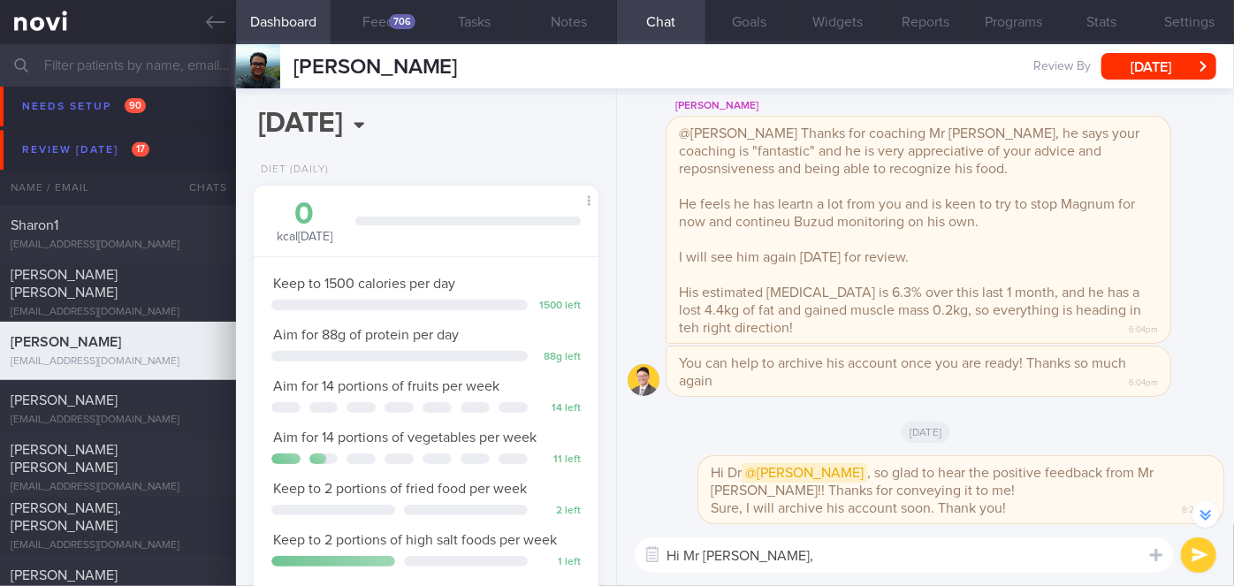
click at [790, 547] on textarea "Hi Mr [PERSON_NAME]," at bounding box center [904, 555] width 539 height 35
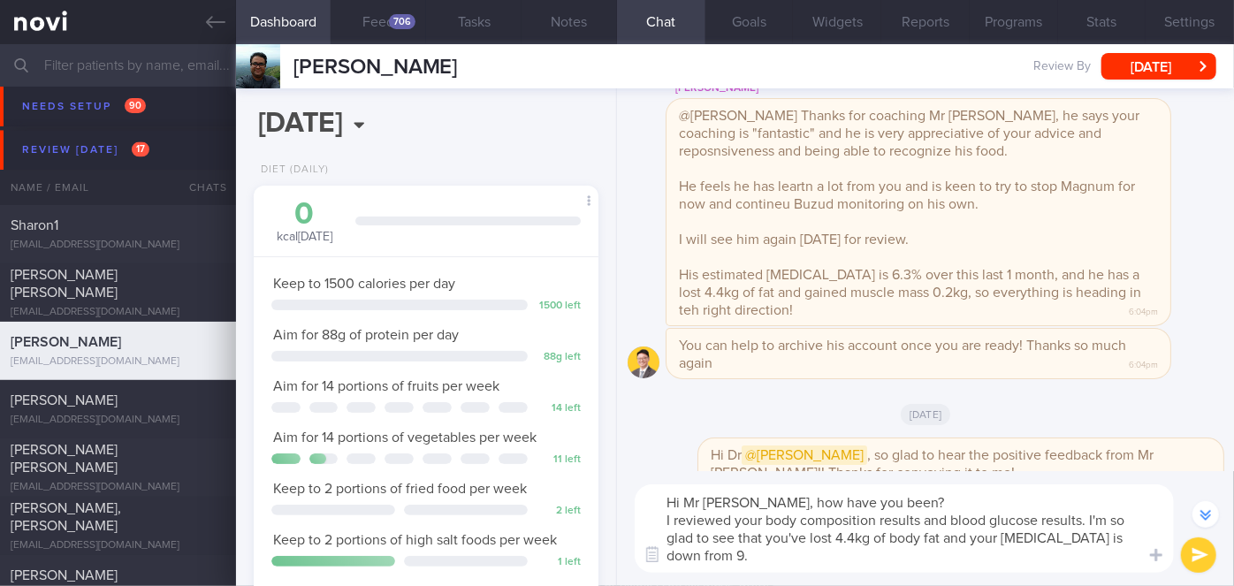
scroll to position [-213, 0]
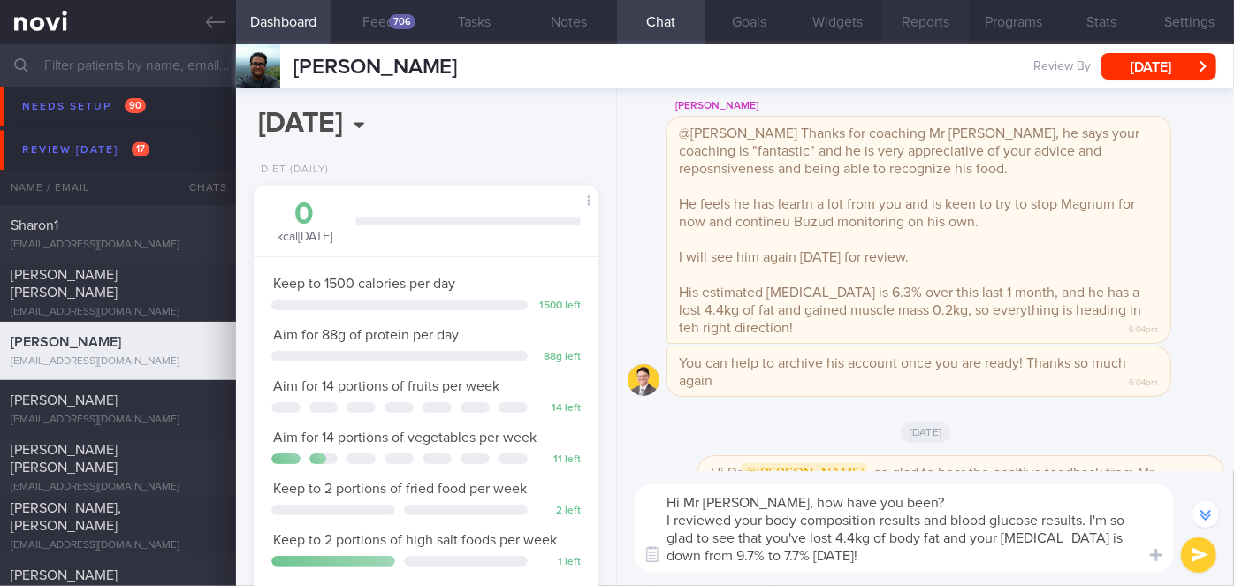
click at [940, 19] on button "Reports" at bounding box center [925, 22] width 88 height 44
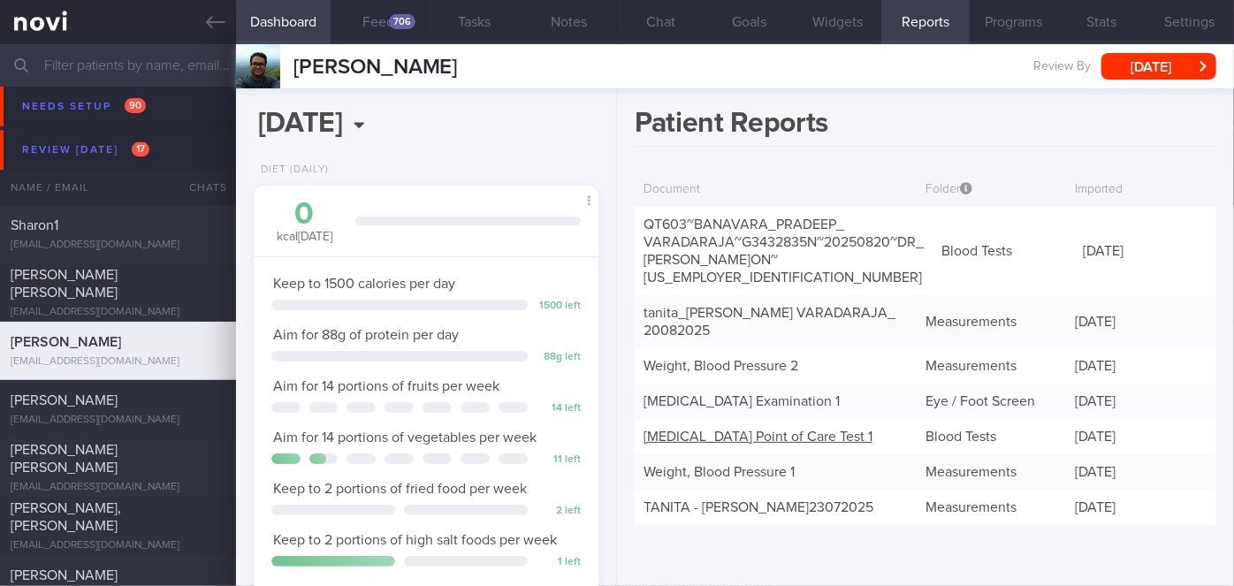
click at [778, 430] on link "[MEDICAL_DATA] Point of Care Test 1" at bounding box center [758, 437] width 229 height 14
click at [663, 27] on button "Chat" at bounding box center [661, 22] width 88 height 44
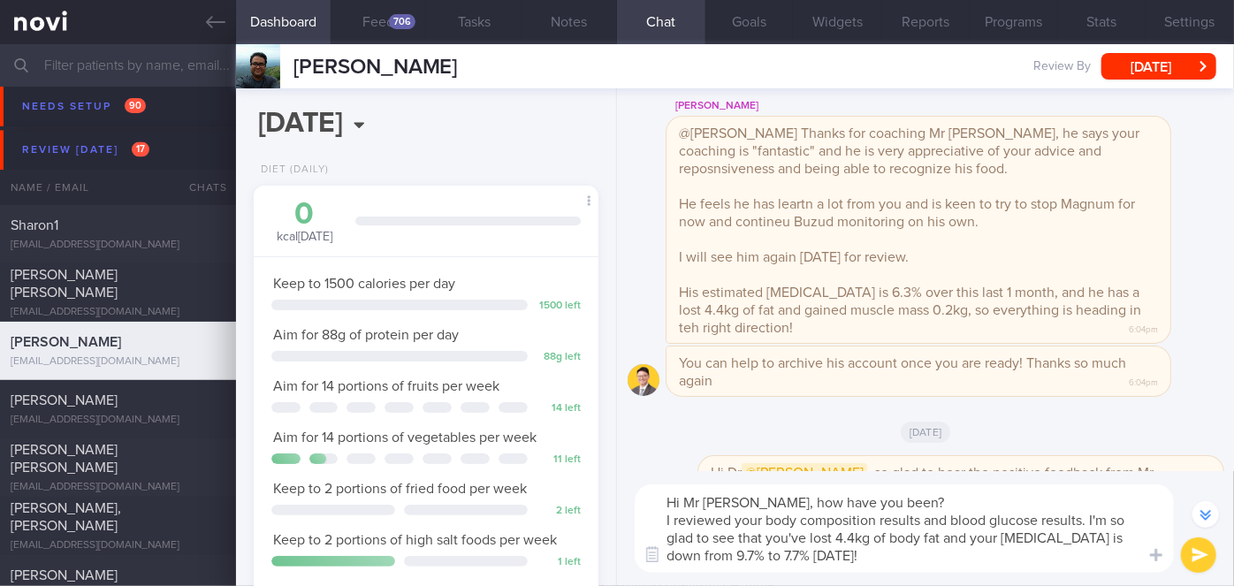
click at [683, 555] on textarea "Hi Mr [PERSON_NAME], how have you been? I reviewed your body composition result…" at bounding box center [904, 529] width 539 height 88
click at [823, 557] on textarea "Hi Mr [PERSON_NAME], how have you been? I reviewed your body composition result…" at bounding box center [904, 529] width 539 height 88
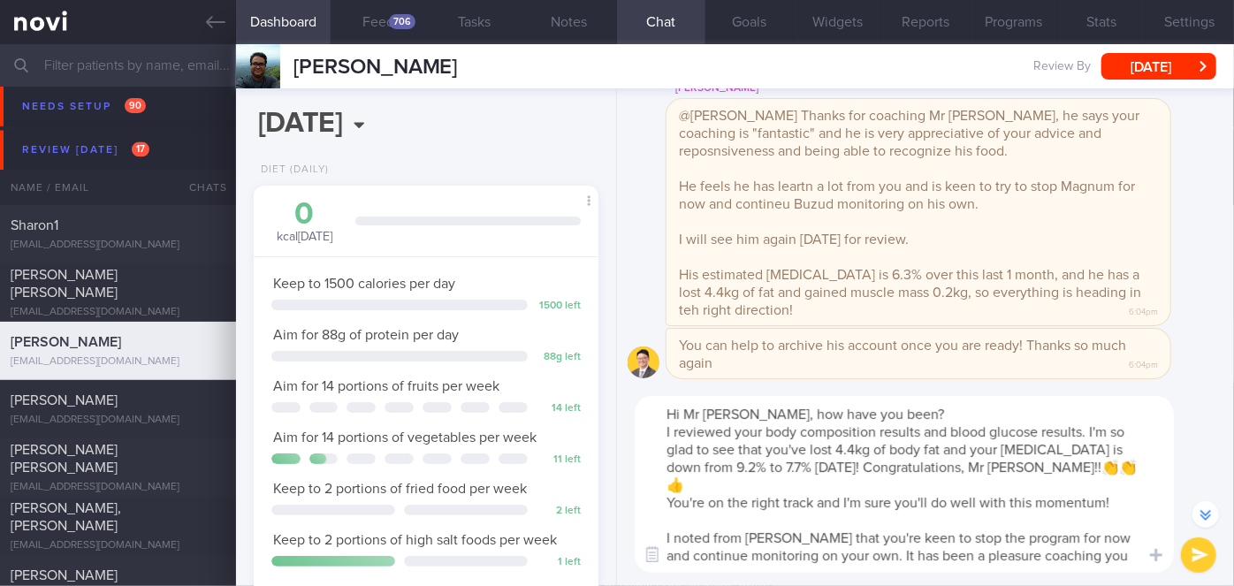
scroll to position [-301, 0]
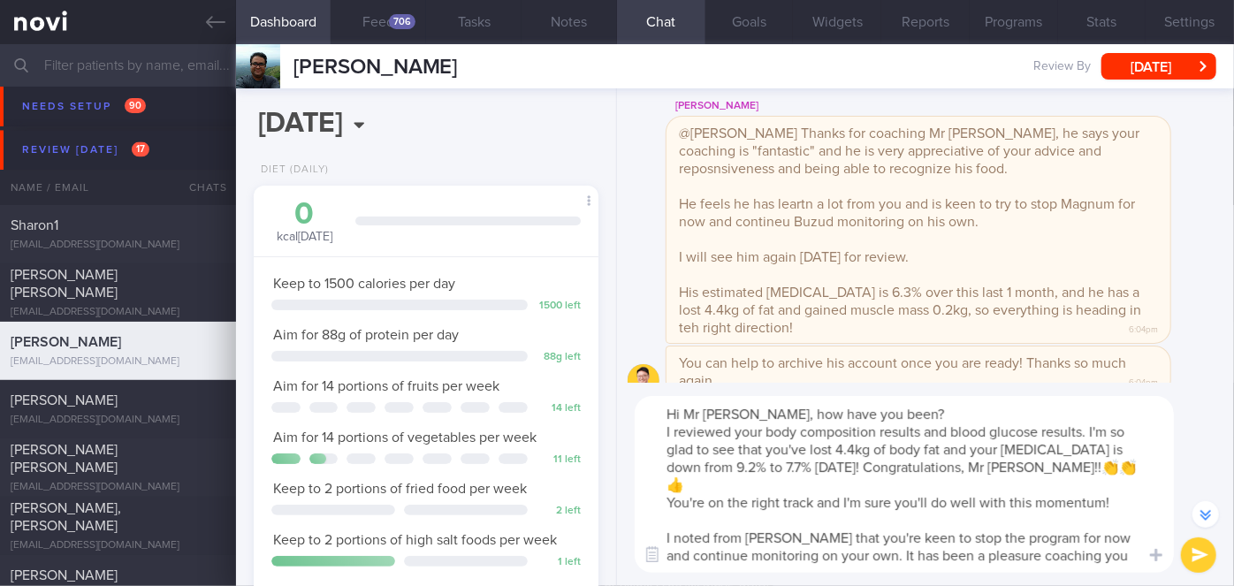
type textarea "Hi Mr [PERSON_NAME], how have you been? I reviewed your body composition result…"
click at [1201, 551] on button "submit" at bounding box center [1198, 555] width 35 height 35
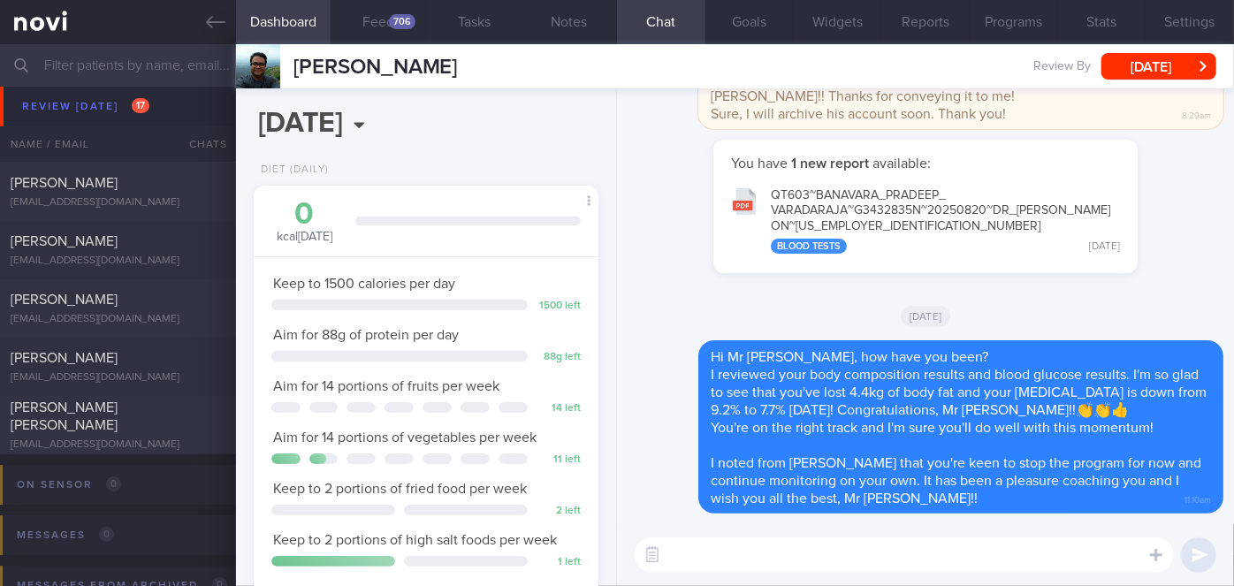
scroll to position [6189, 0]
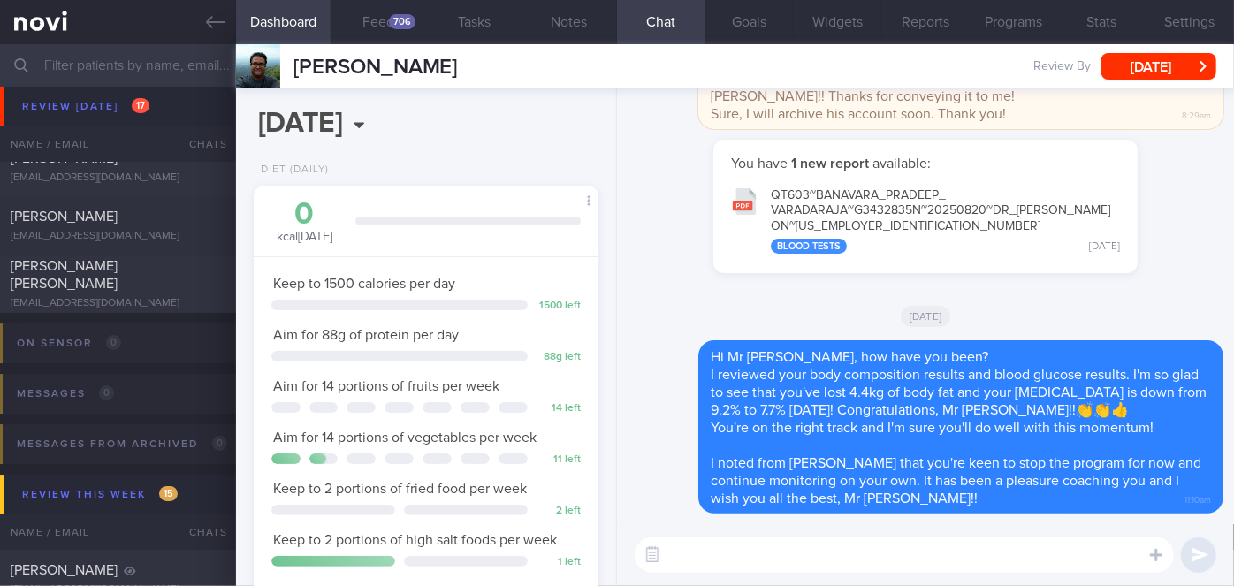
click at [698, 304] on div "[DATE]" at bounding box center [926, 316] width 596 height 50
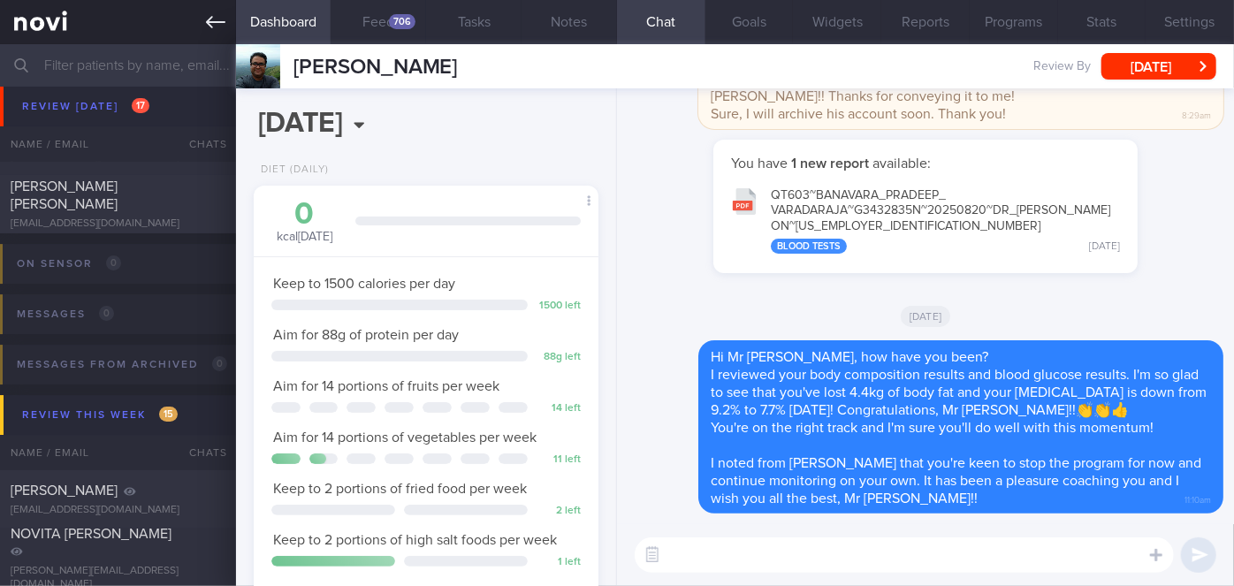
click at [198, 24] on link at bounding box center [118, 22] width 236 height 44
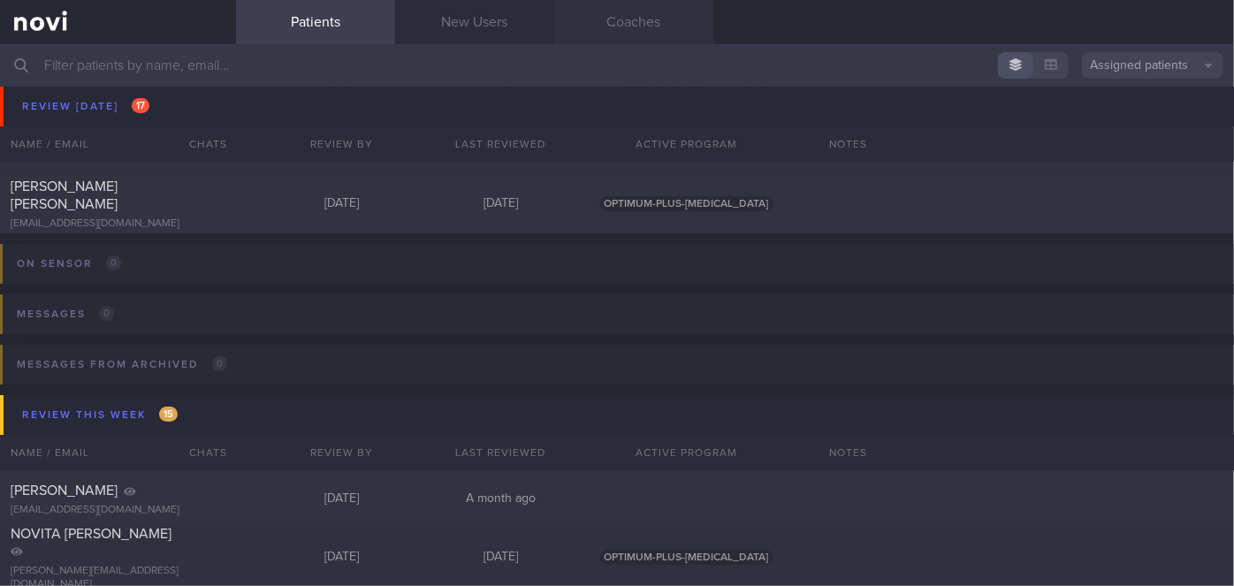
click at [635, 11] on link "Coaches" at bounding box center [633, 22] width 159 height 44
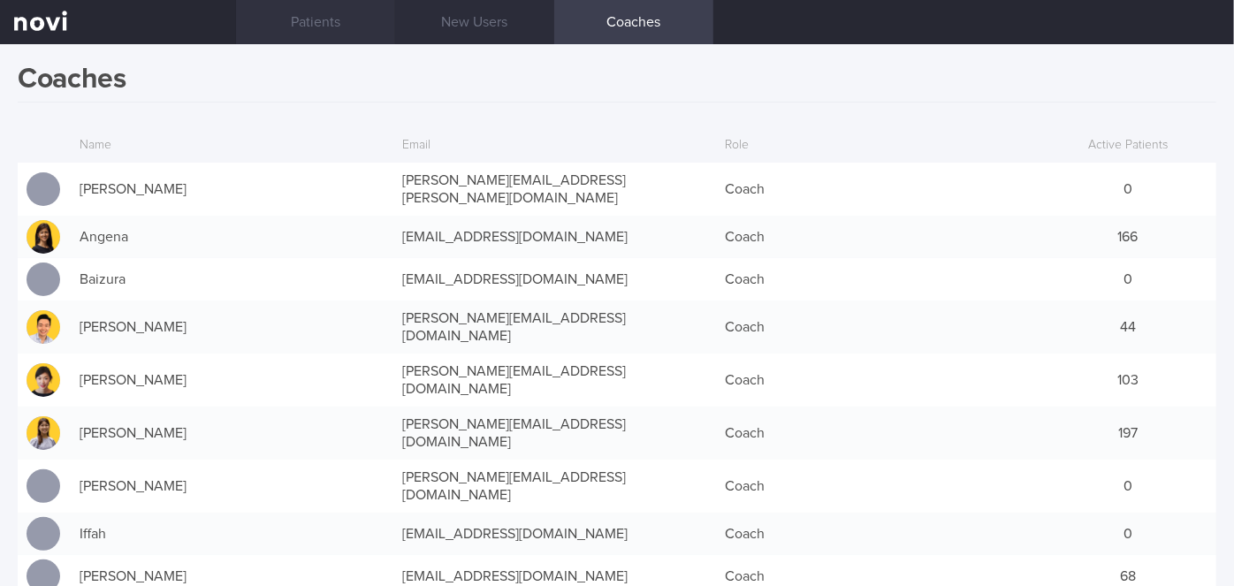
click at [354, 27] on link "Patients" at bounding box center [315, 22] width 159 height 44
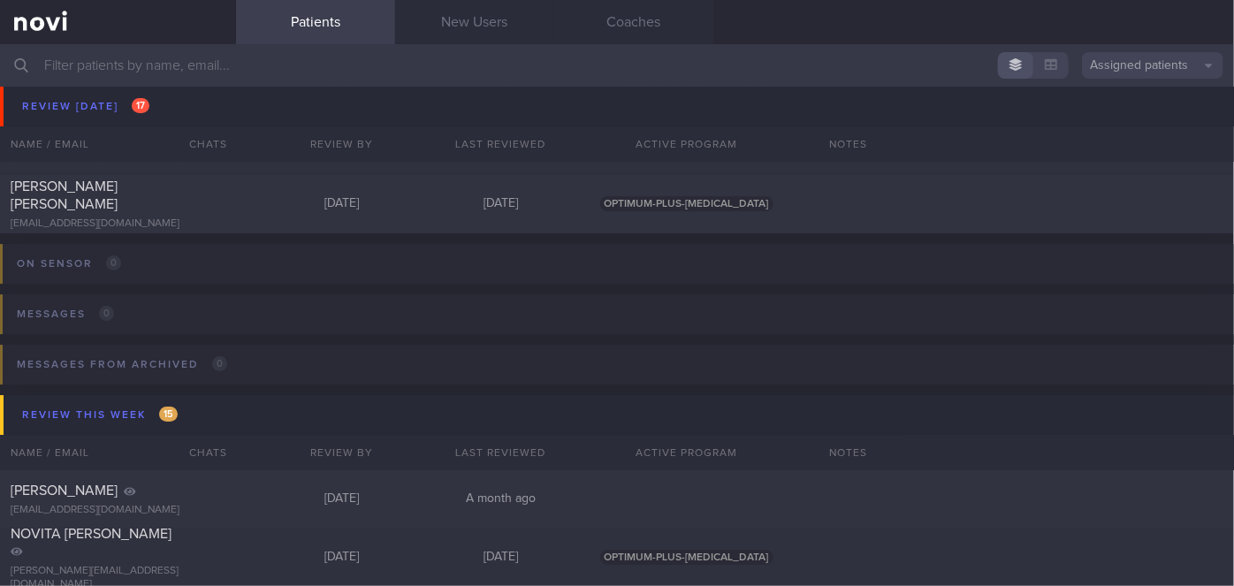
click at [1123, 64] on button "Assigned patients" at bounding box center [1152, 65] width 141 height 27
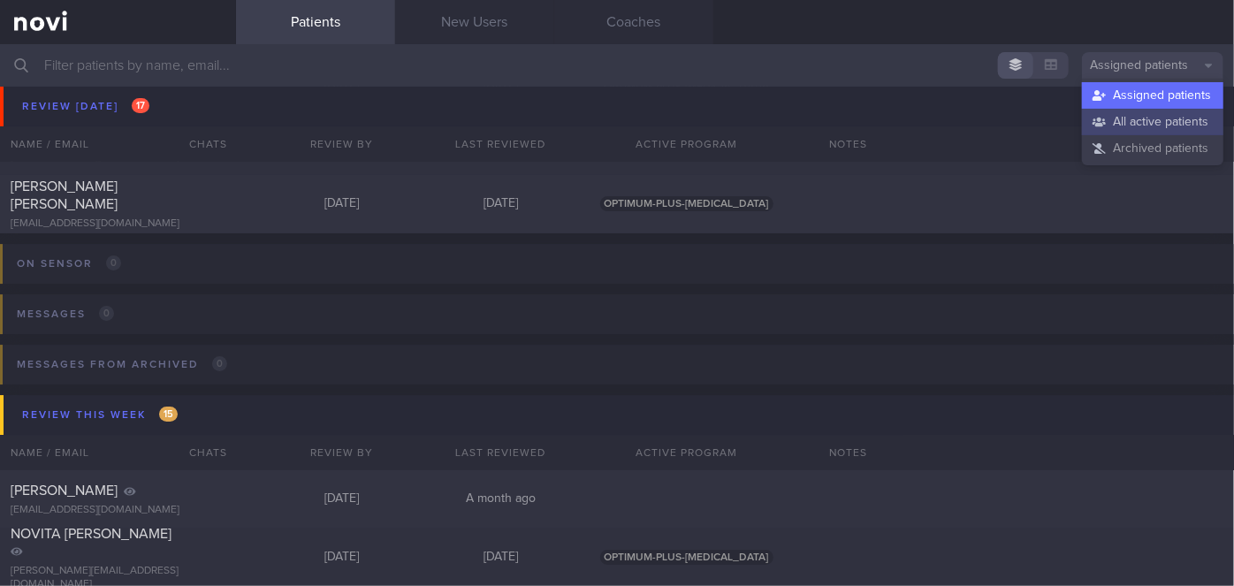
click at [1143, 123] on button "All active patients" at bounding box center [1152, 122] width 141 height 27
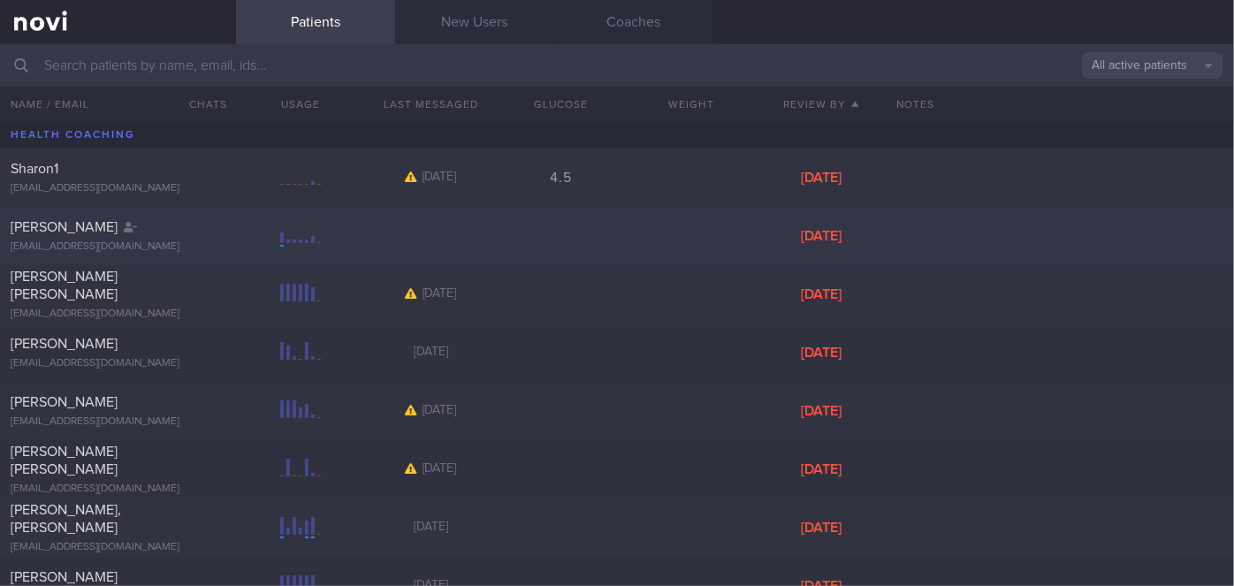
click at [117, 233] on div "[PERSON_NAME]" at bounding box center [116, 227] width 210 height 18
select select "7"
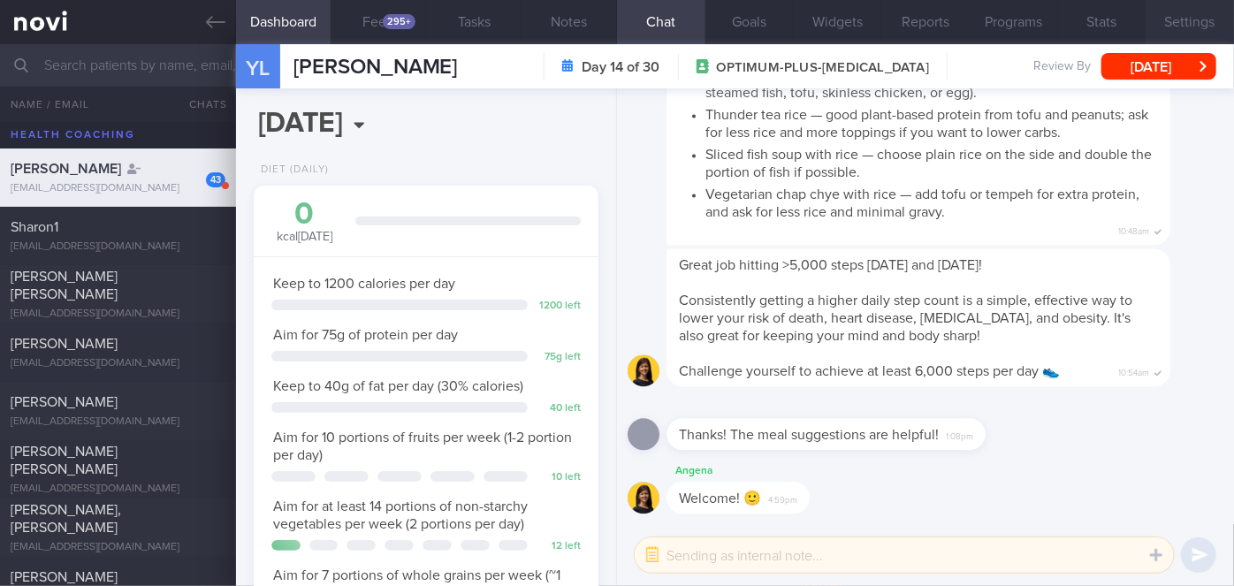
click at [1195, 12] on button "Settings" at bounding box center [1190, 22] width 88 height 44
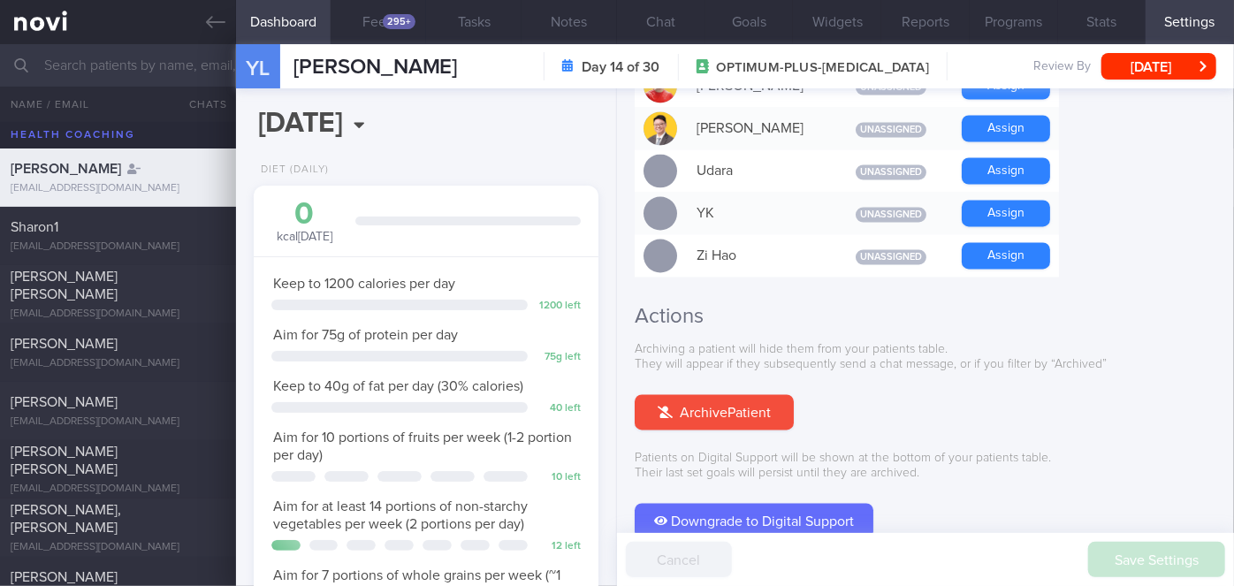
scroll to position [1738, 0]
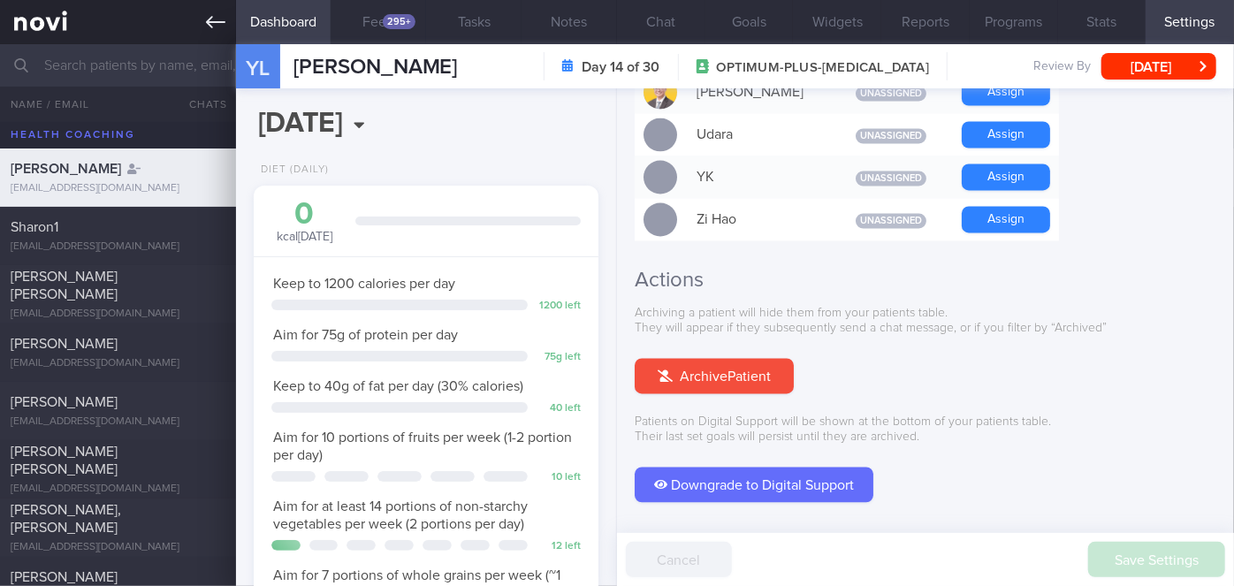
click at [207, 25] on icon at bounding box center [215, 21] width 19 height 19
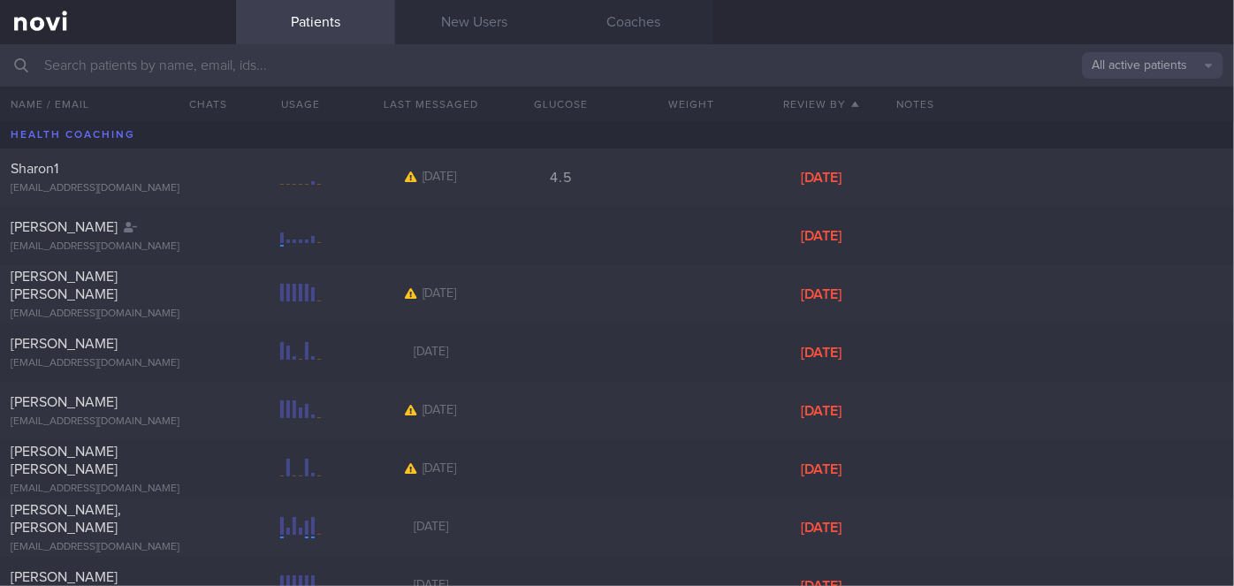
click at [1164, 63] on button "All active patients" at bounding box center [1152, 65] width 141 height 27
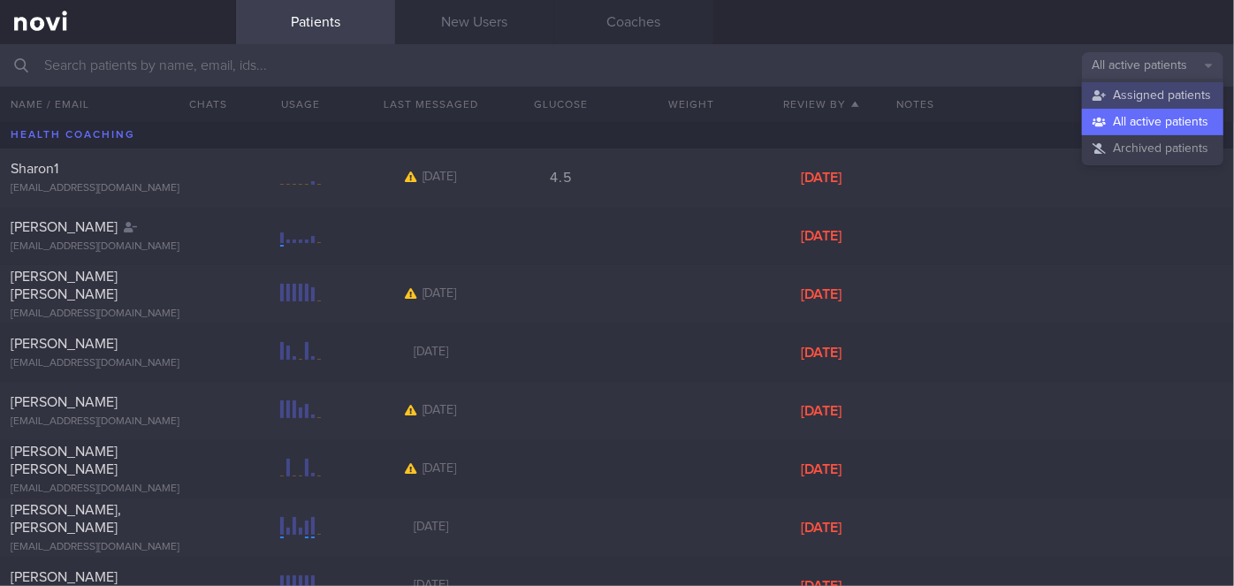
click at [1149, 95] on button "Assigned patients" at bounding box center [1152, 95] width 141 height 27
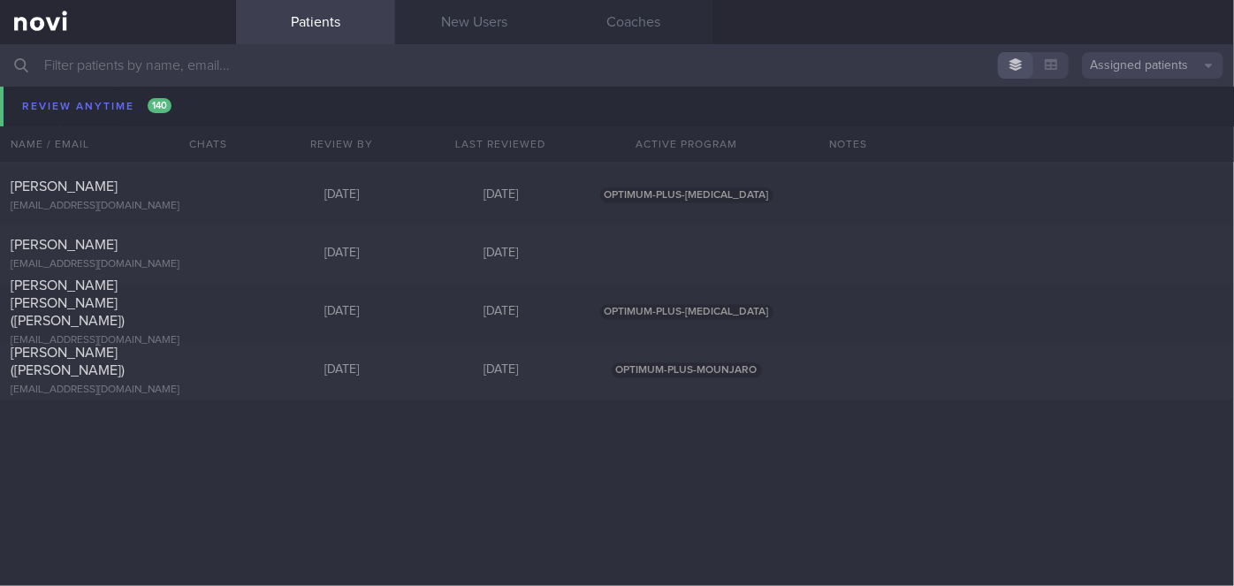
scroll to position [11311, 0]
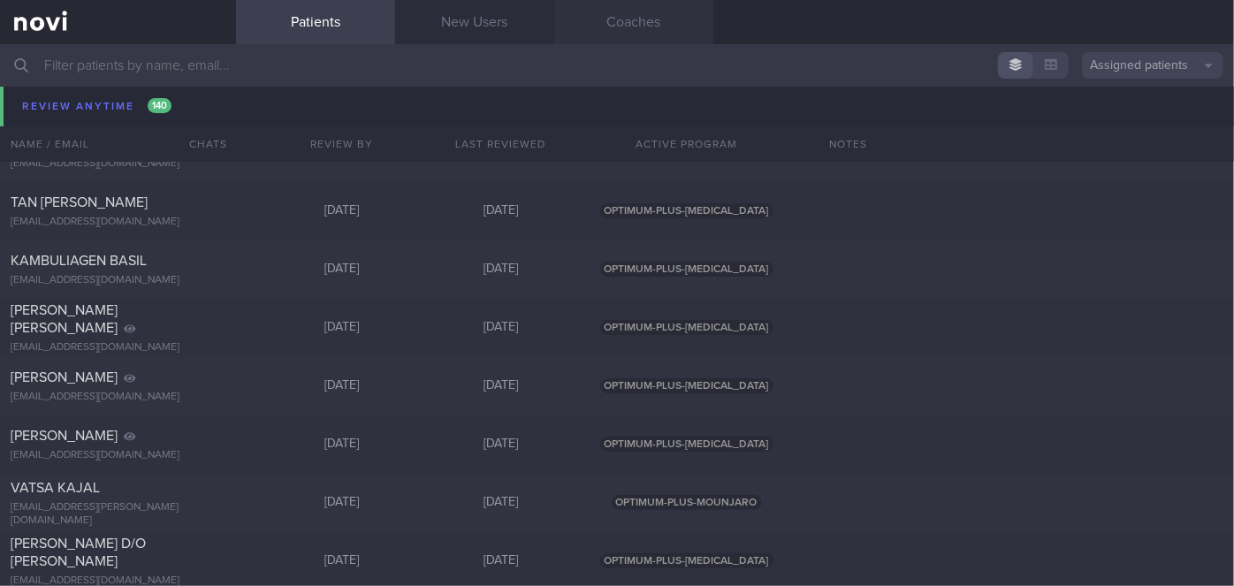
click at [620, 27] on link "Coaches" at bounding box center [633, 22] width 159 height 44
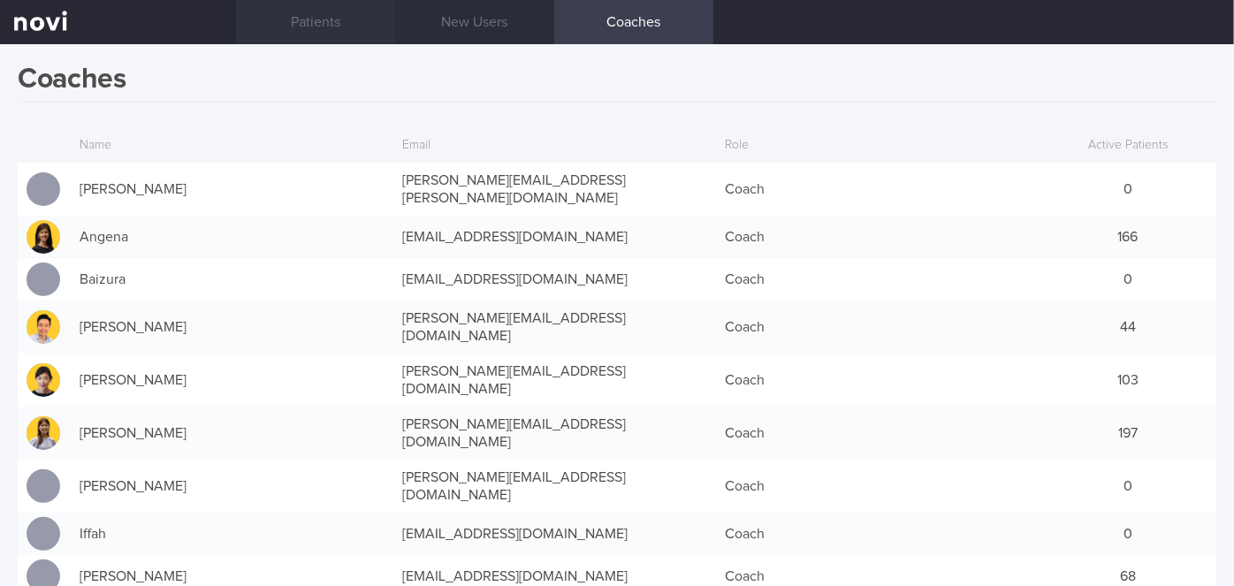
click at [297, 30] on link "Patients" at bounding box center [315, 22] width 159 height 44
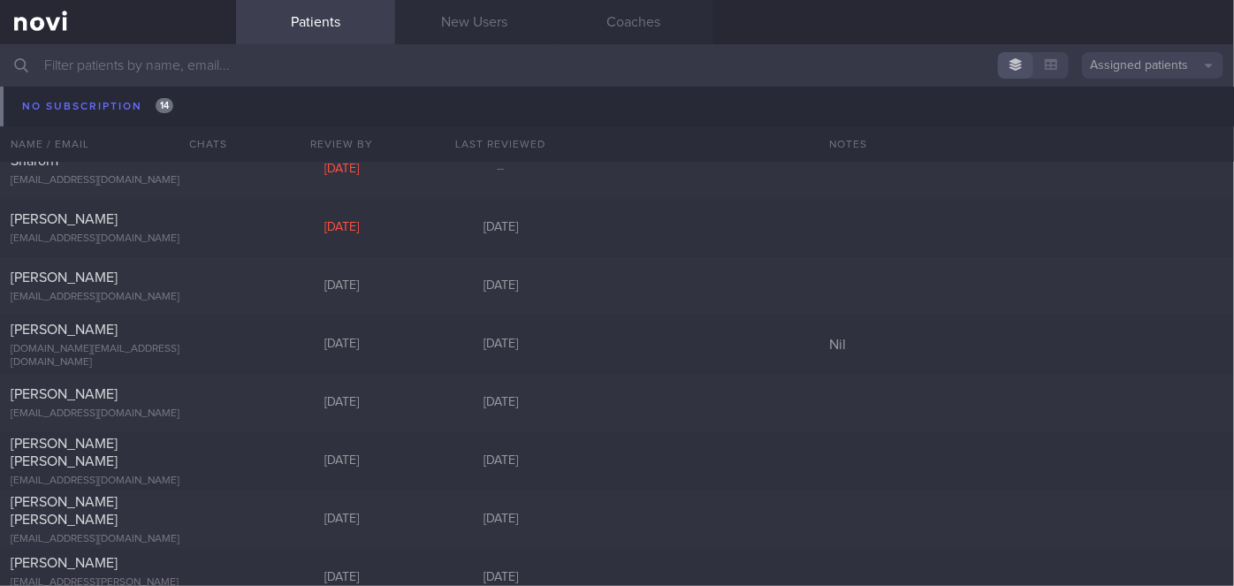
scroll to position [15893, 0]
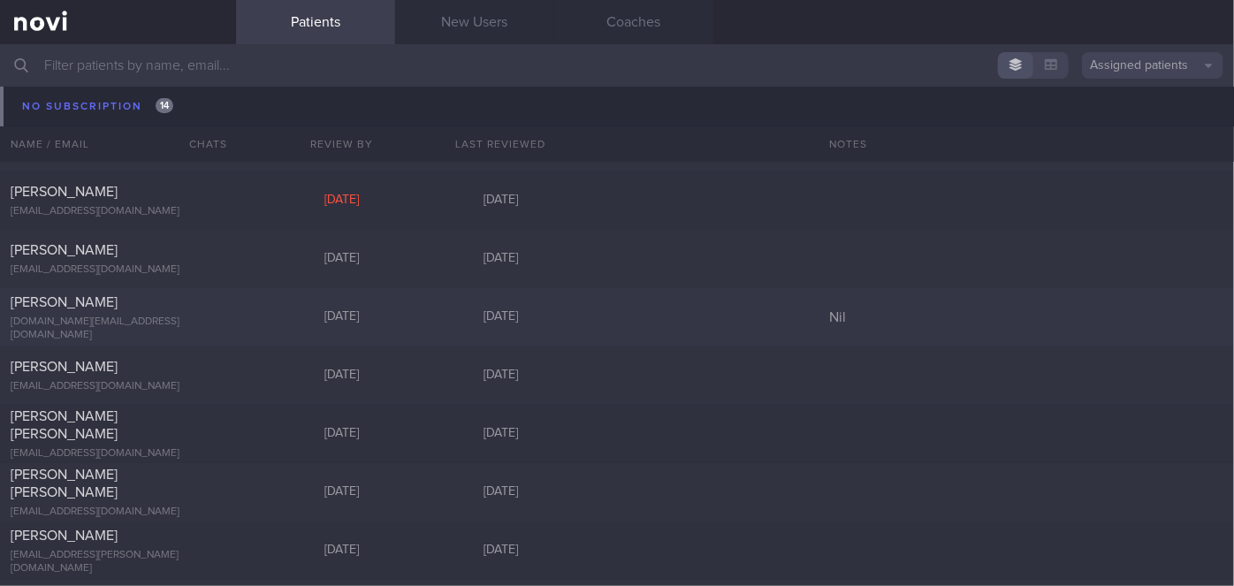
click at [246, 312] on div "[PERSON_NAME] [DOMAIN_NAME][EMAIL_ADDRESS][DOMAIN_NAME] [DATE] [DATE] Nil" at bounding box center [617, 317] width 1234 height 58
select select "7"
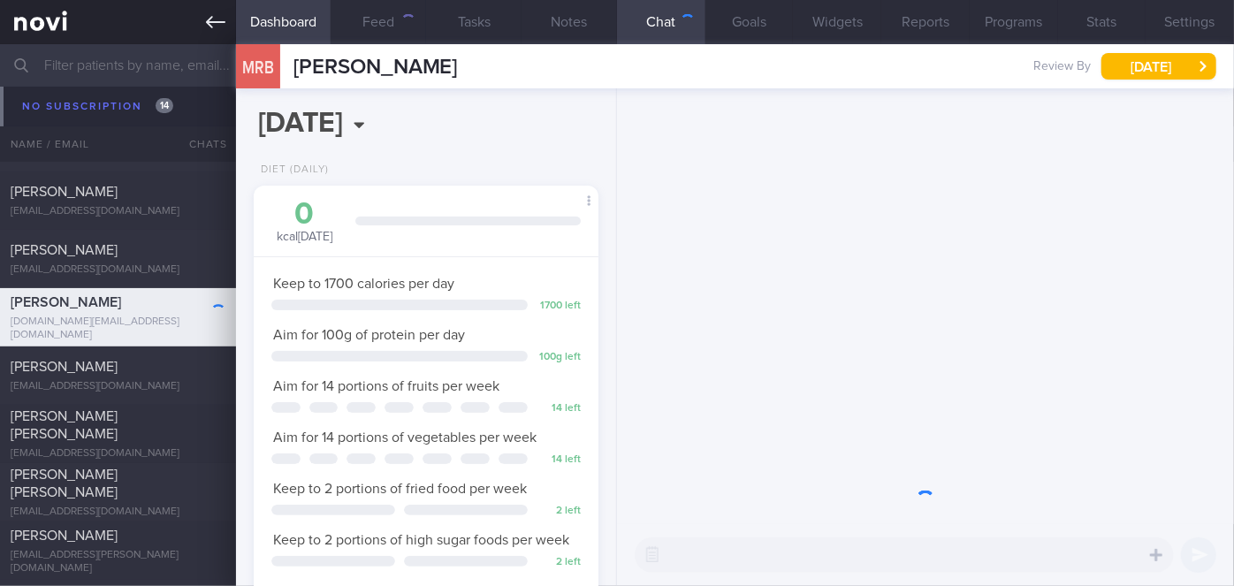
scroll to position [175, 301]
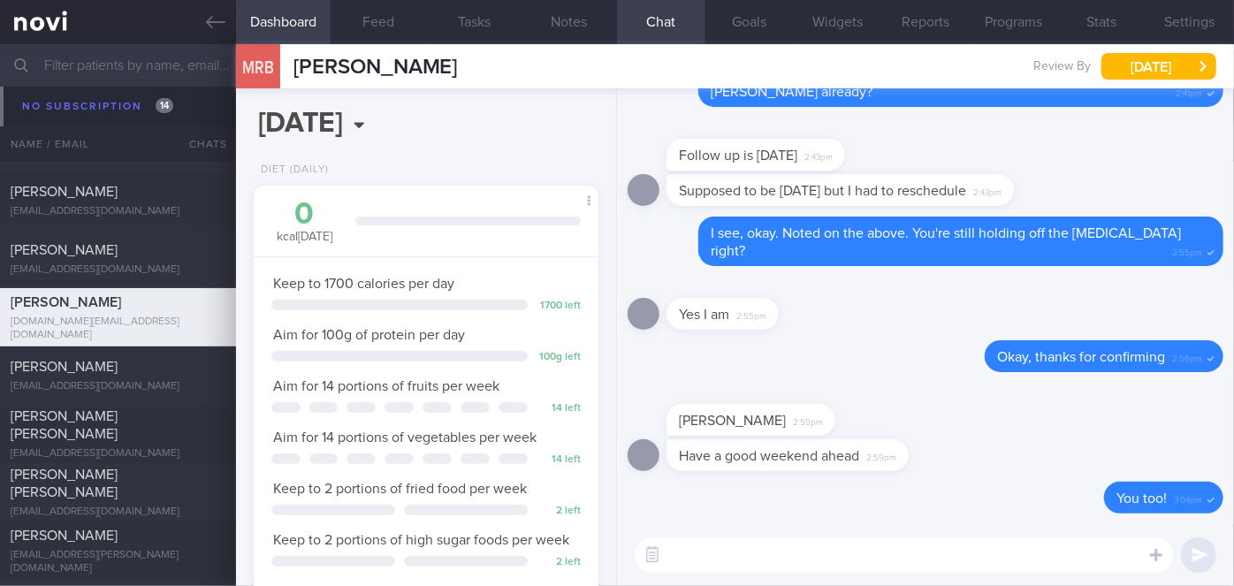
click at [672, 551] on textarea at bounding box center [904, 555] width 539 height 35
paste textarea "Hi [Patient's Name], We noticed your Optimum Plus programme has ended, and ther…"
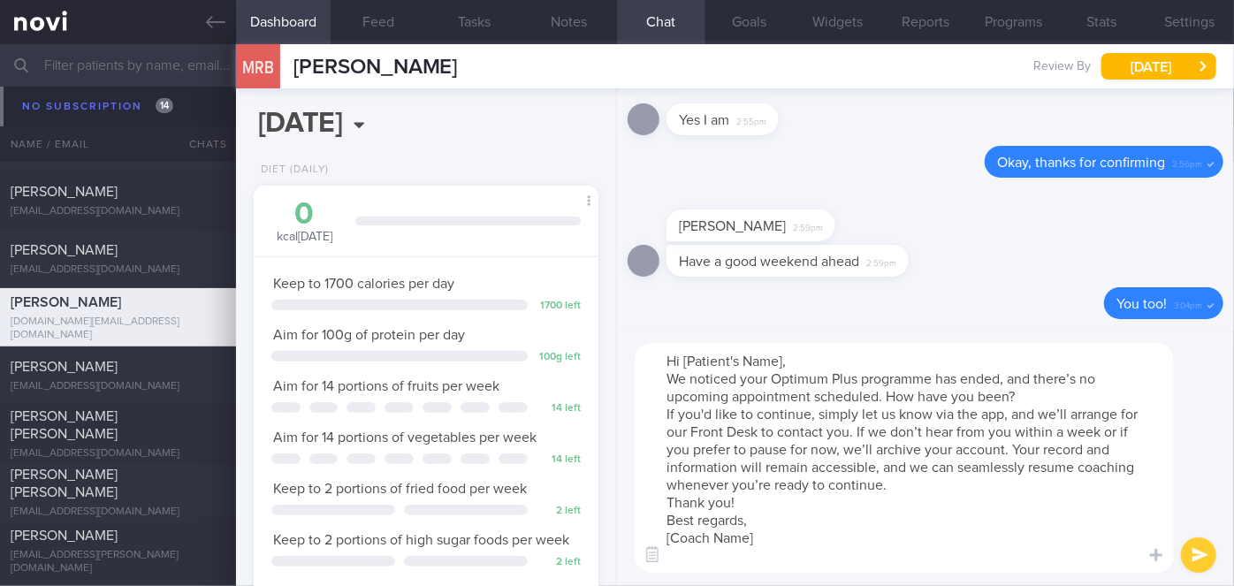
scroll to position [0, 0]
drag, startPoint x: 785, startPoint y: 358, endPoint x: 688, endPoint y: 358, distance: 97.3
click at [688, 358] on textarea "Hi [Patient's Name], We noticed your Optimum Plus programme has ended, and ther…" at bounding box center [904, 458] width 539 height 230
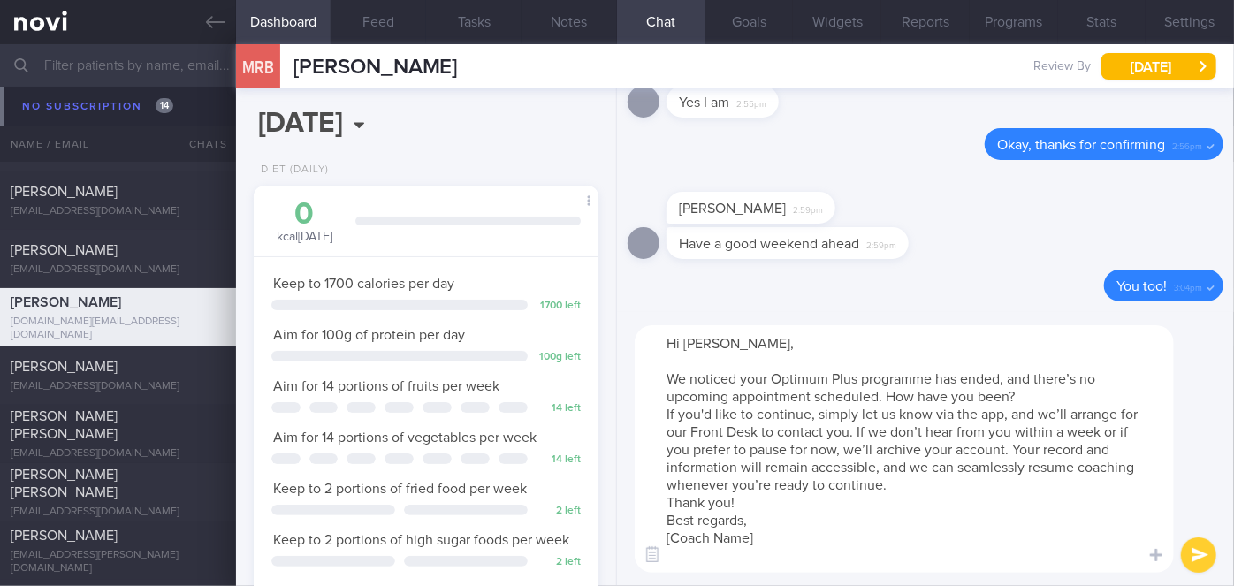
click at [1028, 396] on textarea "Hi Mr Raihan, We noticed your Optimum Plus programme has ended, and there’s no …" at bounding box center [904, 449] width 539 height 248
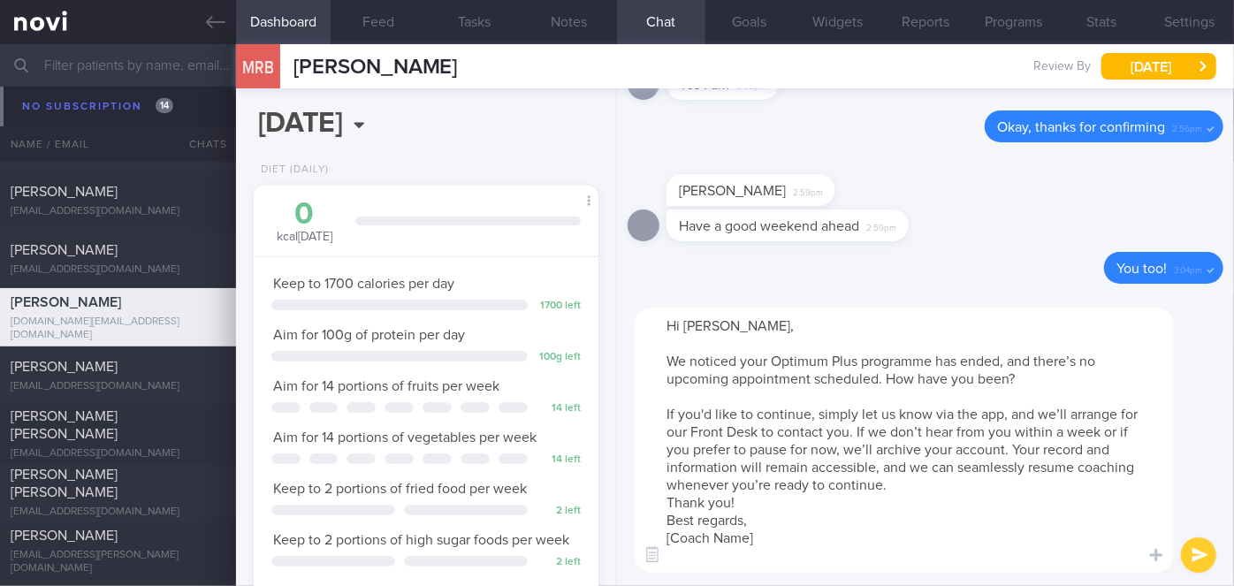
click at [928, 493] on textarea "Hi Mr Raihan, We noticed your Optimum Plus programme has ended, and there’s no …" at bounding box center [904, 440] width 539 height 265
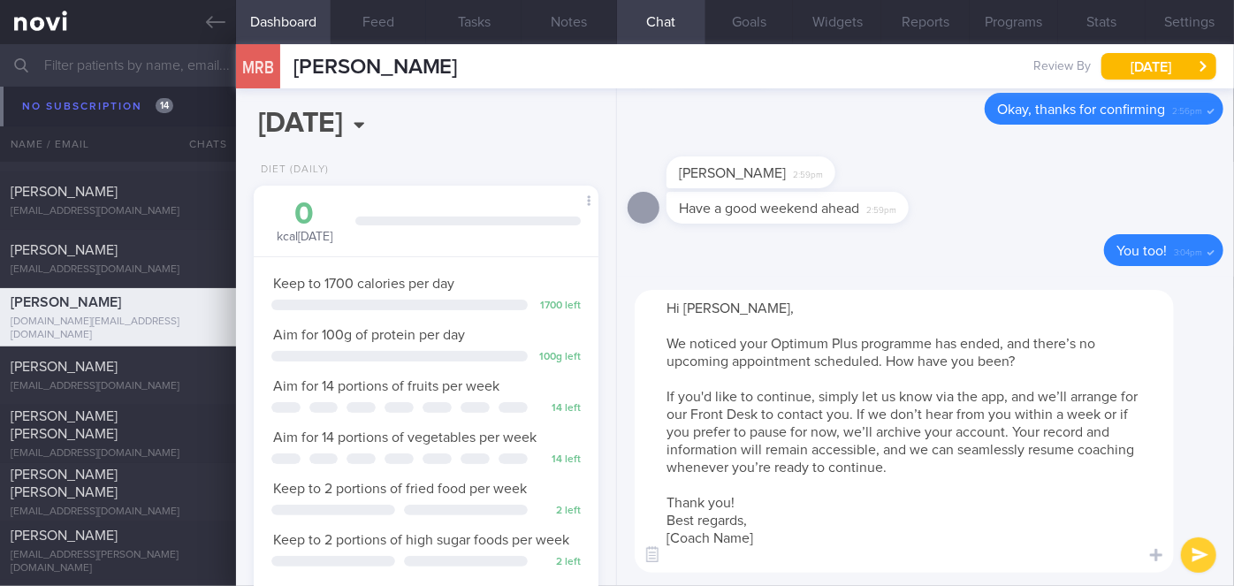
drag, startPoint x: 744, startPoint y: 541, endPoint x: 676, endPoint y: 535, distance: 68.4
click at [676, 535] on textarea "Hi Mr Raihan, We noticed your Optimum Plus programme has ended, and there’s no …" at bounding box center [904, 431] width 539 height 283
type textarea "Hi Mr Raihan, We noticed your Optimum Plus programme has ended, and there’s no …"
click at [1204, 558] on button "submit" at bounding box center [1198, 555] width 35 height 35
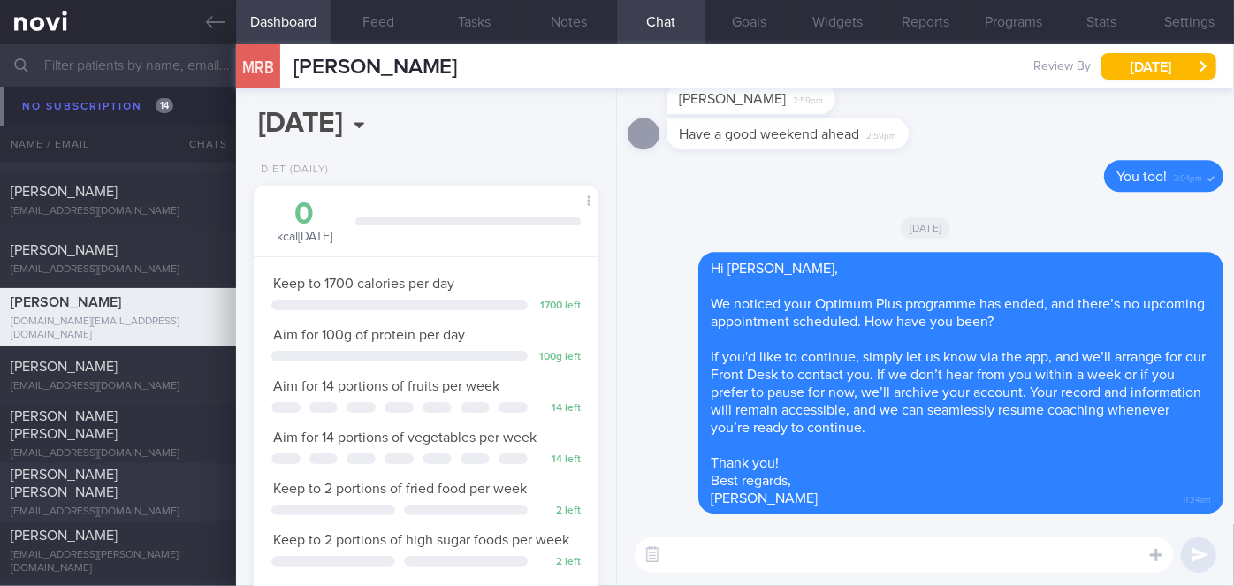
click at [88, 483] on div "[PERSON_NAME] [PERSON_NAME]" at bounding box center [116, 483] width 210 height 35
select select "8"
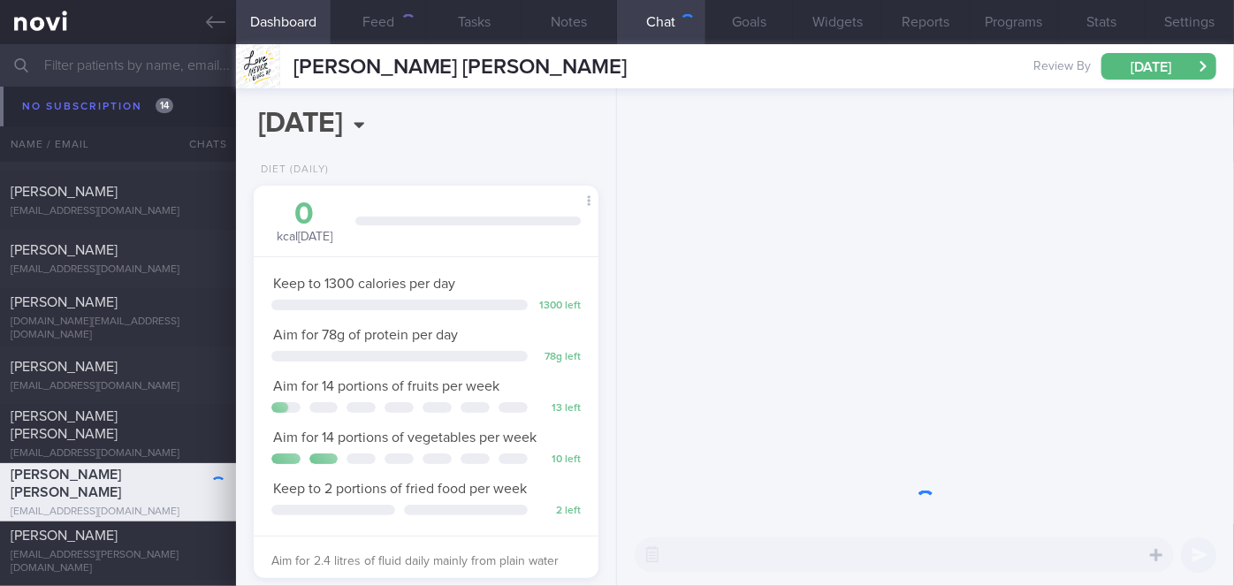
scroll to position [175, 301]
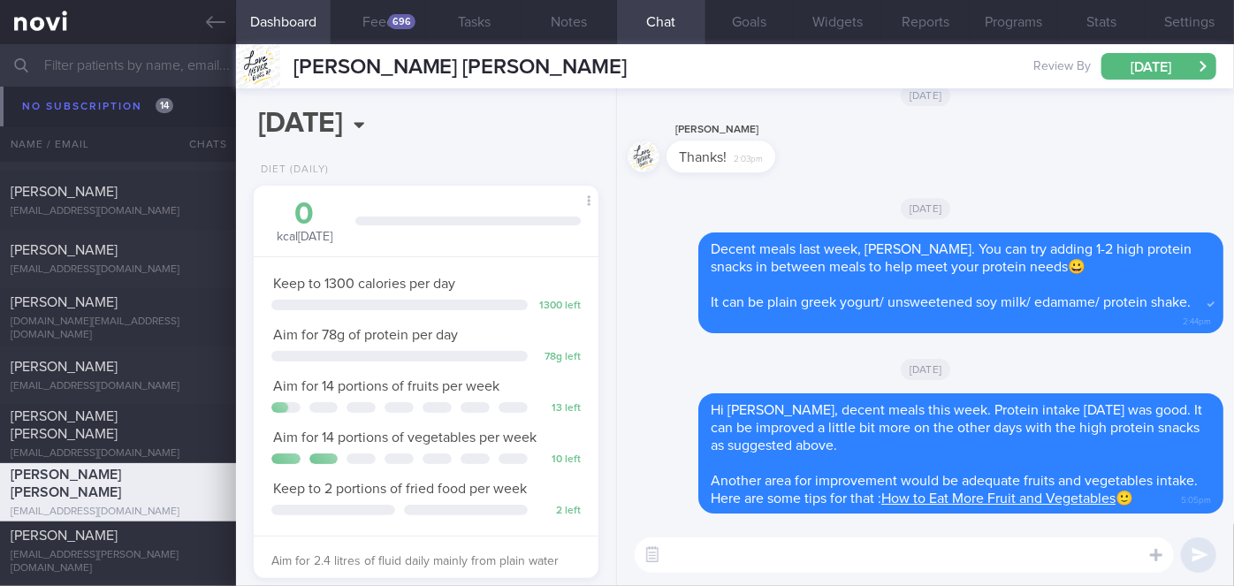
click at [1011, 17] on button "Programs" at bounding box center [1014, 22] width 88 height 44
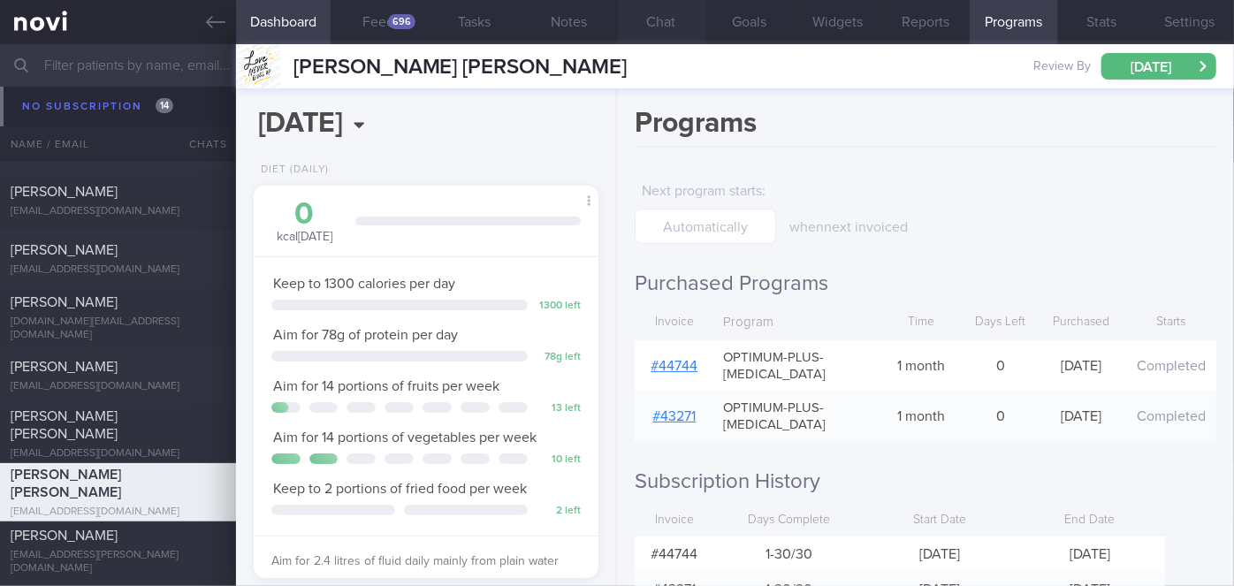
click at [688, 18] on button "Chat" at bounding box center [661, 22] width 88 height 44
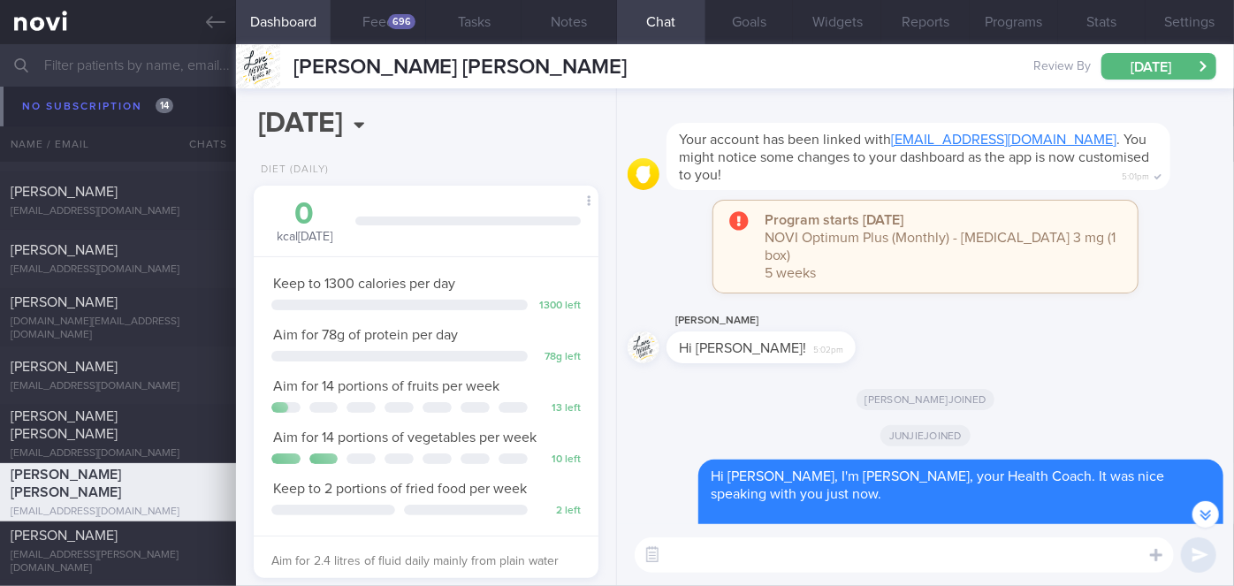
scroll to position [-6141, 0]
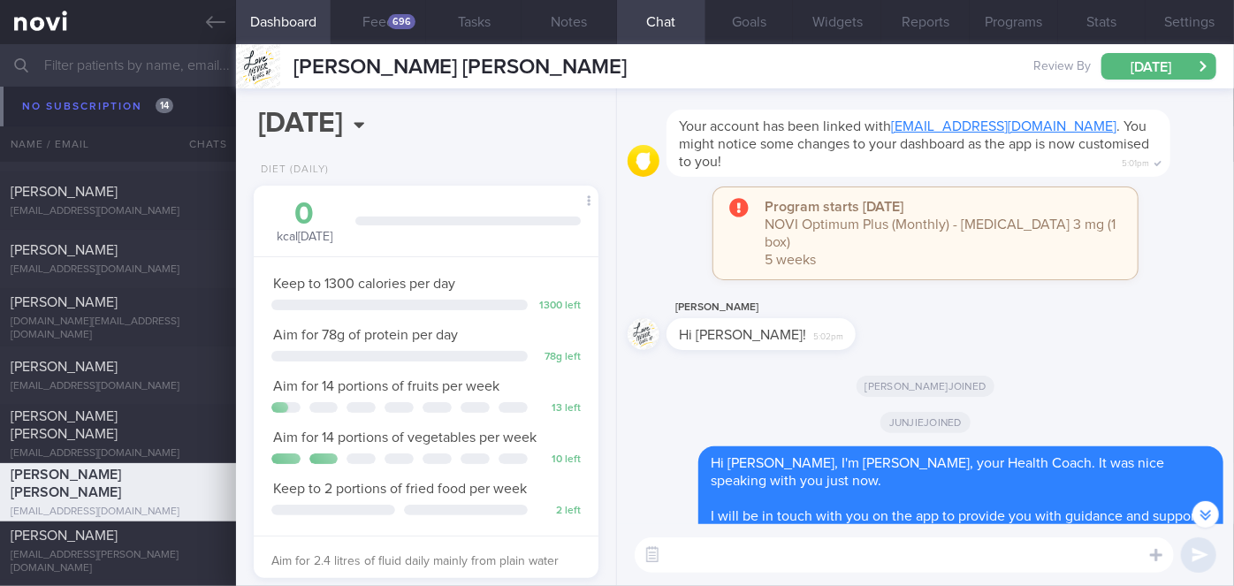
click at [806, 564] on textarea at bounding box center [904, 555] width 539 height 35
paste textarea "Hi [Patient's Name], We noticed your Optimum Plus programme has ended, and ther…"
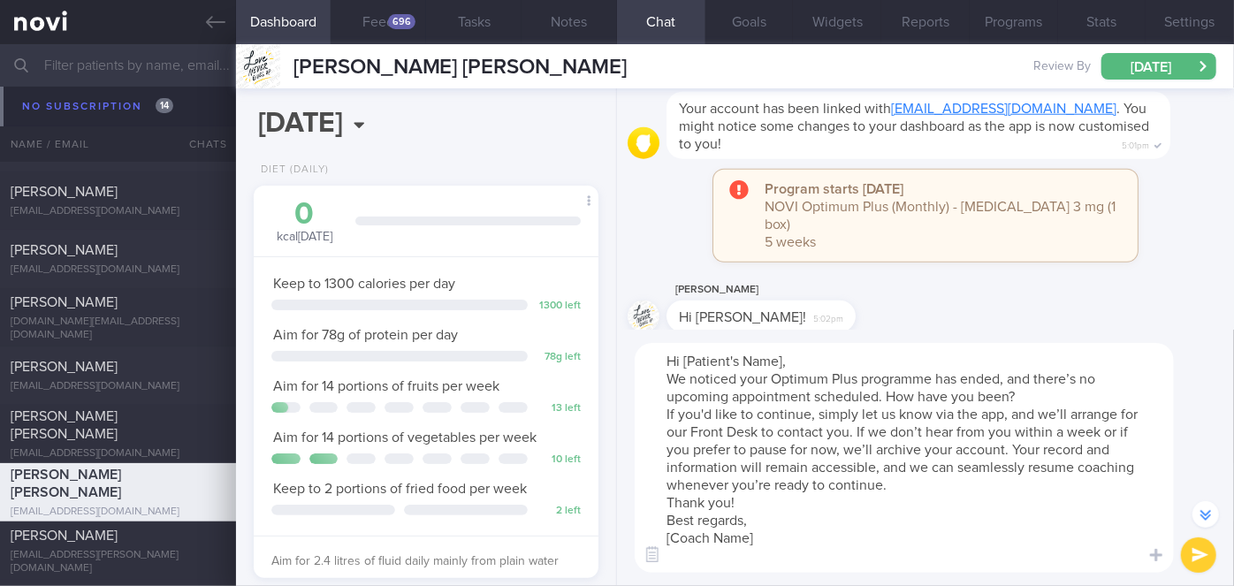
drag, startPoint x: 784, startPoint y: 355, endPoint x: 689, endPoint y: 355, distance: 95.5
click at [699, 356] on textarea "Hi [Patient's Name], We noticed your Optimum Plus programme has ended, and ther…" at bounding box center [904, 458] width 539 height 230
click at [688, 355] on textarea "Hi [Patient's Name], We noticed your Optimum Plus programme has ended, and ther…" at bounding box center [904, 458] width 539 height 230
drag, startPoint x: 782, startPoint y: 359, endPoint x: 686, endPoint y: 360, distance: 95.5
click at [686, 361] on textarea "Hi [Patient's Name], We noticed your Optimum Plus programme has ended, and ther…" at bounding box center [904, 458] width 539 height 230
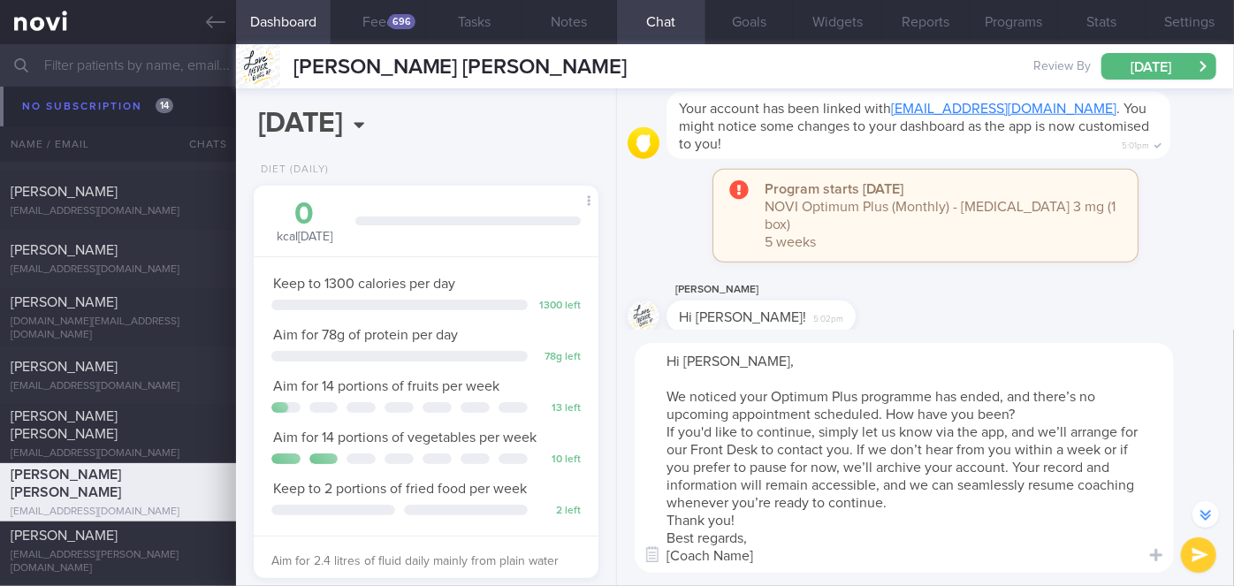
scroll to position [-6354, 0]
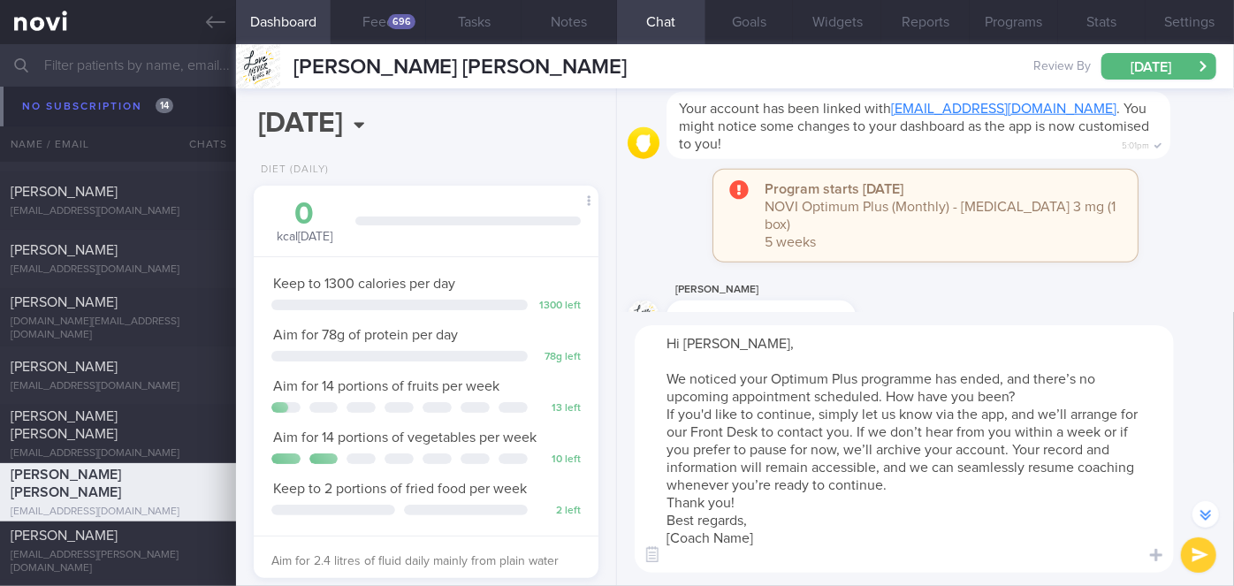
click at [1026, 394] on textarea "Hi Michelle, We noticed your Optimum Plus programme has ended, and there’s no u…" at bounding box center [904, 449] width 539 height 248
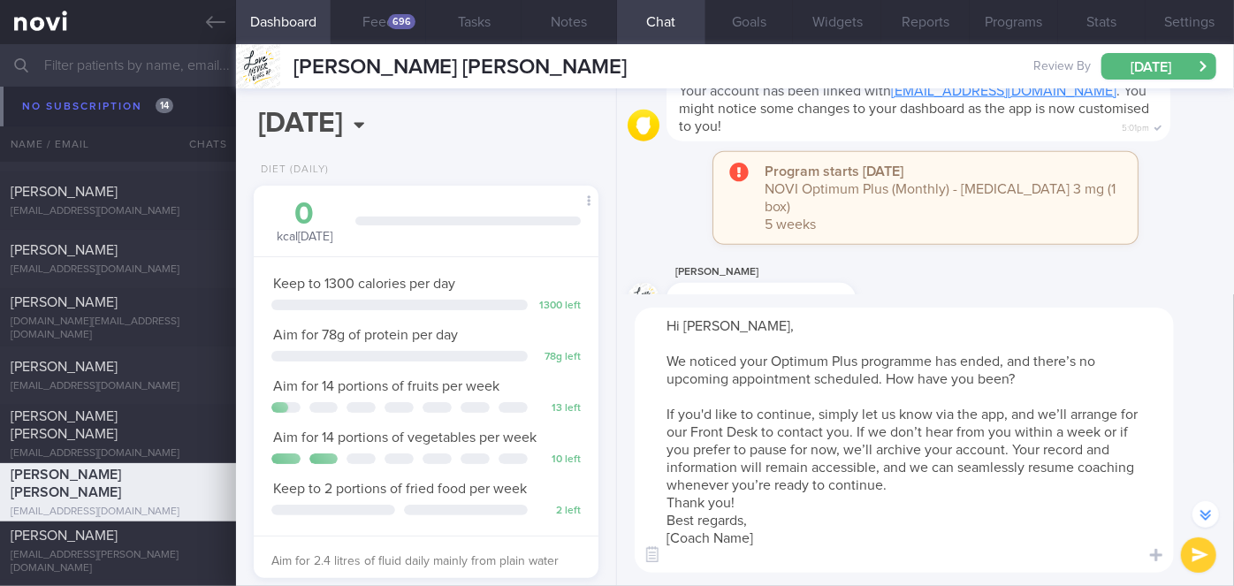
scroll to position [-6371, 0]
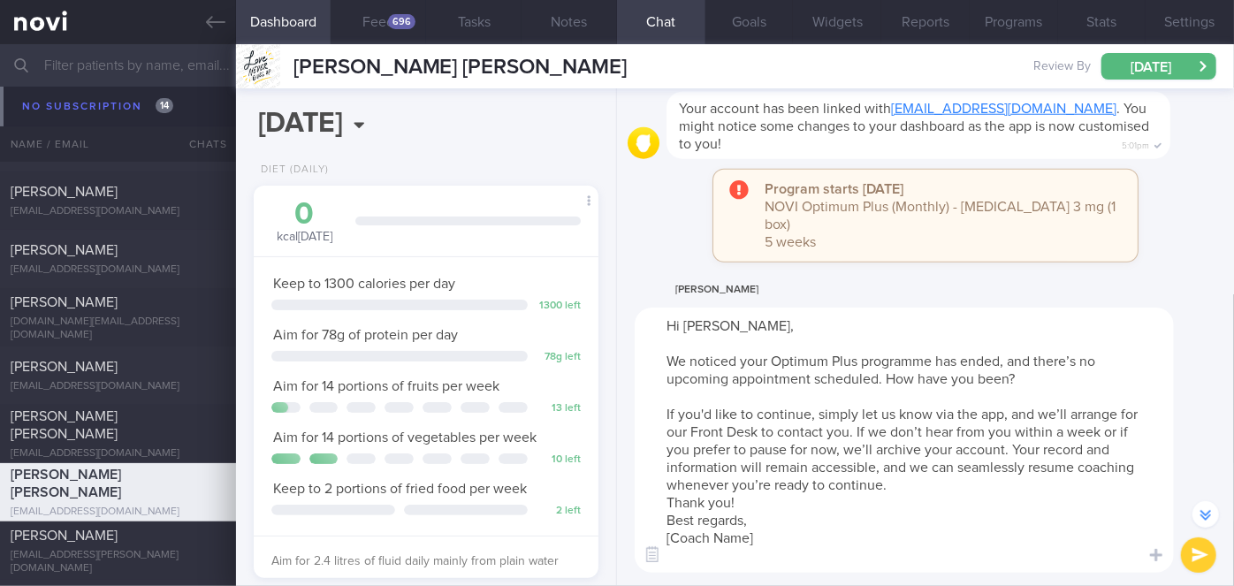
click at [912, 488] on textarea "Hi Michelle, We noticed your Optimum Plus programme has ended, and there’s no u…" at bounding box center [904, 440] width 539 height 265
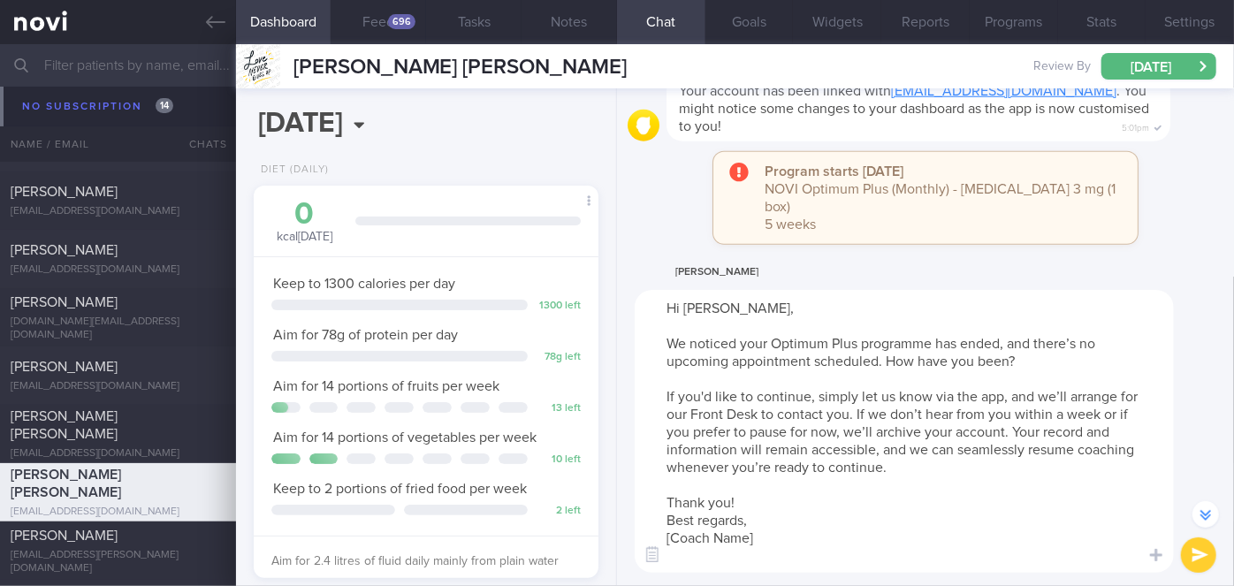
scroll to position [-6389, 0]
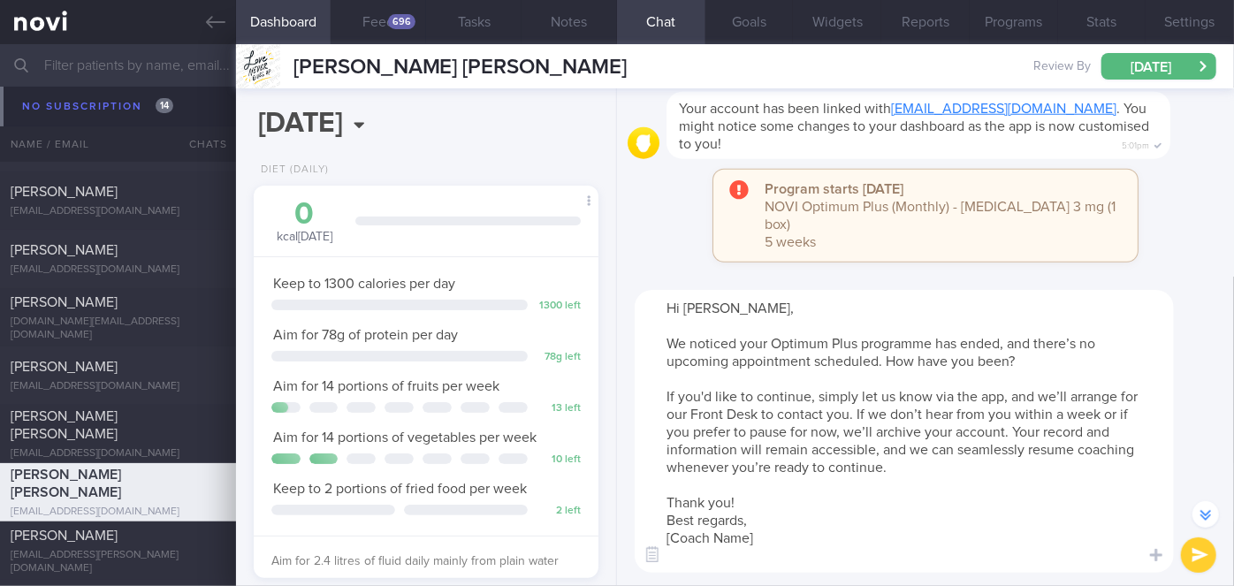
drag, startPoint x: 759, startPoint y: 536, endPoint x: 653, endPoint y: 530, distance: 106.3
click at [653, 530] on textarea "Hi Michelle, We noticed your Optimum Plus programme has ended, and there’s no u…" at bounding box center [904, 431] width 539 height 283
type textarea "Hi Michelle, We noticed your Optimum Plus programme has ended, and there’s no u…"
click at [1020, 22] on button "Programs" at bounding box center [1014, 22] width 88 height 44
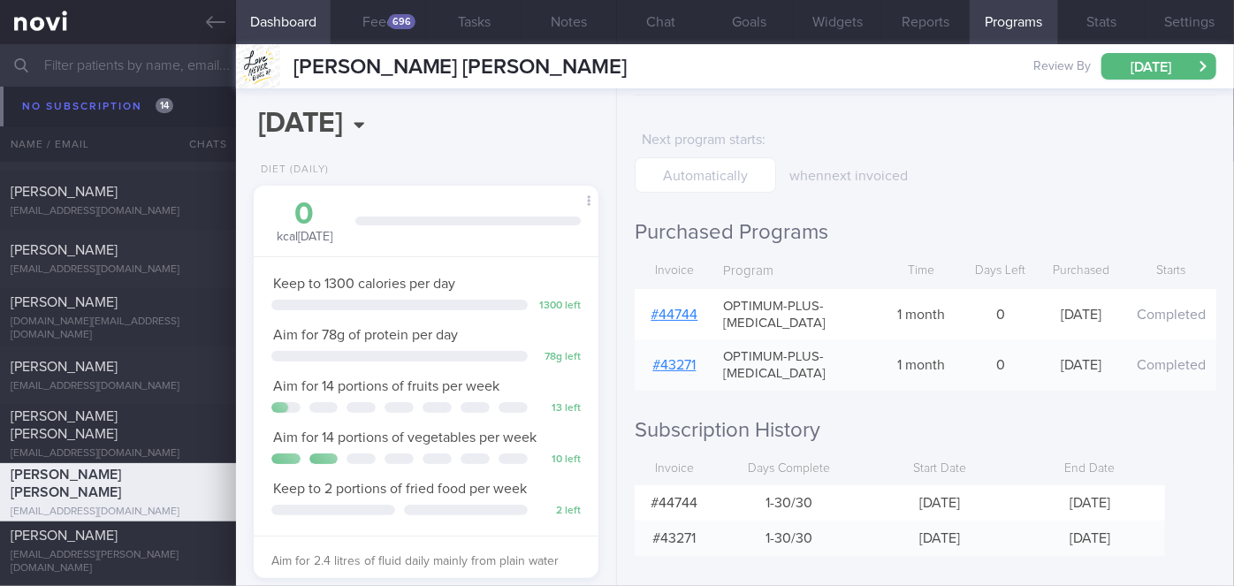
scroll to position [66, 0]
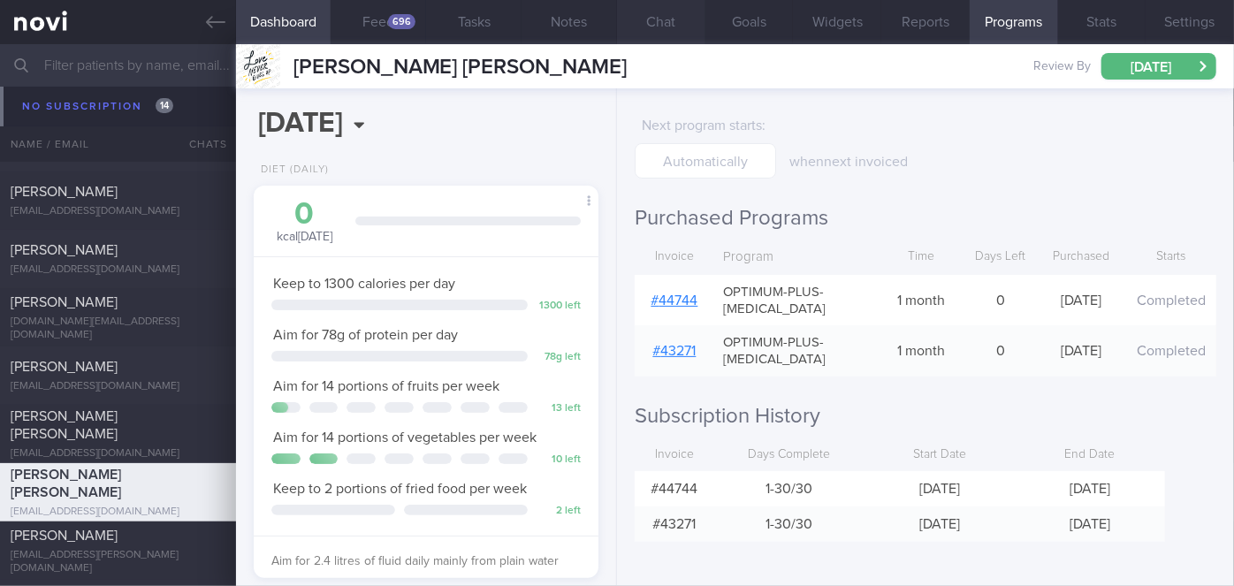
click at [667, 23] on button "Chat" at bounding box center [661, 22] width 88 height 44
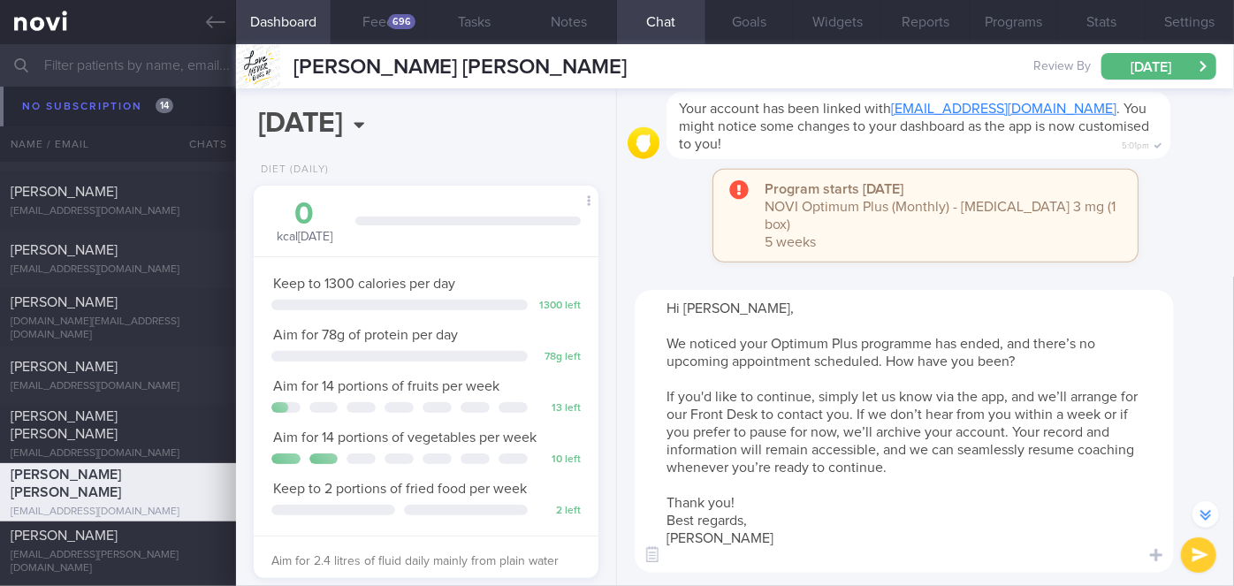
click at [1198, 546] on button "submit" at bounding box center [1198, 555] width 35 height 35
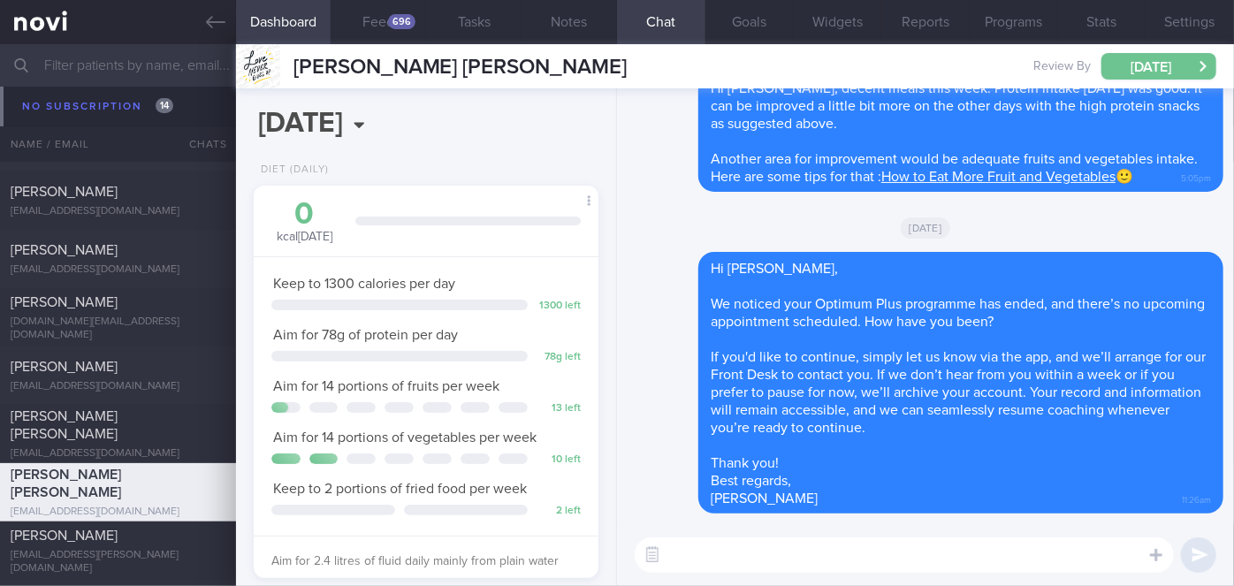
click at [1139, 73] on button "[DATE]" at bounding box center [1159, 66] width 115 height 27
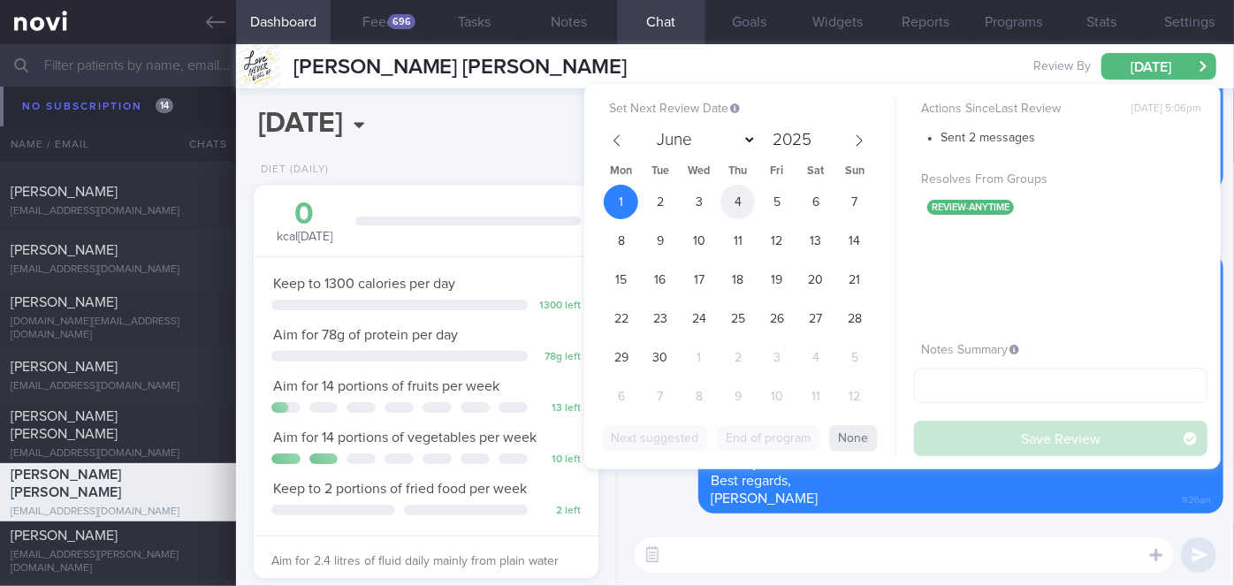
click at [725, 190] on span "4" at bounding box center [738, 202] width 34 height 34
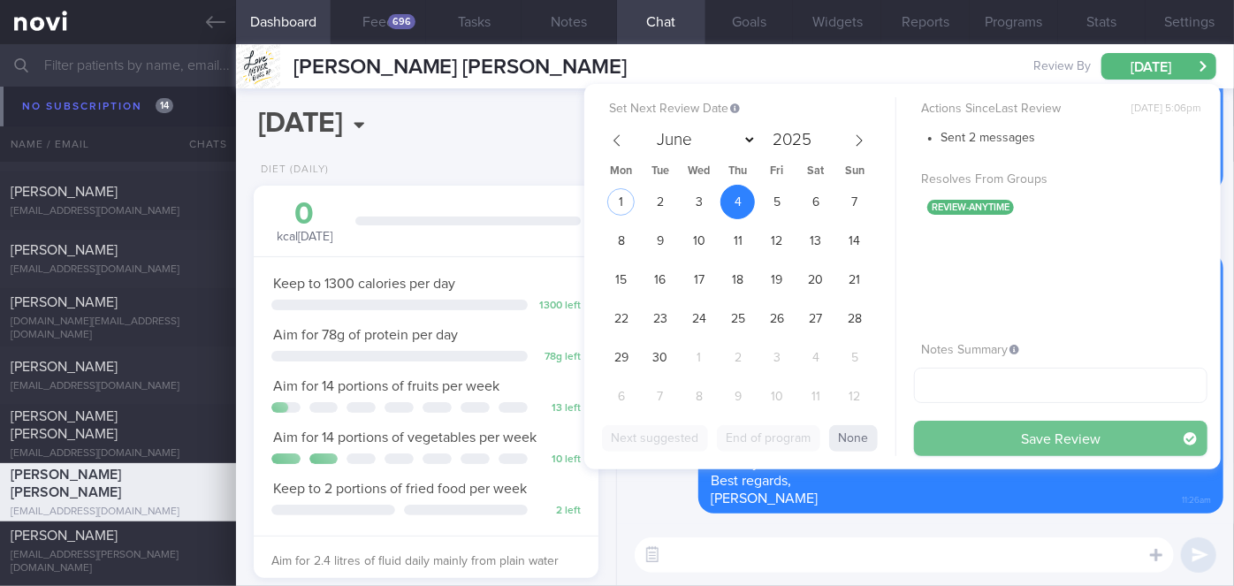
click at [947, 450] on button "Save Review" at bounding box center [1061, 438] width 294 height 35
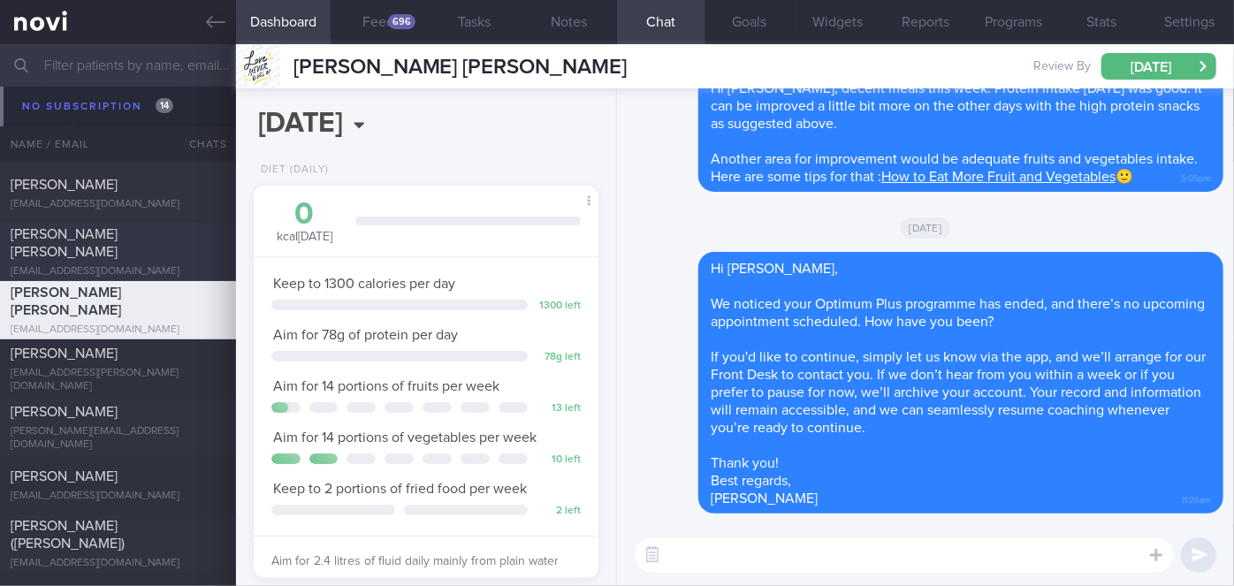
scroll to position [16134, 0]
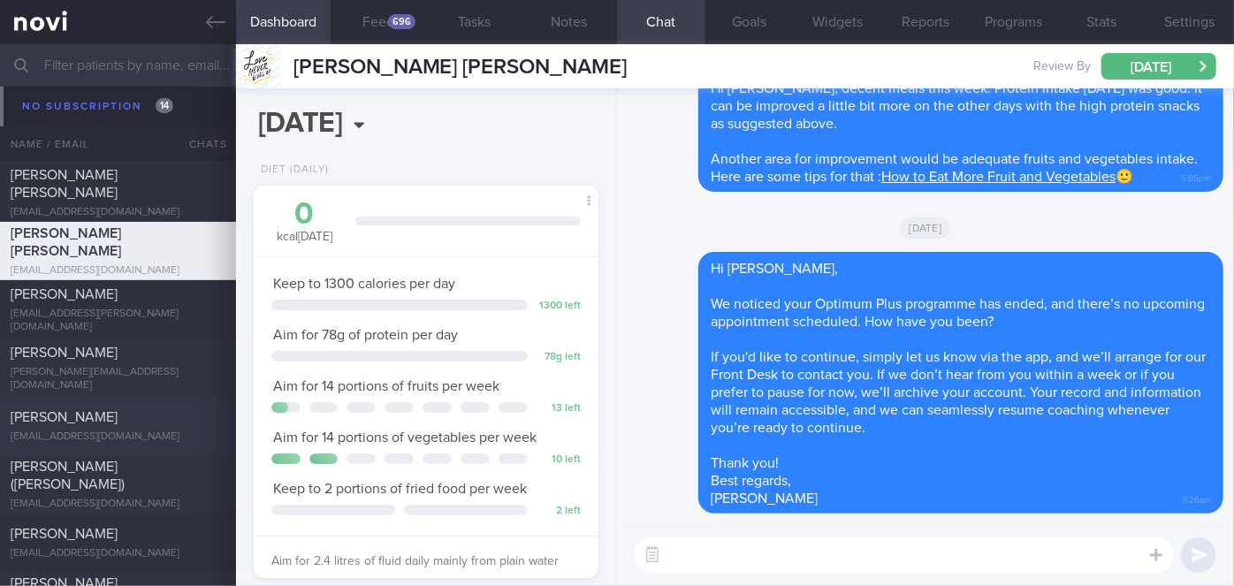
click at [153, 431] on div "[EMAIL_ADDRESS][DOMAIN_NAME]" at bounding box center [118, 437] width 215 height 13
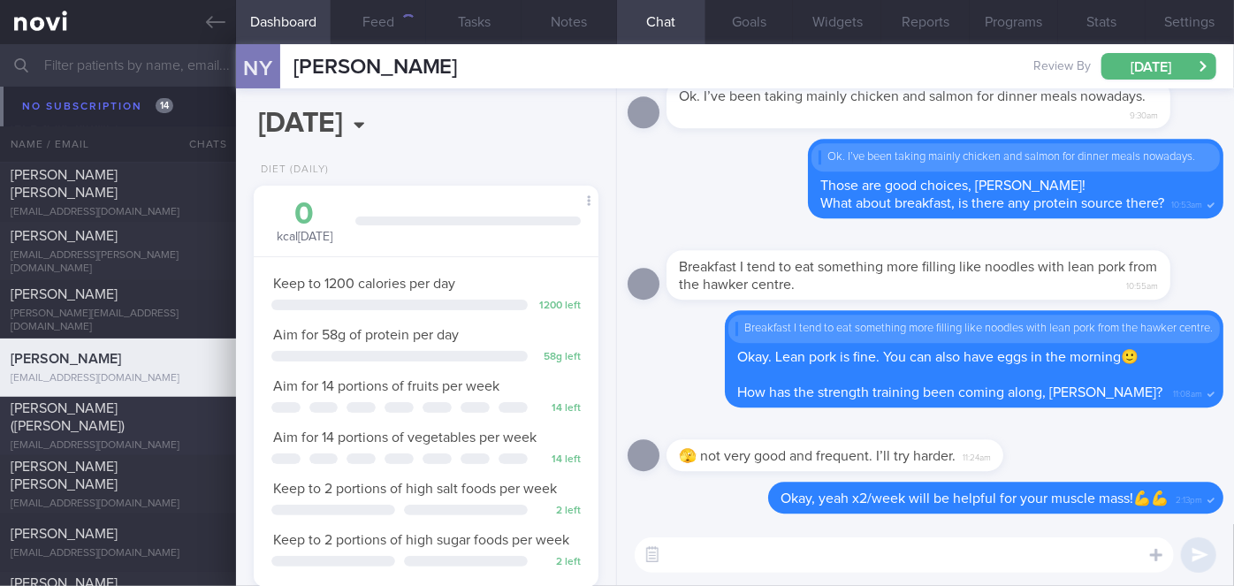
scroll to position [175, 301]
click at [1040, 22] on button "Programs" at bounding box center [1014, 22] width 88 height 44
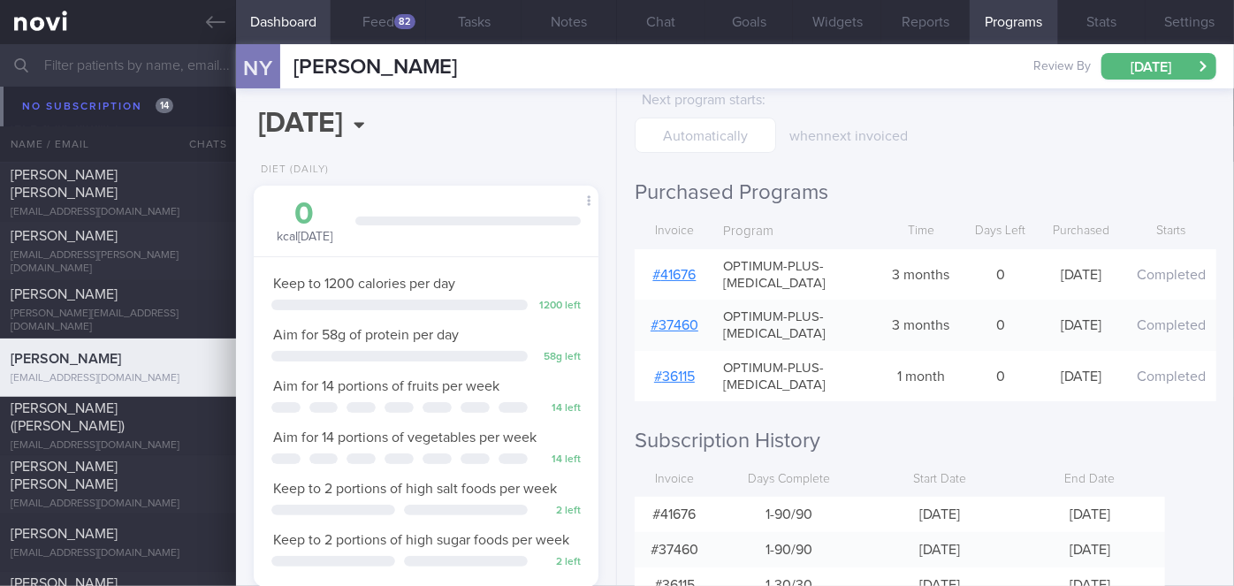
scroll to position [156, 0]
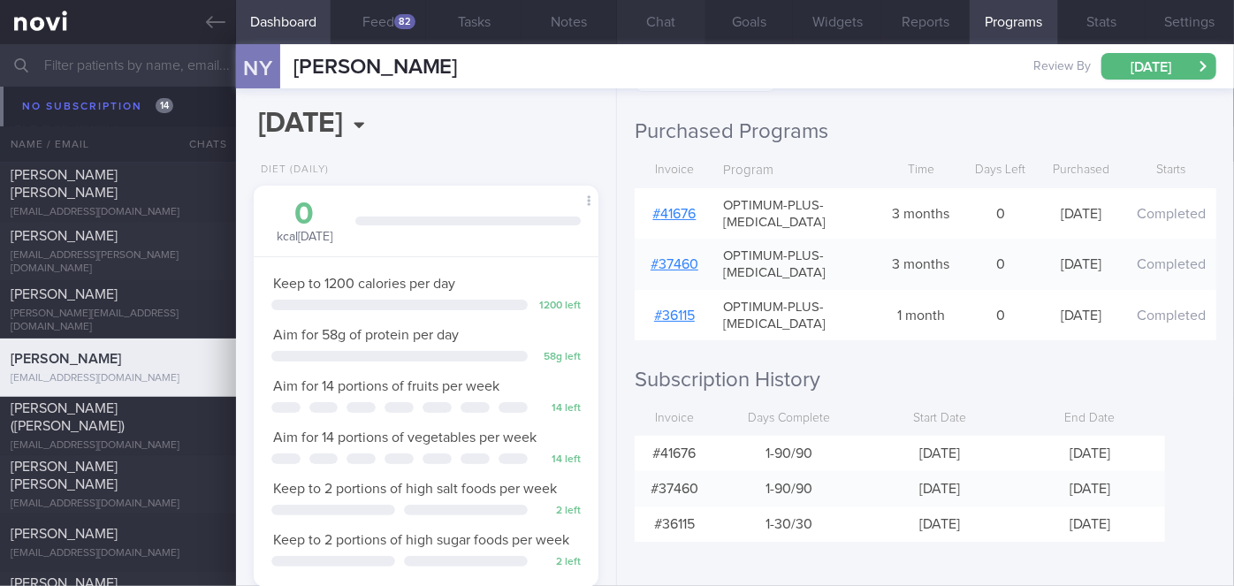
click at [653, 23] on button "Chat" at bounding box center [661, 22] width 88 height 44
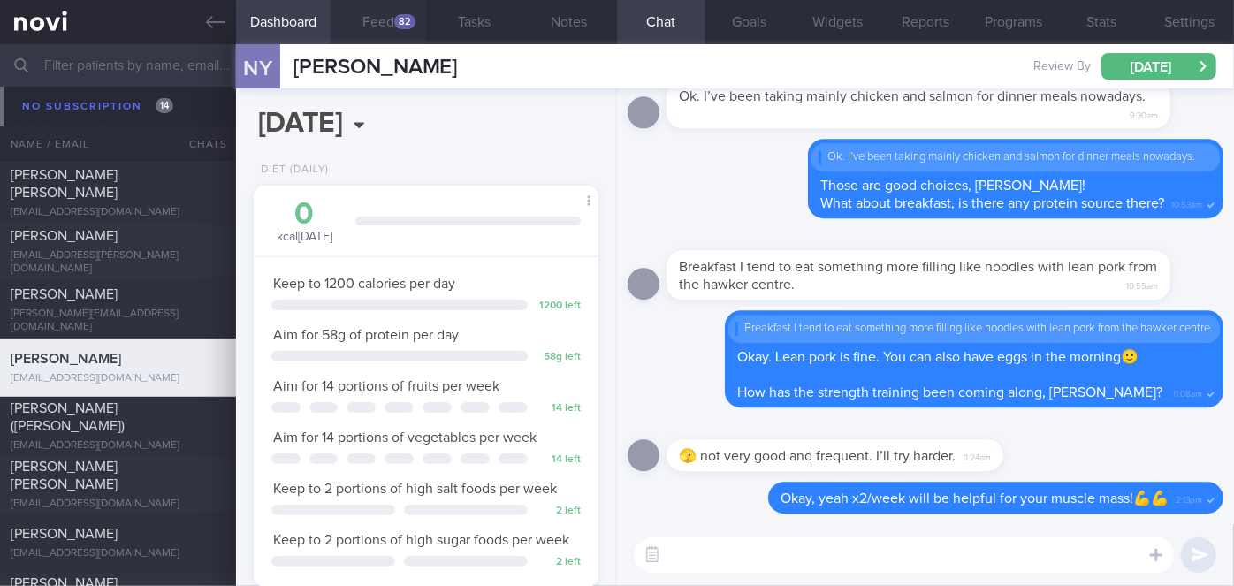
click at [386, 12] on button "Feed 82" at bounding box center [378, 22] width 95 height 44
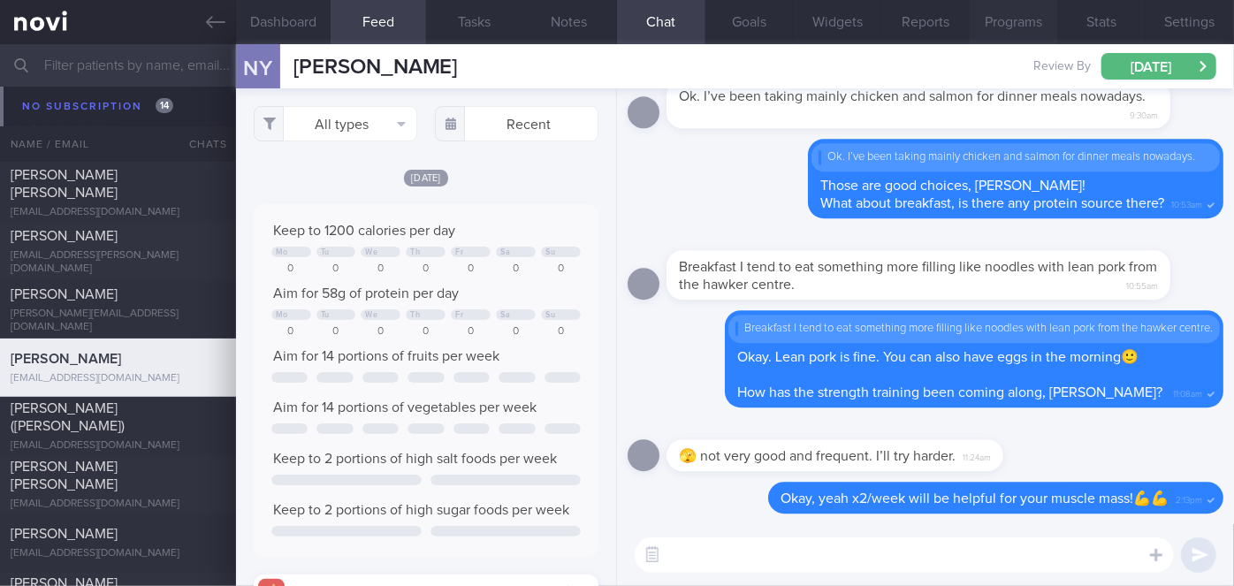
click at [1024, 12] on button "Programs" at bounding box center [1014, 22] width 88 height 44
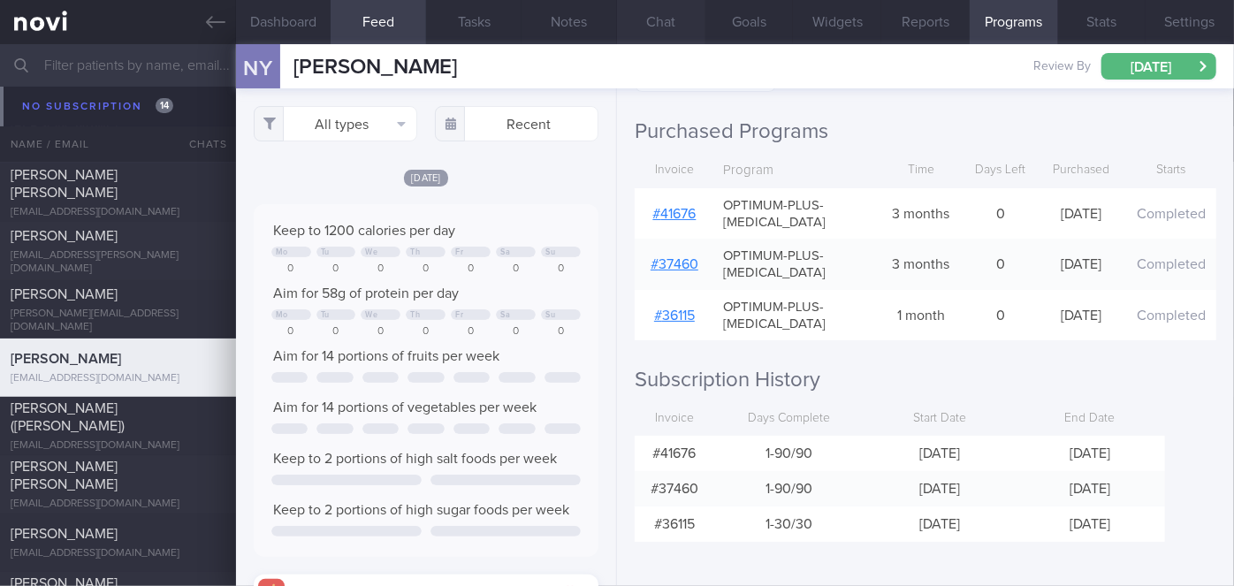
drag, startPoint x: 675, startPoint y: 27, endPoint x: 690, endPoint y: 62, distance: 38.1
click at [675, 27] on button "Chat" at bounding box center [661, 22] width 88 height 44
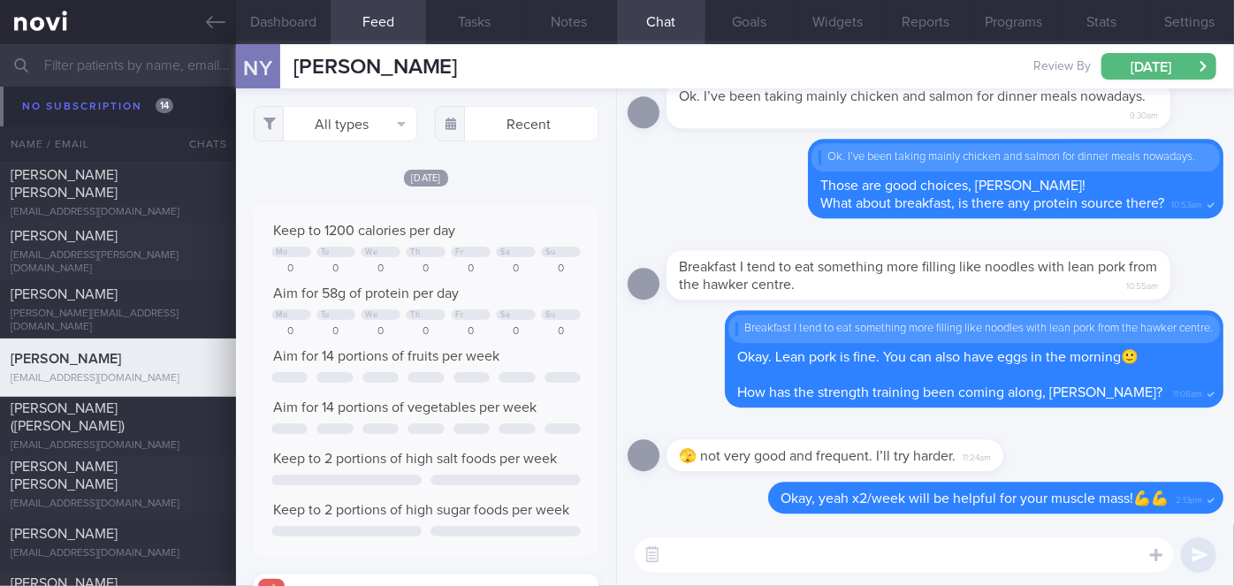
click at [734, 557] on textarea at bounding box center [904, 555] width 539 height 35
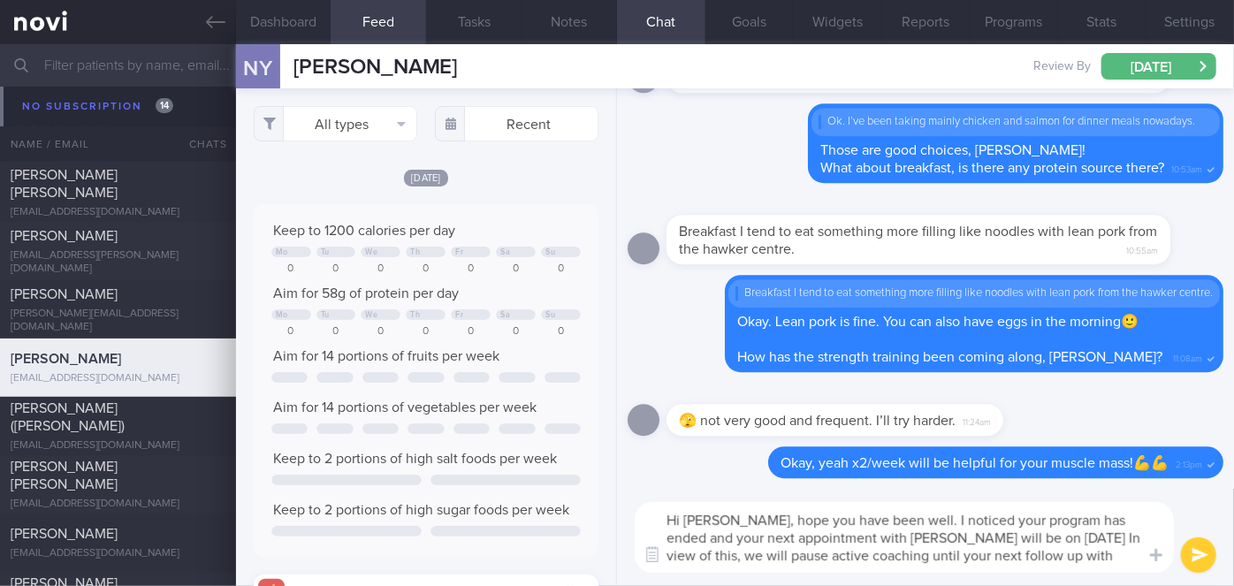
click at [808, 554] on textarea "Hi Jenny, hope you have been well. I noticed your program has ended and your ne…" at bounding box center [904, 537] width 539 height 71
type textarea "Hi Jenny, hope you have been well. I noticed your program has ended and your ne…"
click at [1204, 551] on button "submit" at bounding box center [1198, 555] width 35 height 35
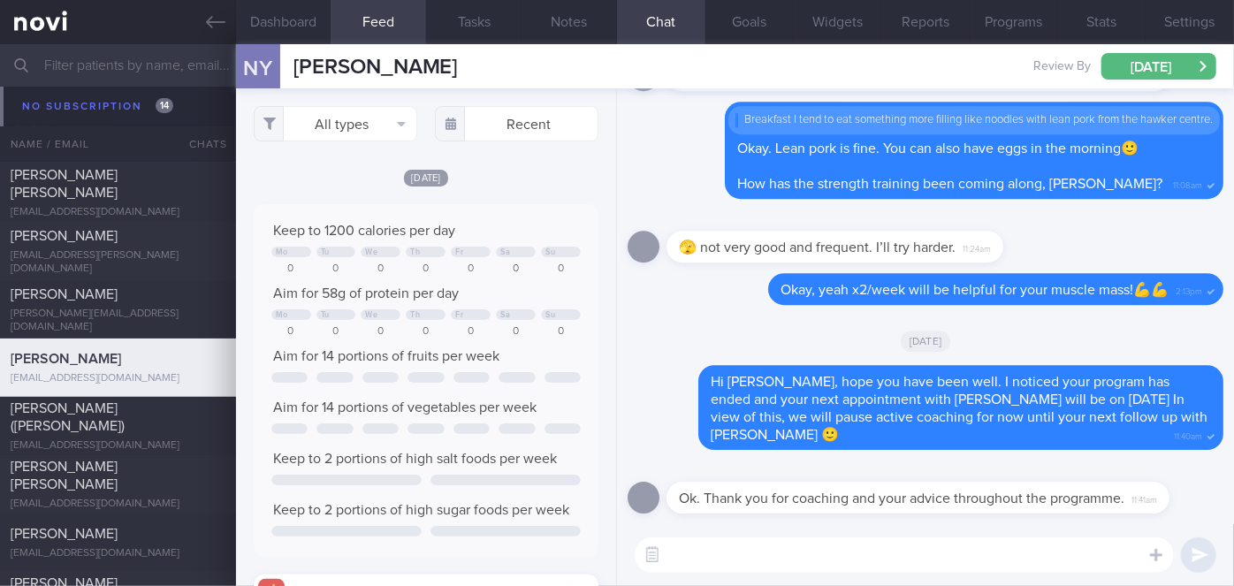
click at [780, 553] on textarea at bounding box center [904, 555] width 539 height 35
click at [708, 554] on textarea "My plesure, Jenny!" at bounding box center [904, 555] width 539 height 35
click at [831, 561] on textarea "My pleasure, Jenny!" at bounding box center [904, 555] width 539 height 35
type textarea "My pleasure, Jenny! All the best and take care!😀"
click at [1189, 552] on button "submit" at bounding box center [1198, 555] width 35 height 35
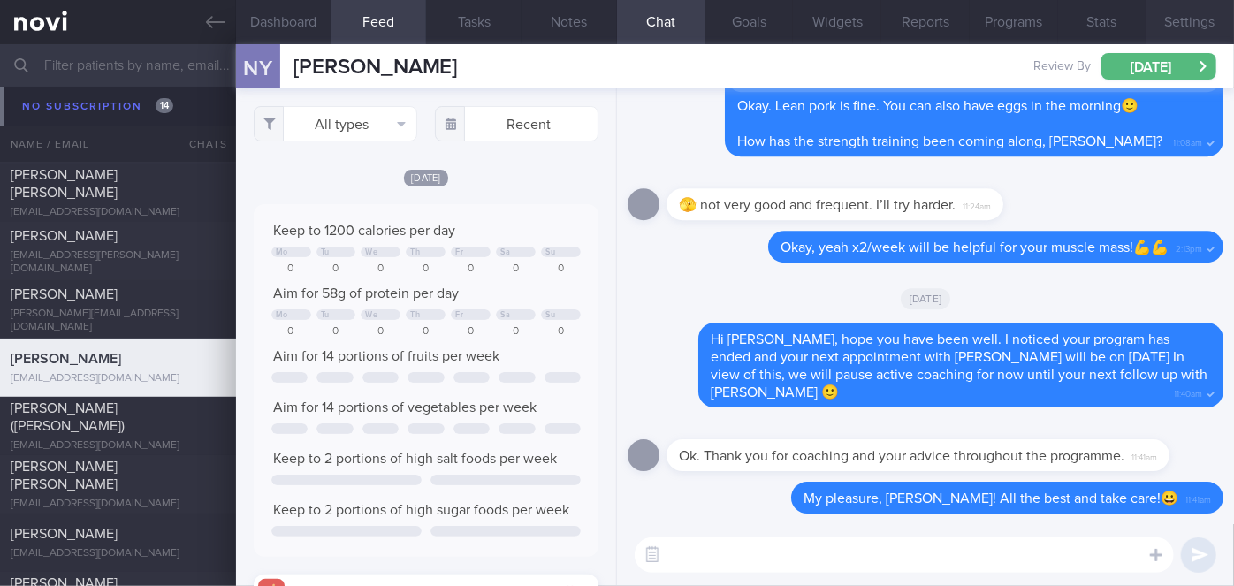
click at [1195, 31] on button "Settings" at bounding box center [1190, 22] width 88 height 44
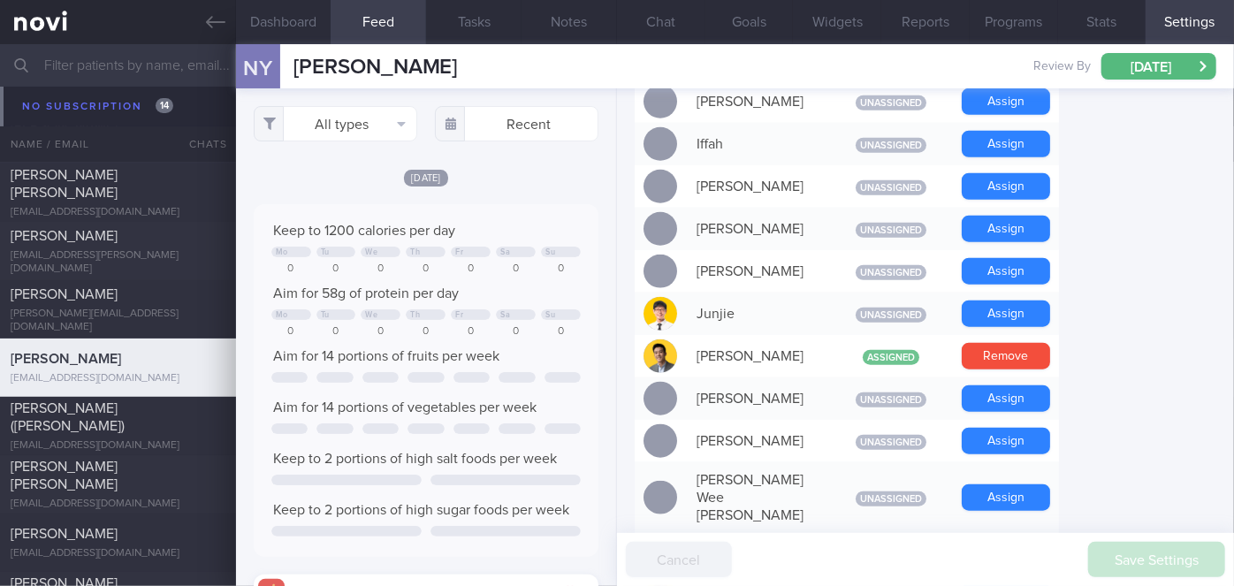
scroll to position [1738, 0]
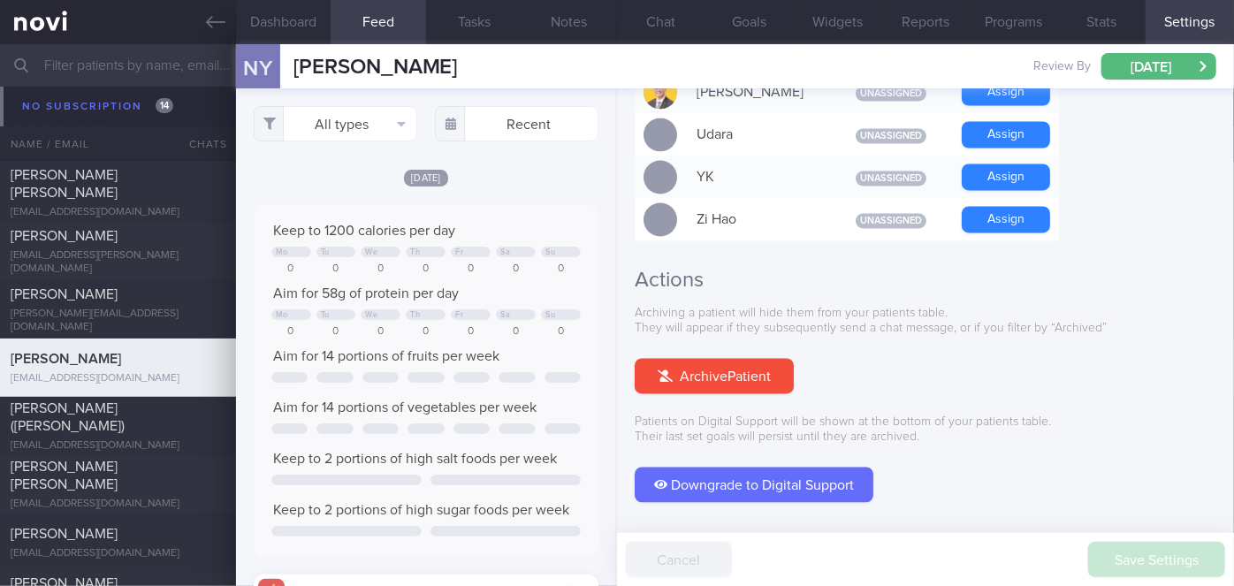
click at [796, 468] on button "Downgrade to Digital Support" at bounding box center [754, 485] width 239 height 35
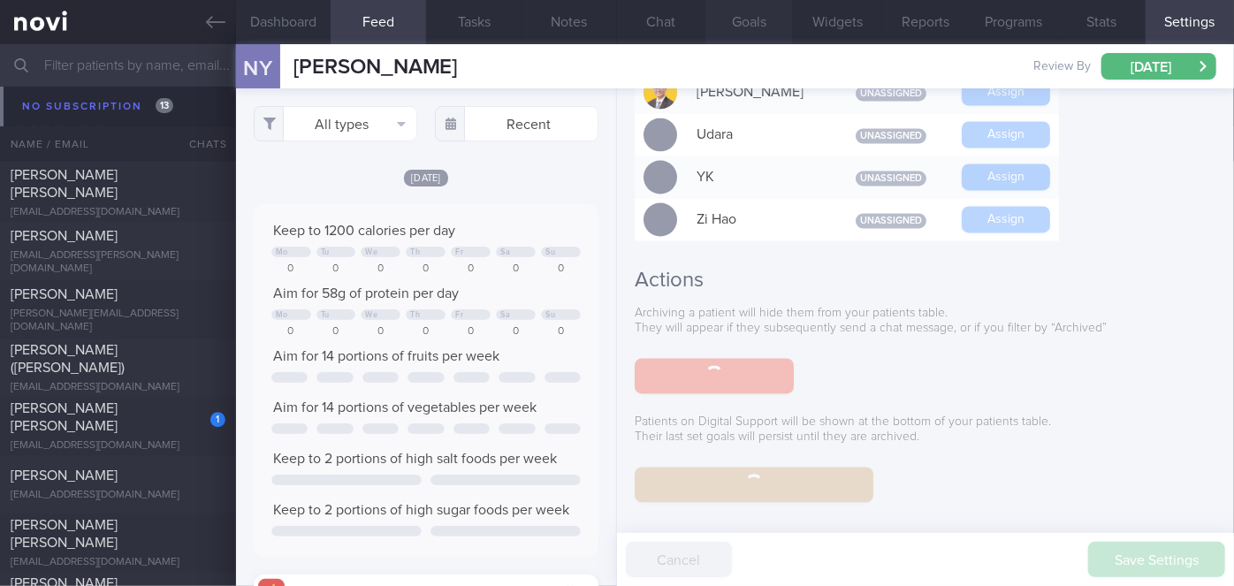
scroll to position [16169, 0]
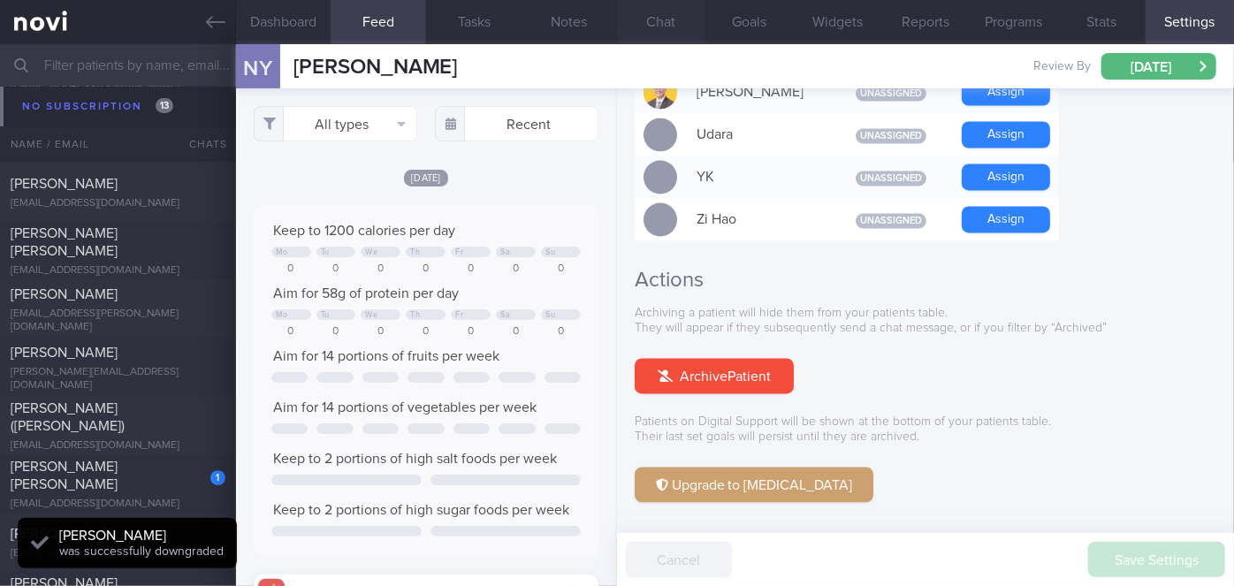
click at [674, 24] on button "Chat" at bounding box center [661, 22] width 88 height 44
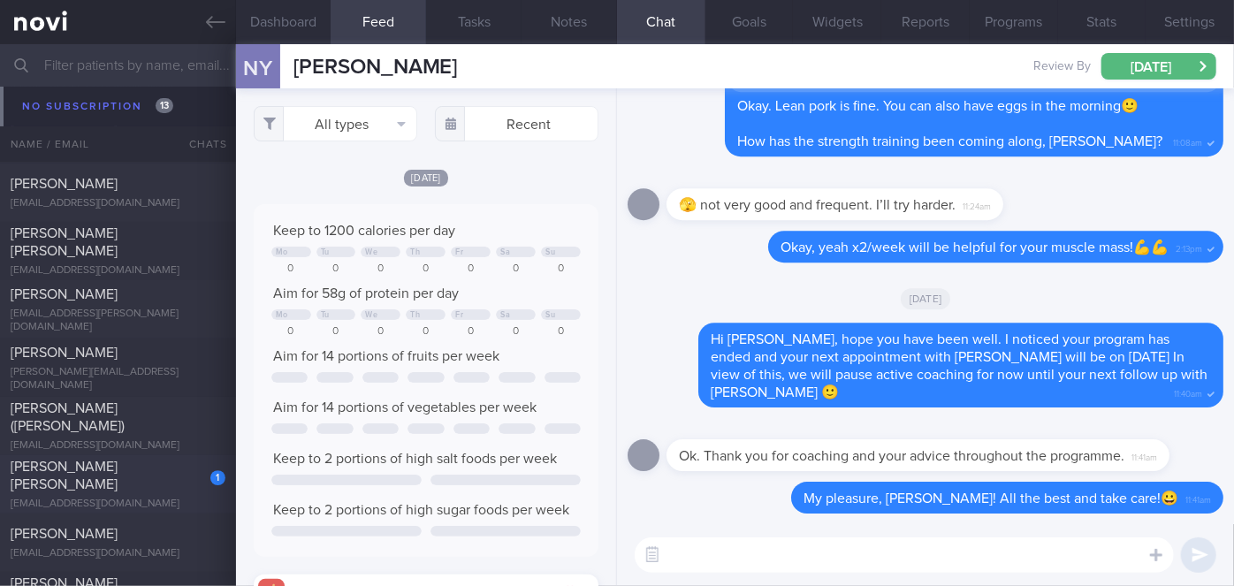
click at [198, 468] on div "1" at bounding box center [206, 471] width 39 height 27
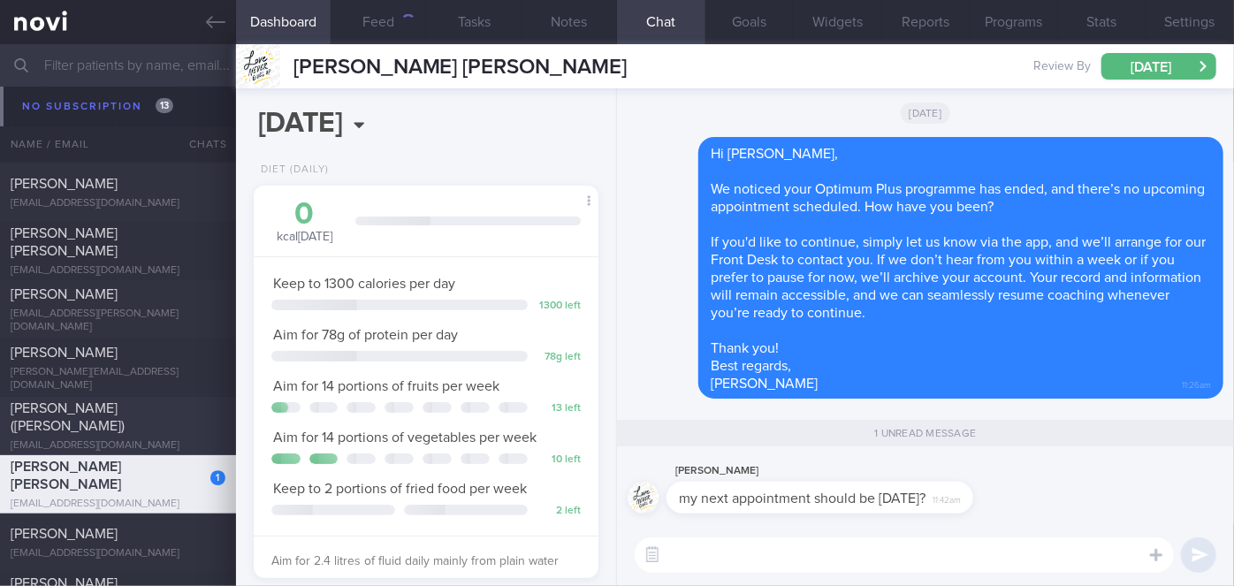
scroll to position [16076, 0]
drag, startPoint x: 811, startPoint y: 512, endPoint x: 956, endPoint y: 509, distance: 145.0
click at [954, 509] on div "Michelle Heng my next appointment should be 3 Sep? 11:42am" at bounding box center [847, 487] width 360 height 53
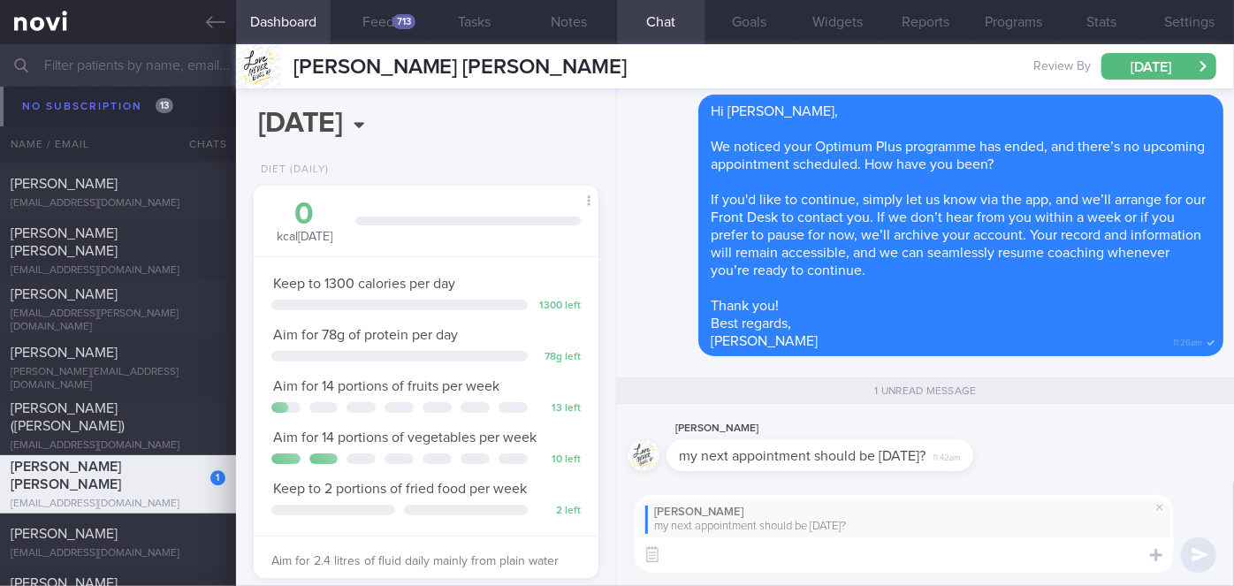
click at [716, 554] on textarea at bounding box center [904, 555] width 539 height 35
type textarea "Ahh yes, I just confirmed with the date in the calendar. My apologies!🙏"
click at [1207, 555] on button "submit" at bounding box center [1198, 555] width 35 height 35
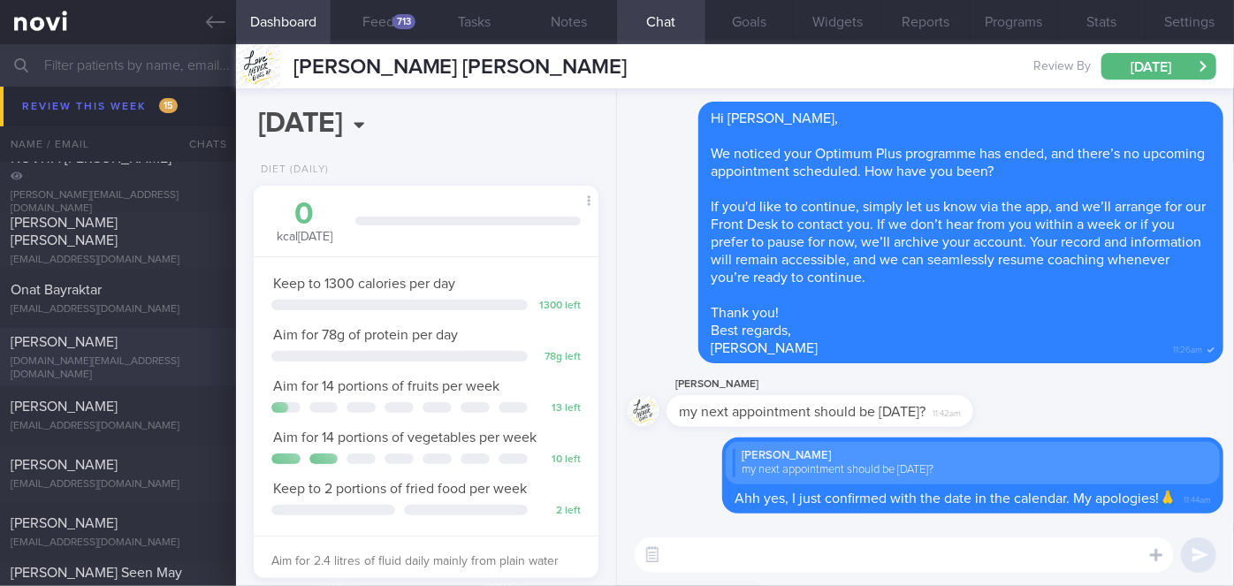
scroll to position [6591, 0]
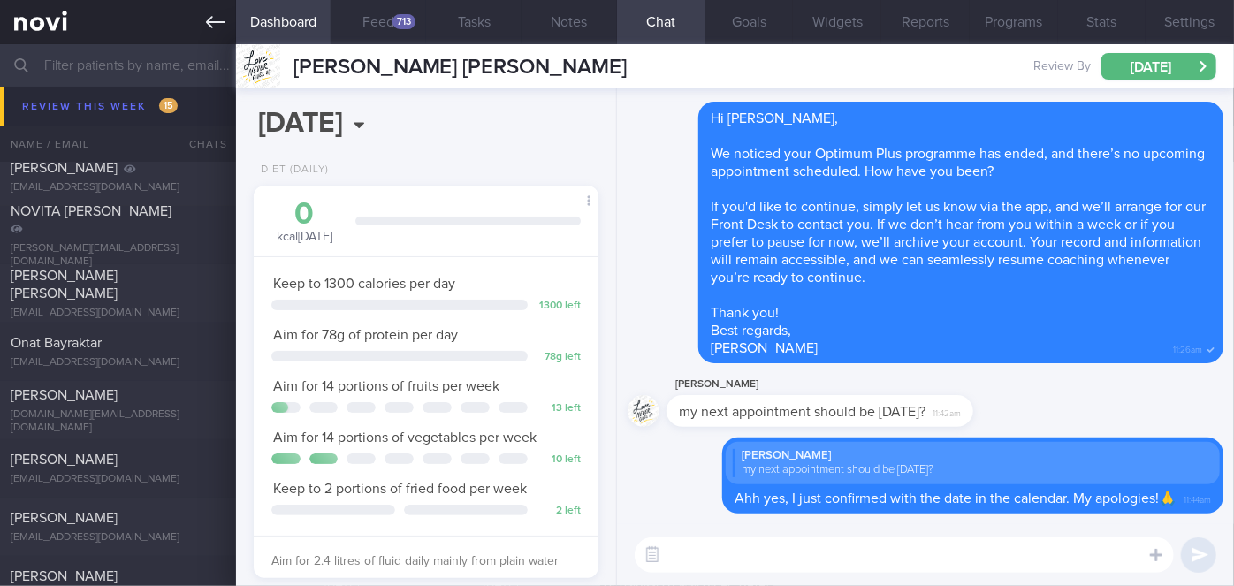
click at [192, 27] on link at bounding box center [118, 22] width 236 height 44
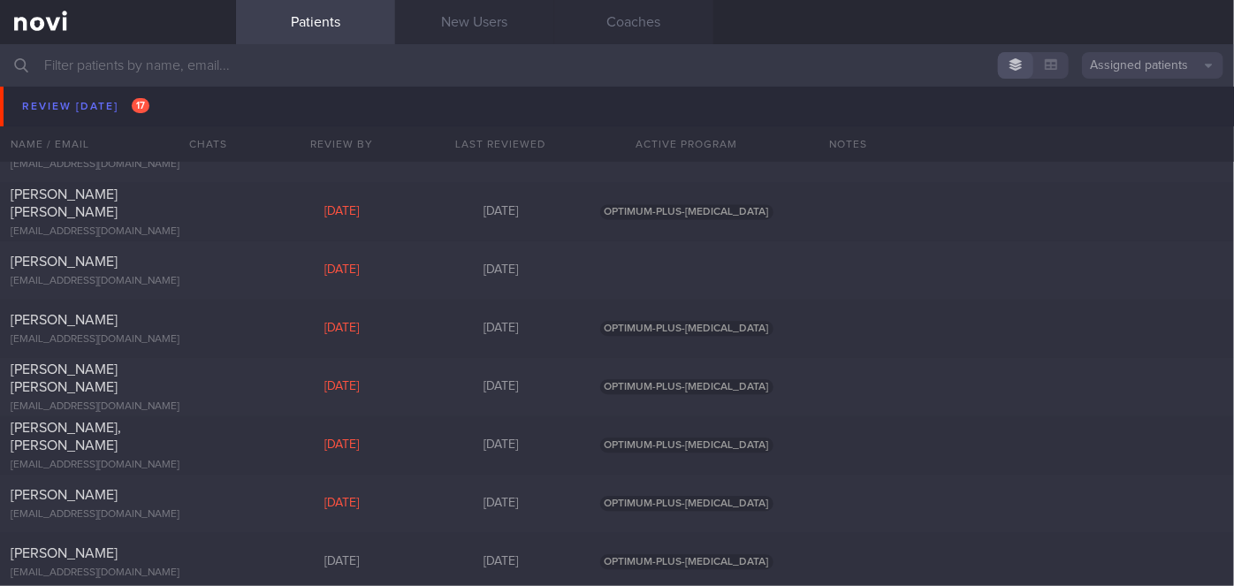
scroll to position [5305, 0]
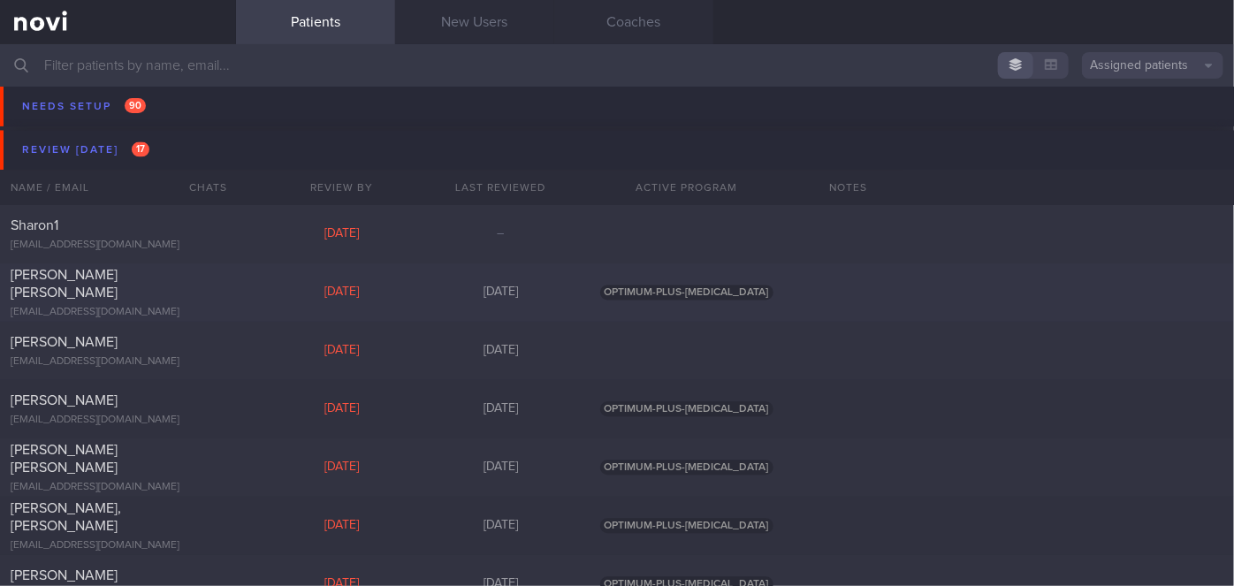
click at [178, 274] on div "[PERSON_NAME] [PERSON_NAME]" at bounding box center [116, 283] width 210 height 35
select select "7"
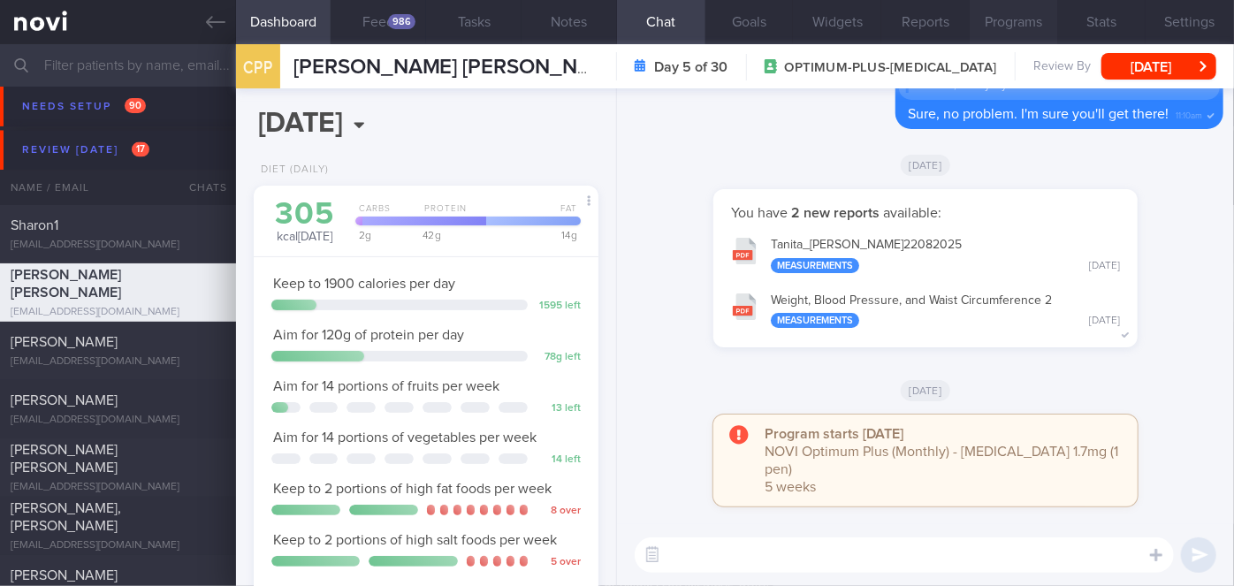
click at [1015, 24] on button "Programs" at bounding box center [1014, 22] width 88 height 44
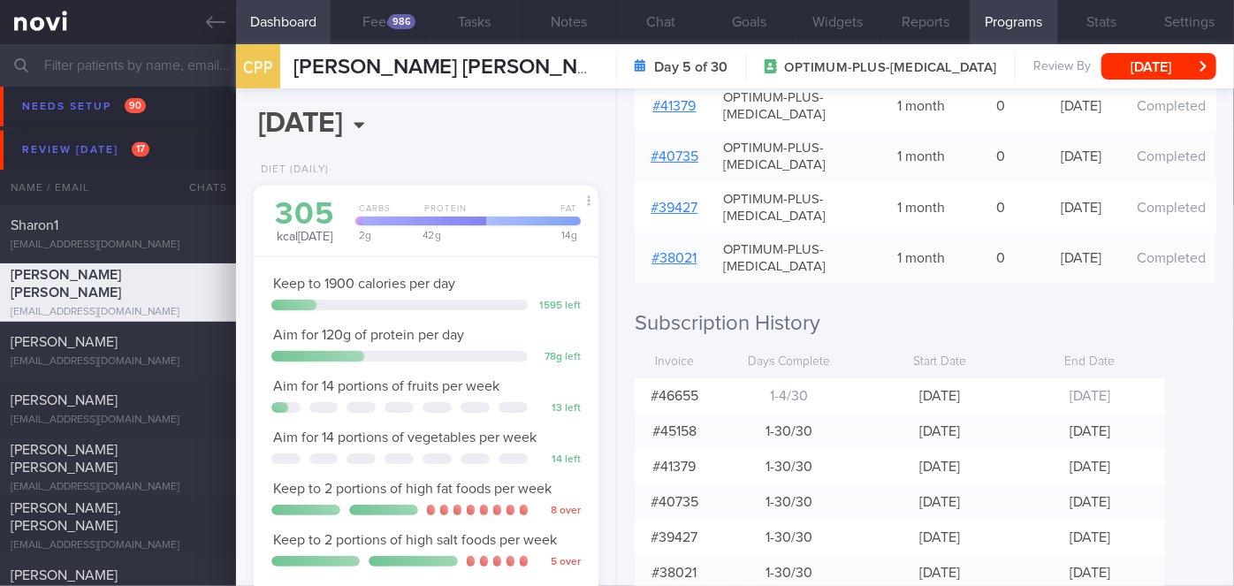
scroll to position [546, 0]
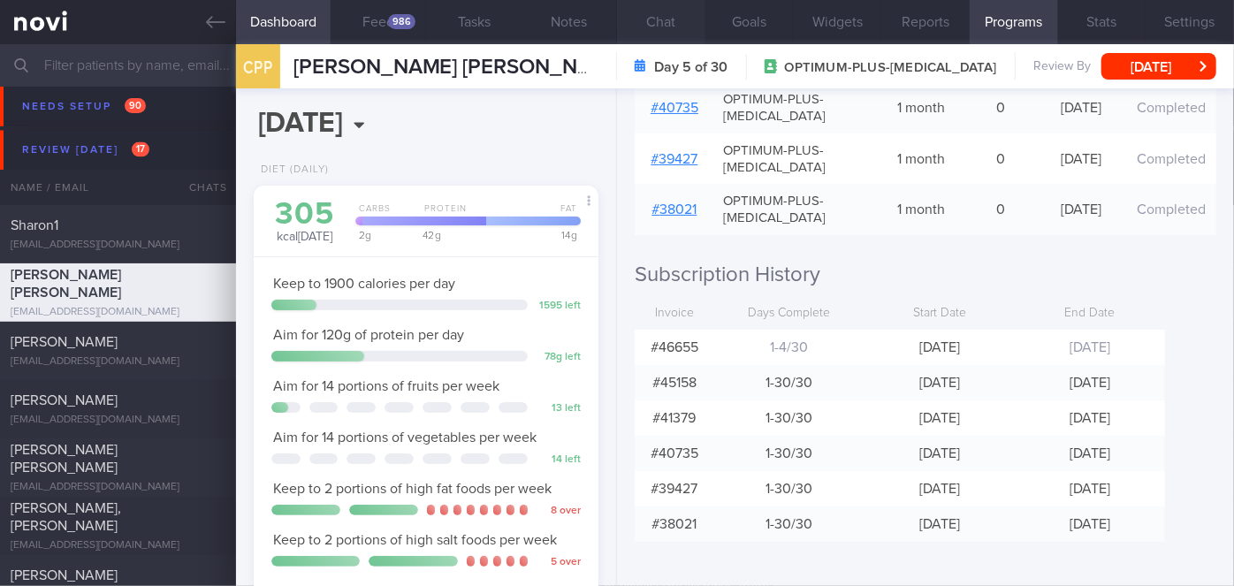
click at [662, 14] on button "Chat" at bounding box center [661, 22] width 88 height 44
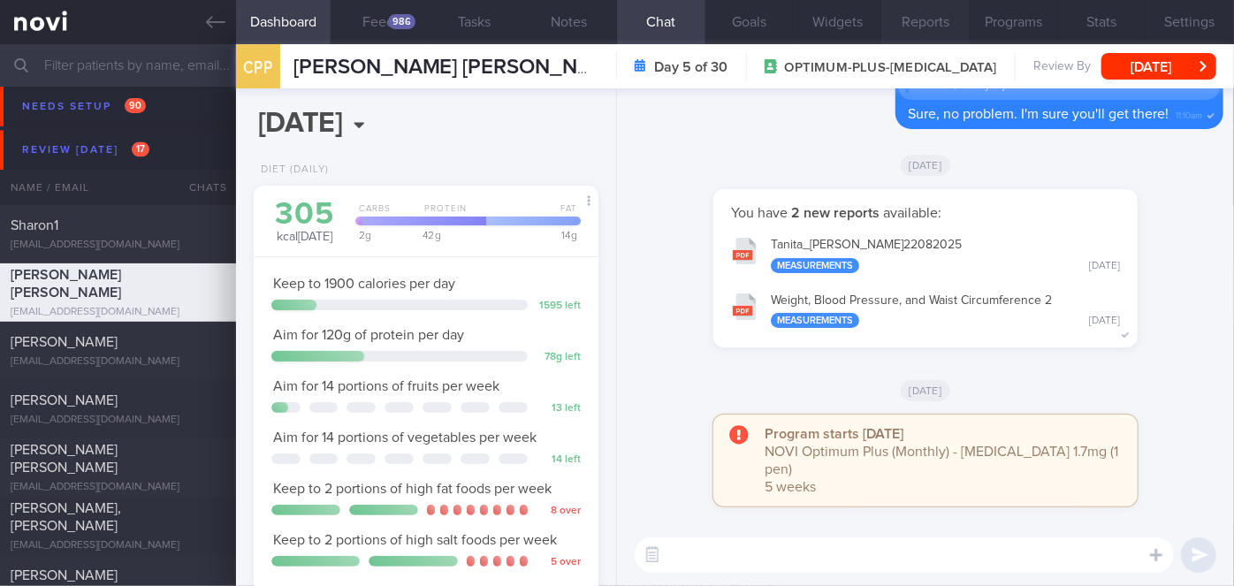
click at [938, 20] on button "Reports" at bounding box center [925, 22] width 88 height 44
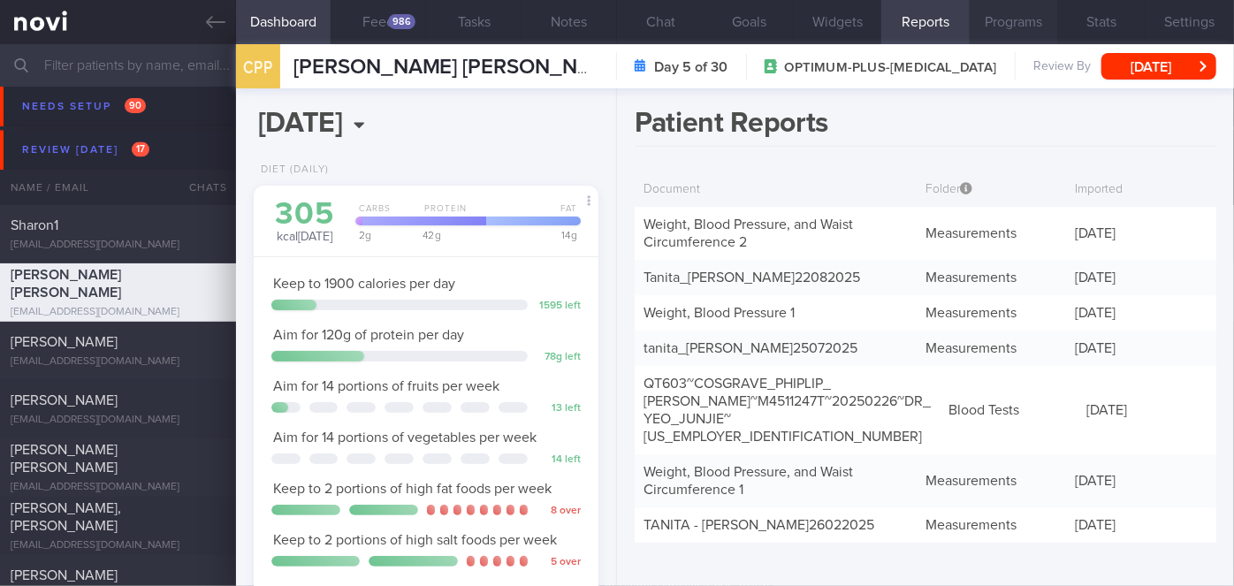
click at [992, 19] on button "Programs" at bounding box center [1014, 22] width 88 height 44
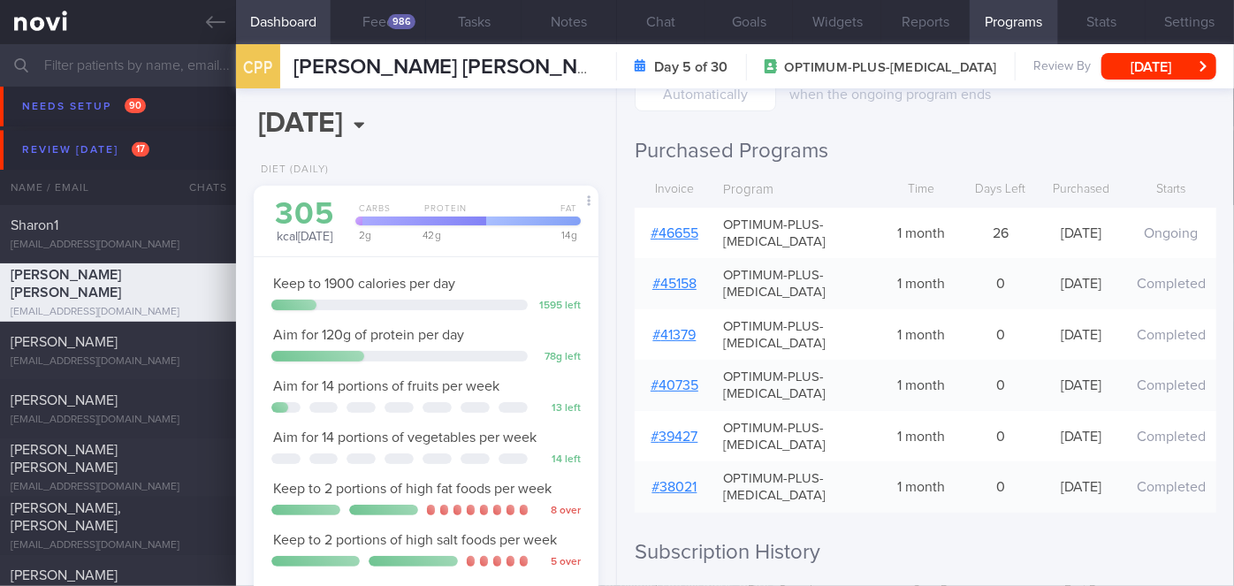
scroll to position [144, 0]
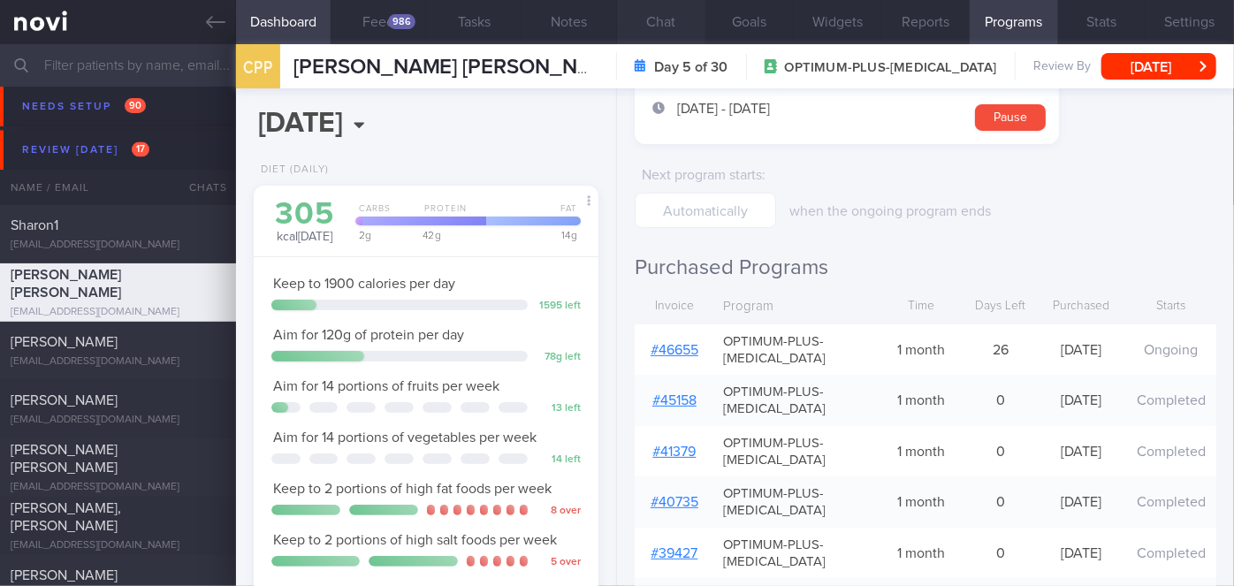
click at [655, 21] on button "Chat" at bounding box center [661, 22] width 88 height 44
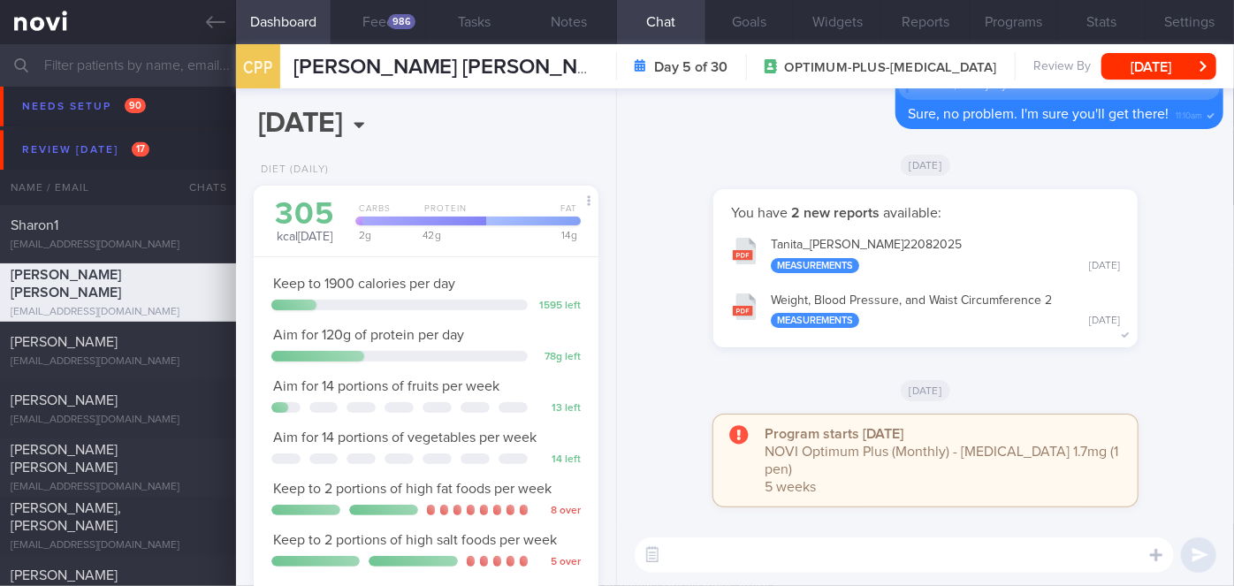
click at [889, 262] on button "Tanita_ Cosgrave Philip Patrick_ 22082025 Measurements Fri, 22 Aug" at bounding box center [925, 254] width 407 height 56
click at [912, 21] on button "Reports" at bounding box center [925, 22] width 88 height 44
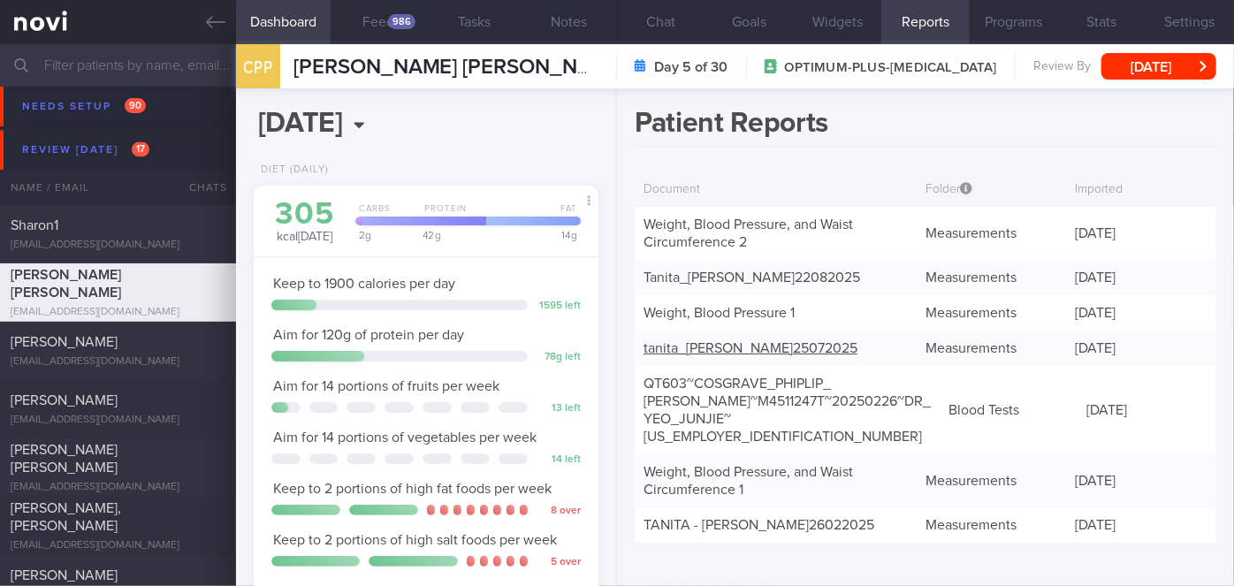
click at [858, 346] on link "tanita_ Cosgrave Philip Patrick_ 25072025" at bounding box center [751, 348] width 214 height 14
click at [665, 19] on button "Chat" at bounding box center [661, 22] width 88 height 44
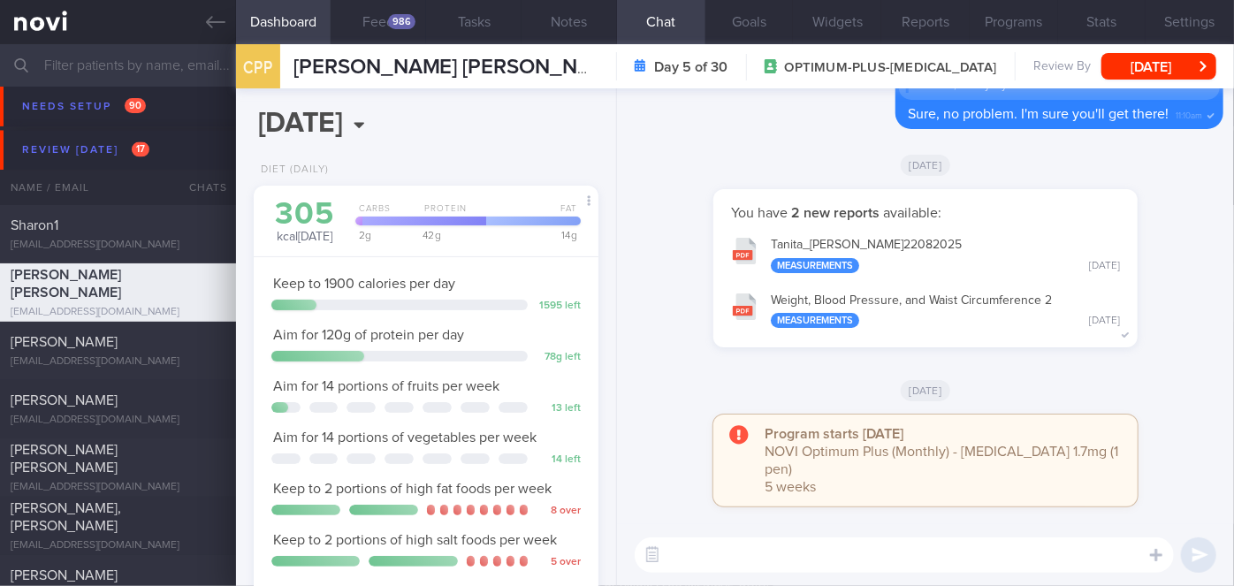
click at [722, 560] on textarea at bounding box center [904, 555] width 539 height 35
type textarea "Hi Mr Philip, how have you been keeping?"
click at [1200, 551] on button "submit" at bounding box center [1198, 555] width 35 height 35
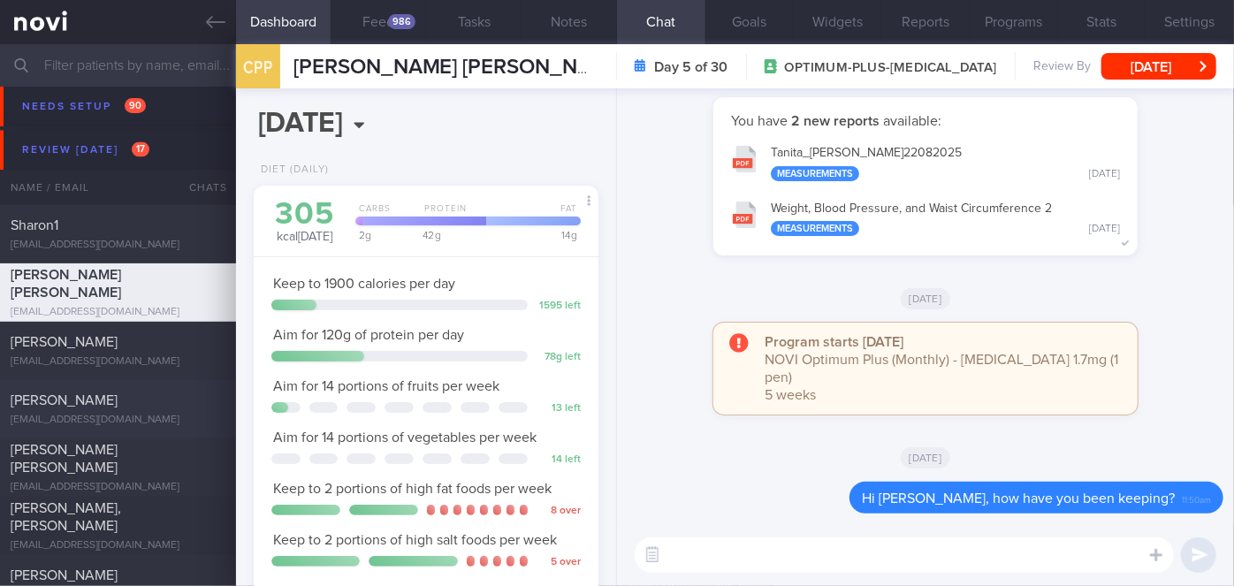
click at [149, 405] on div "[PERSON_NAME]" at bounding box center [116, 401] width 210 height 18
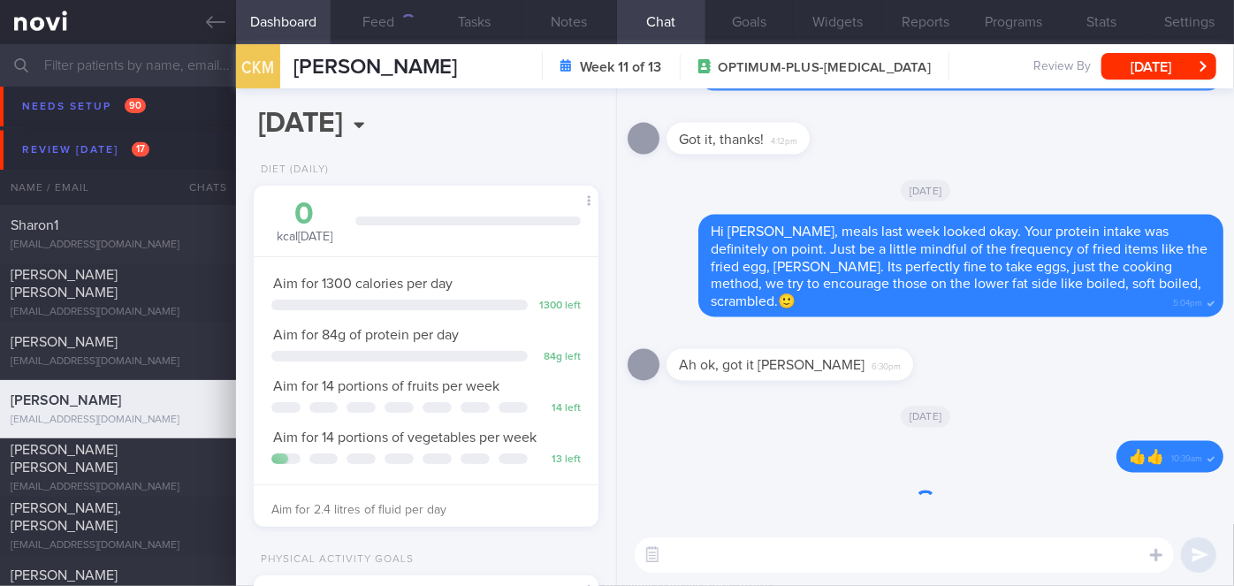
scroll to position [175, 301]
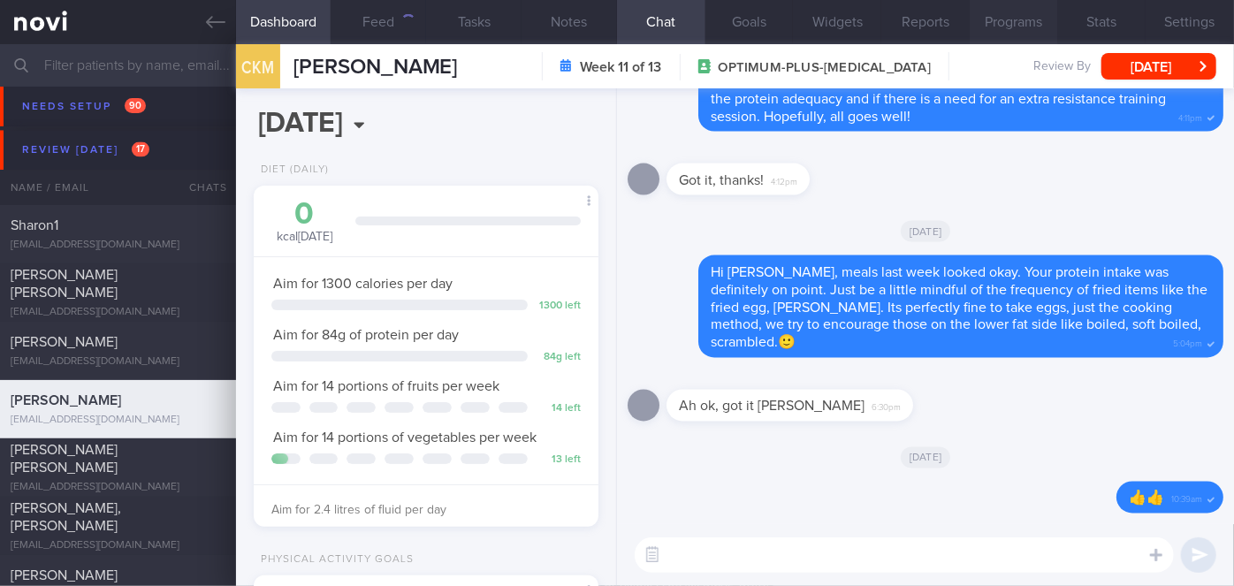
click at [1019, 30] on button "Programs" at bounding box center [1014, 22] width 88 height 44
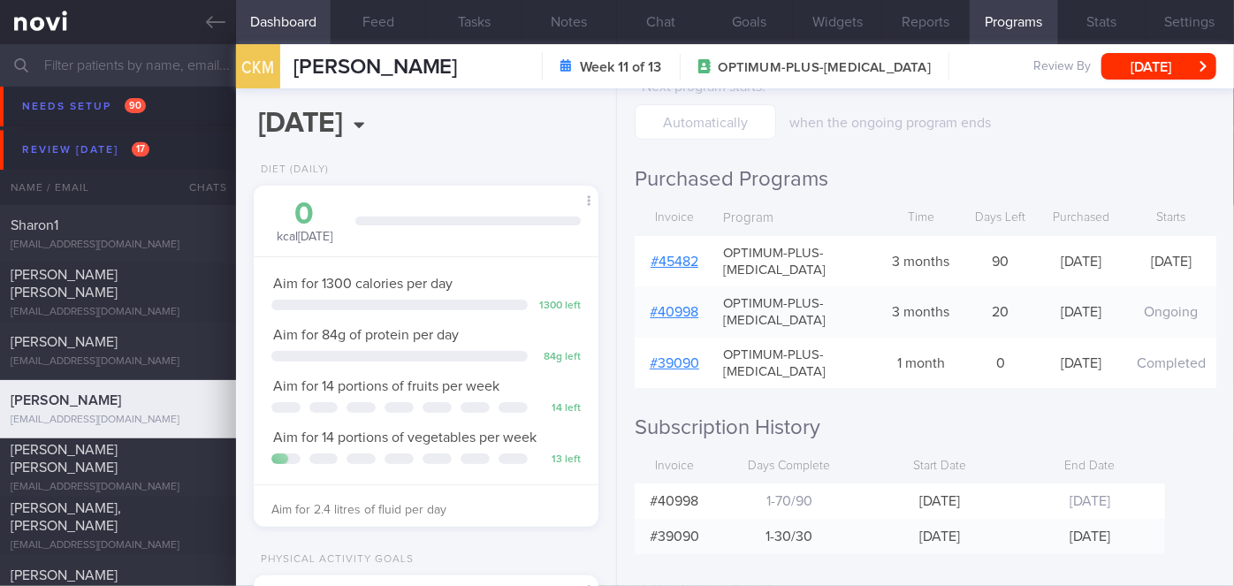
scroll to position [250, 0]
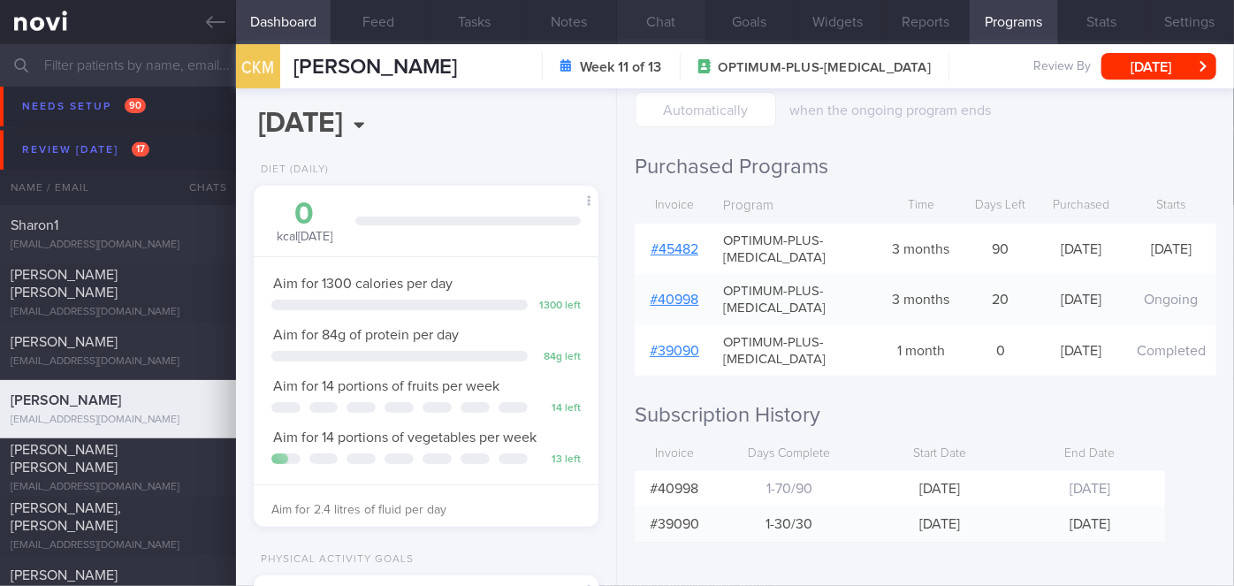
click at [675, 21] on button "Chat" at bounding box center [661, 22] width 88 height 44
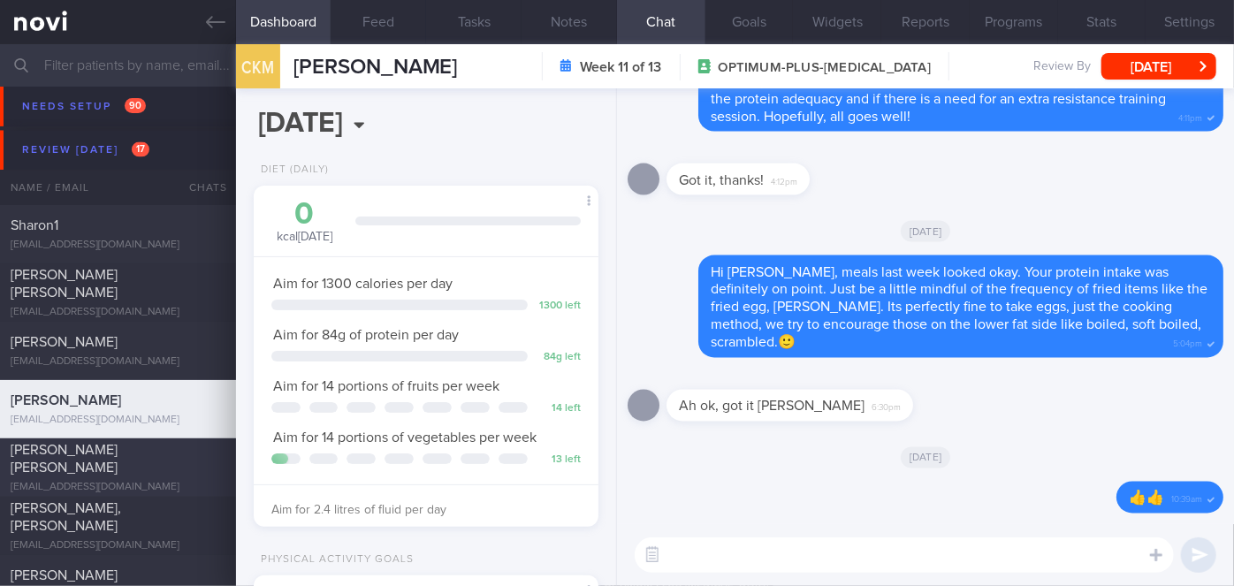
click at [175, 462] on div "[PERSON_NAME] [PERSON_NAME]" at bounding box center [116, 458] width 210 height 35
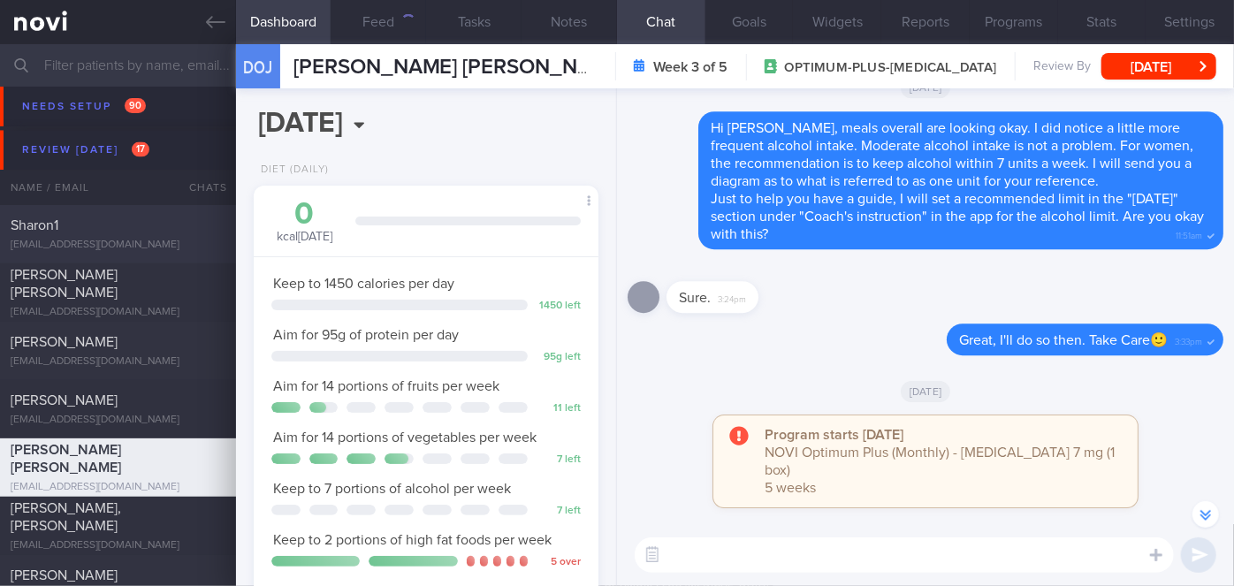
scroll to position [175, 301]
click at [849, 528] on div "​ ​" at bounding box center [925, 555] width 617 height 62
click at [740, 359] on div "Delete Great, I'll do so then. Take Care🙂 3:33pm" at bounding box center [926, 345] width 596 height 42
click at [822, 324] on div "Sure. 3:24pm" at bounding box center [926, 292] width 596 height 64
click at [206, 27] on icon at bounding box center [215, 21] width 19 height 19
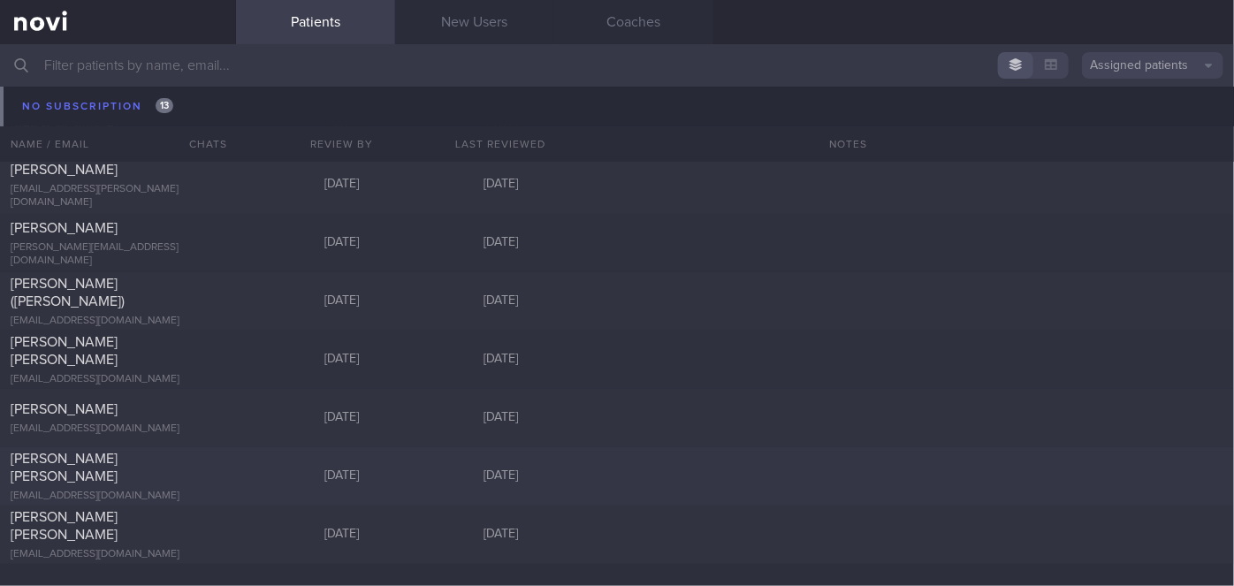
scroll to position [16271, 0]
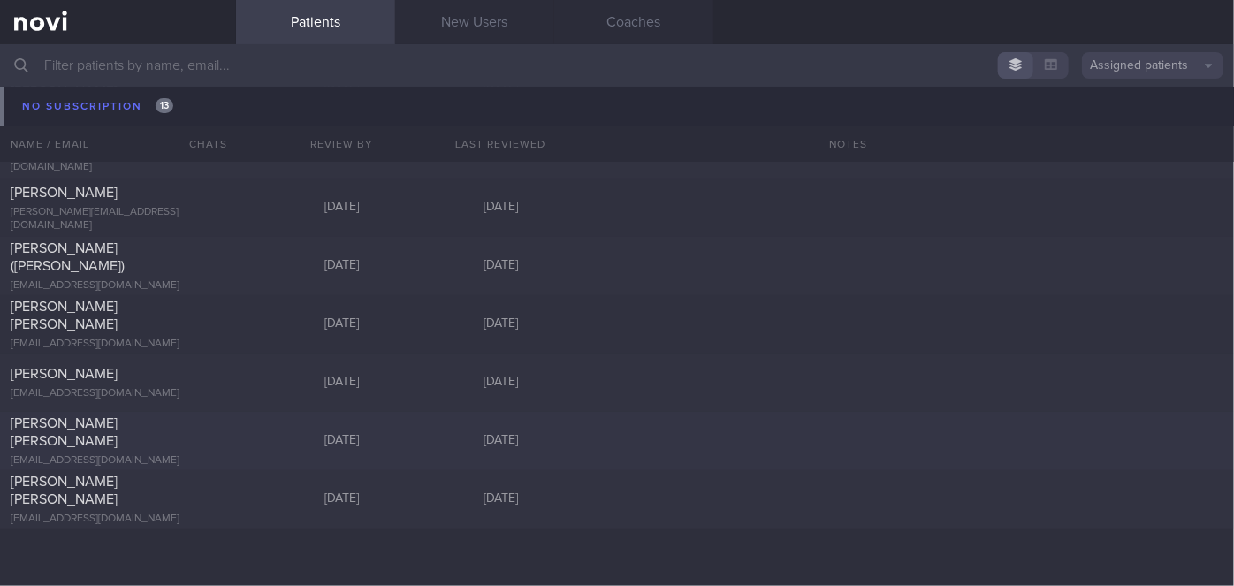
click at [249, 412] on div "KESHINI RAMASAMY keshini07@hotmail.com Fri, 5 Sep 6 days ago" at bounding box center [617, 383] width 1234 height 58
select select "8"
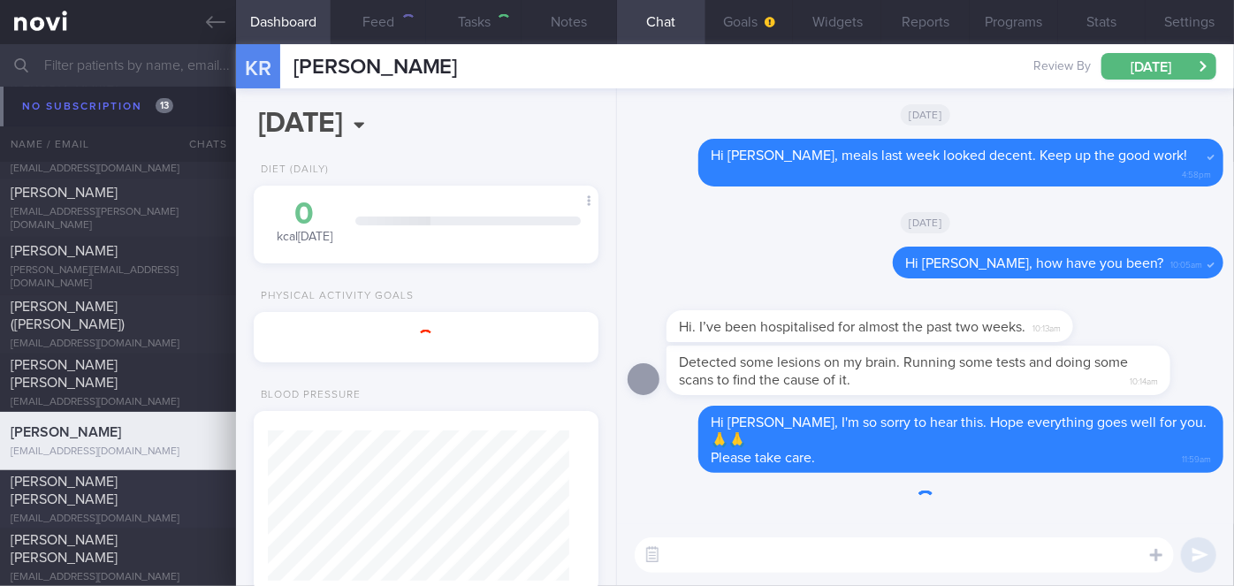
scroll to position [150, 301]
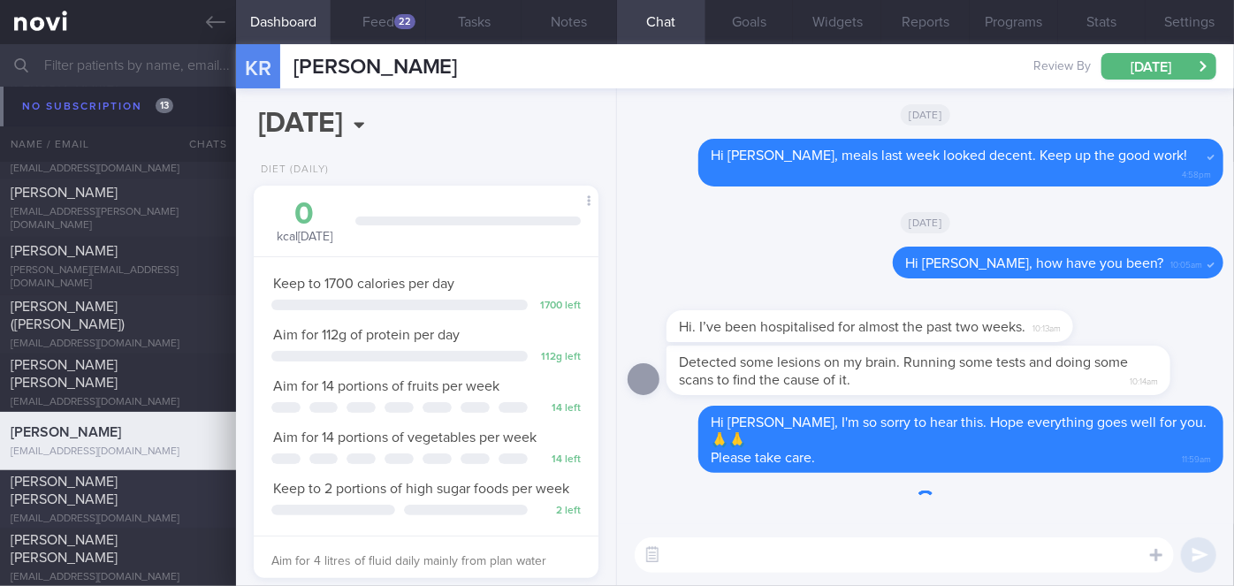
click at [219, 484] on div "BORALKAR JYOTI RANJEET drjyo09@gmail.com" at bounding box center [118, 499] width 236 height 53
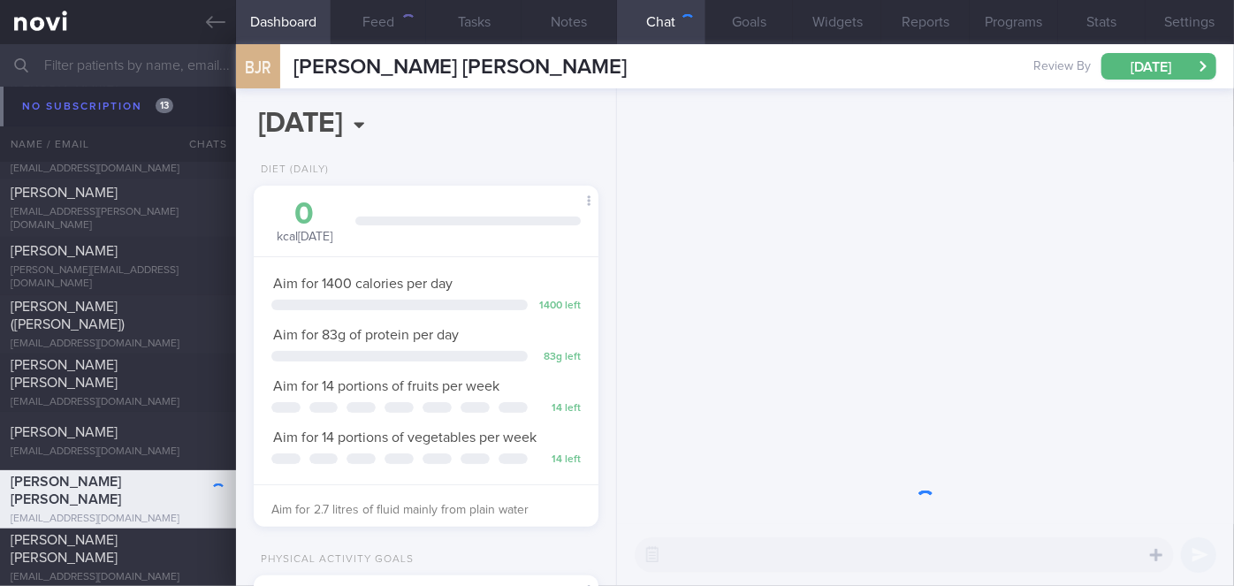
scroll to position [175, 301]
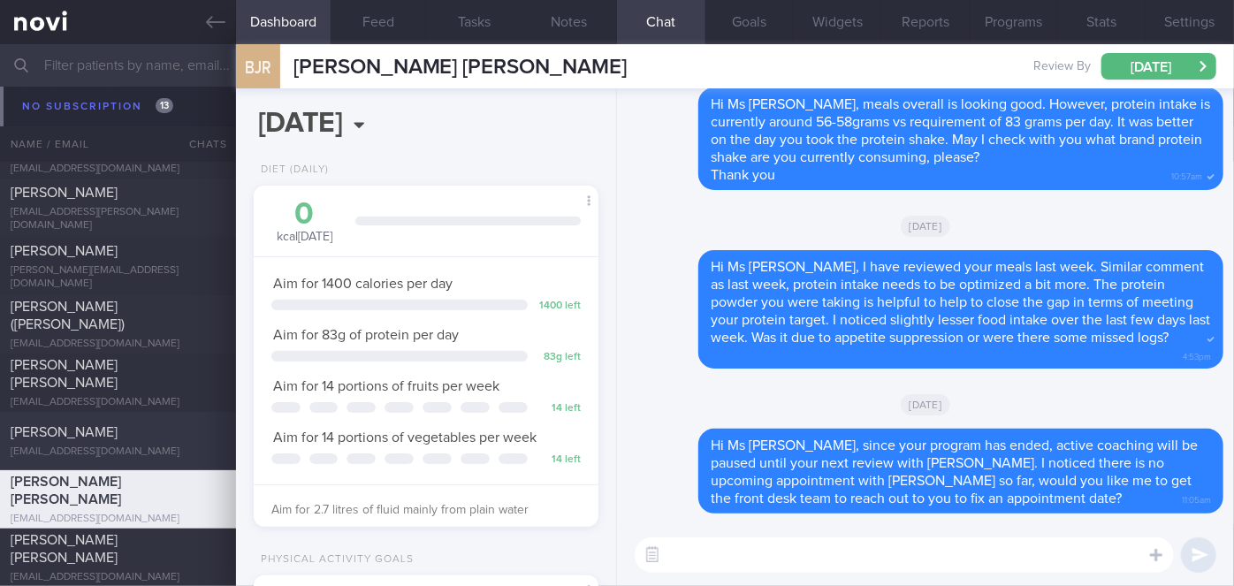
click at [168, 438] on div "[PERSON_NAME]" at bounding box center [116, 433] width 210 height 18
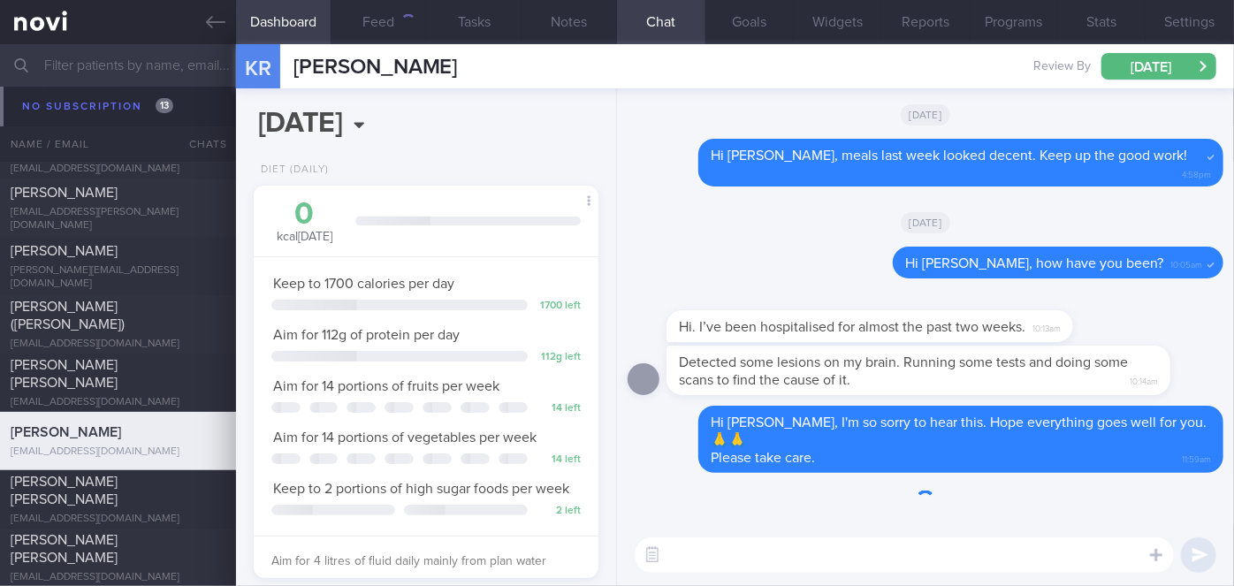
scroll to position [150, 301]
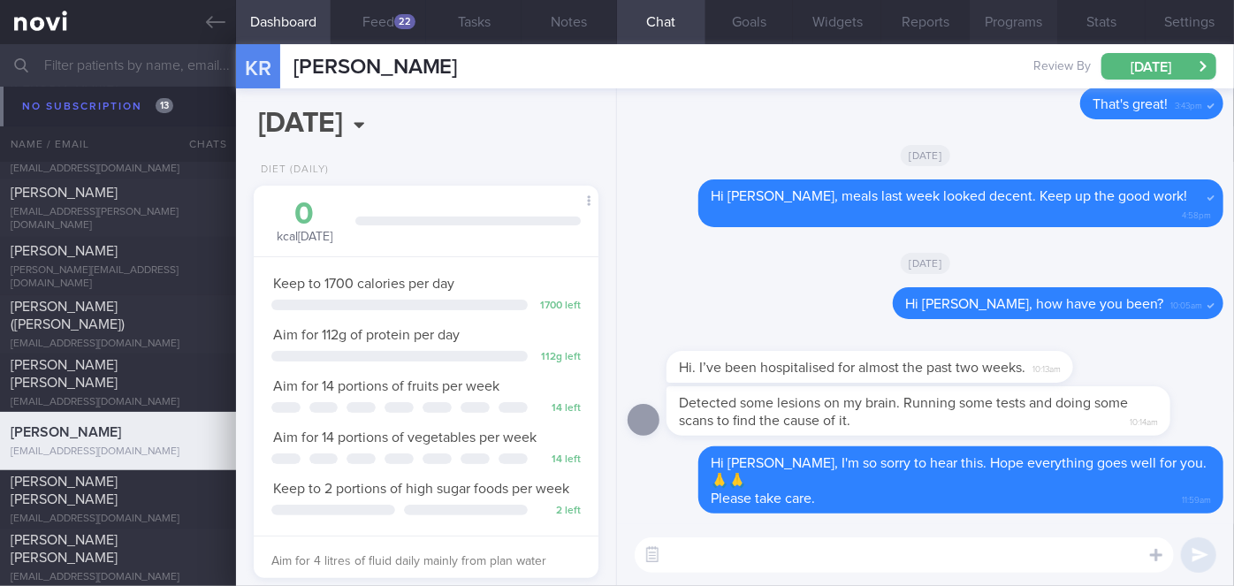
click at [1007, 34] on button "Programs" at bounding box center [1014, 22] width 88 height 44
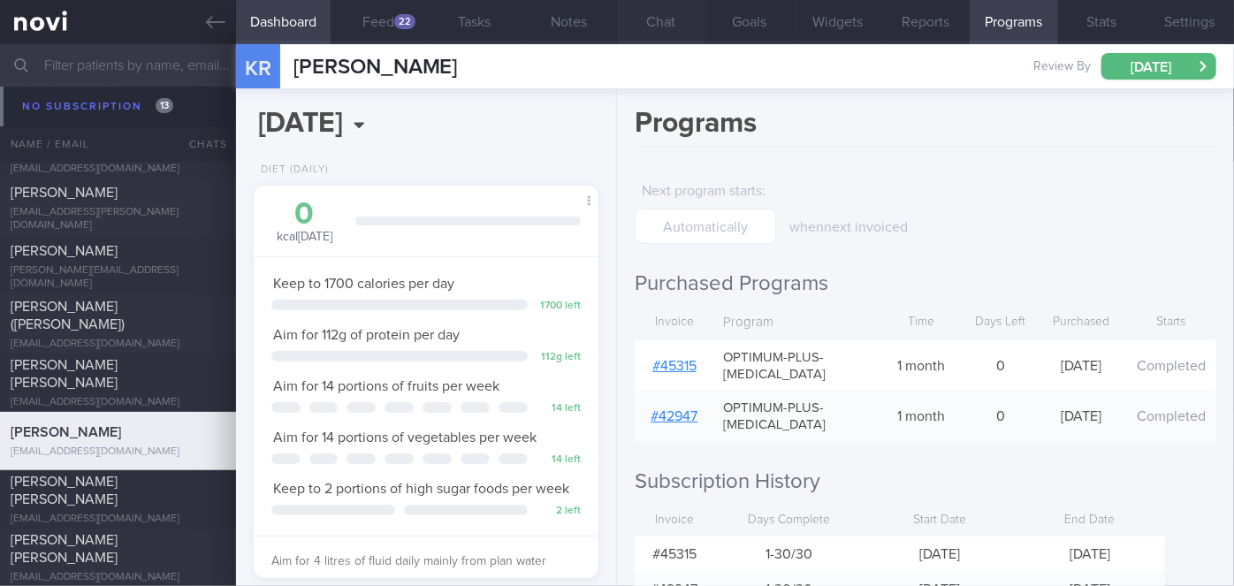
click at [657, 19] on button "Chat" at bounding box center [661, 22] width 88 height 44
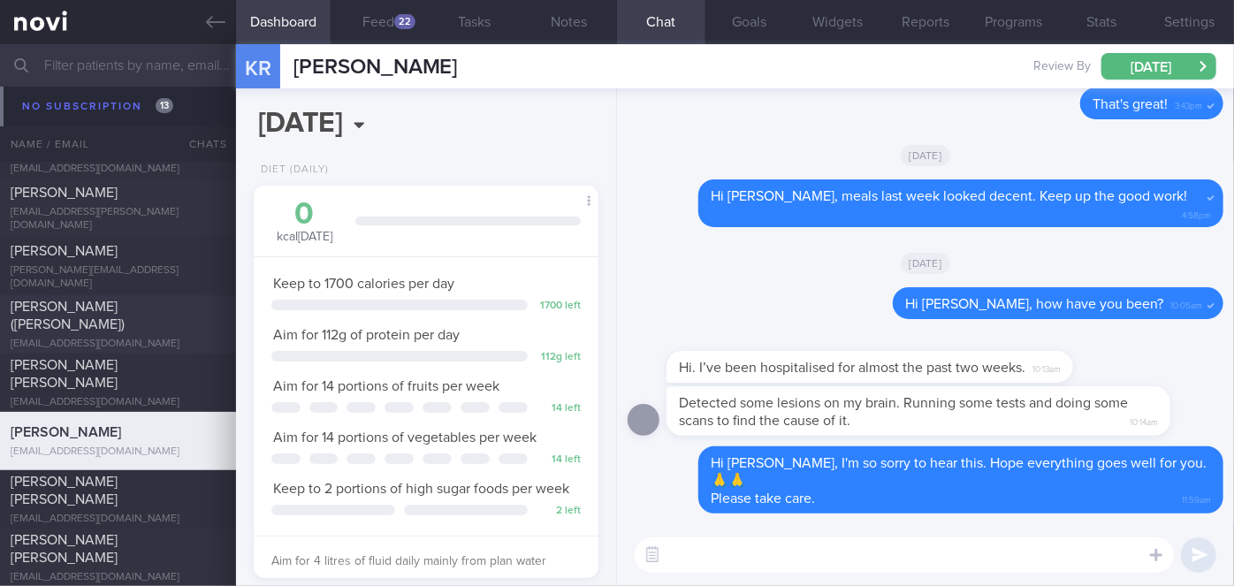
click at [164, 316] on div "[PERSON_NAME] ([PERSON_NAME])" at bounding box center [116, 315] width 210 height 35
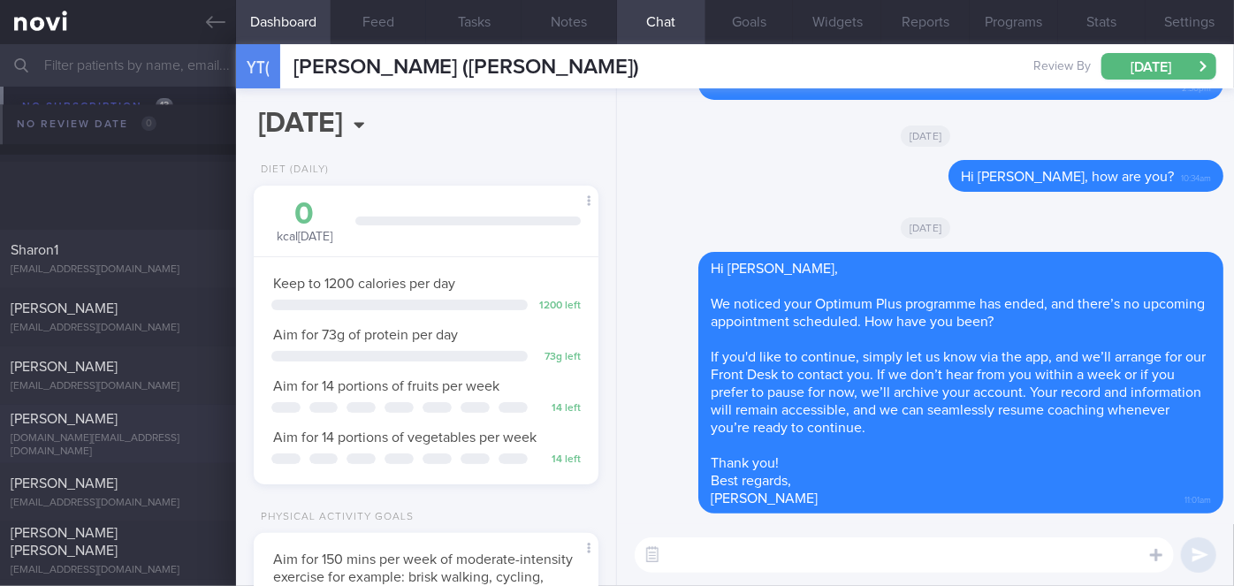
scroll to position [16030, 0]
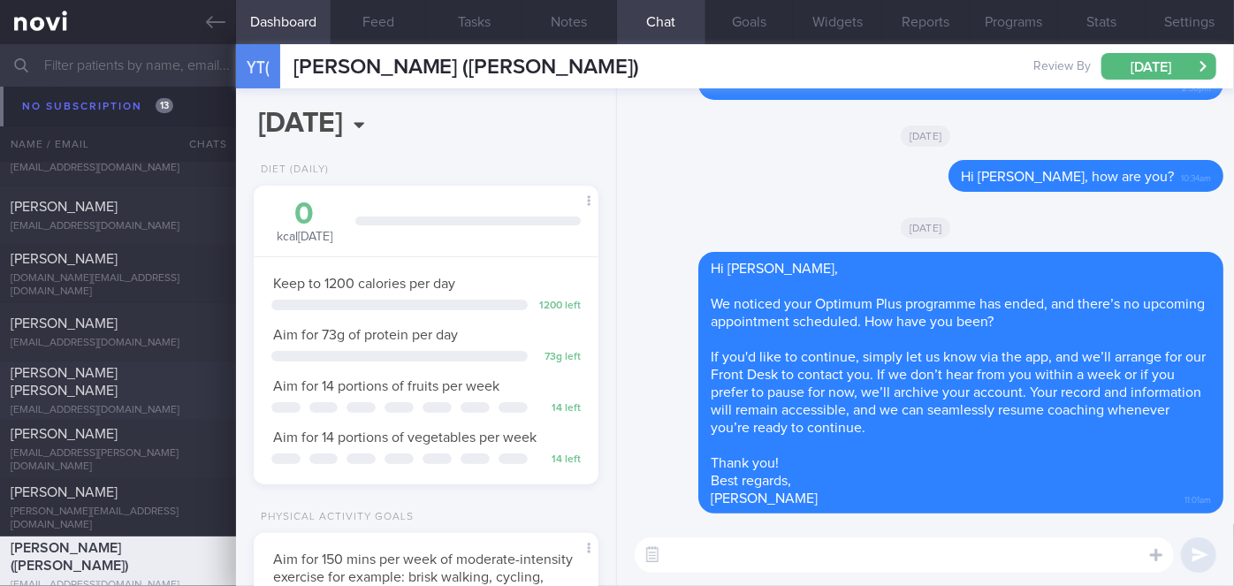
click at [141, 395] on div "[PERSON_NAME] [PERSON_NAME]" at bounding box center [116, 381] width 210 height 35
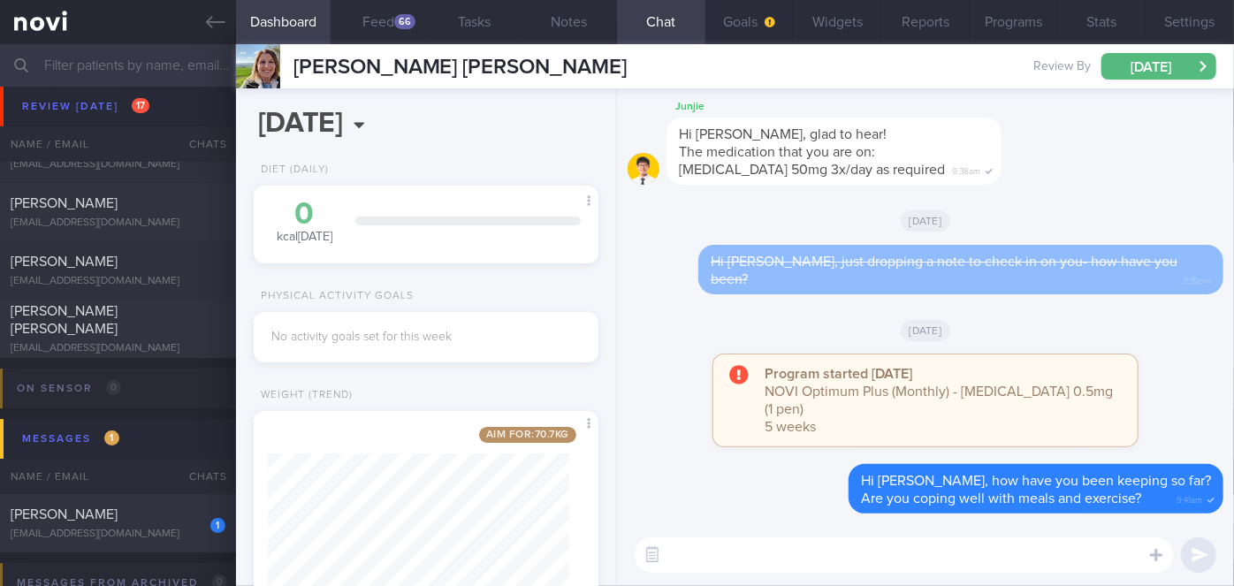
scroll to position [6224, 0]
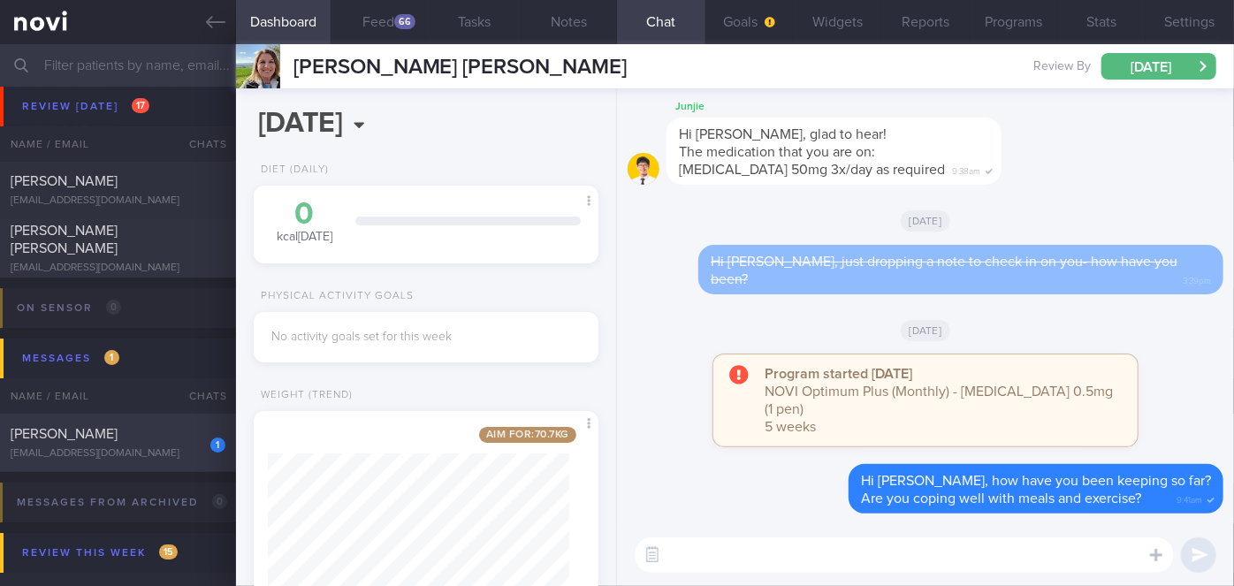
click at [167, 425] on div "[PERSON_NAME]" at bounding box center [116, 434] width 210 height 18
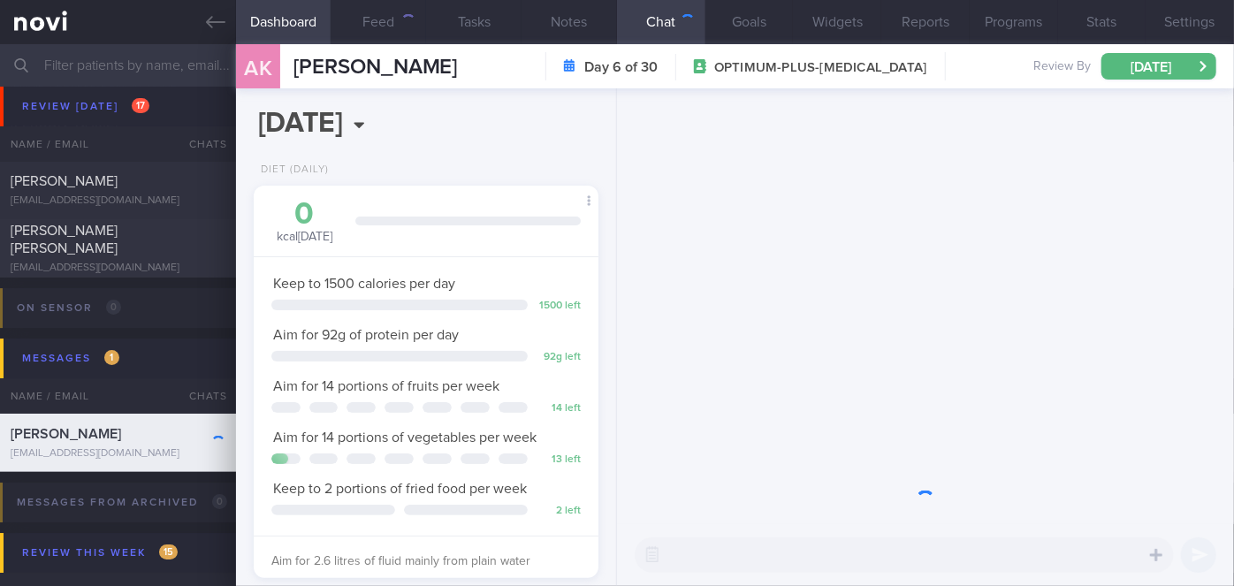
scroll to position [175, 301]
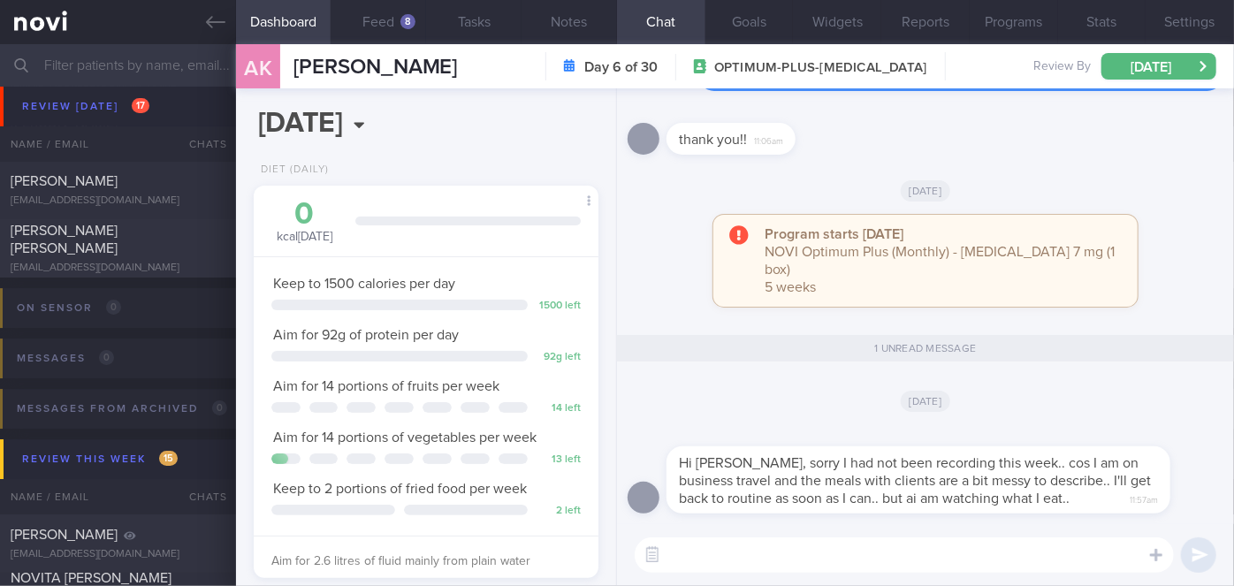
click at [725, 557] on textarea at bounding box center [904, 555] width 539 height 35
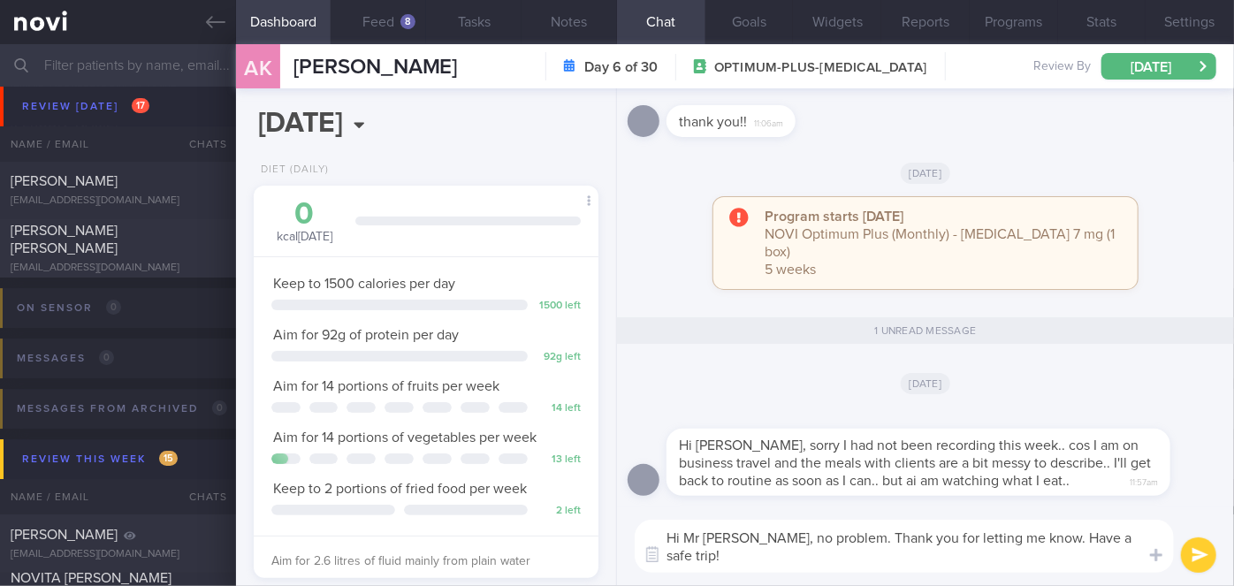
scroll to position [0, 0]
type textarea "Hi Mr Andy, no problem. Thank you for letting me know. Have a safe trip!"
click at [1193, 549] on button "submit" at bounding box center [1198, 555] width 35 height 35
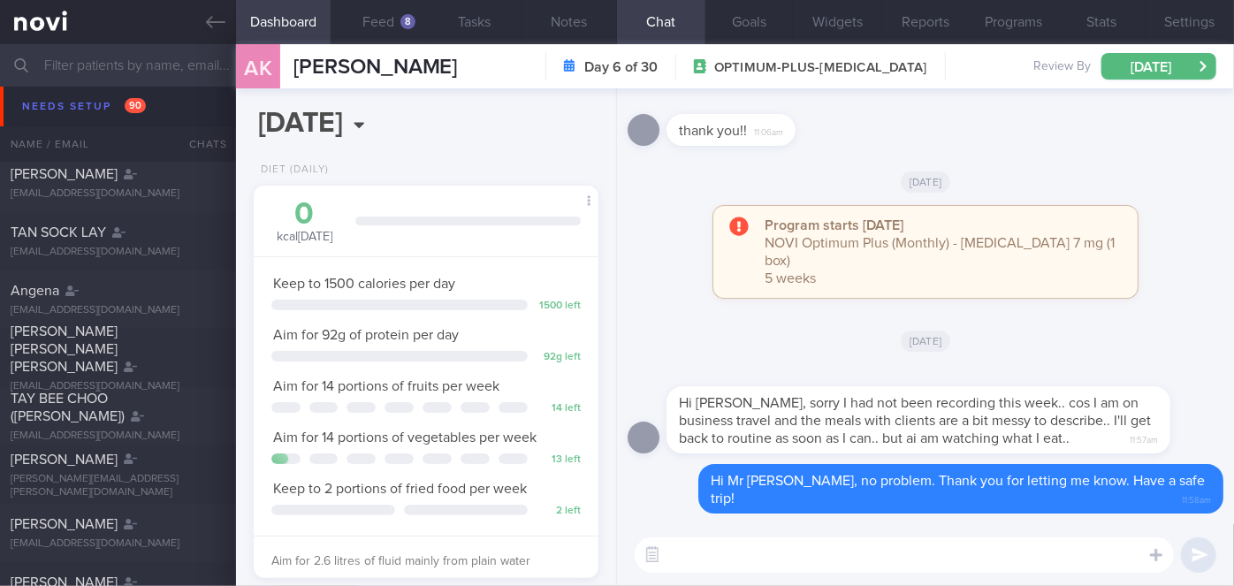
scroll to position [2688, 0]
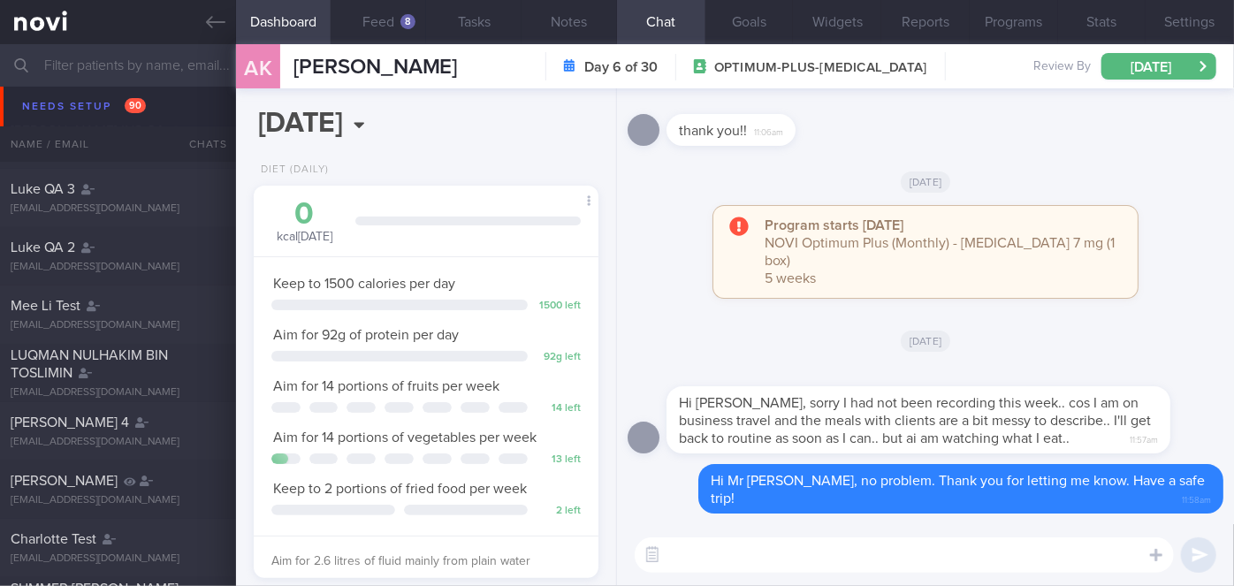
click at [788, 350] on div "[DATE]" at bounding box center [926, 341] width 596 height 50
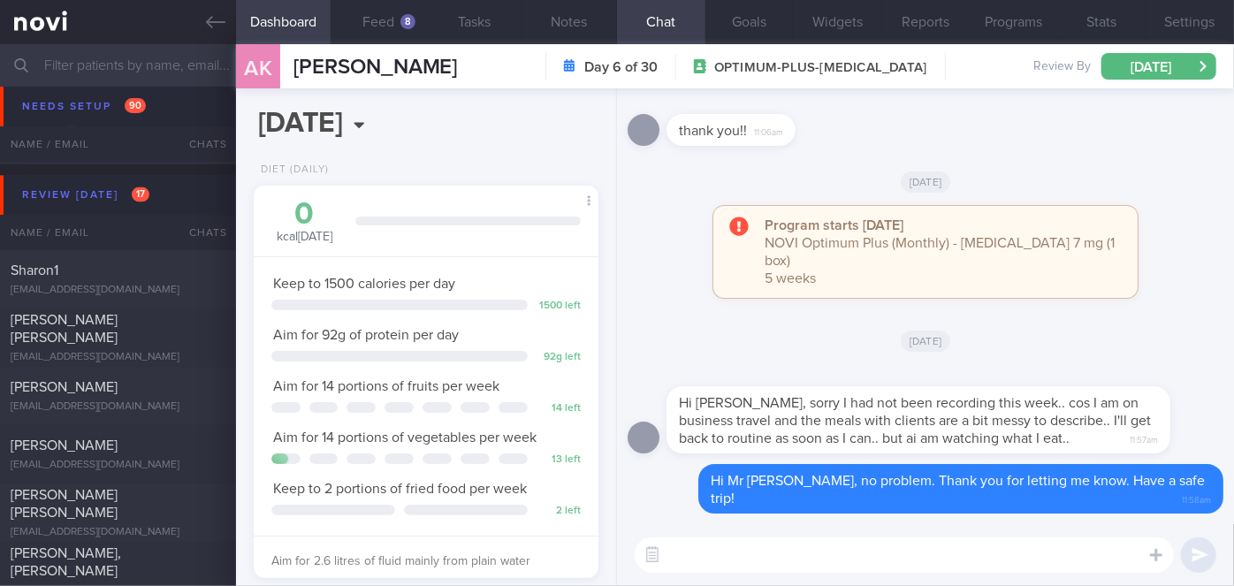
scroll to position [5340, 0]
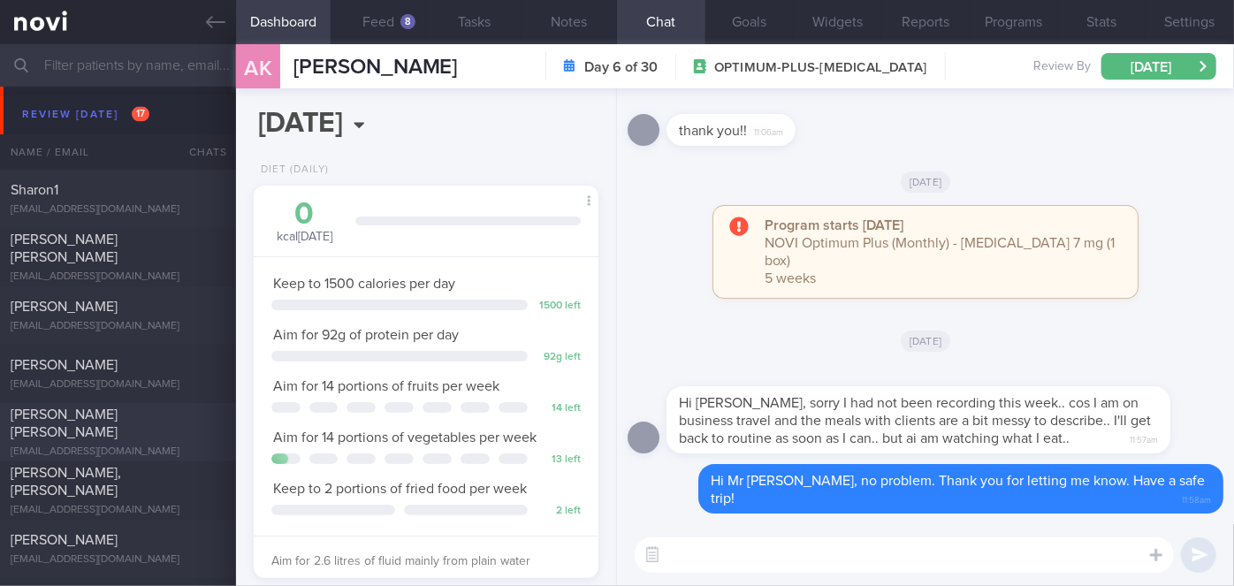
click at [172, 425] on div "[PERSON_NAME] [PERSON_NAME]" at bounding box center [116, 423] width 210 height 35
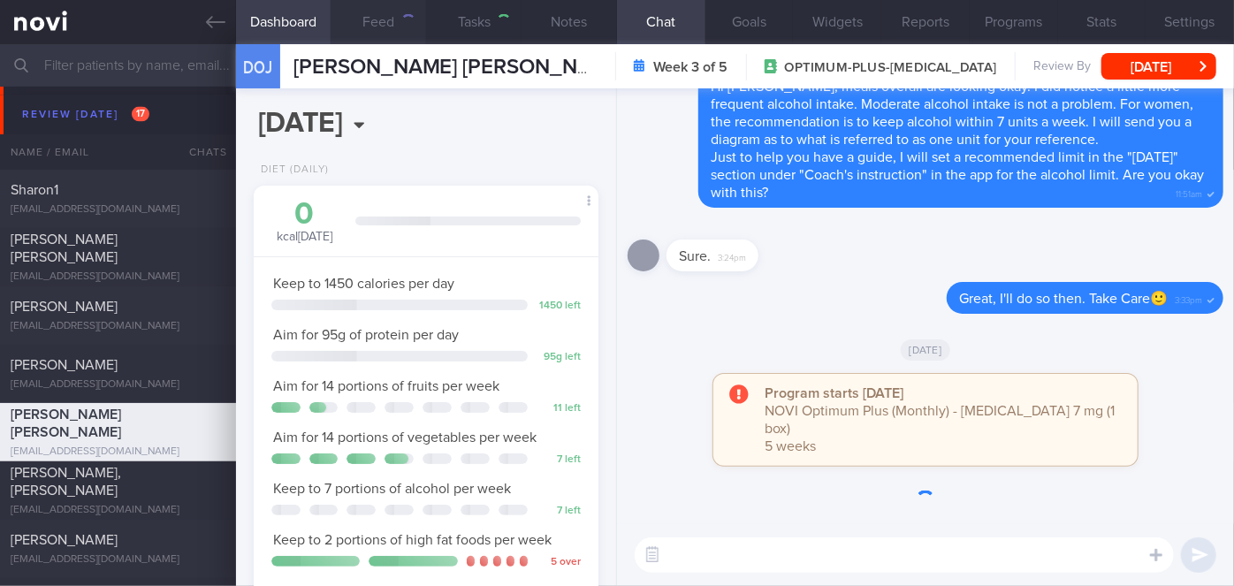
select select "7"
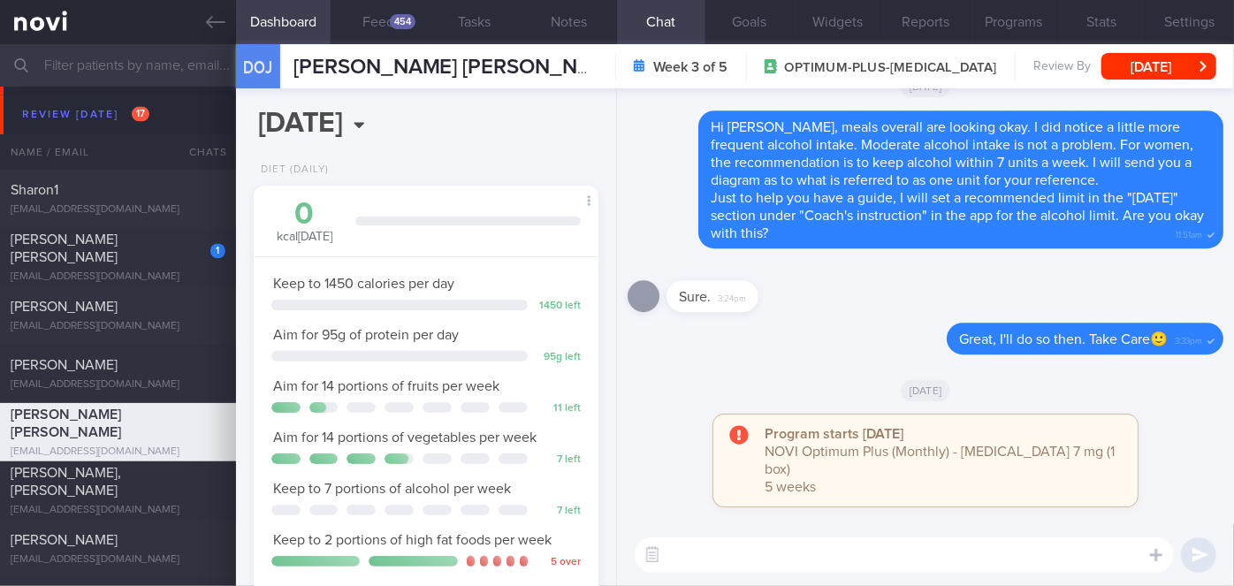
scroll to position [175, 301]
click at [1035, 21] on button "Programs" at bounding box center [1014, 22] width 88 height 44
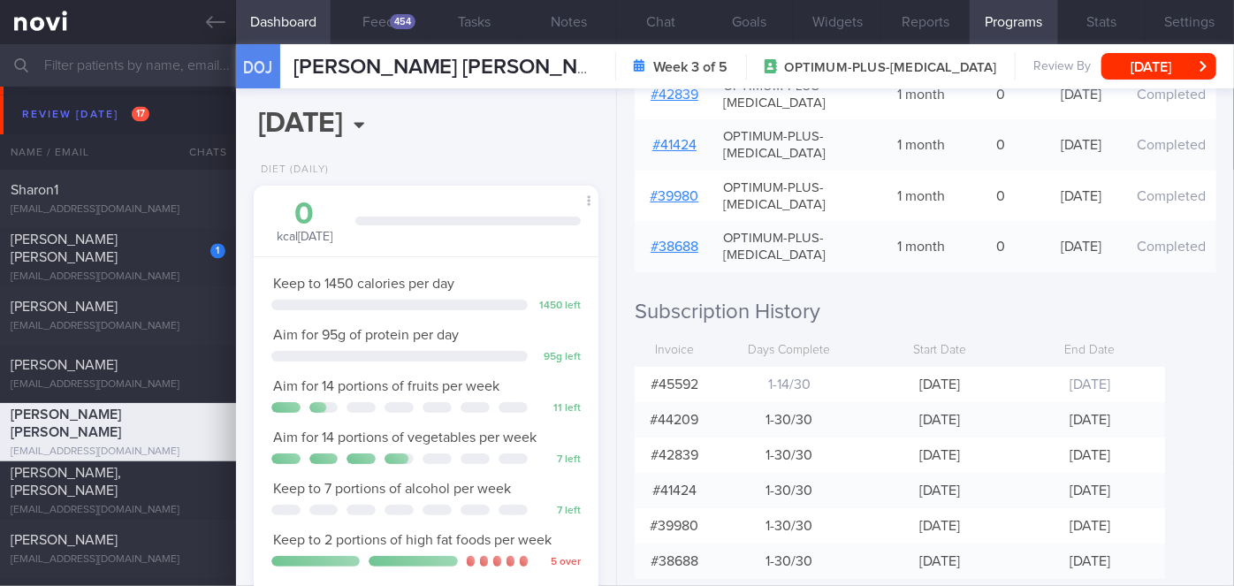
scroll to position [539, 0]
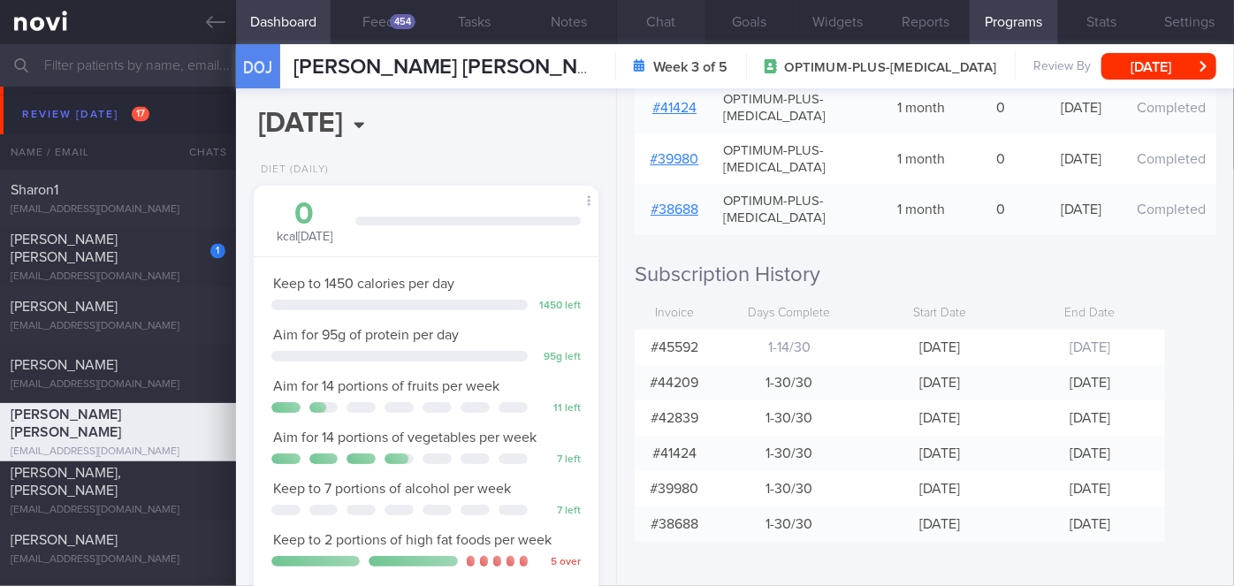
click at [655, 17] on button "Chat" at bounding box center [661, 22] width 88 height 44
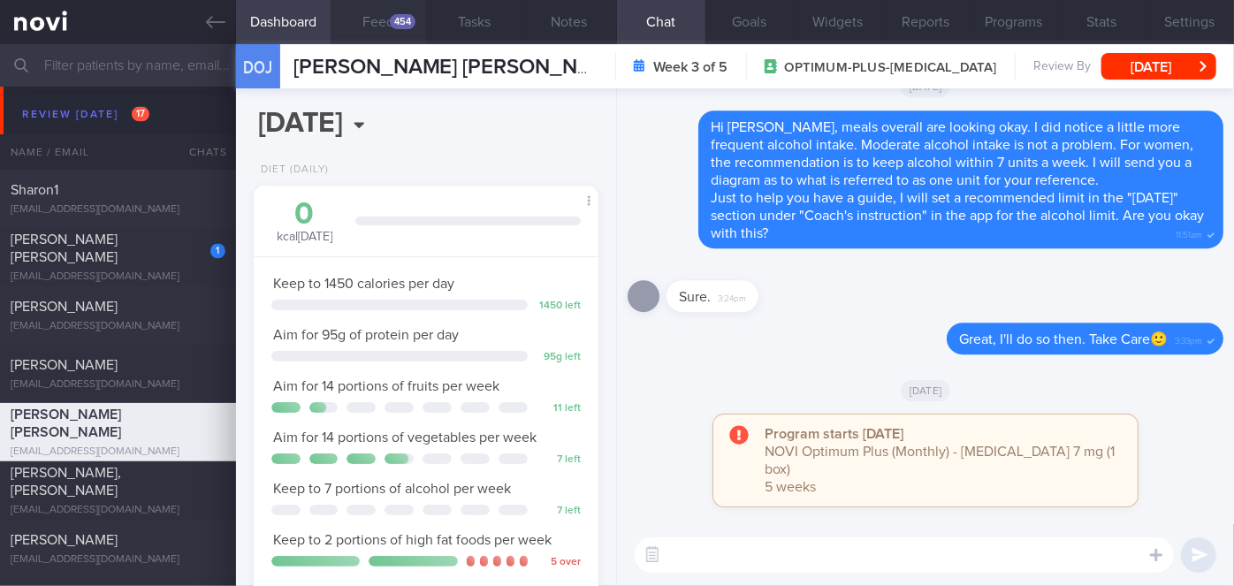
click at [404, 21] on div "454" at bounding box center [403, 21] width 26 height 15
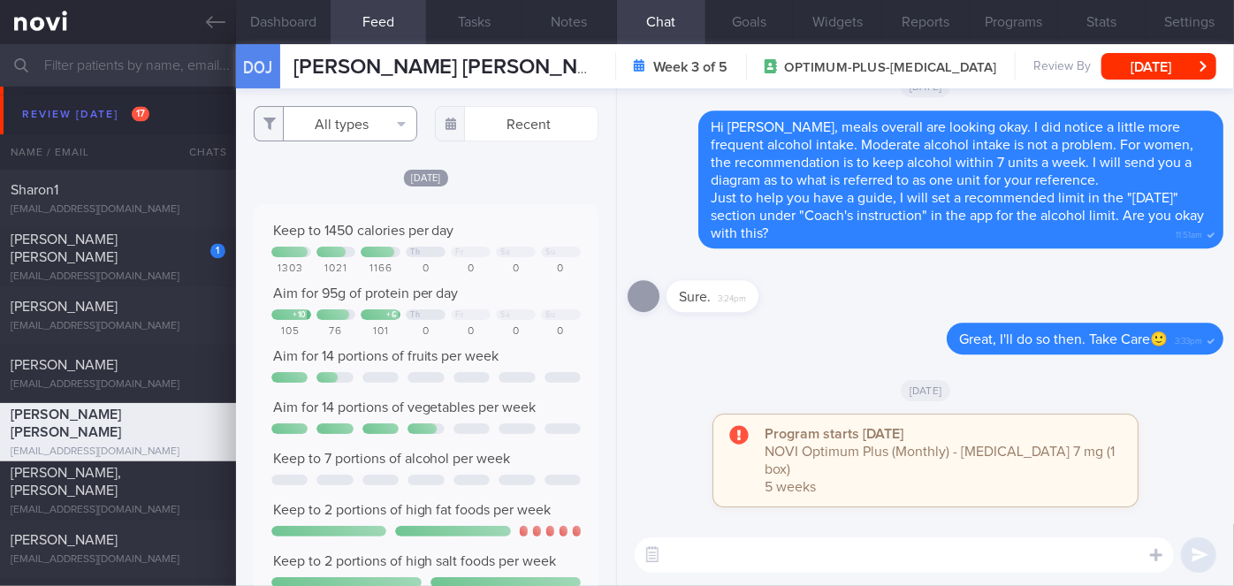
click at [326, 125] on button "All types" at bounding box center [336, 123] width 164 height 35
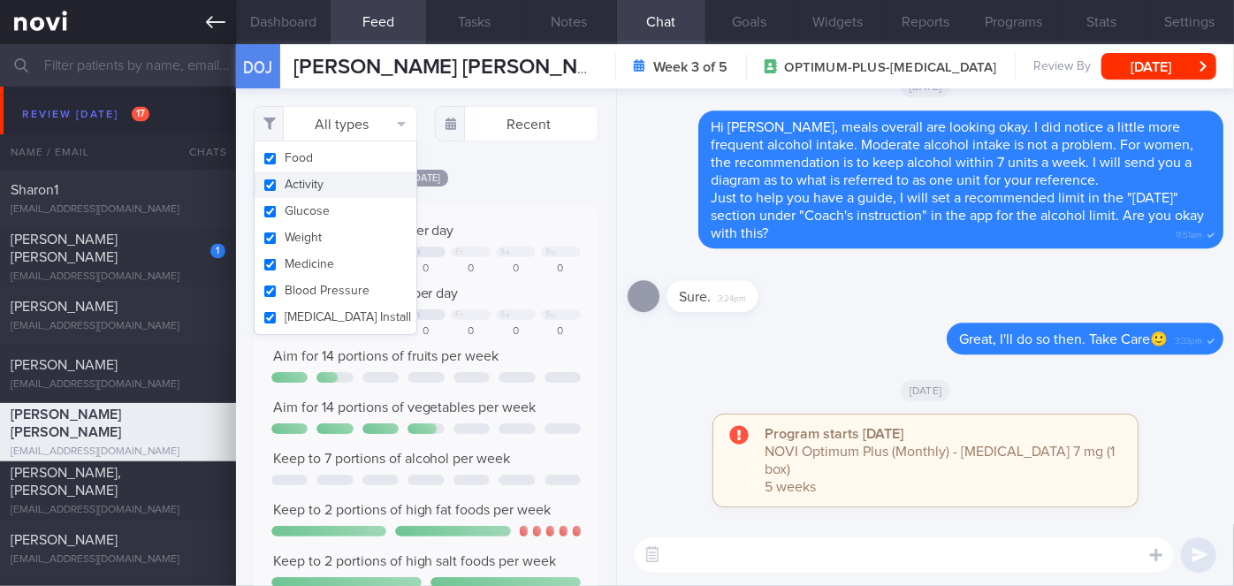
click at [305, 180] on button "Activity" at bounding box center [336, 185] width 162 height 27
checkbox input "false"
click at [655, 218] on div "Delete Hi Olivia, meals overall are looking okay. I did notice a little more fr…" at bounding box center [926, 180] width 596 height 138
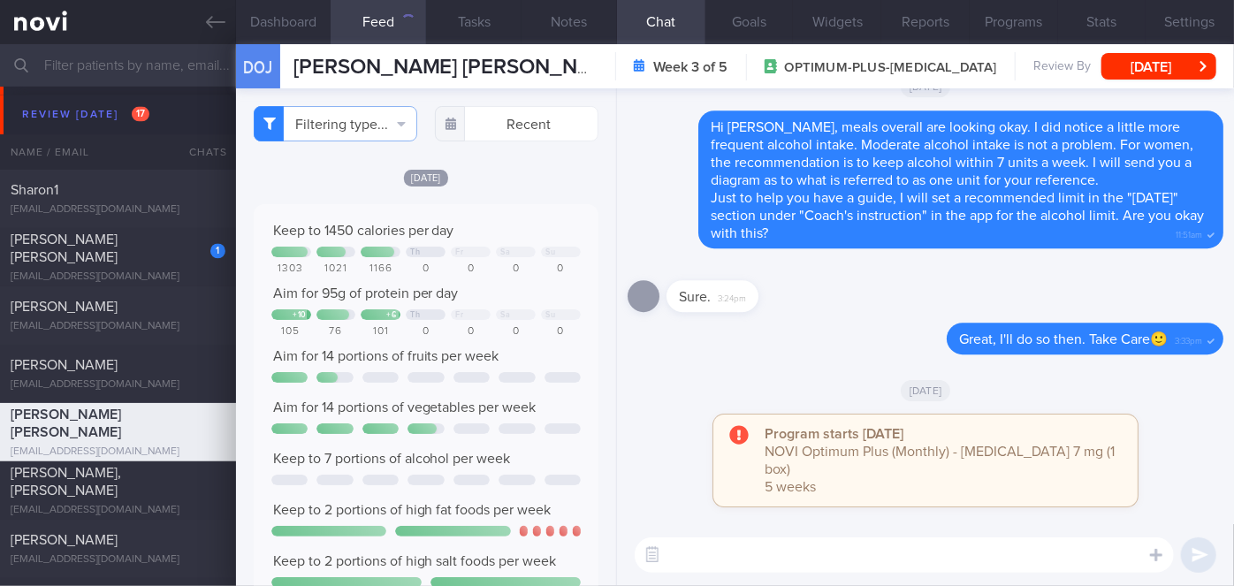
click at [721, 365] on div "Delete Great, I'll do so then. Take Care🙂 3:33pm" at bounding box center [926, 344] width 596 height 42
click at [508, 115] on input "text" at bounding box center [517, 123] width 164 height 35
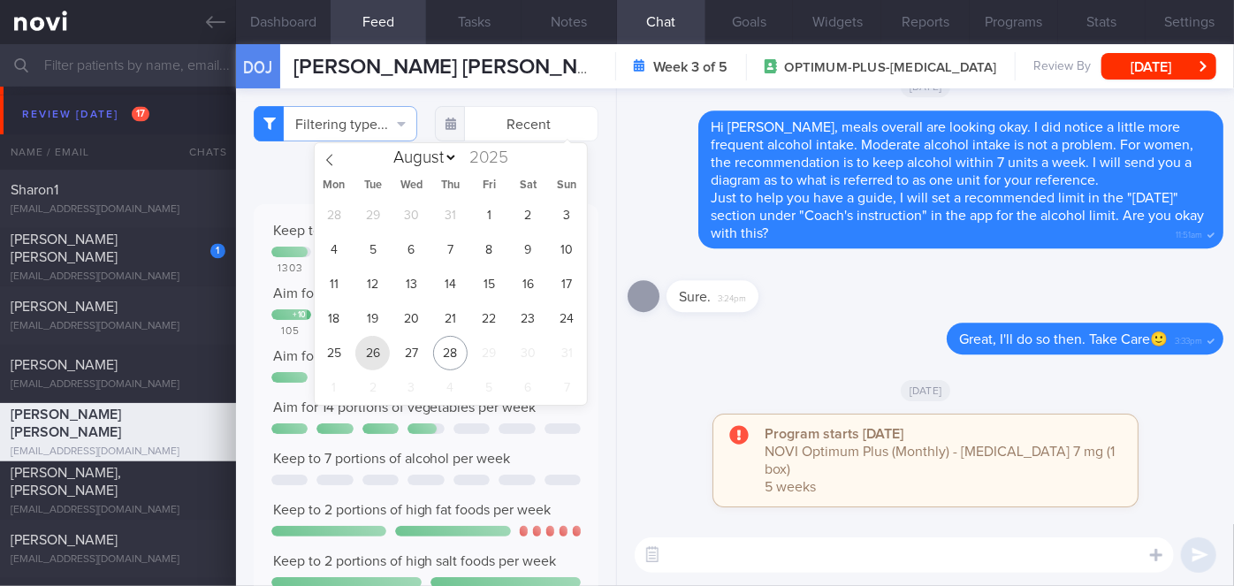
click at [368, 347] on span "26" at bounding box center [372, 353] width 34 height 34
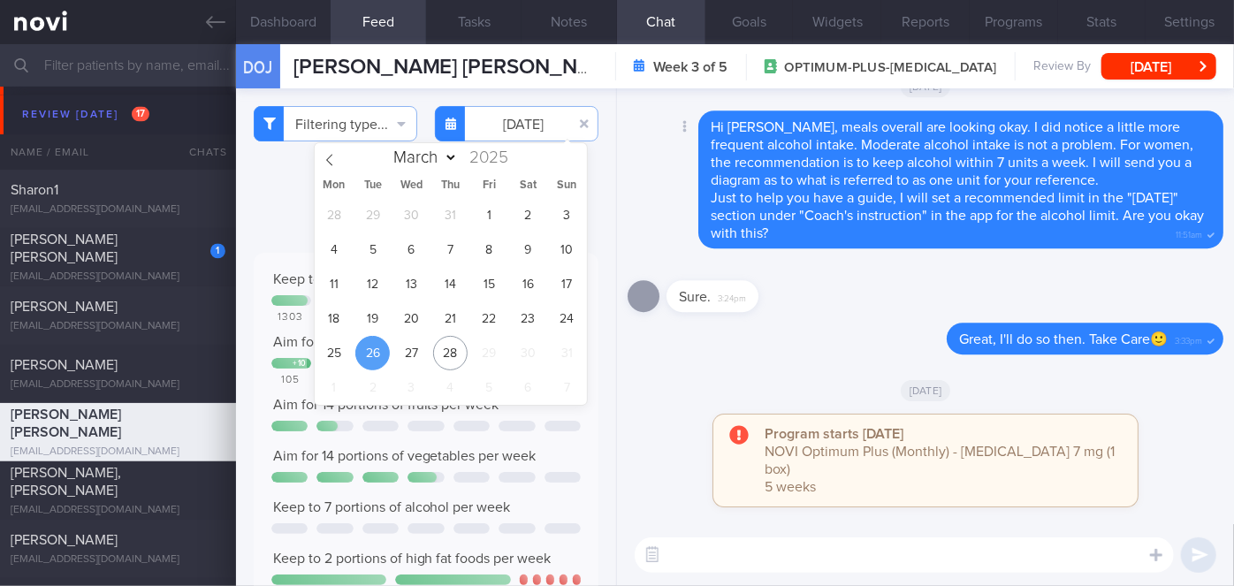
click at [660, 245] on div "Delete Hi Olivia, meals overall are looking okay. I did notice a little more fr…" at bounding box center [926, 180] width 596 height 138
click at [521, 131] on input "2025-08-26" at bounding box center [517, 123] width 164 height 35
click at [340, 316] on span "18" at bounding box center [334, 318] width 34 height 34
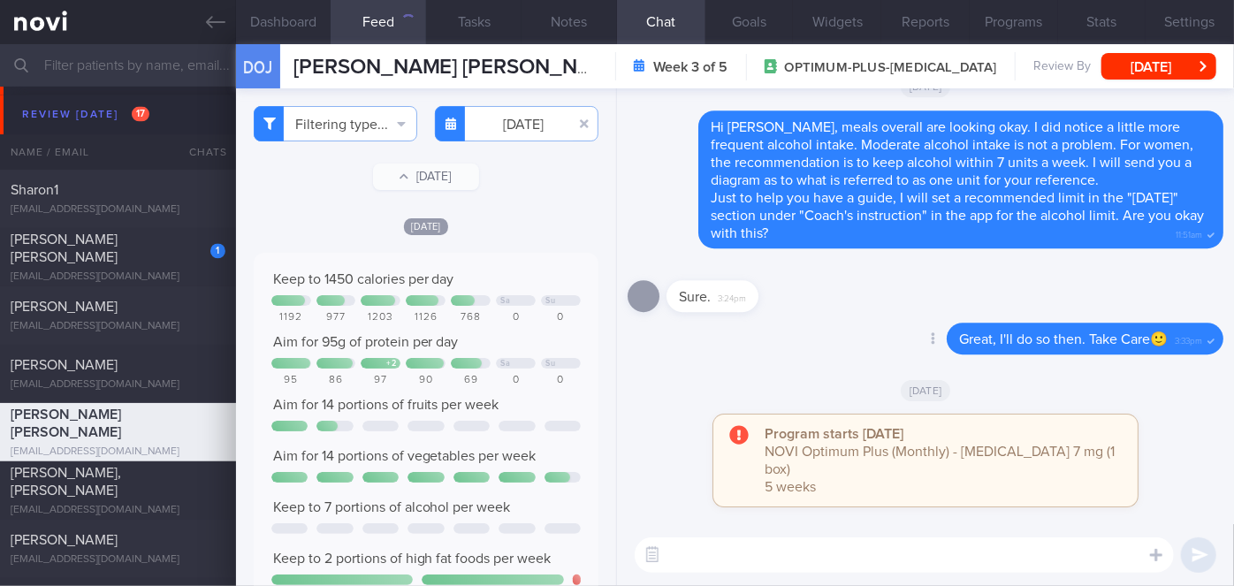
click at [726, 365] on div "Delete Great, I'll do so then. Take Care🙂 3:33pm" at bounding box center [926, 344] width 596 height 42
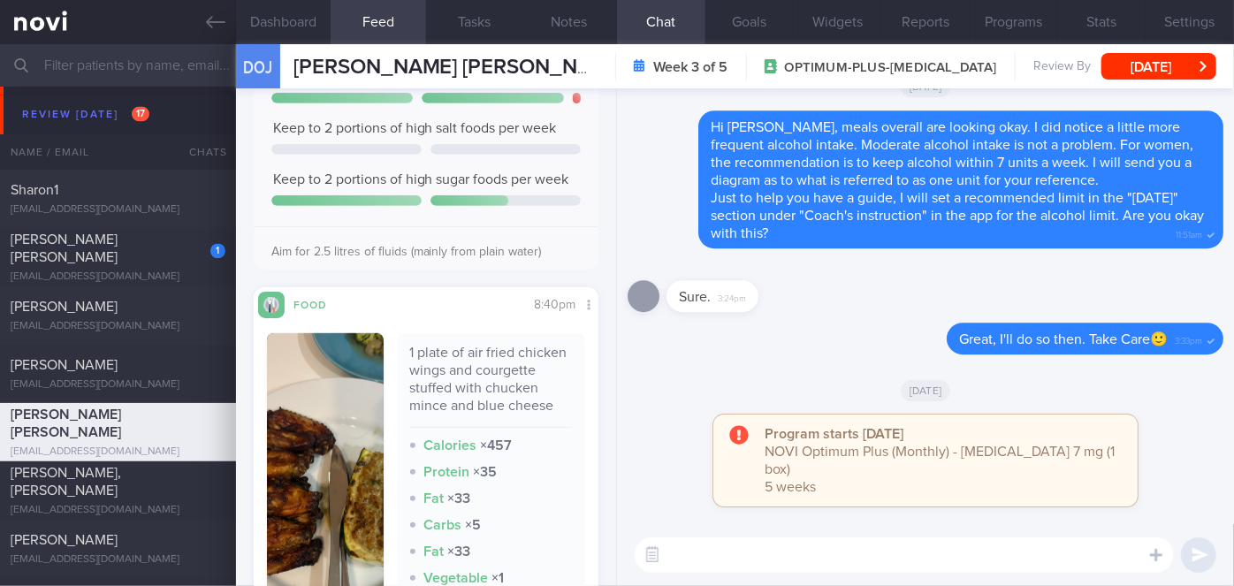
click at [291, 423] on img "button" at bounding box center [325, 511] width 117 height 357
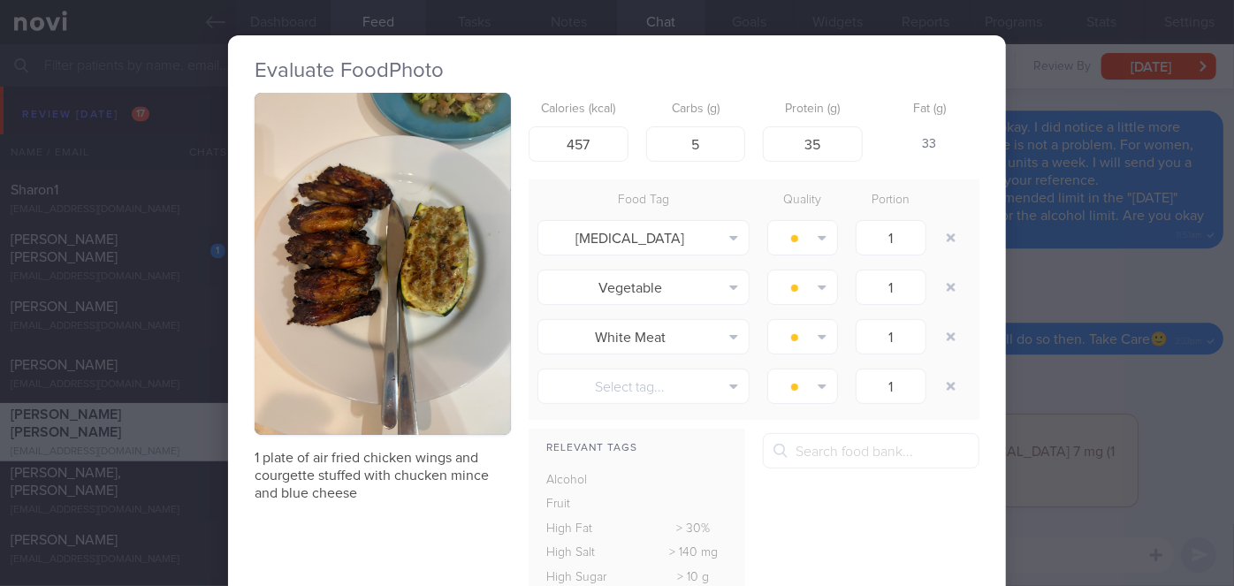
click at [1050, 406] on div "Evaluate Food Photo 1 plate of air fried chicken wings and courgette stuffed wi…" at bounding box center [617, 293] width 1234 height 586
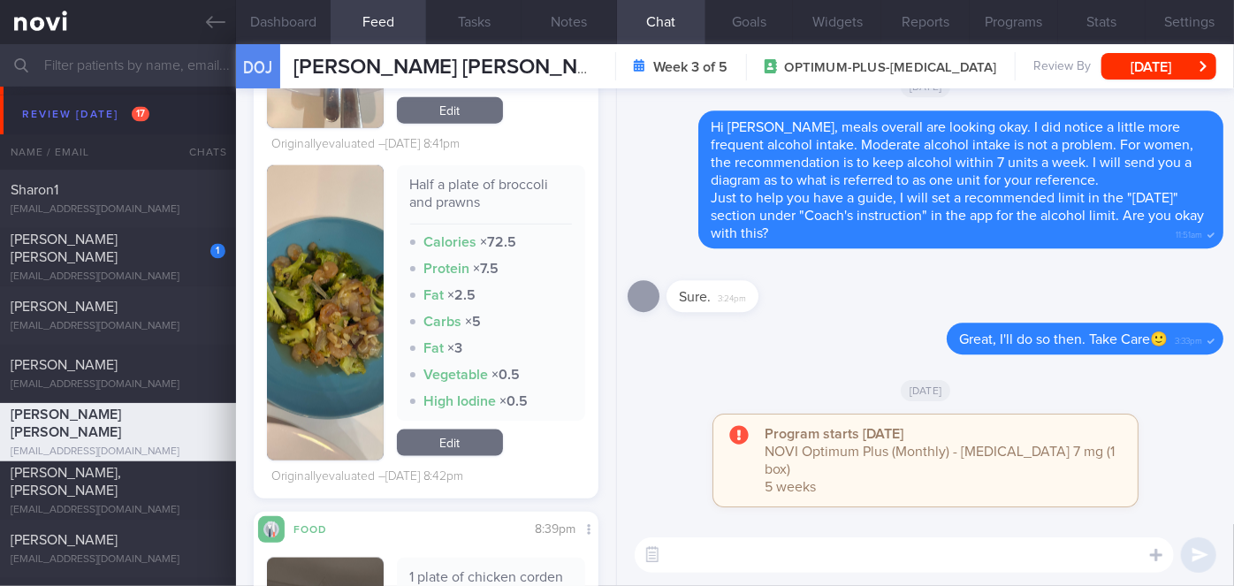
scroll to position [1446, 0]
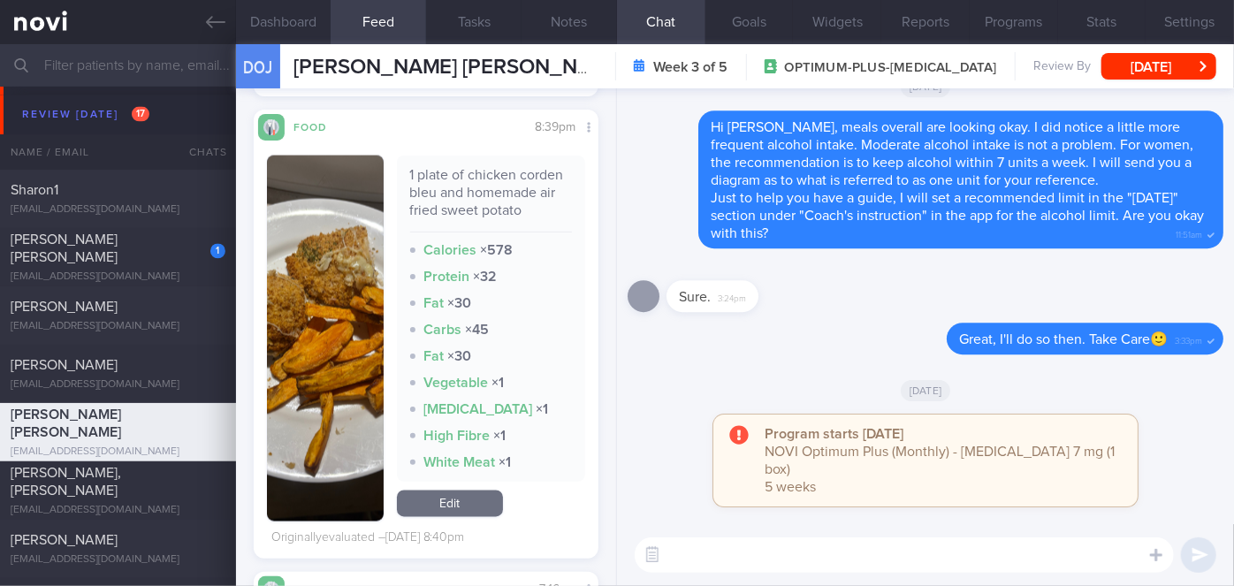
click at [325, 317] on button "button" at bounding box center [325, 339] width 117 height 366
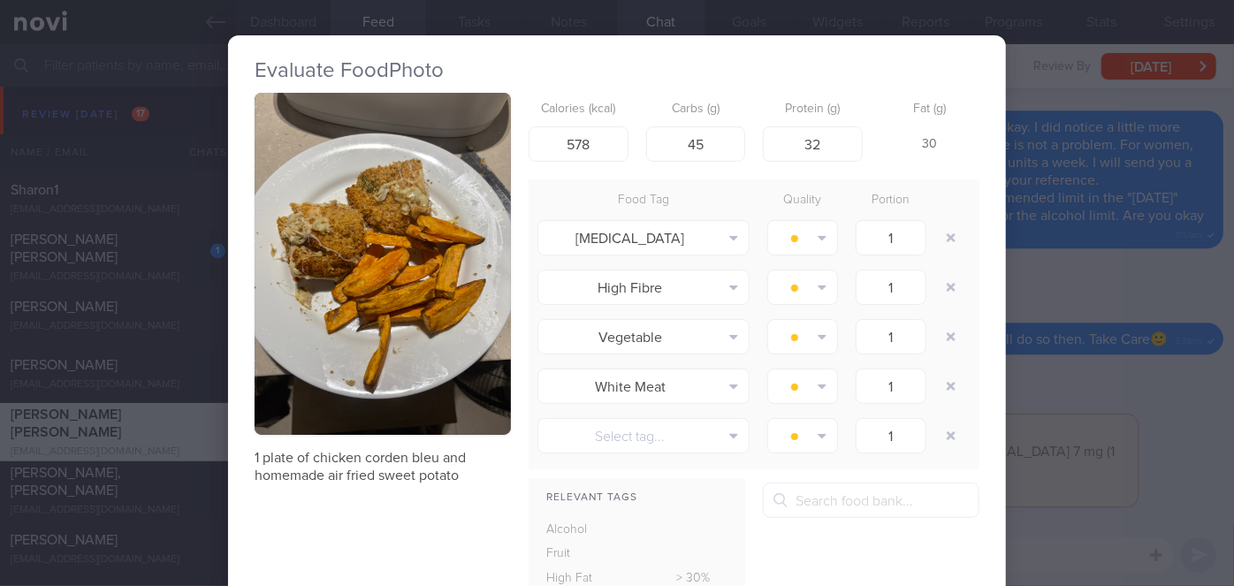
click at [1072, 397] on div "Evaluate Food Photo 1 plate of chicken corden bleu and homemade air fried sweet…" at bounding box center [617, 293] width 1234 height 586
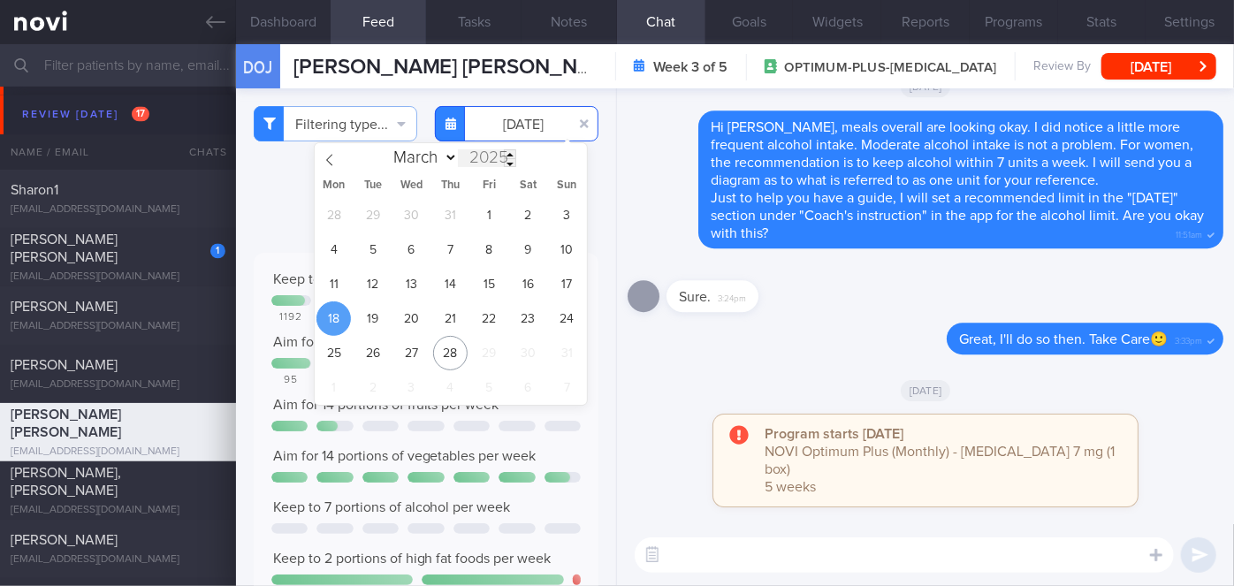
click at [502, 133] on body "You are offline! Some functionality will be unavailable Patients New Users Coac…" at bounding box center [617, 293] width 1234 height 586
click at [375, 317] on span "19" at bounding box center [372, 318] width 34 height 34
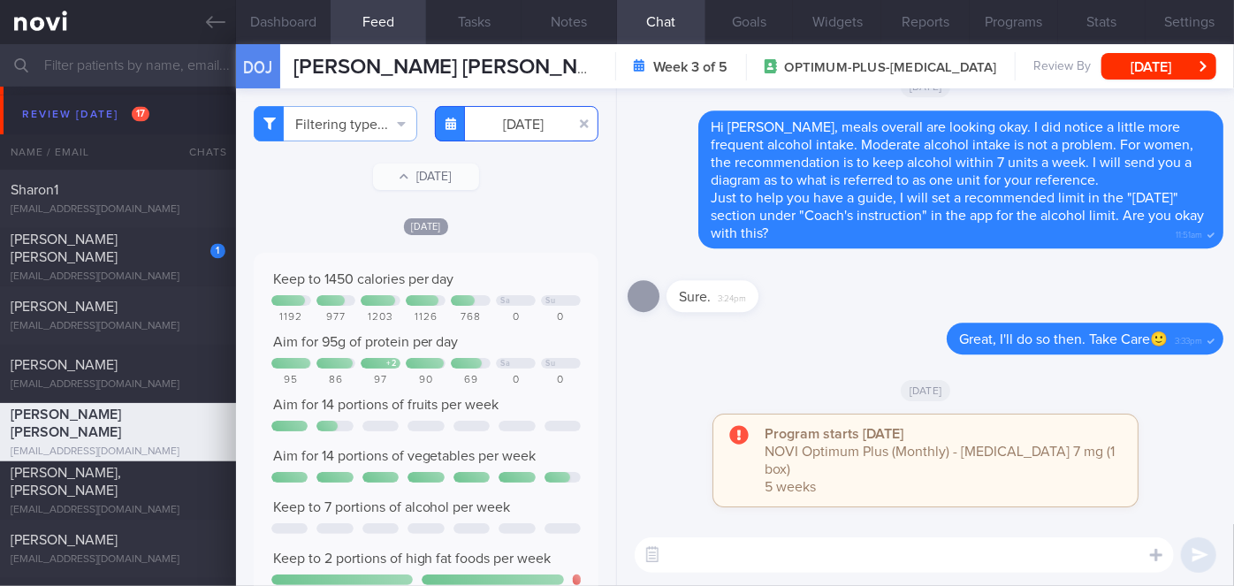
click at [521, 138] on input "[DATE]" at bounding box center [517, 123] width 164 height 35
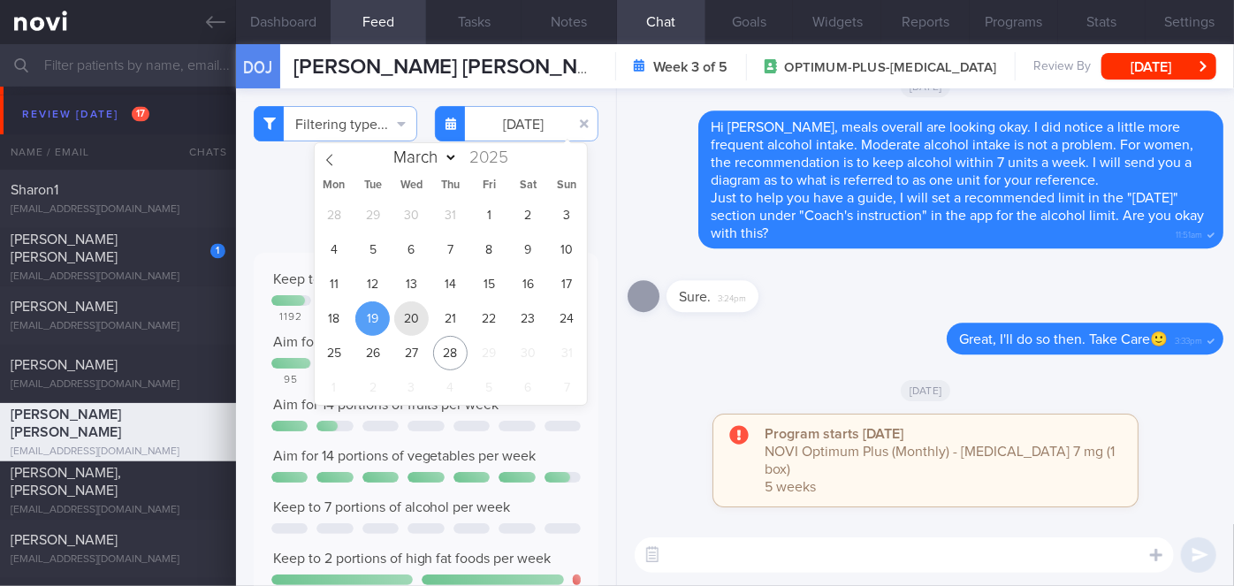
click at [403, 319] on span "20" at bounding box center [411, 318] width 34 height 34
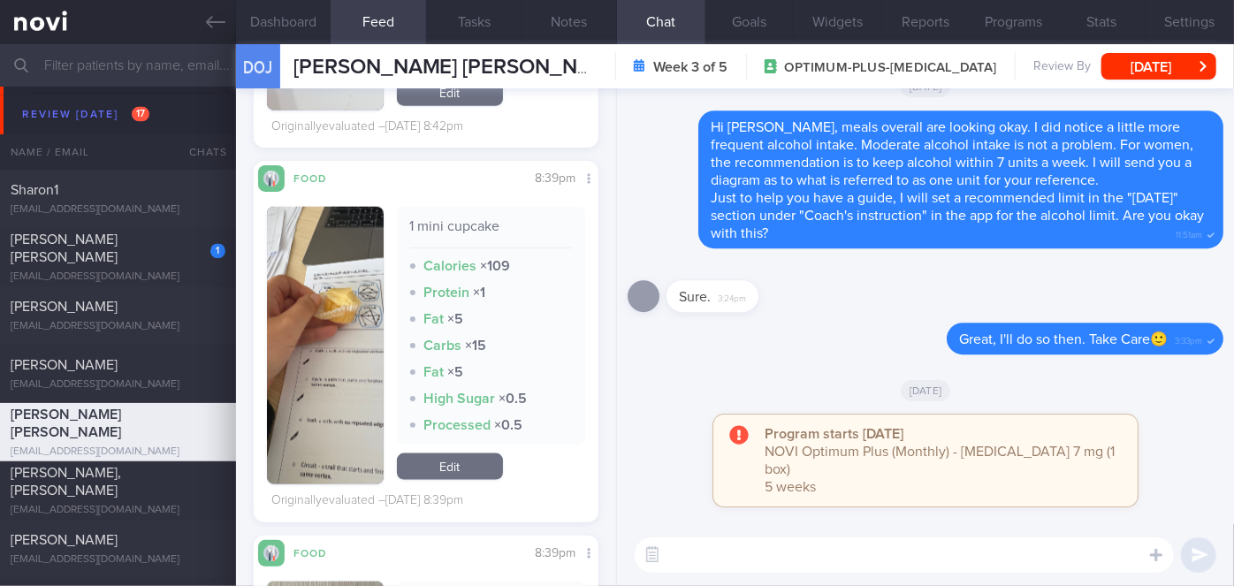
scroll to position [1446, 0]
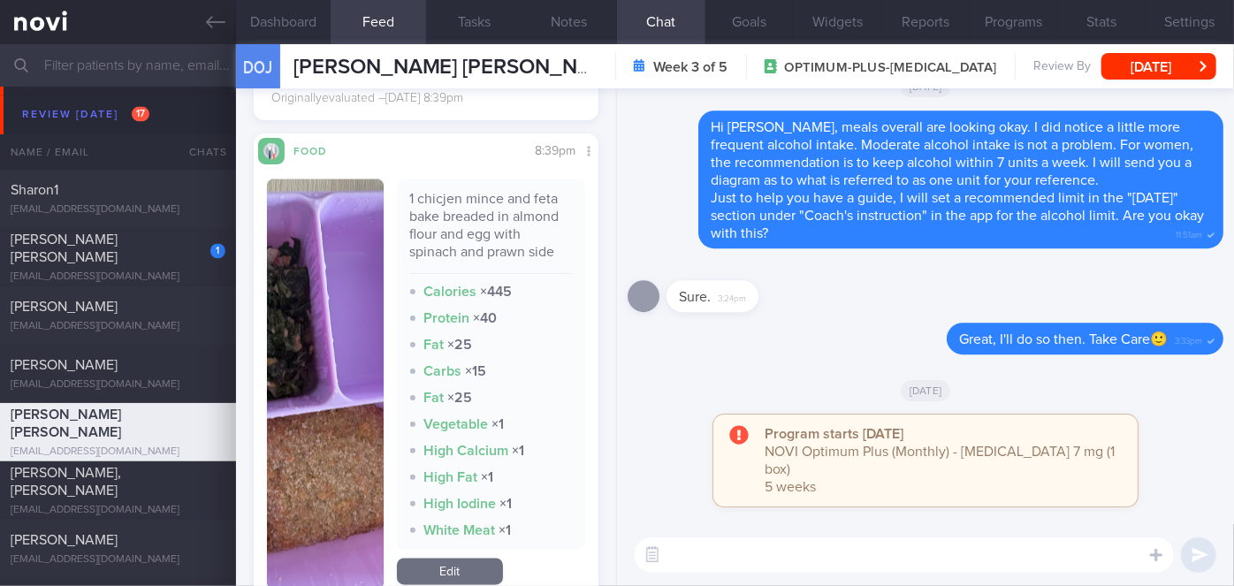
click at [347, 332] on button "button" at bounding box center [325, 384] width 117 height 410
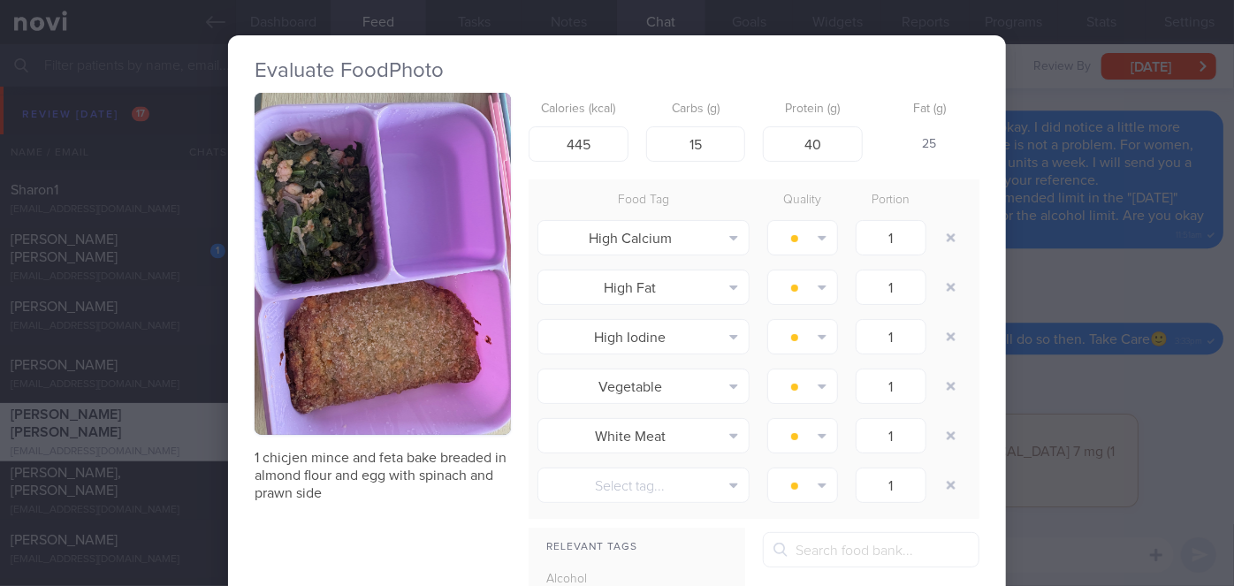
click at [1025, 384] on div "Evaluate Food Photo 1 chicjen mince and feta bake breaded in almond flour and e…" at bounding box center [617, 293] width 1234 height 586
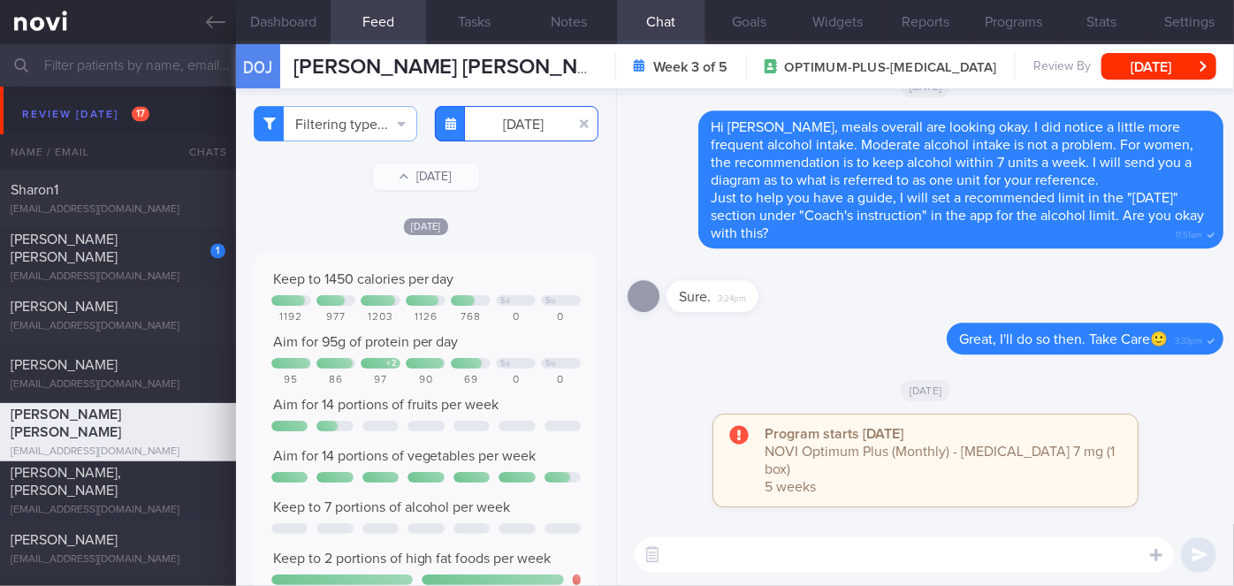
click at [520, 125] on input "2025-08-20" at bounding box center [517, 123] width 164 height 35
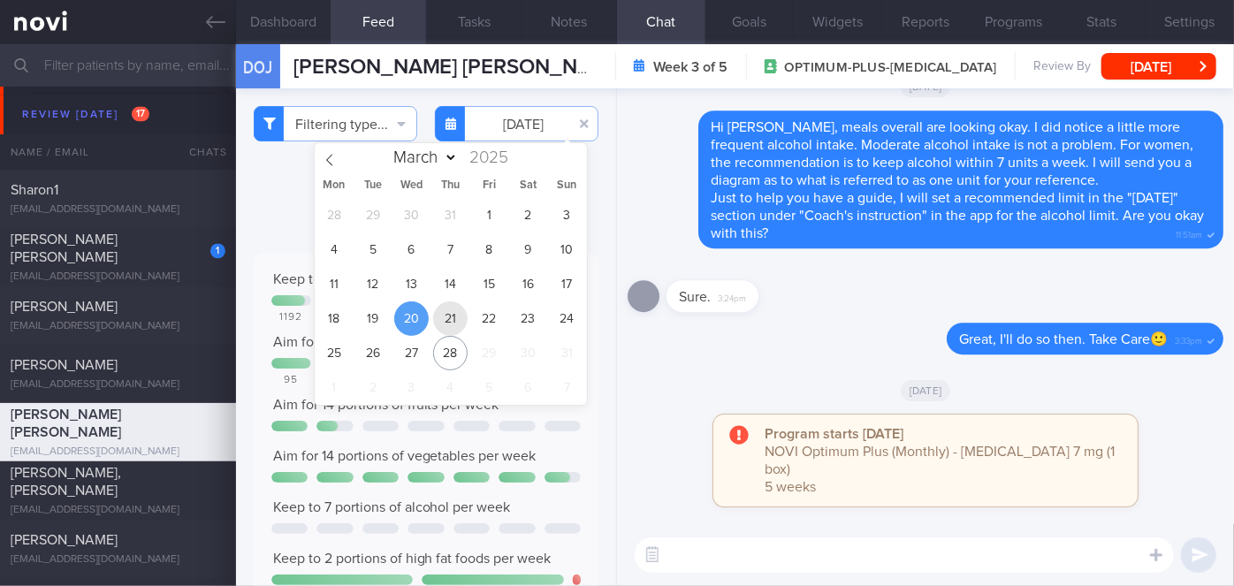
click at [447, 325] on span "21" at bounding box center [450, 318] width 34 height 34
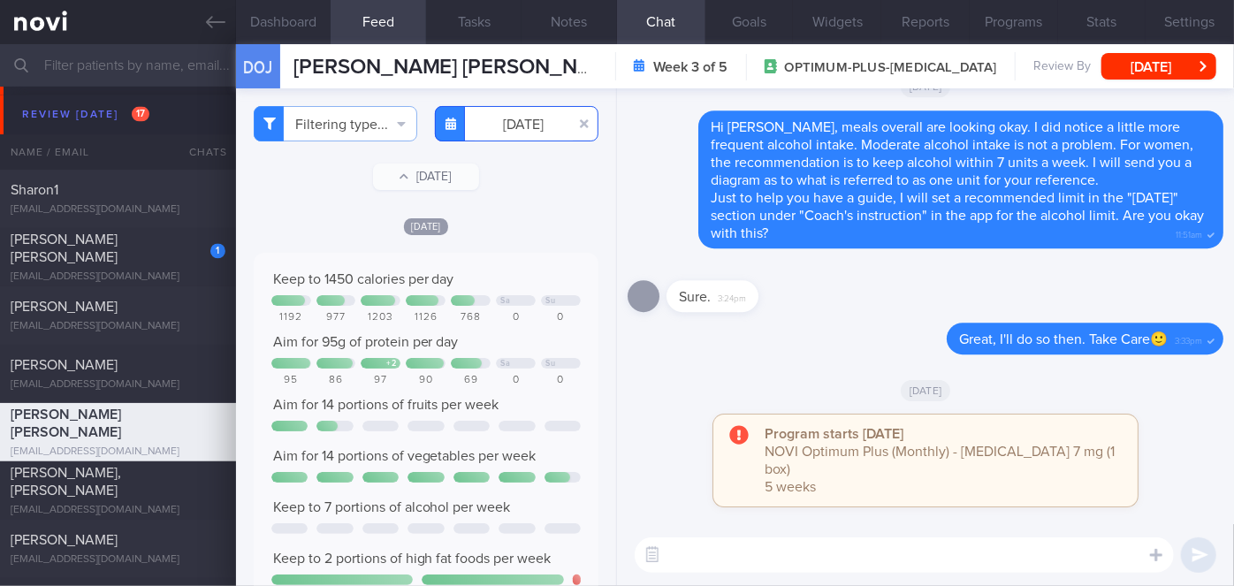
click at [521, 133] on input "2025-08-21" at bounding box center [517, 123] width 164 height 35
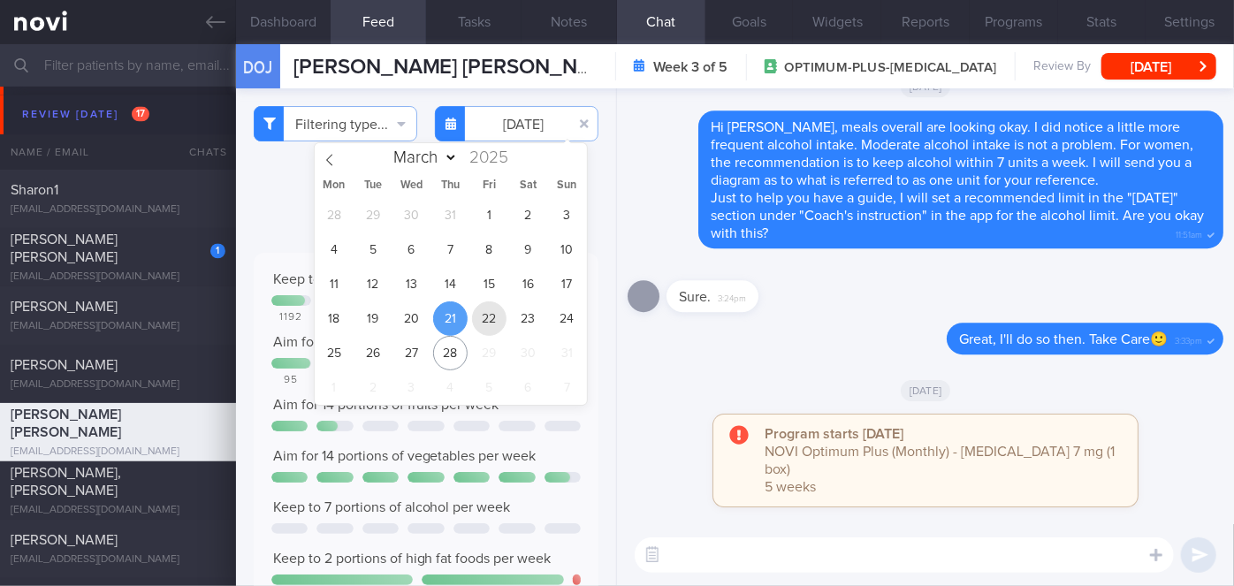
click at [481, 320] on span "22" at bounding box center [489, 318] width 34 height 34
type input "2025-08-22"
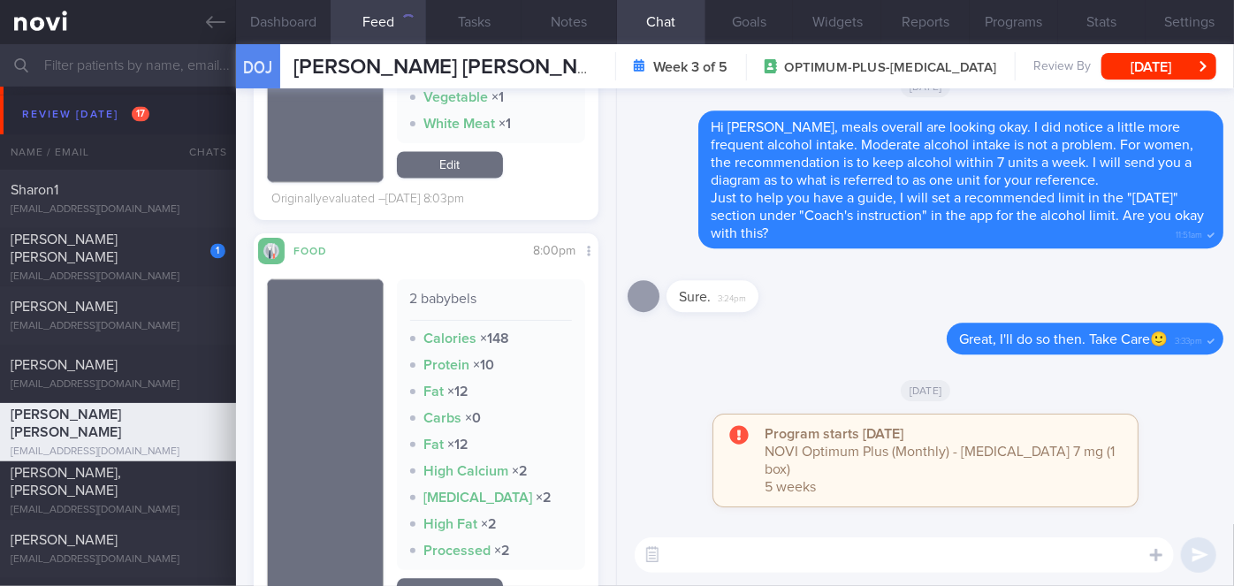
scroll to position [2170, 0]
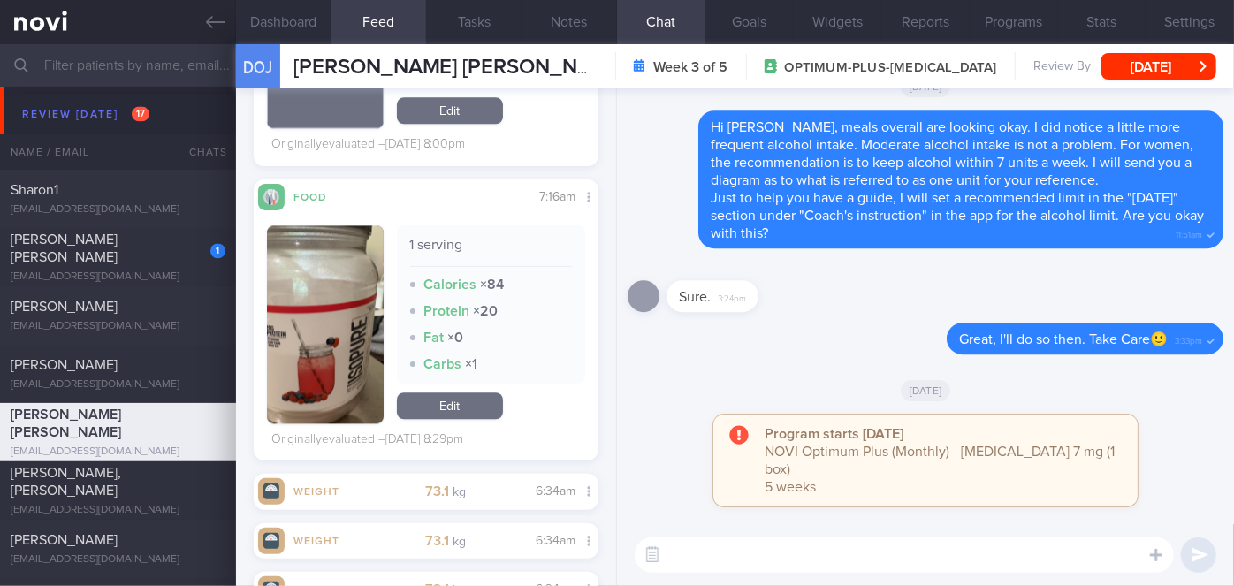
click at [724, 549] on textarea at bounding box center [904, 555] width 539 height 35
click at [297, 3] on button "Dashboard" at bounding box center [283, 22] width 95 height 44
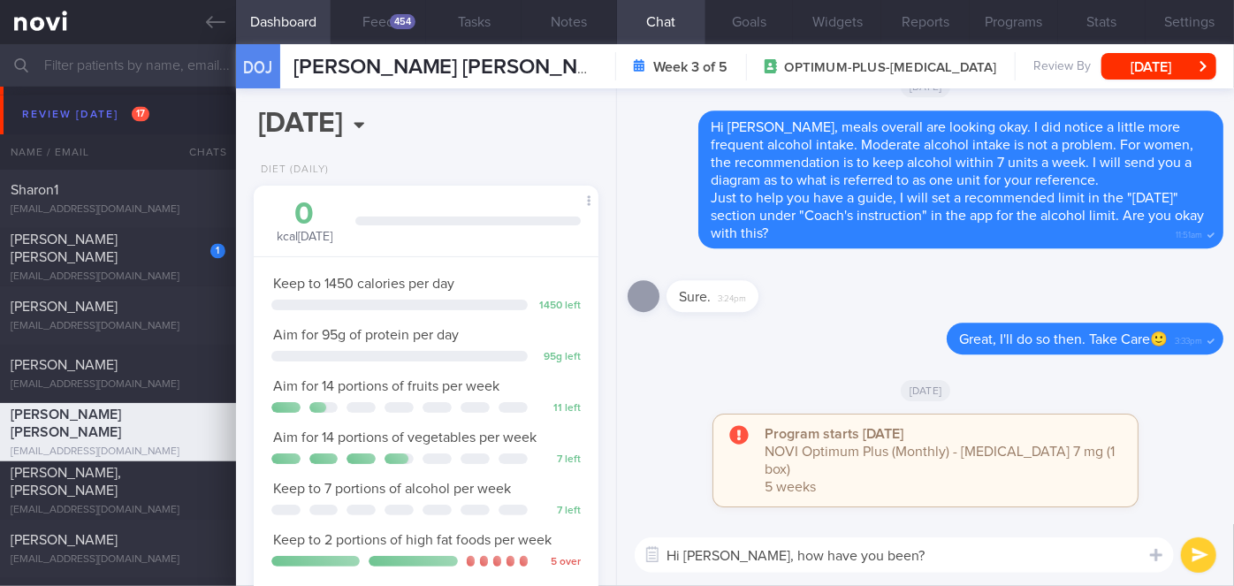
scroll to position [669, 0]
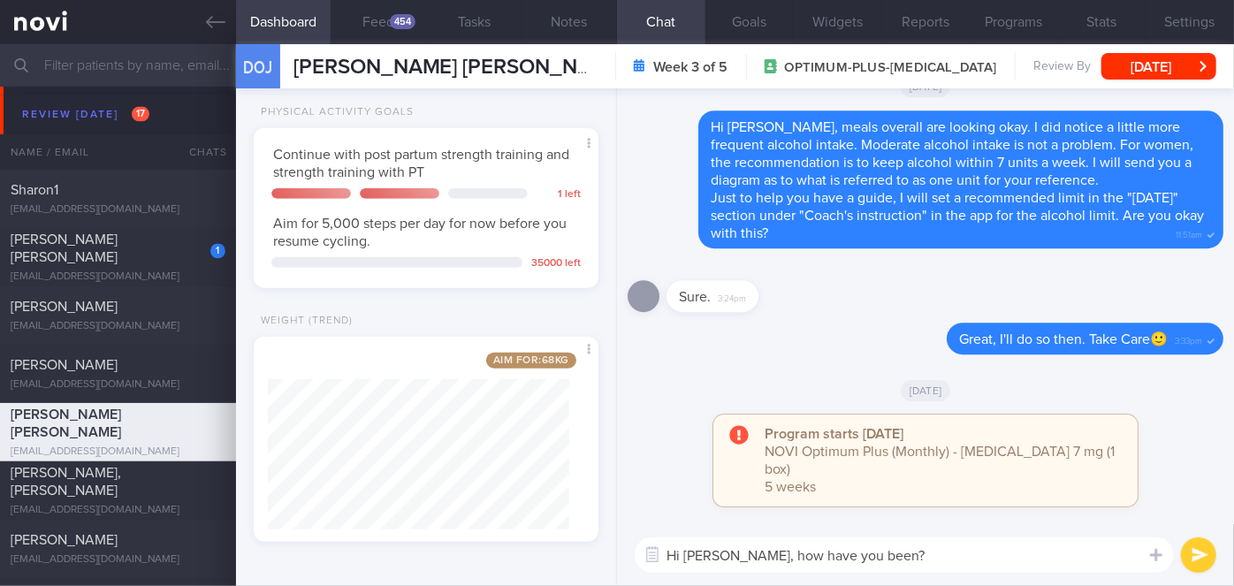
click at [887, 554] on textarea "Hi Olivia, how have you been?" at bounding box center [904, 555] width 539 height 35
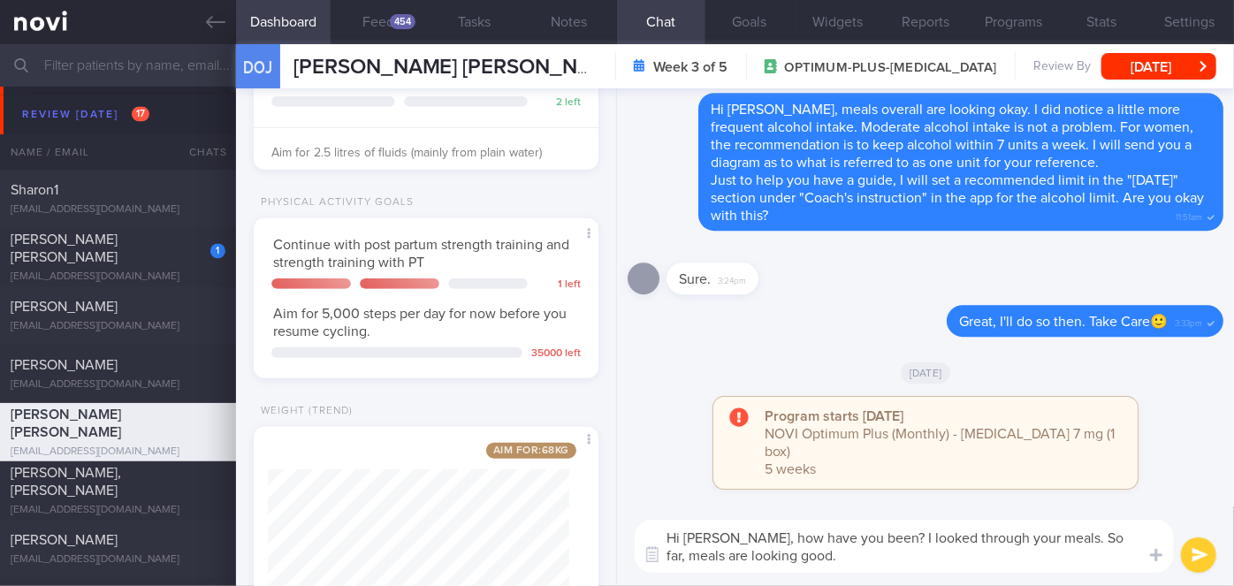
scroll to position [0, 0]
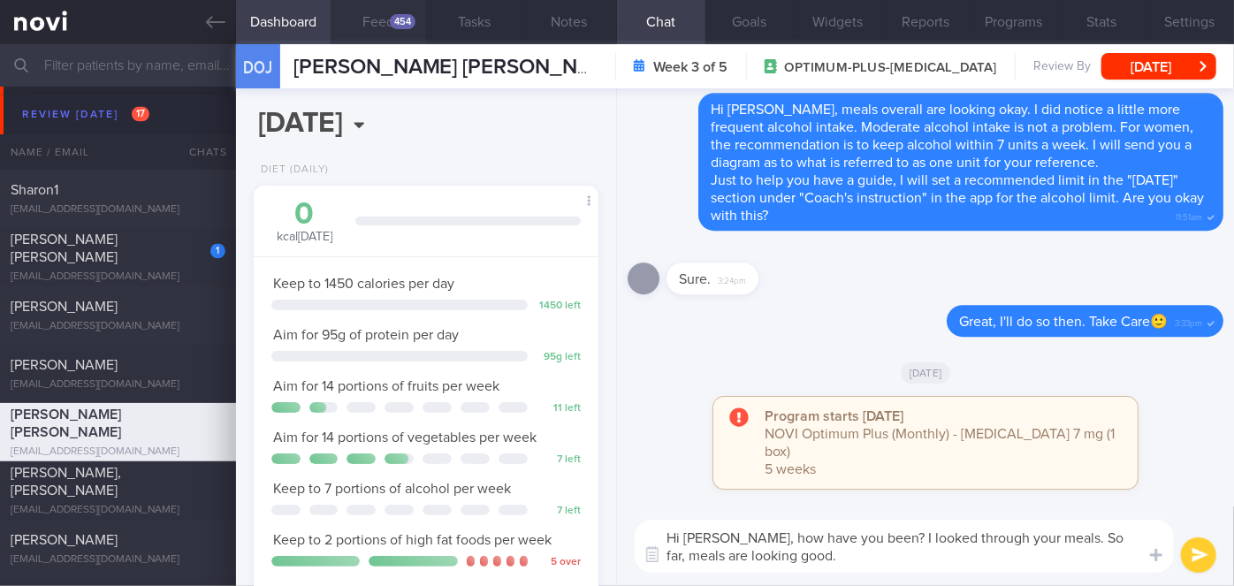
click at [385, 27] on button "Feed 454" at bounding box center [378, 22] width 95 height 44
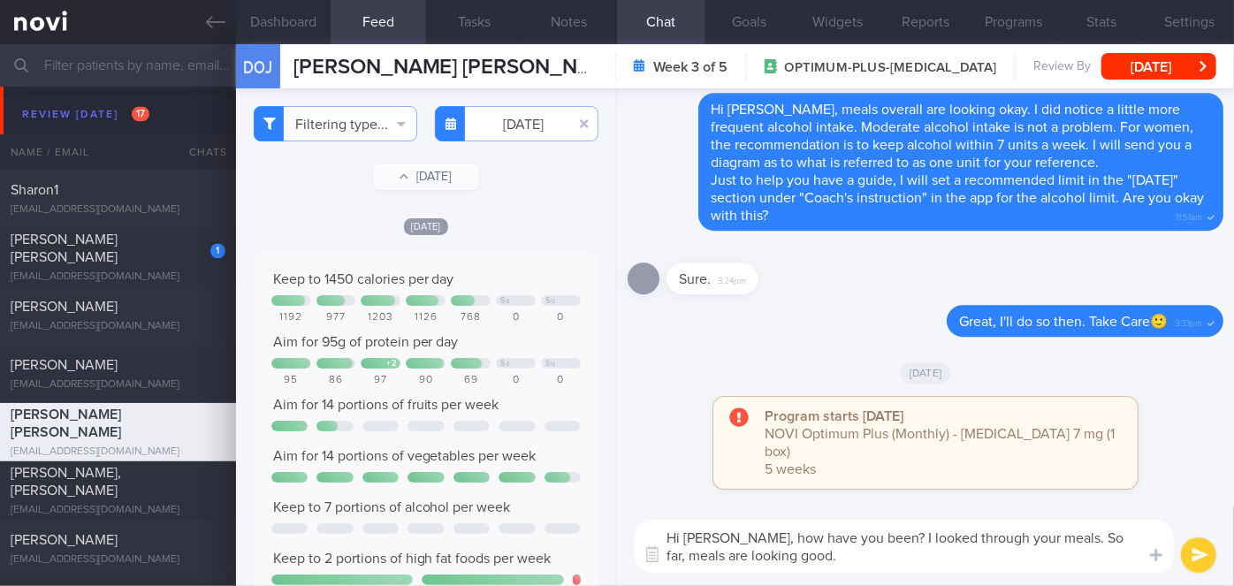
click at [759, 556] on textarea "Hi Olivia, how have you been? I looked through your meals. So far, meals are lo…" at bounding box center [904, 546] width 539 height 53
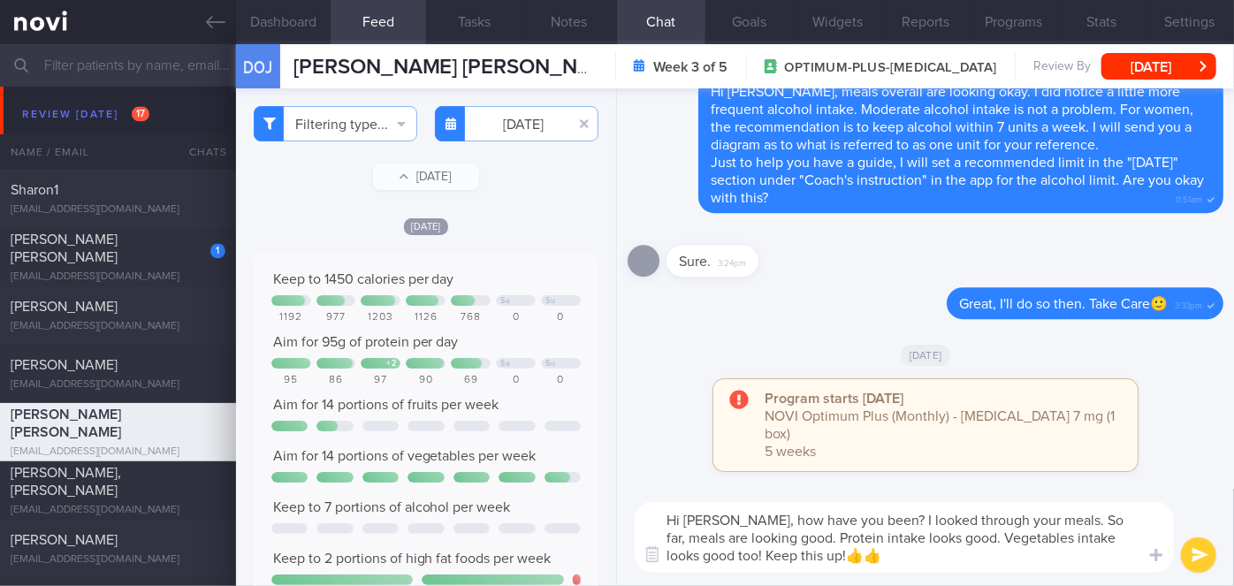
type textarea "Hi Olivia, how have you been? I looked through your meals. So far, meals are lo…"
click at [1195, 559] on button "submit" at bounding box center [1198, 555] width 35 height 35
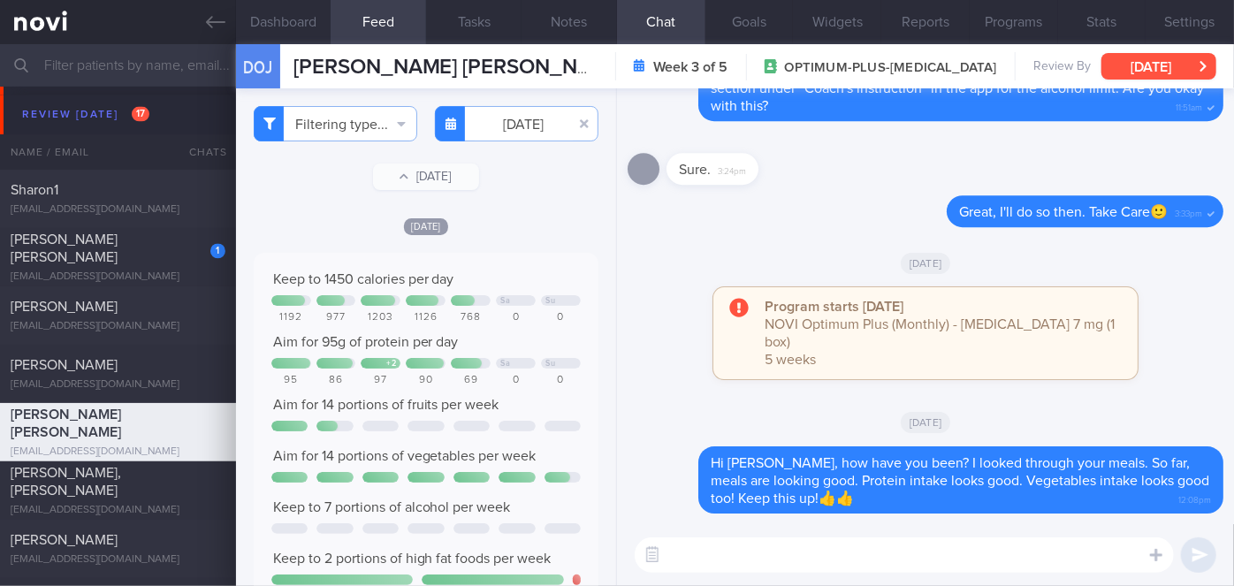
click at [1142, 78] on button "[DATE]" at bounding box center [1159, 66] width 115 height 27
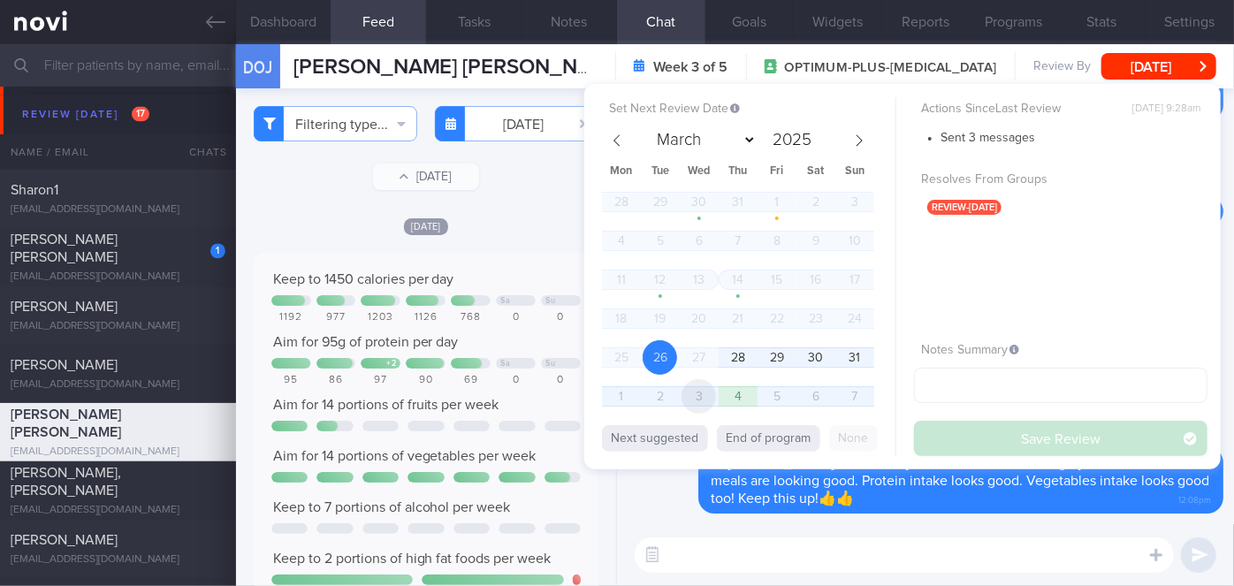
click at [698, 389] on span "3" at bounding box center [699, 396] width 34 height 34
select select "8"
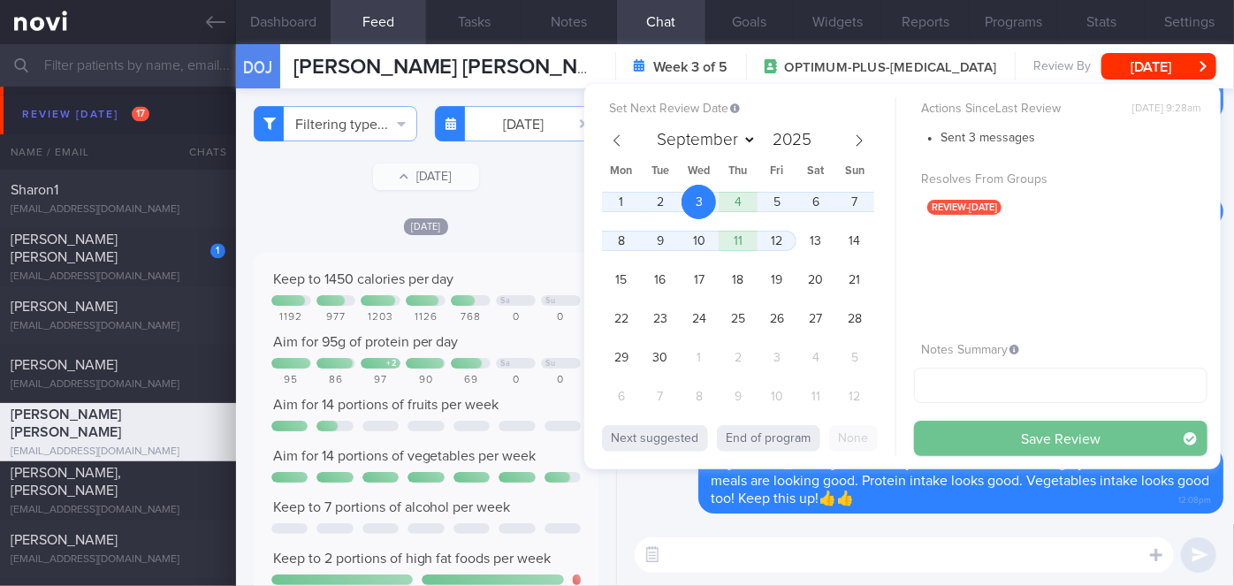
click at [921, 430] on button "Save Review" at bounding box center [1061, 438] width 294 height 35
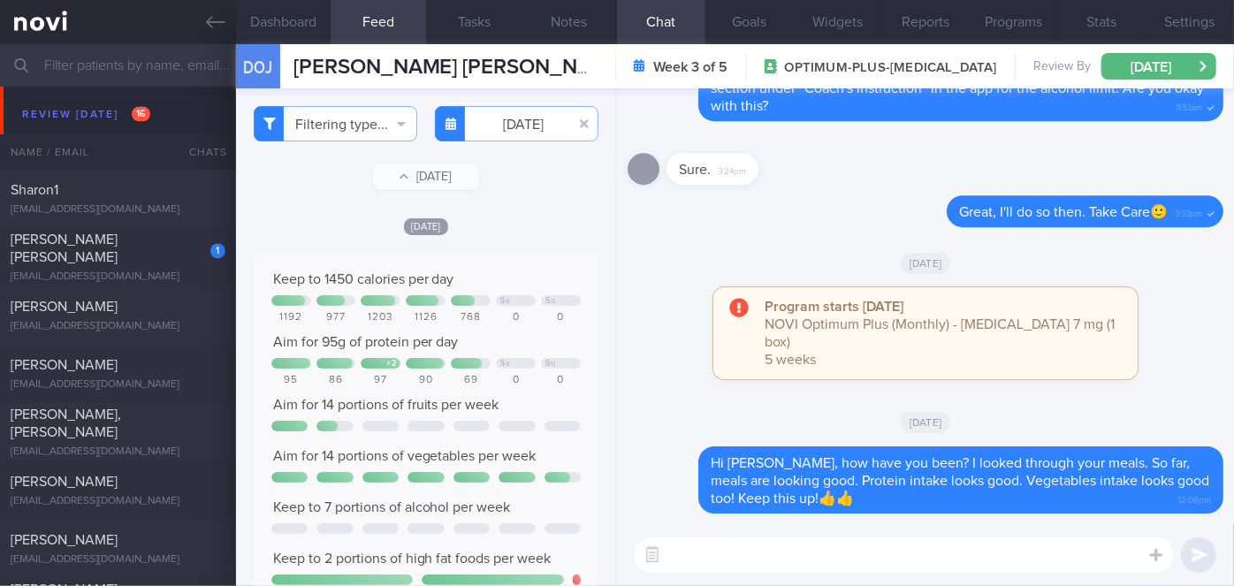
click at [808, 545] on textarea at bounding box center [904, 555] width 539 height 35
type textarea "Fruits intake looks better this week!"
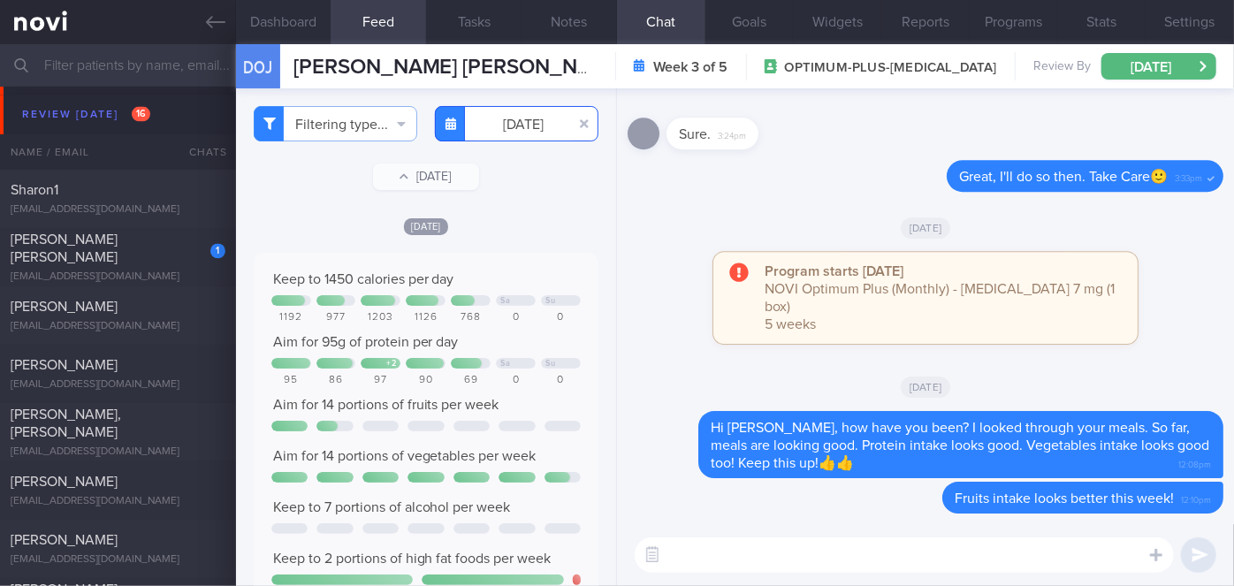
click at [527, 118] on input "2025-08-22" at bounding box center [517, 123] width 164 height 35
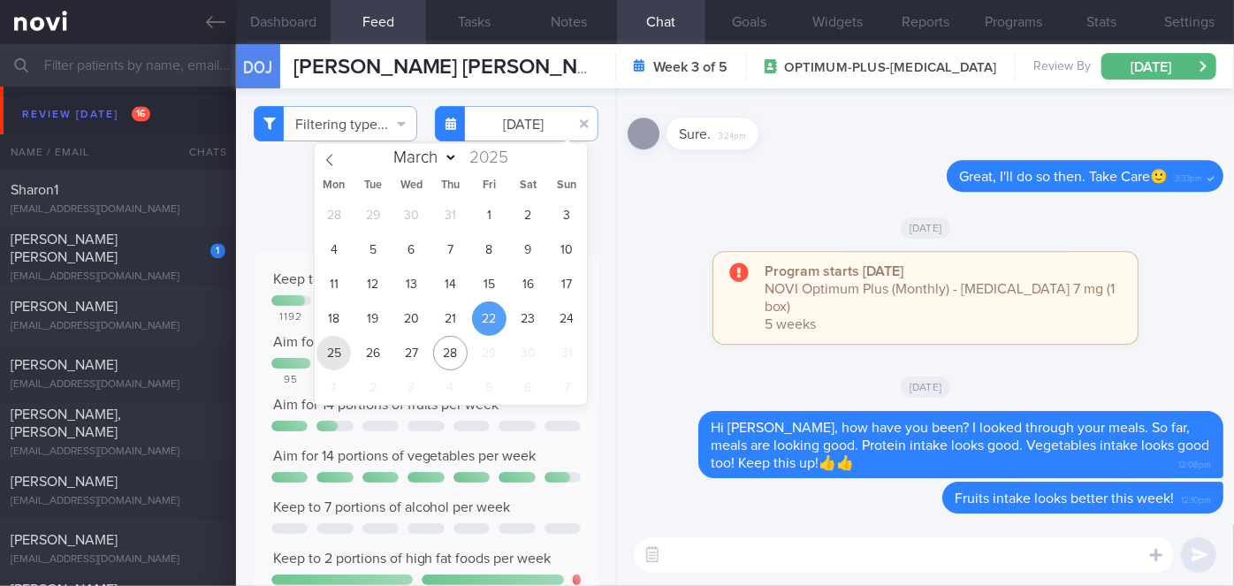
click at [339, 345] on span "25" at bounding box center [334, 353] width 34 height 34
type input "2025-08-25"
click at [648, 274] on div "Program starts today NOVI Optimum Plus (Monthly) - Rybelsus 7 mg (1 box) 5 weeks" at bounding box center [926, 307] width 596 height 110
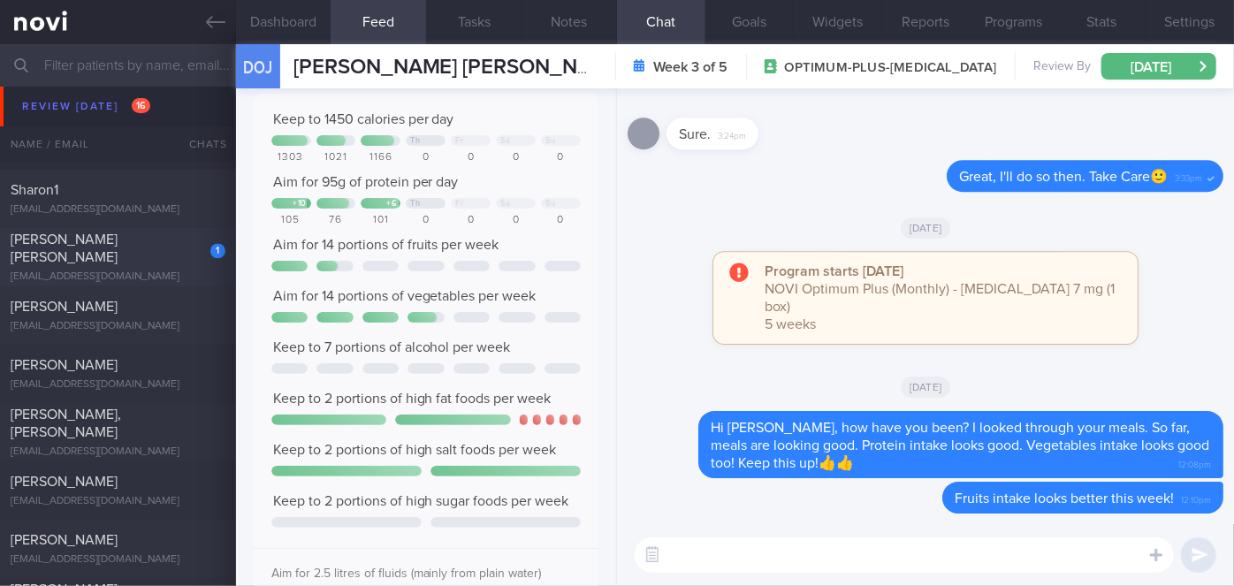
scroll to position [5500, 0]
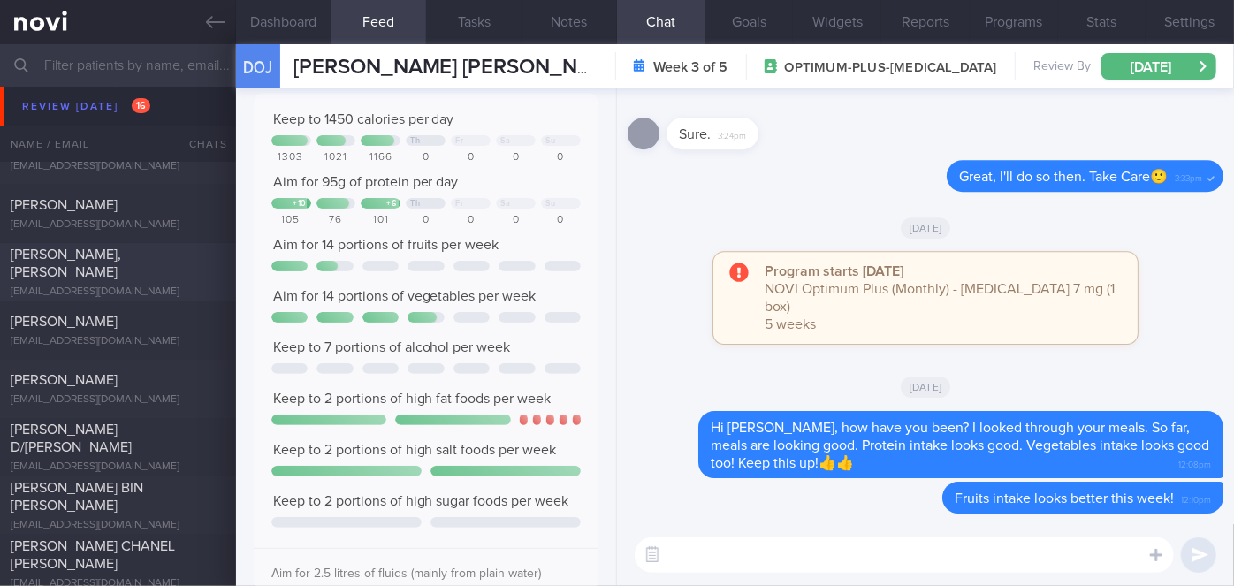
click at [210, 270] on div "[PERSON_NAME], [PERSON_NAME]" at bounding box center [116, 263] width 210 height 35
select select "7"
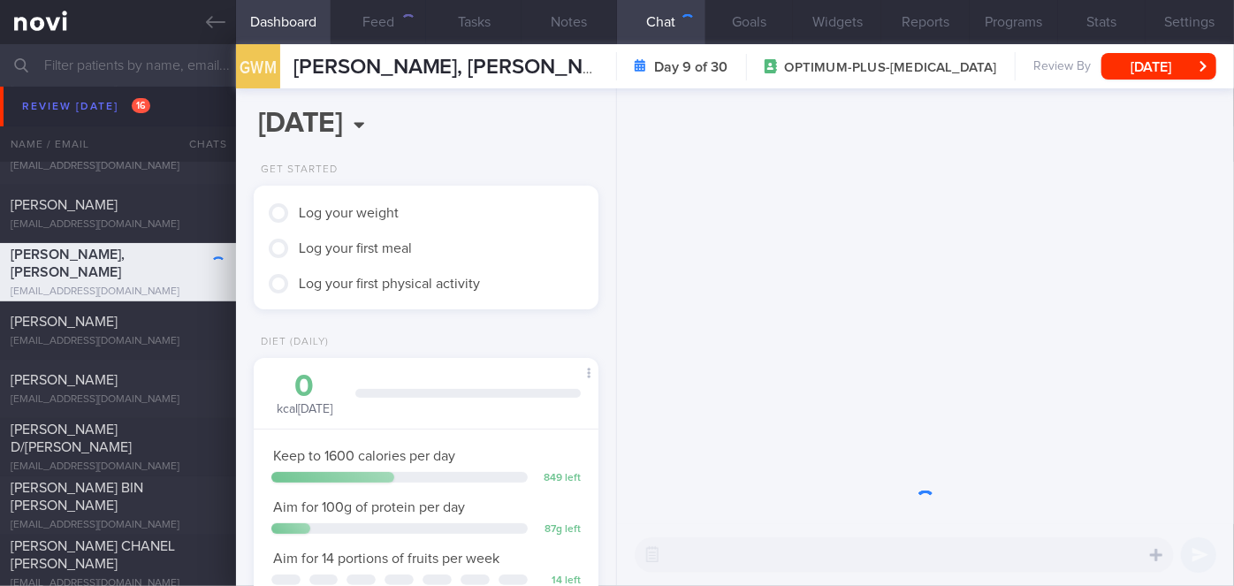
scroll to position [175, 301]
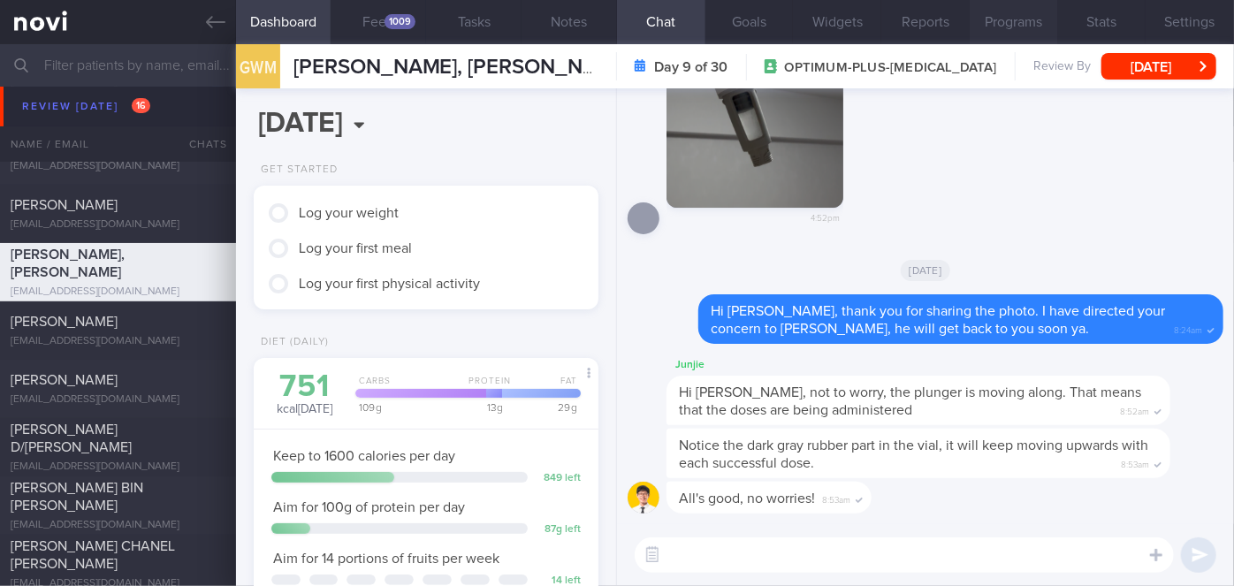
click at [1034, 13] on button "Programs" at bounding box center [1014, 22] width 88 height 44
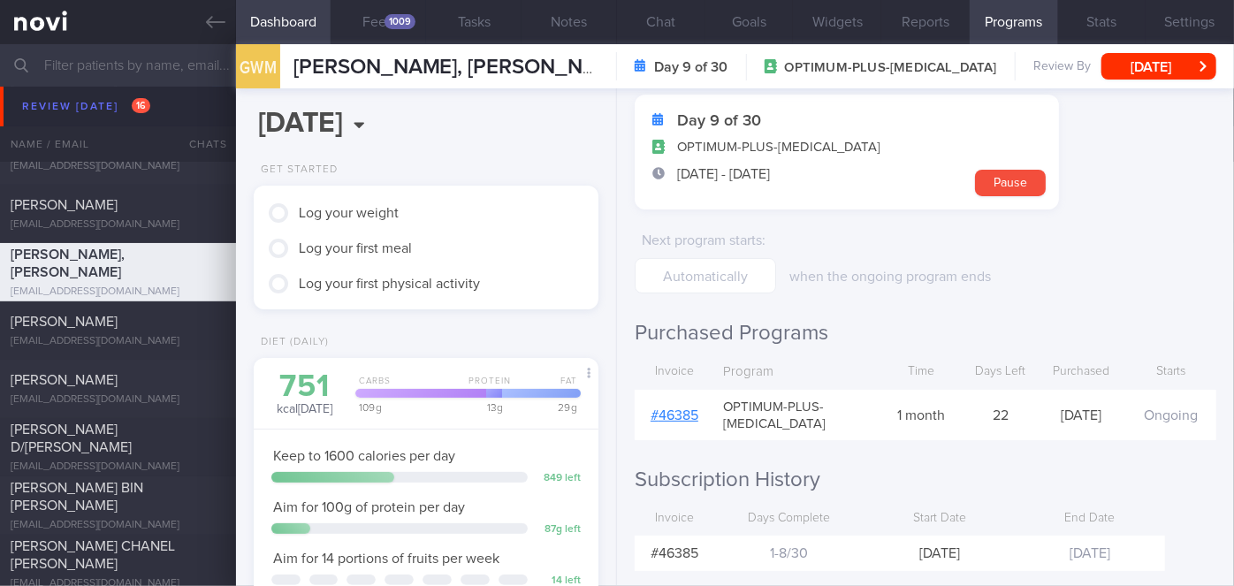
scroll to position [109, 0]
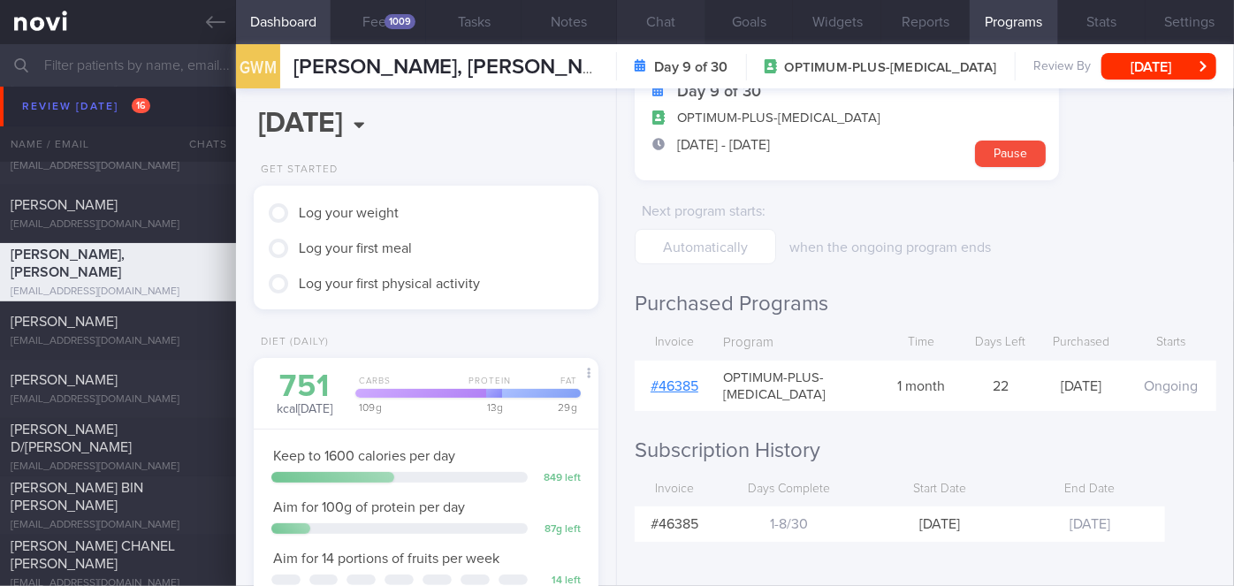
click at [667, 22] on button "Chat" at bounding box center [661, 22] width 88 height 44
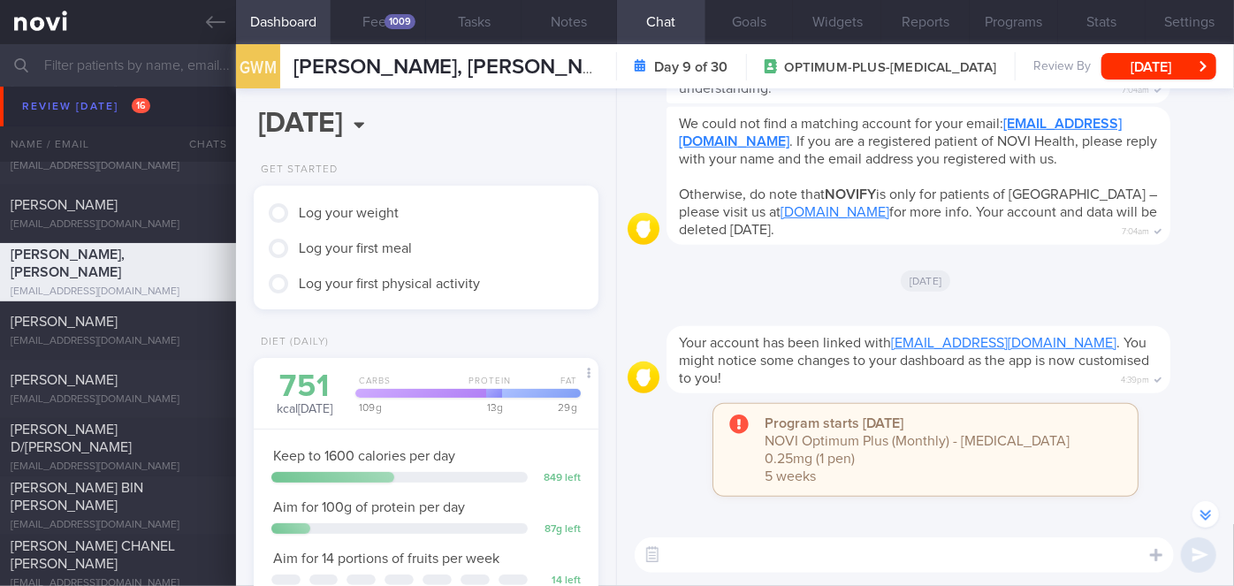
scroll to position [-3133, 0]
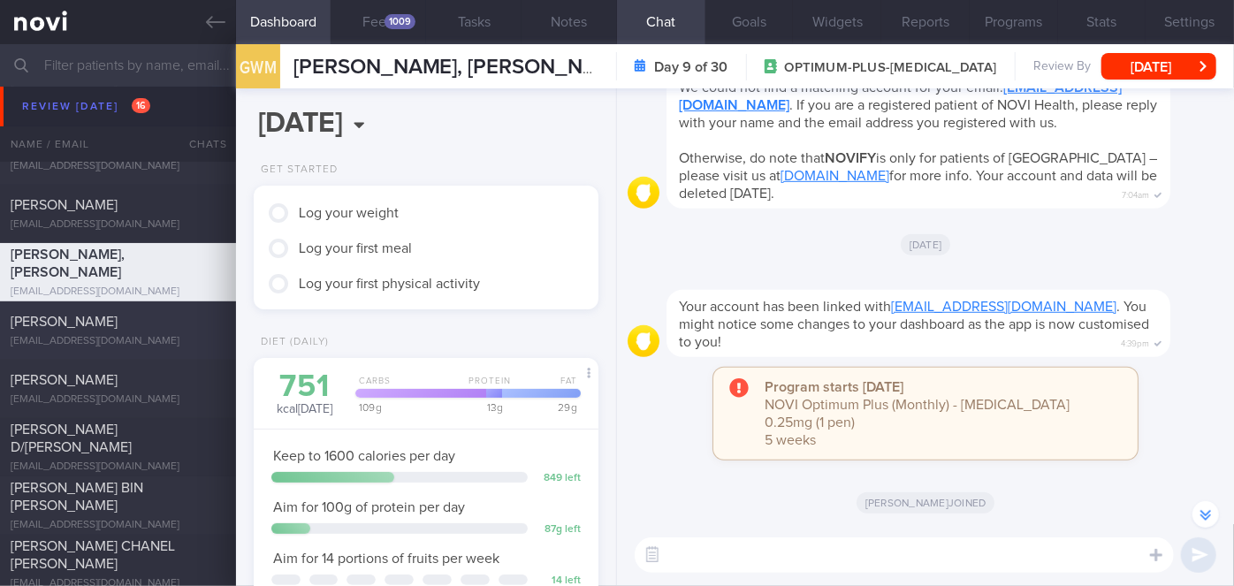
click at [118, 324] on span "[PERSON_NAME]" at bounding box center [64, 322] width 107 height 14
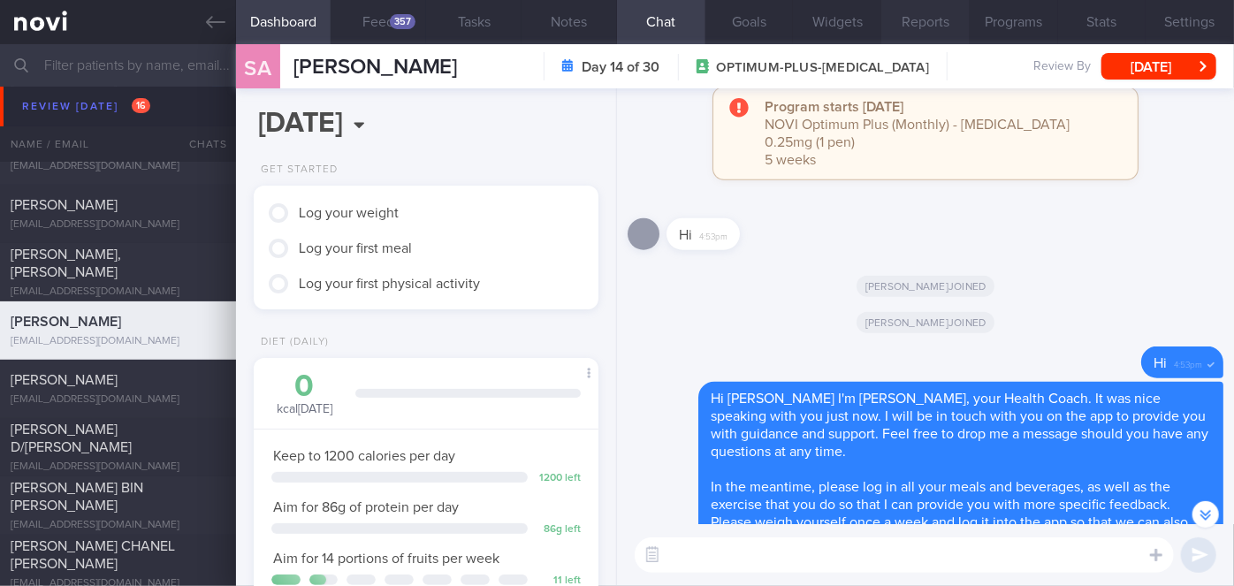
scroll to position [-2975, 0]
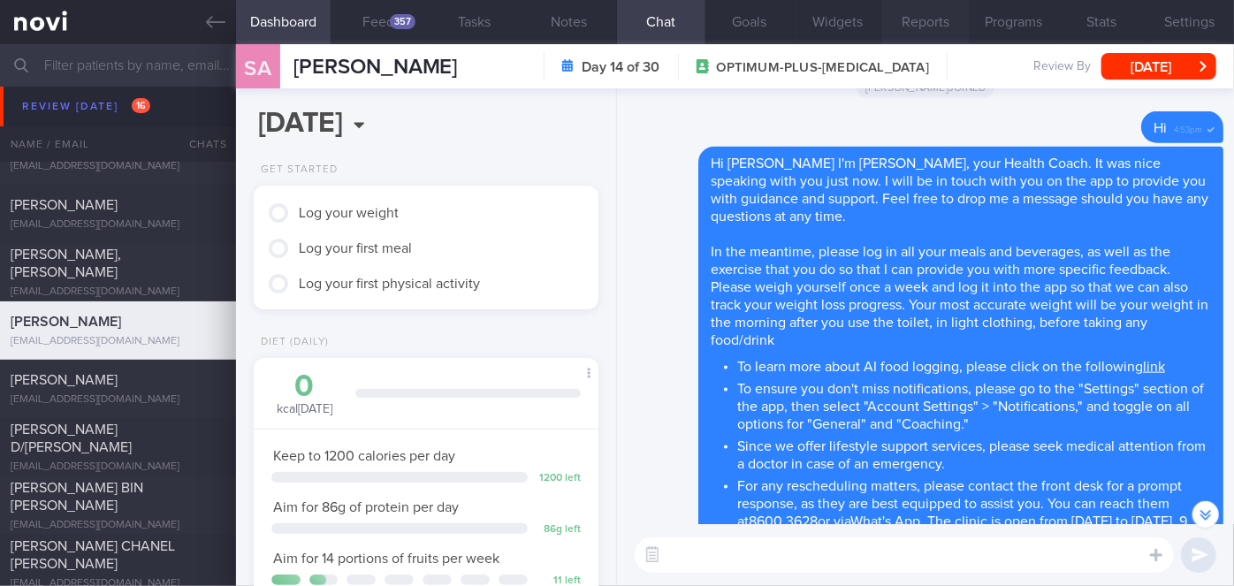
click at [929, 19] on button "Reports" at bounding box center [925, 22] width 88 height 44
